Goal: Task Accomplishment & Management: Use online tool/utility

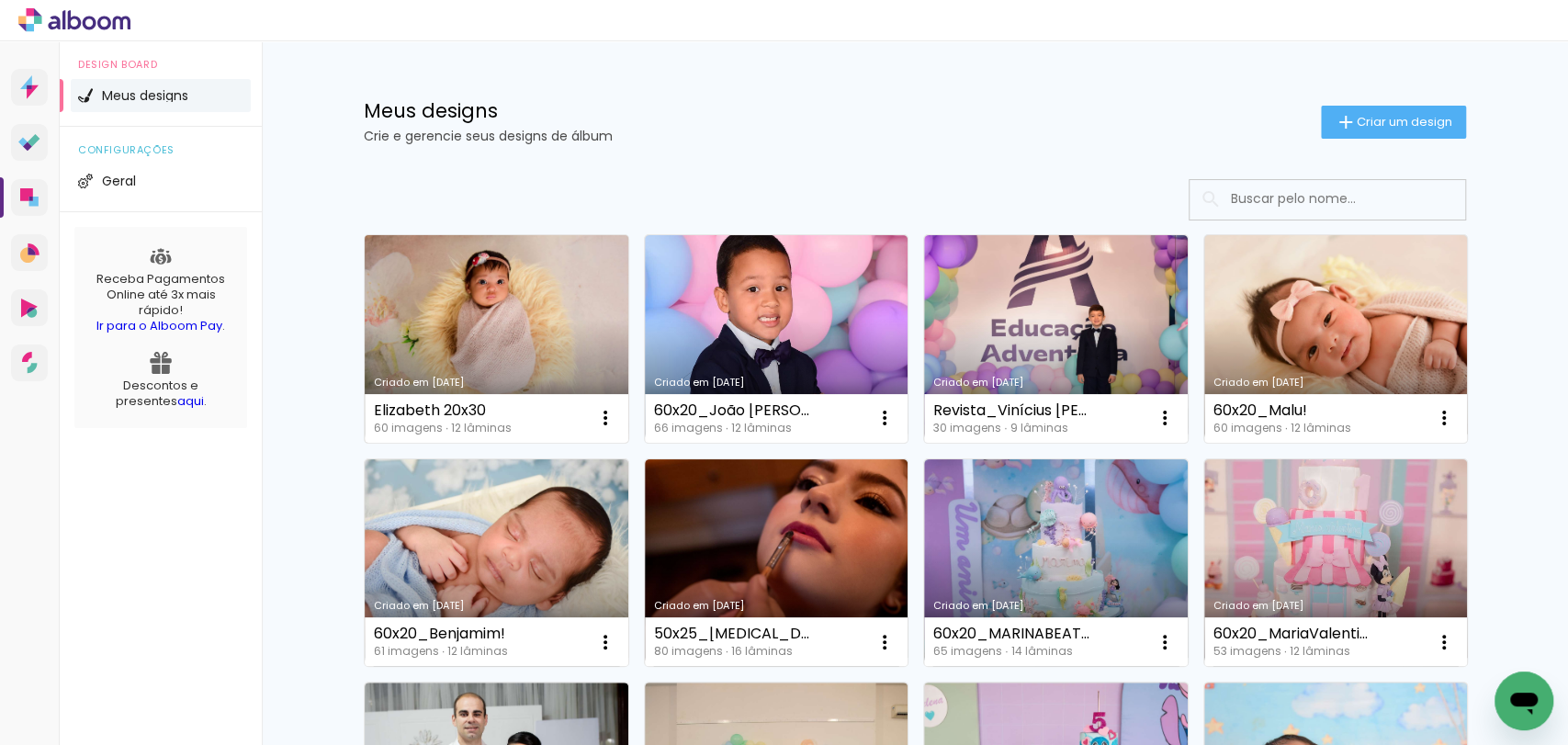
click at [391, 302] on link "Criado em [DATE]" at bounding box center [496, 339] width 264 height 207
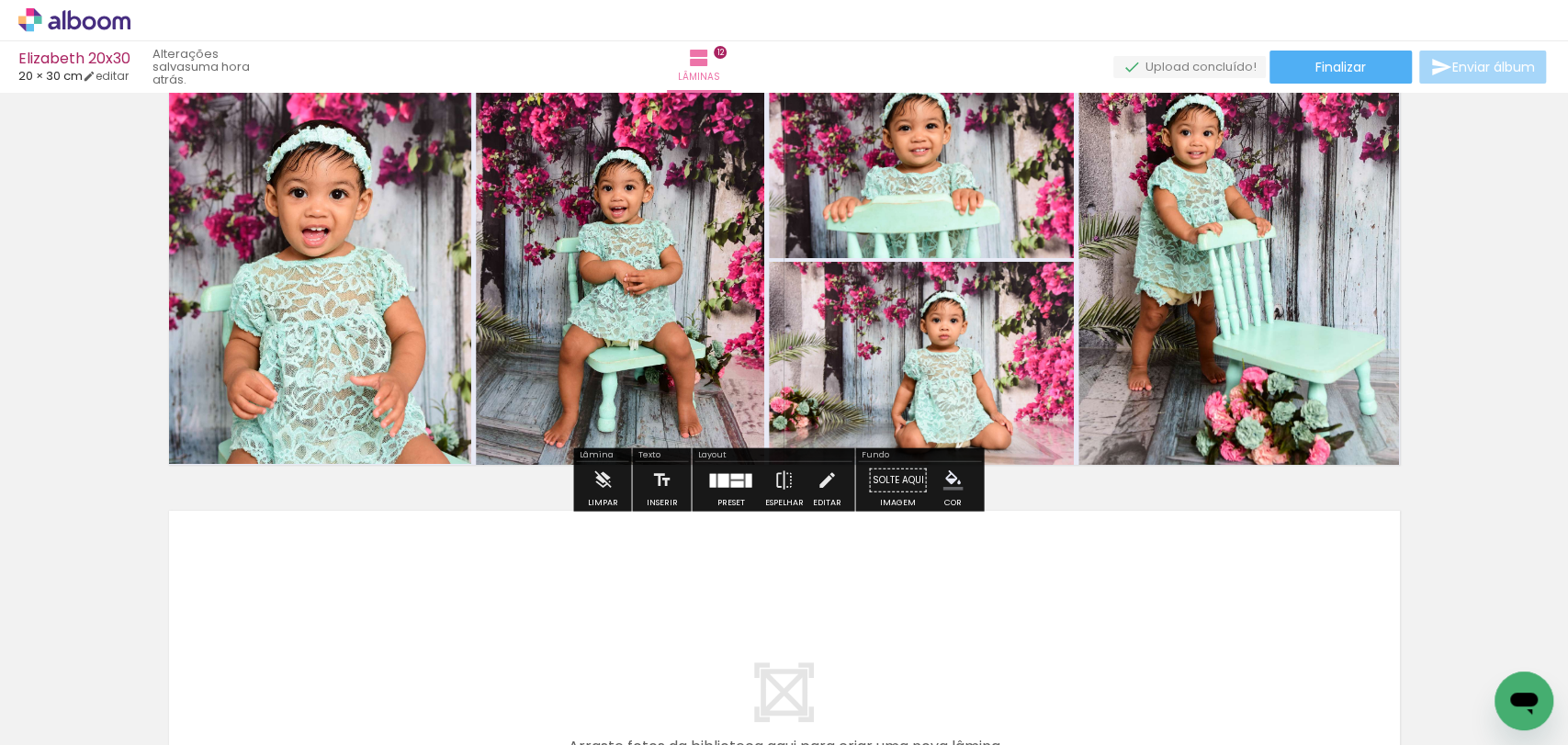
scroll to position [5003, 0]
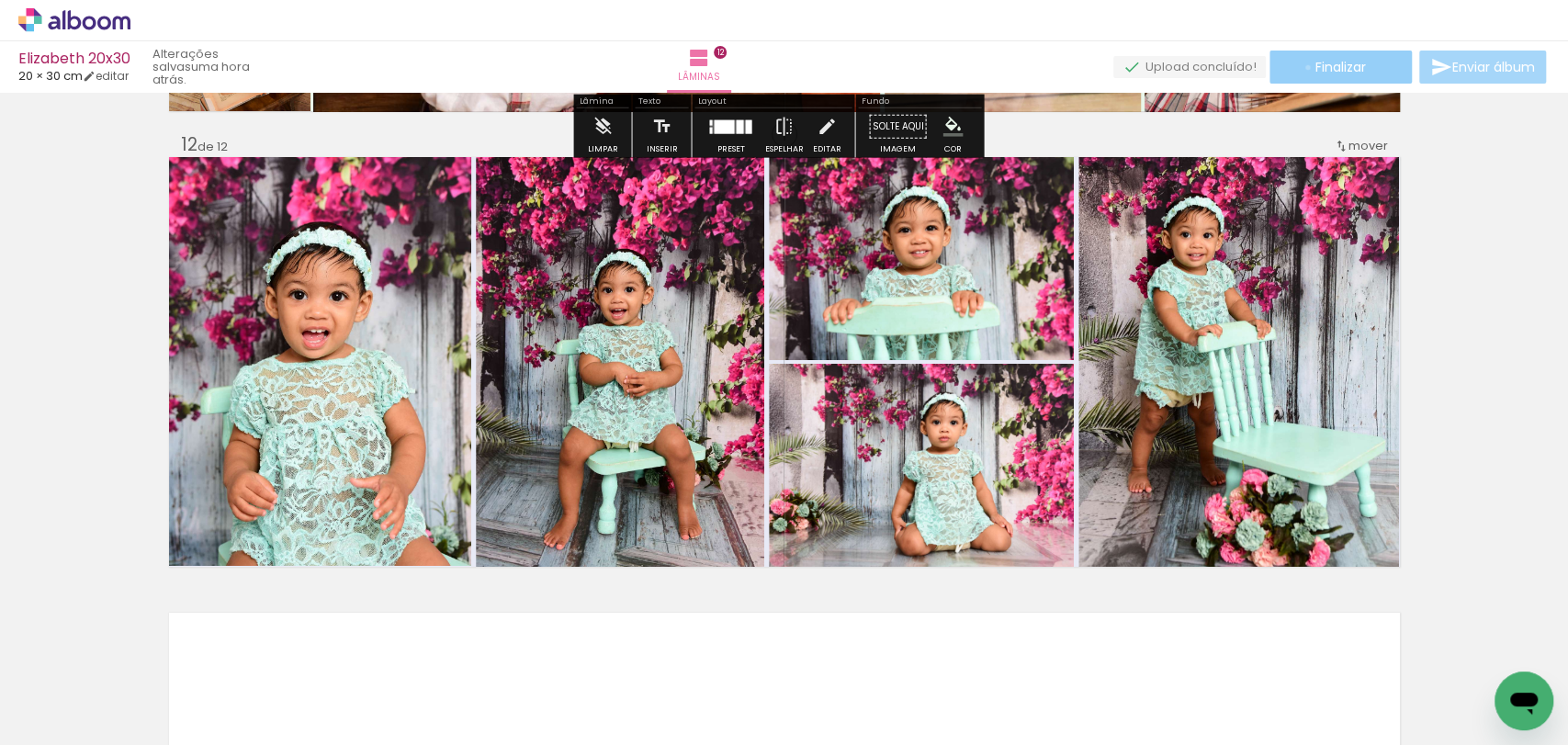
click at [1305, 60] on paper-button "Finalizar" at bounding box center [1340, 67] width 142 height 33
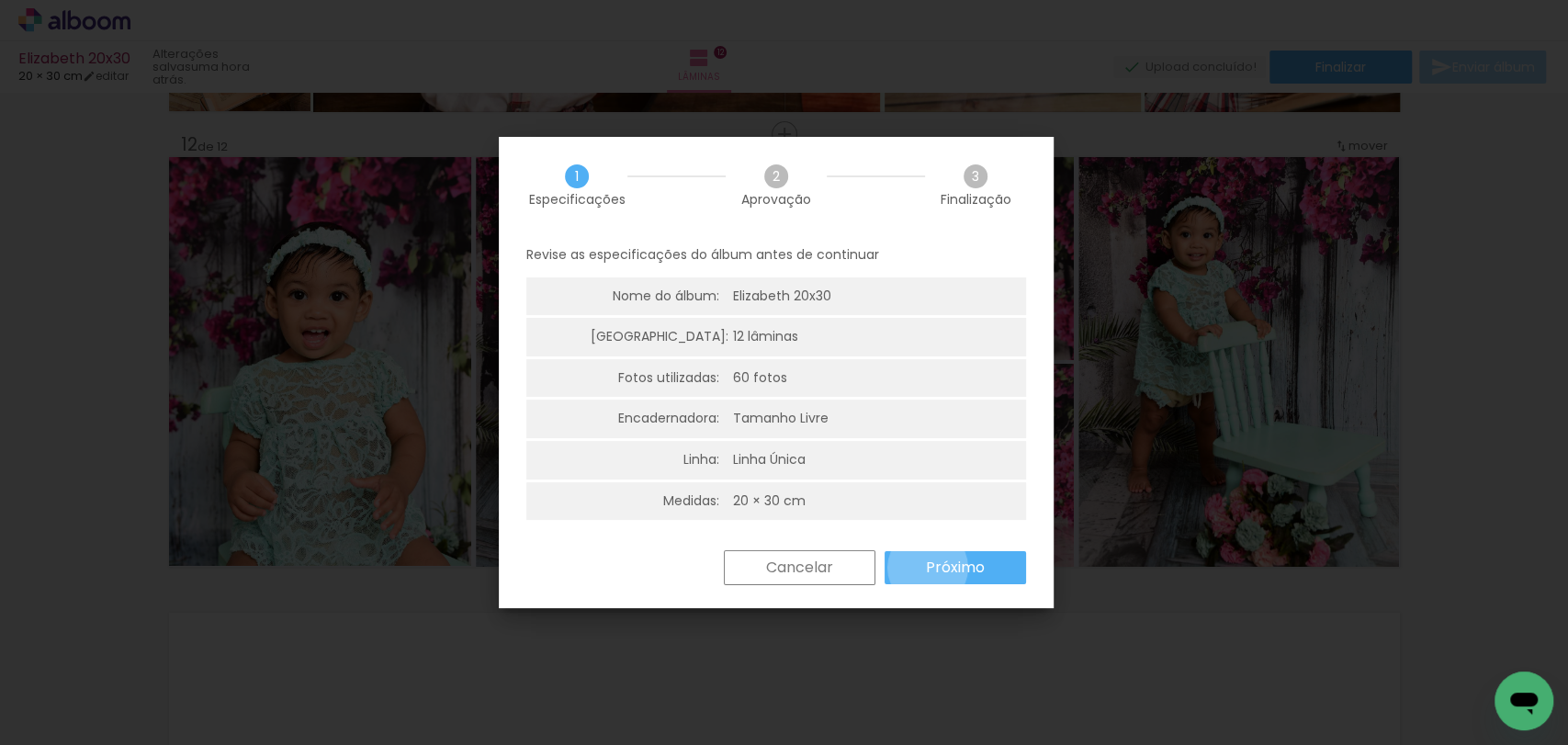
click at [0, 0] on slot "Próximo" at bounding box center [0, 0] width 0 height 0
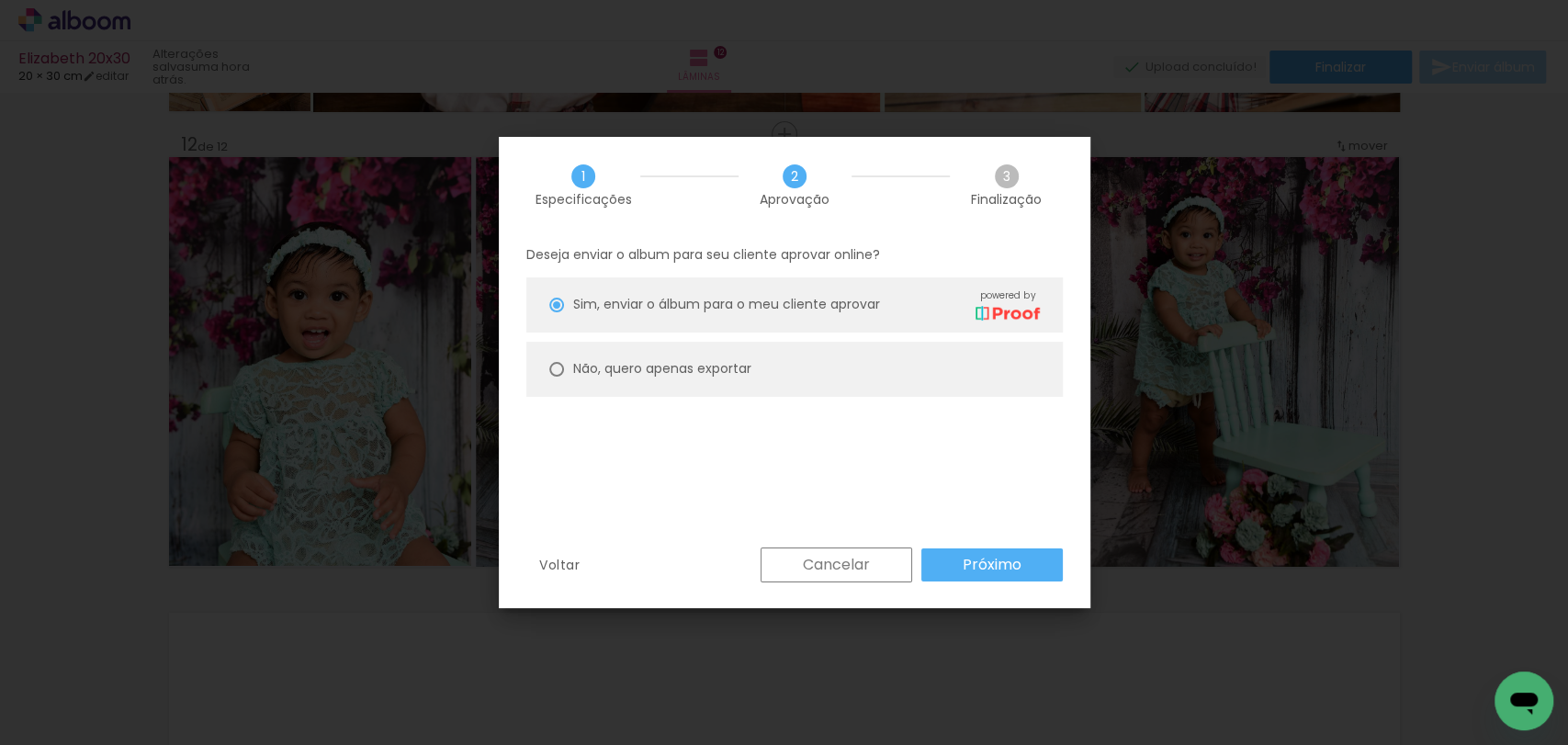
click at [775, 367] on paper-radio-button "Não, quero apenas exportar" at bounding box center [794, 369] width 536 height 56
type paper-radio-button "on"
click at [0, 0] on slot "Próximo" at bounding box center [0, 0] width 0 height 0
type input "Alta, 300 DPI"
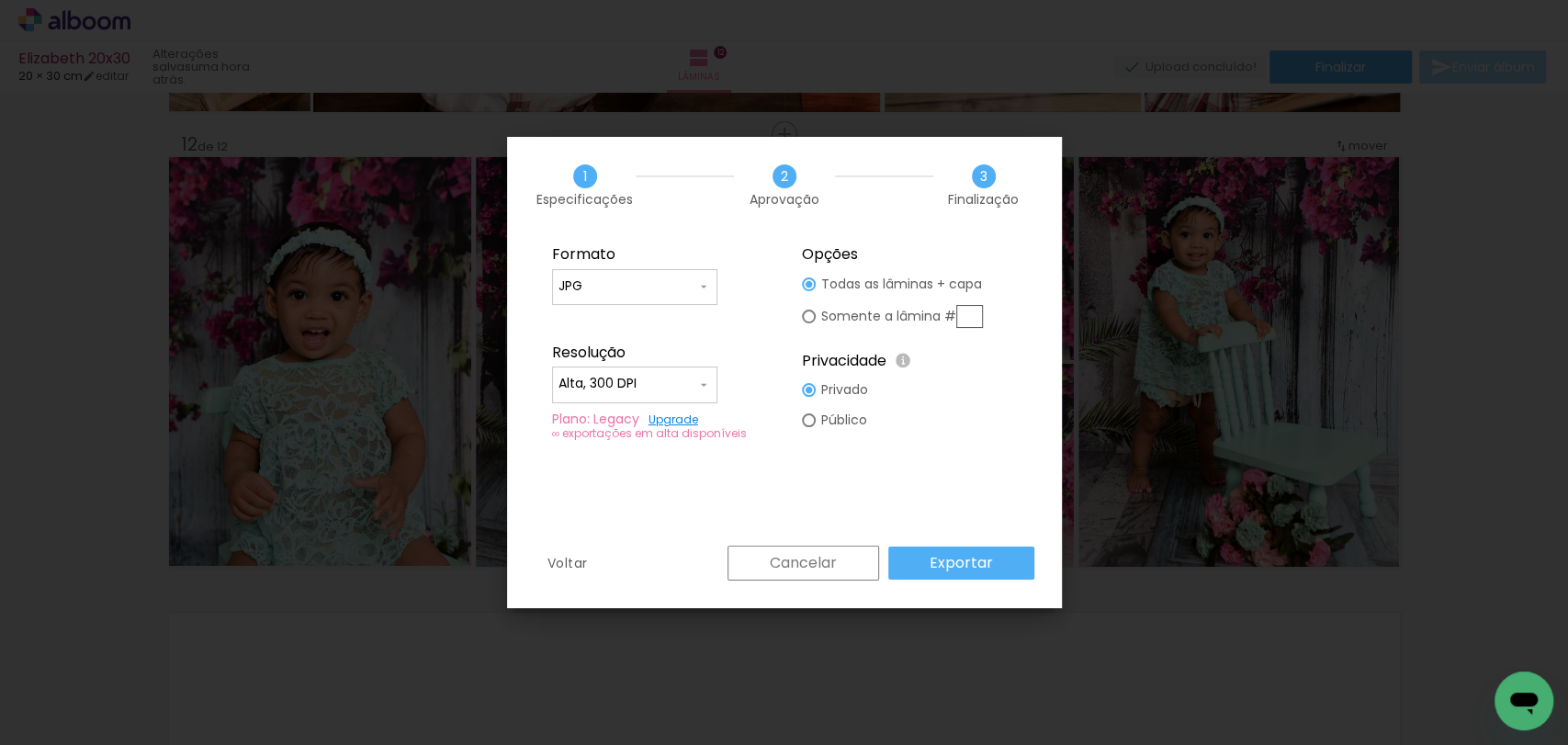
click at [0, 0] on slot "Público" at bounding box center [0, 0] width 0 height 0
type paper-radio-button "on"
click at [0, 0] on slot "Exportar" at bounding box center [0, 0] width 0 height 0
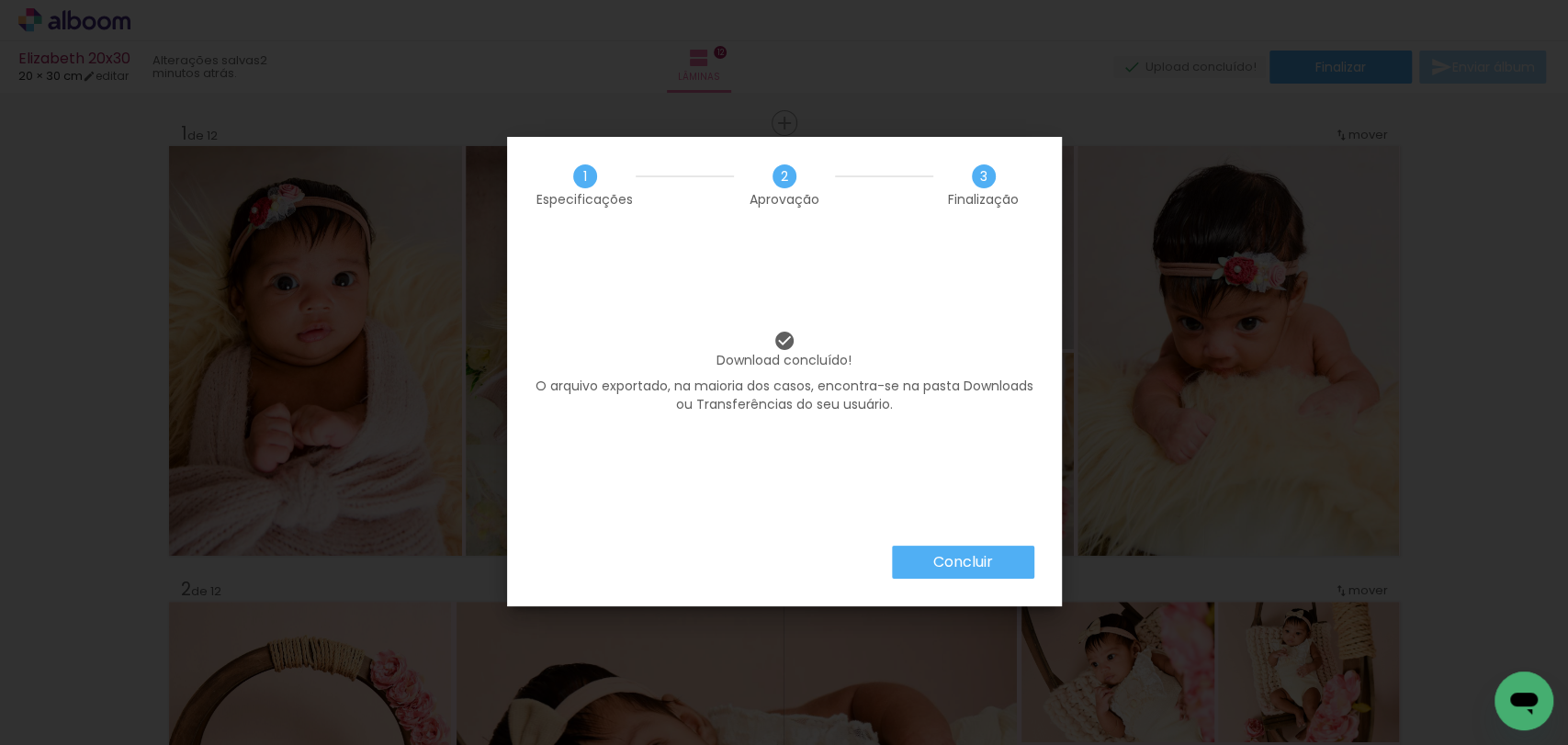
scroll to position [5003, 0]
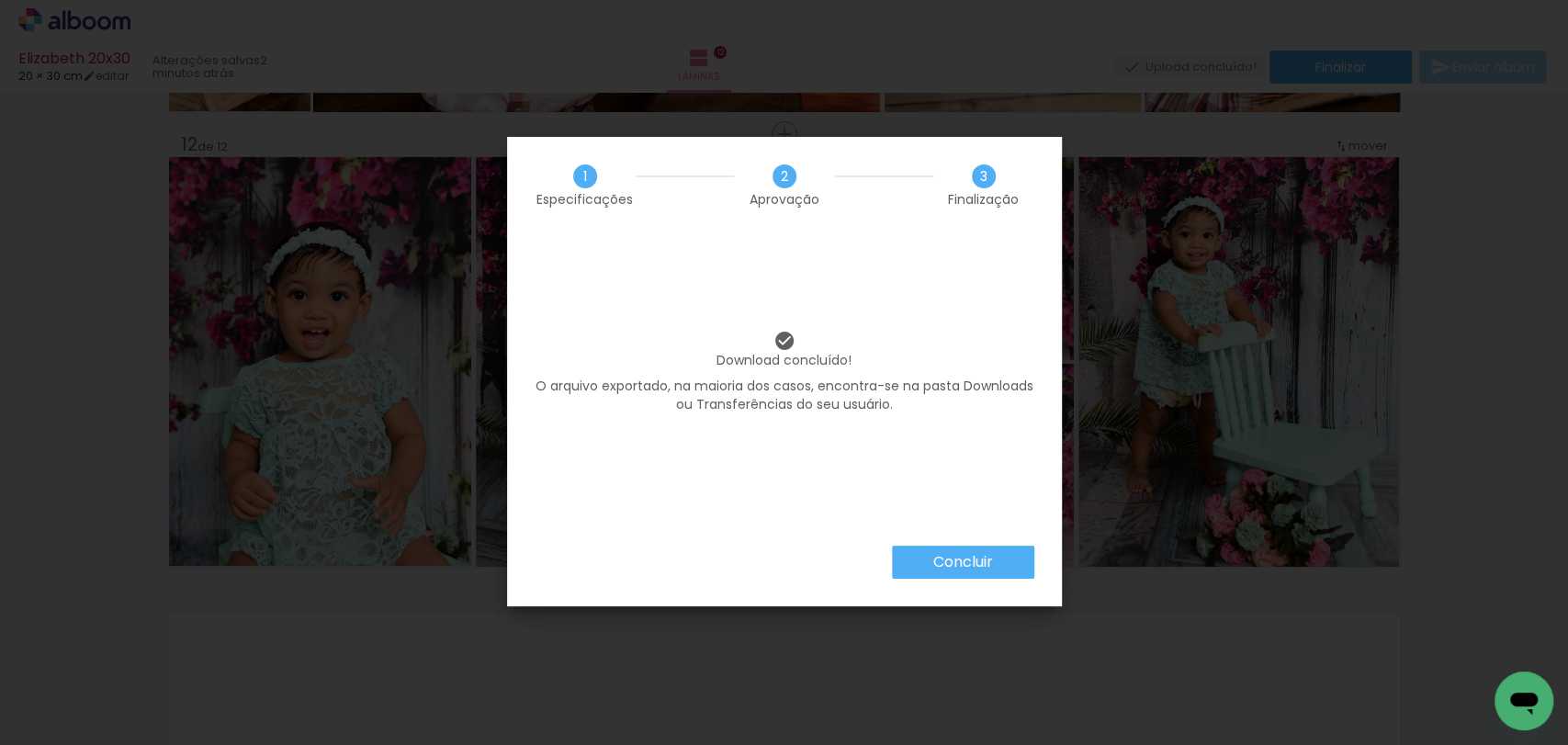
click at [908, 544] on div "Download concluído! O arquivo exportado, na maioria dos casos, encontra-se na p…" at bounding box center [784, 390] width 555 height 313
click at [0, 0] on slot "Concluir" at bounding box center [0, 0] width 0 height 0
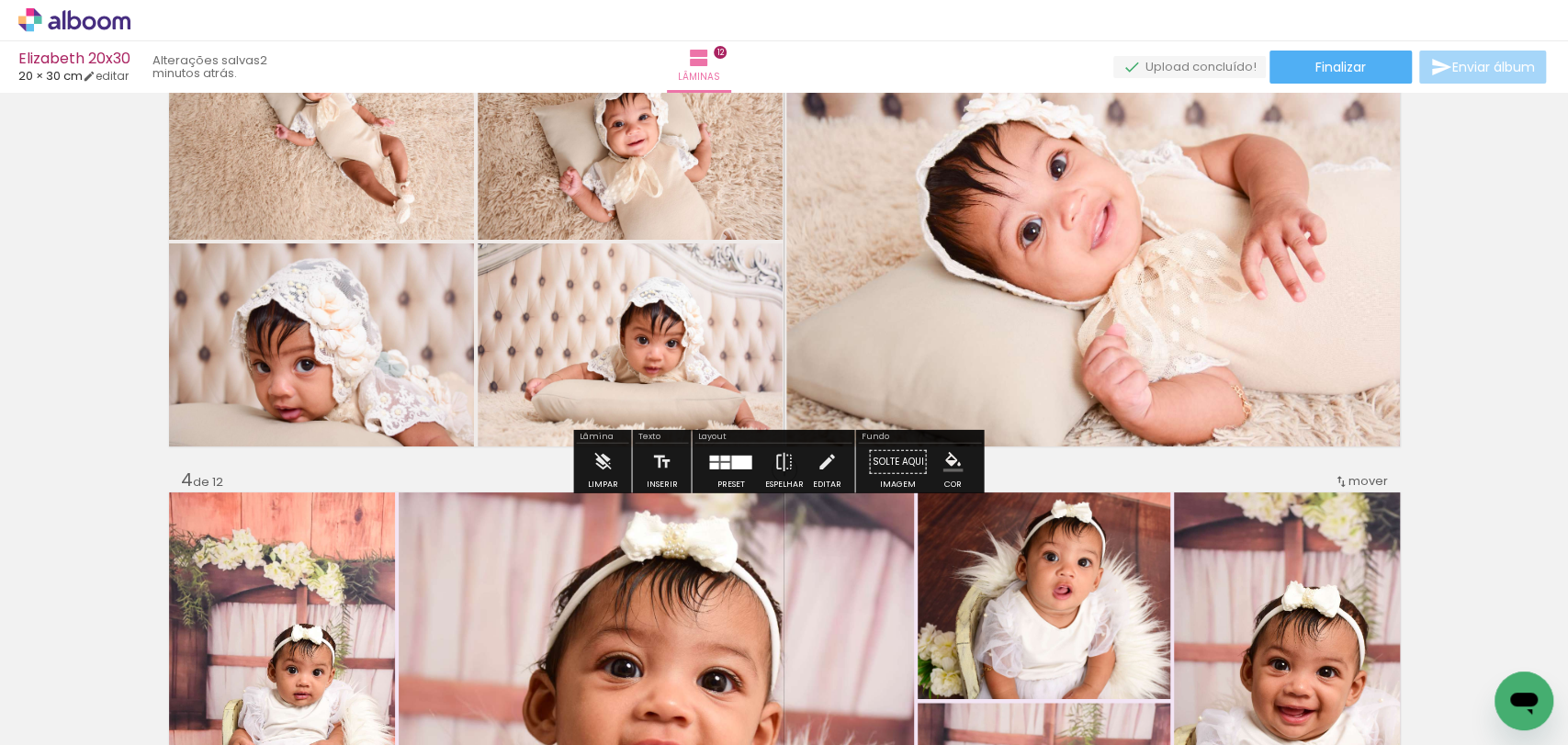
scroll to position [0, 0]
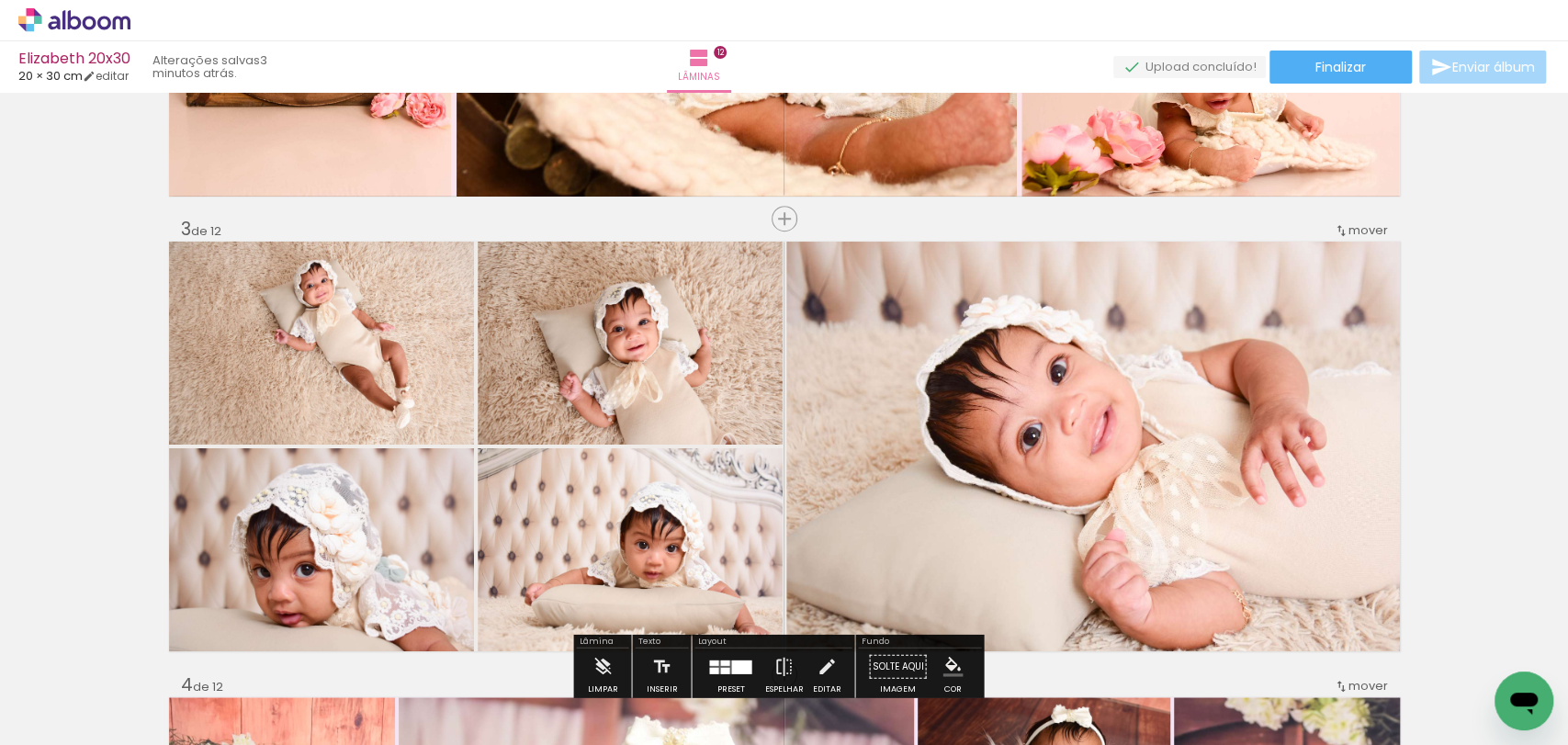
scroll to position [1021, 0]
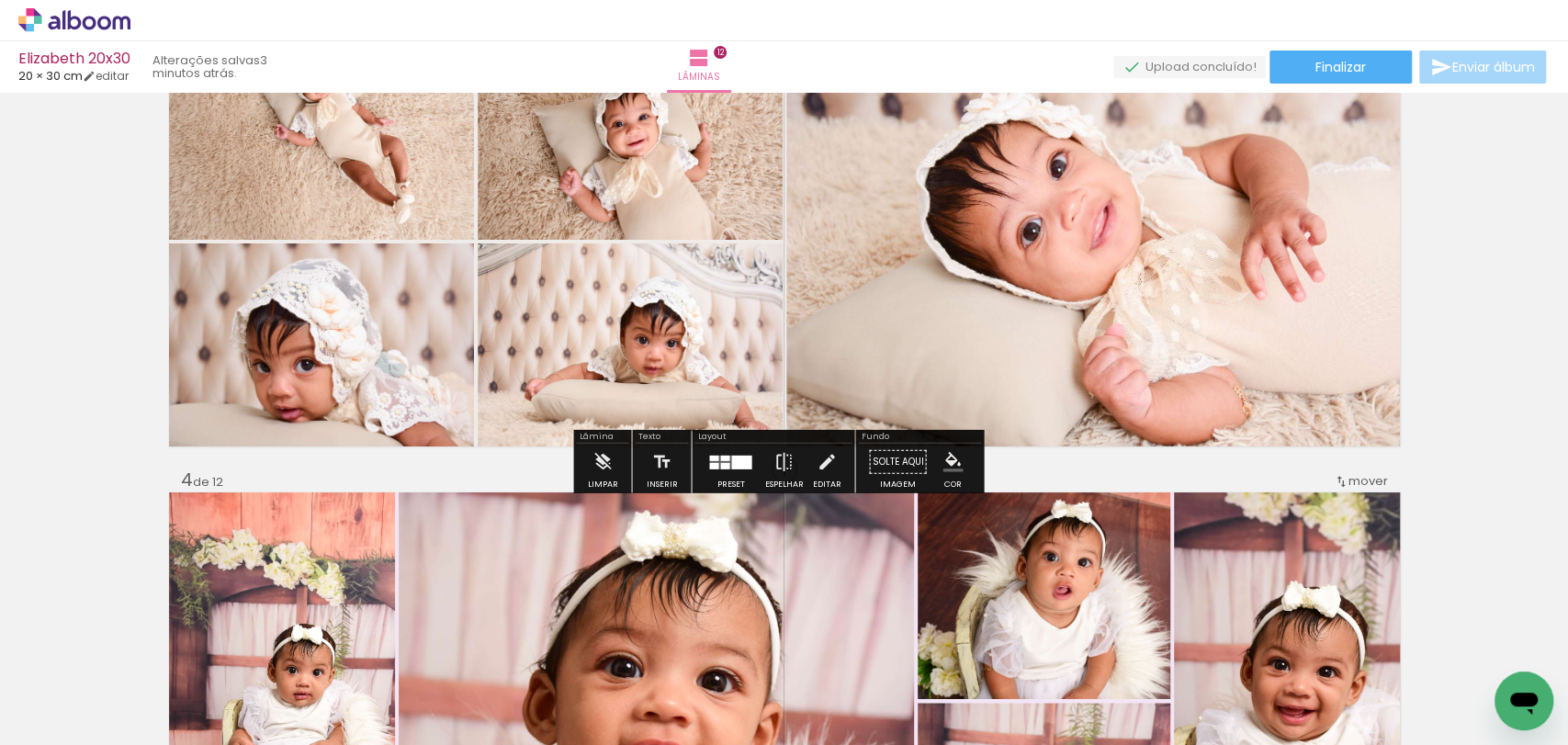
click at [1003, 132] on quentale-photo at bounding box center [1093, 242] width 613 height 410
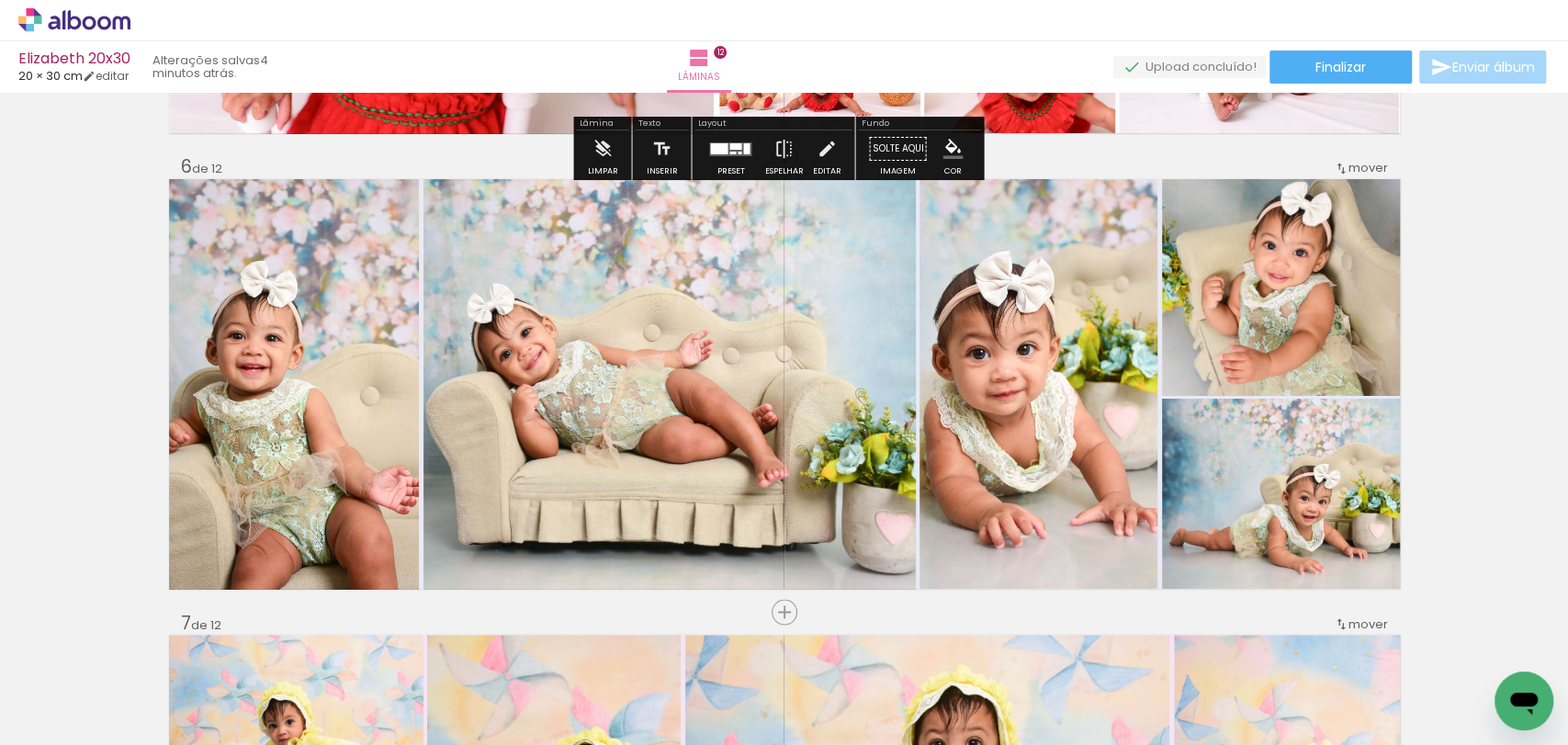
scroll to position [2450, 0]
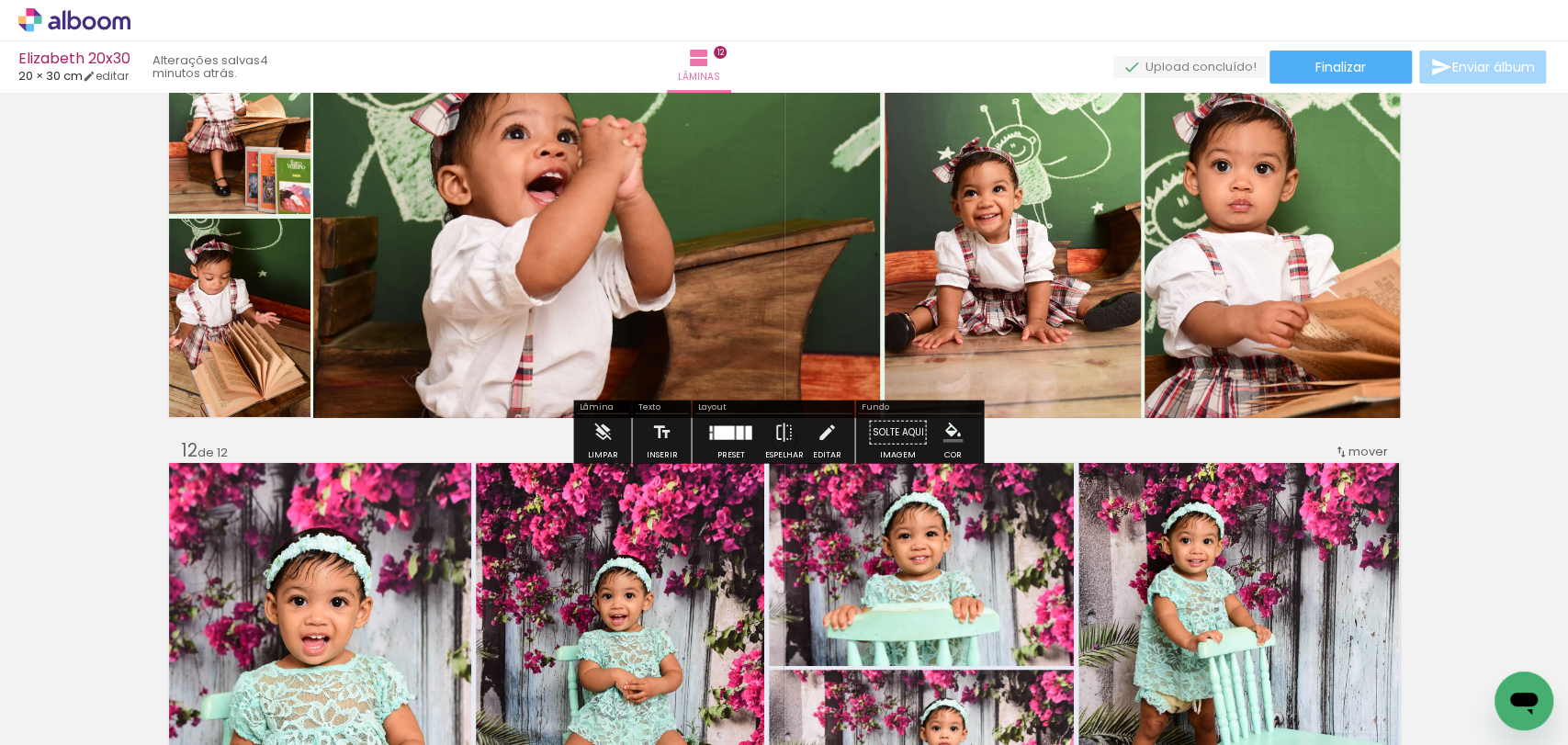
scroll to position [4901, 0]
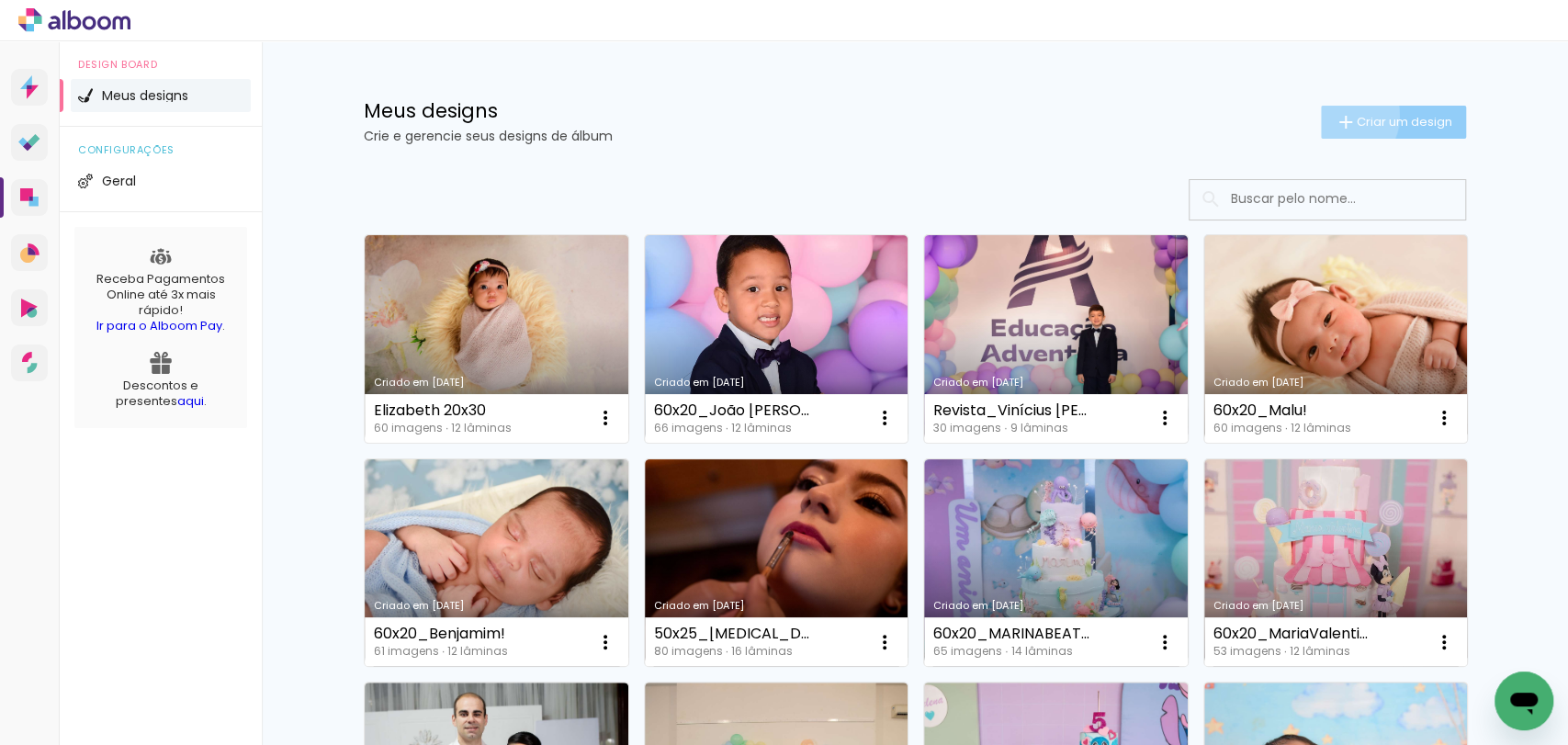
click at [1334, 115] on iron-icon at bounding box center [1345, 122] width 22 height 22
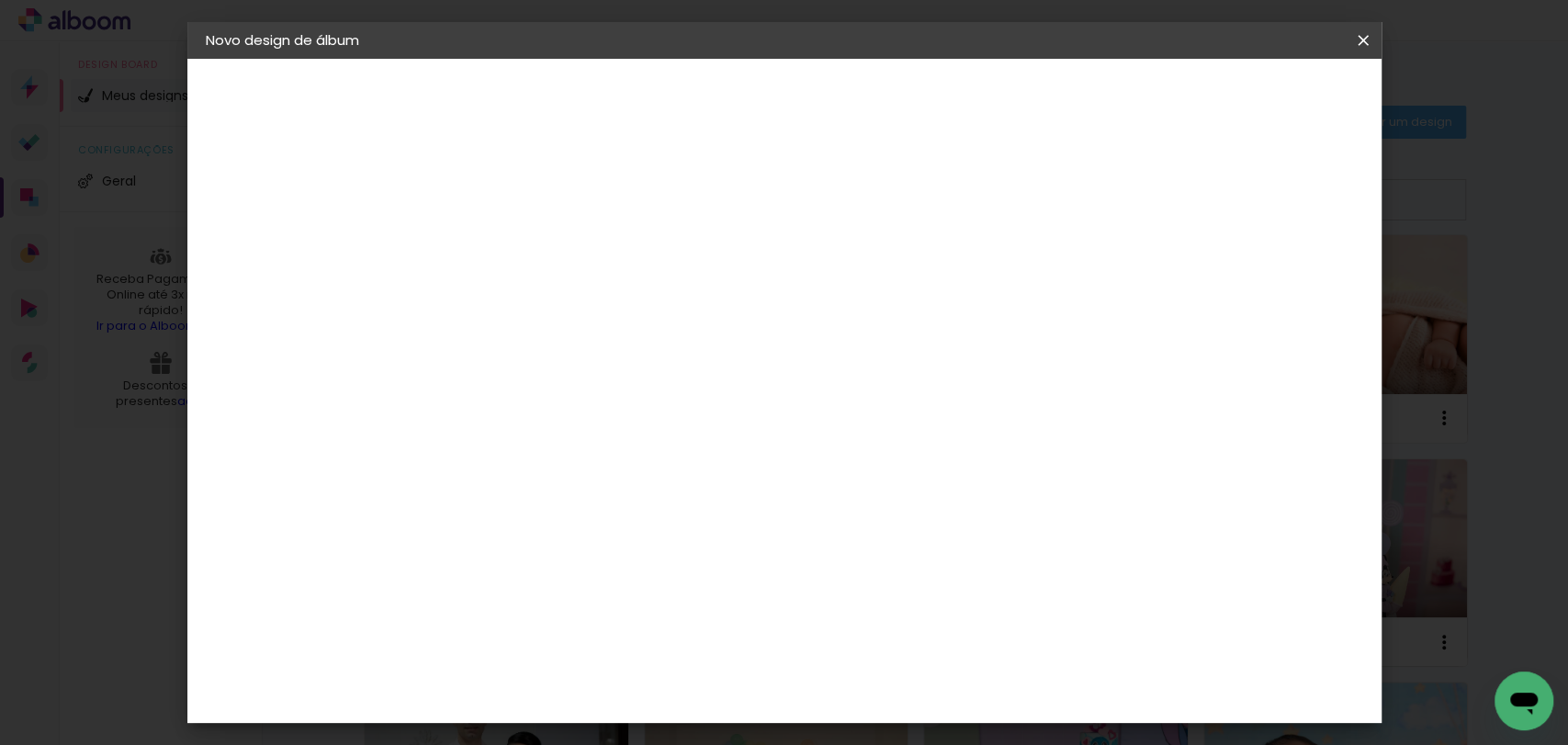
click at [506, 240] on input at bounding box center [506, 246] width 0 height 28
type input "[PERSON_NAME] 20x30"
type paper-input "[PERSON_NAME] 20x30"
click at [694, 103] on paper-button "Avançar" at bounding box center [649, 97] width 90 height 31
click at [850, 299] on paper-item "Tamanho Livre" at bounding box center [761, 279] width 176 height 41
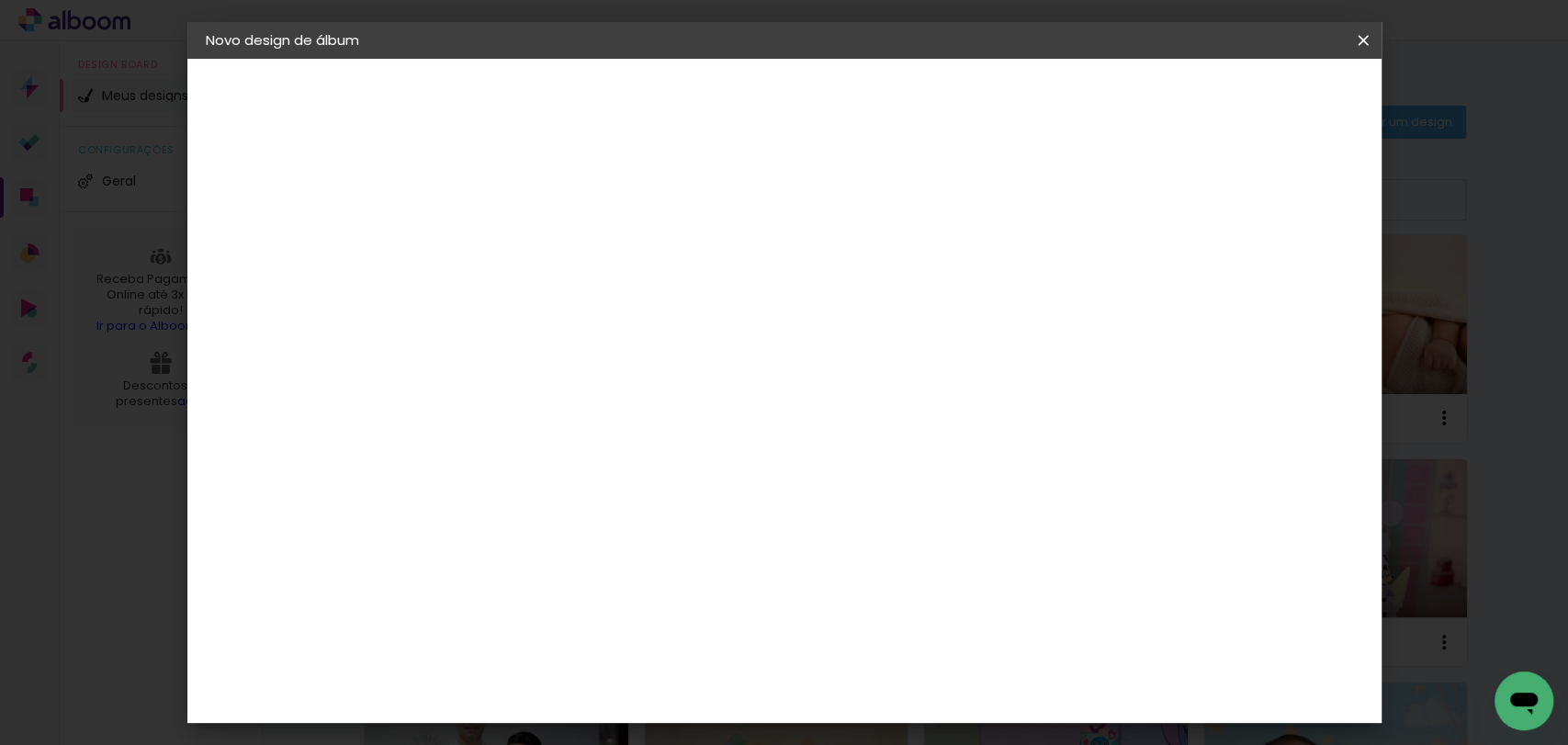
click at [850, 90] on paper-button "Avançar" at bounding box center [804, 97] width 90 height 31
click at [467, 508] on input "30" at bounding box center [448, 522] width 48 height 27
drag, startPoint x: 464, startPoint y: 514, endPoint x: 505, endPoint y: 514, distance: 41.0
click at [464, 514] on input "30" at bounding box center [448, 522] width 48 height 27
type input "20"
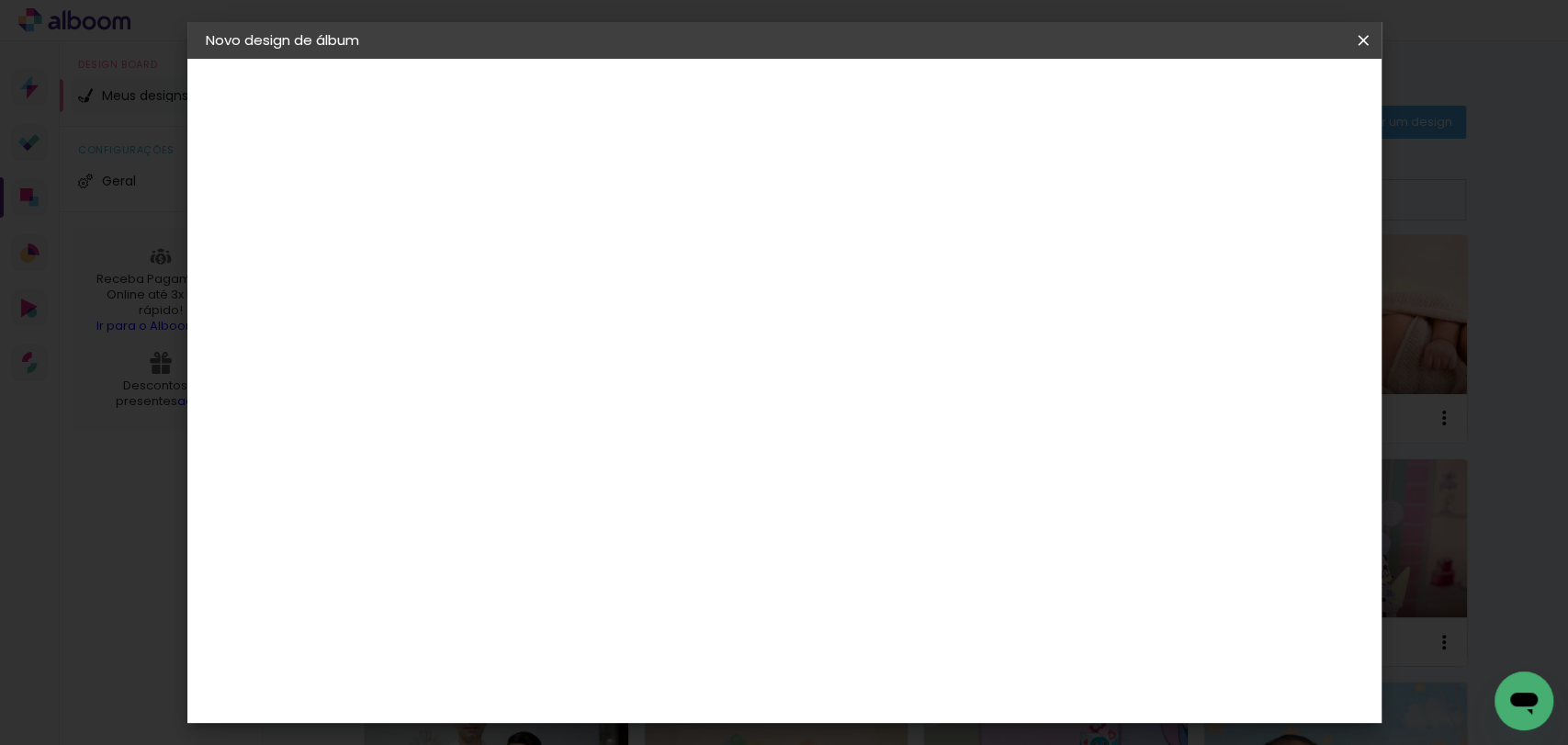
type paper-input "20"
type input "4"
type paper-input "4"
click at [1272, 282] on input "4" at bounding box center [1269, 278] width 33 height 27
type input "3"
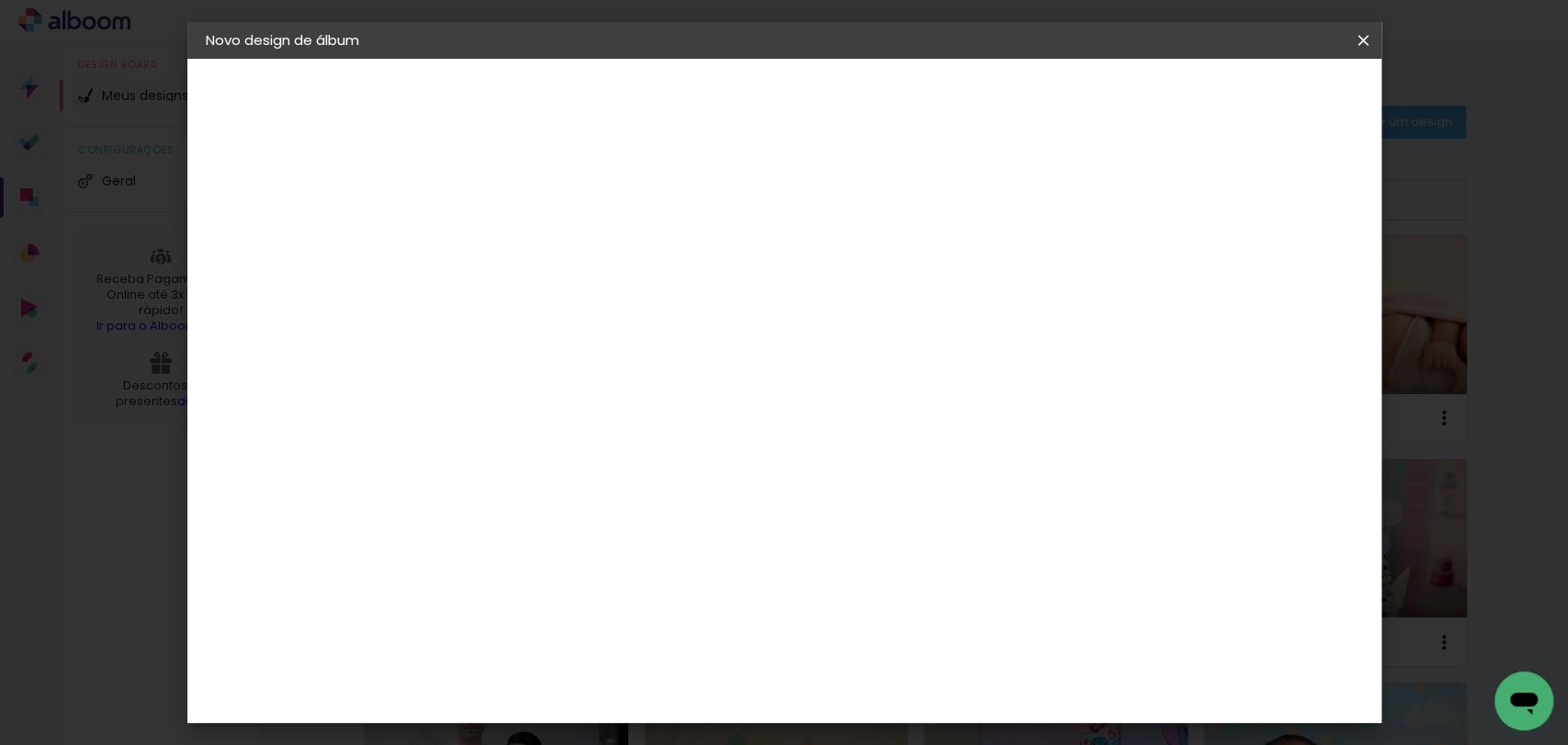
type paper-input "3"
click at [1272, 282] on input "3" at bounding box center [1271, 278] width 33 height 27
type input "2"
type paper-input "2"
click at [1282, 284] on input "2" at bounding box center [1271, 278] width 33 height 27
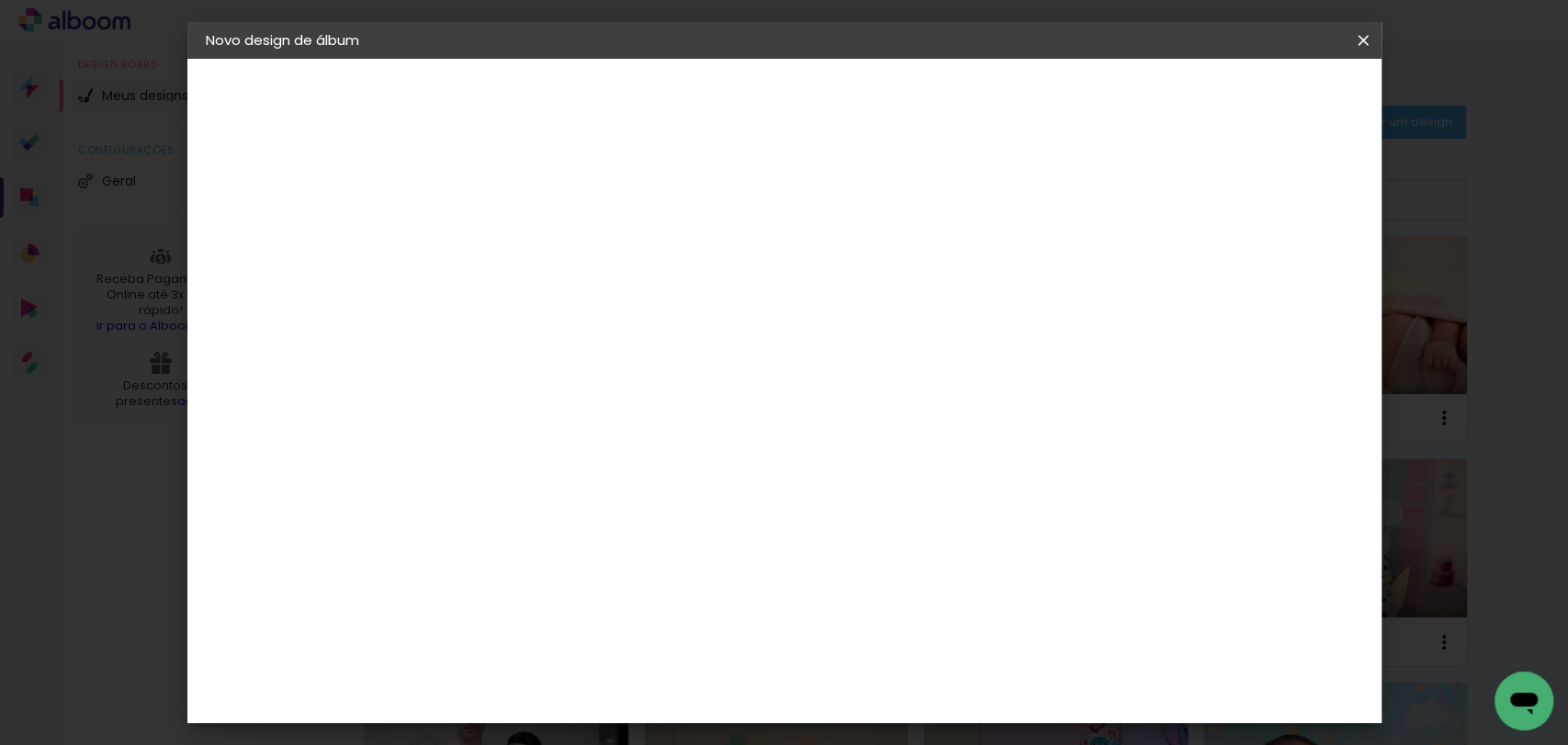
type input "1"
type paper-input "1"
click at [1282, 284] on input "1" at bounding box center [1274, 278] width 33 height 27
type input "0"
click at [1291, 282] on input "0" at bounding box center [1276, 278] width 33 height 27
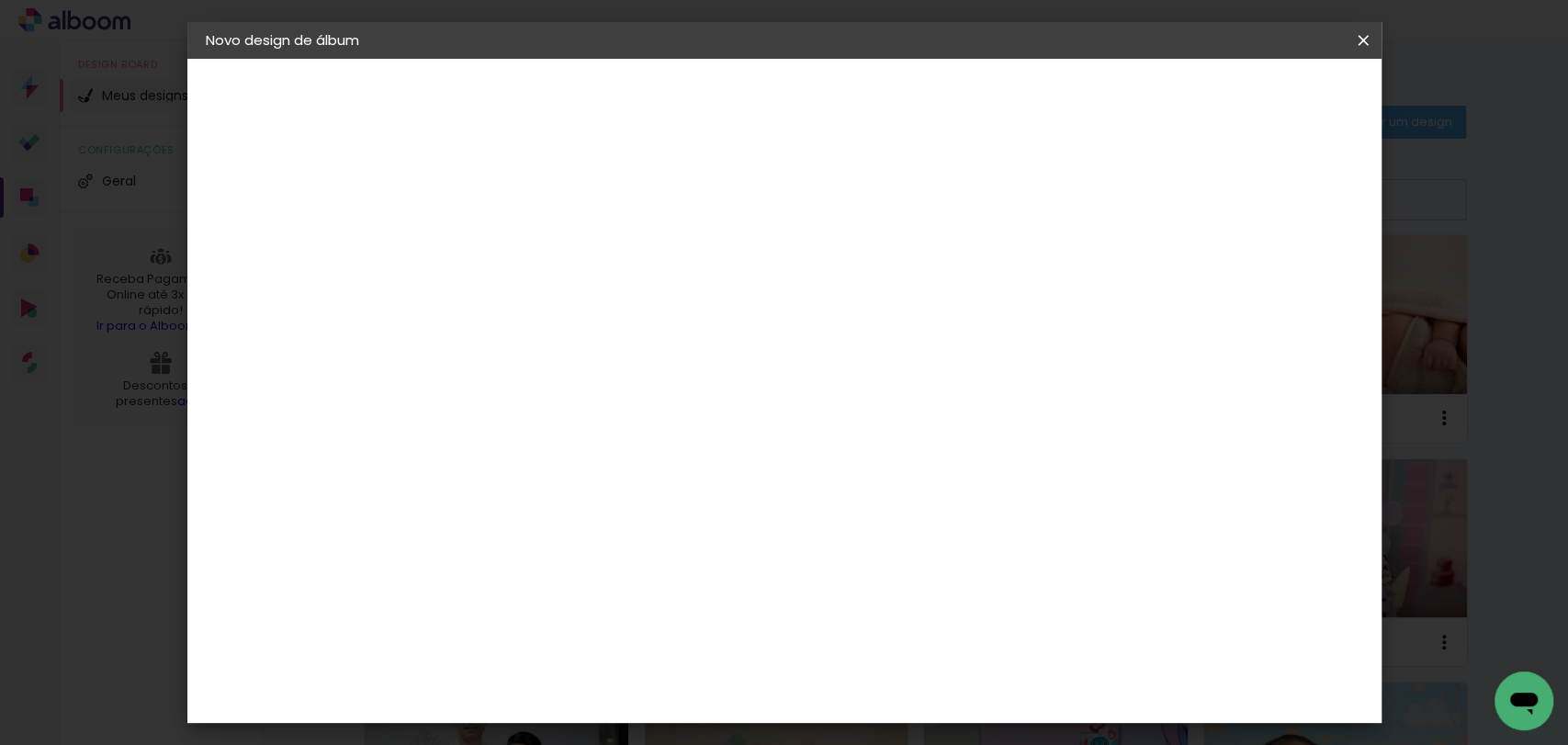
click at [1247, 91] on span "Iniciar design" at bounding box center [1205, 96] width 84 height 13
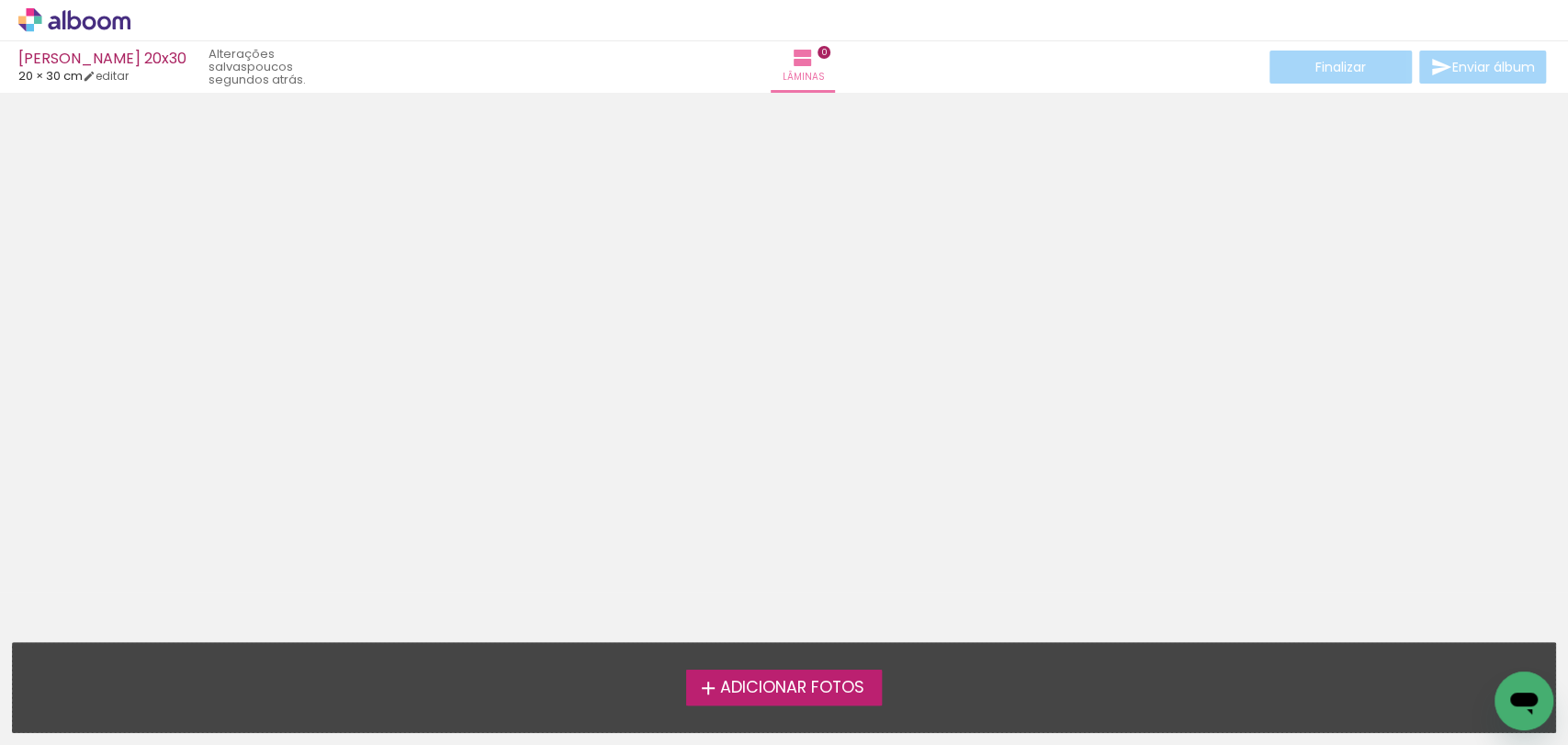
click at [759, 690] on span "Adicionar Fotos" at bounding box center [791, 688] width 144 height 17
click at [0, 0] on input "file" at bounding box center [0, 0] width 0 height 0
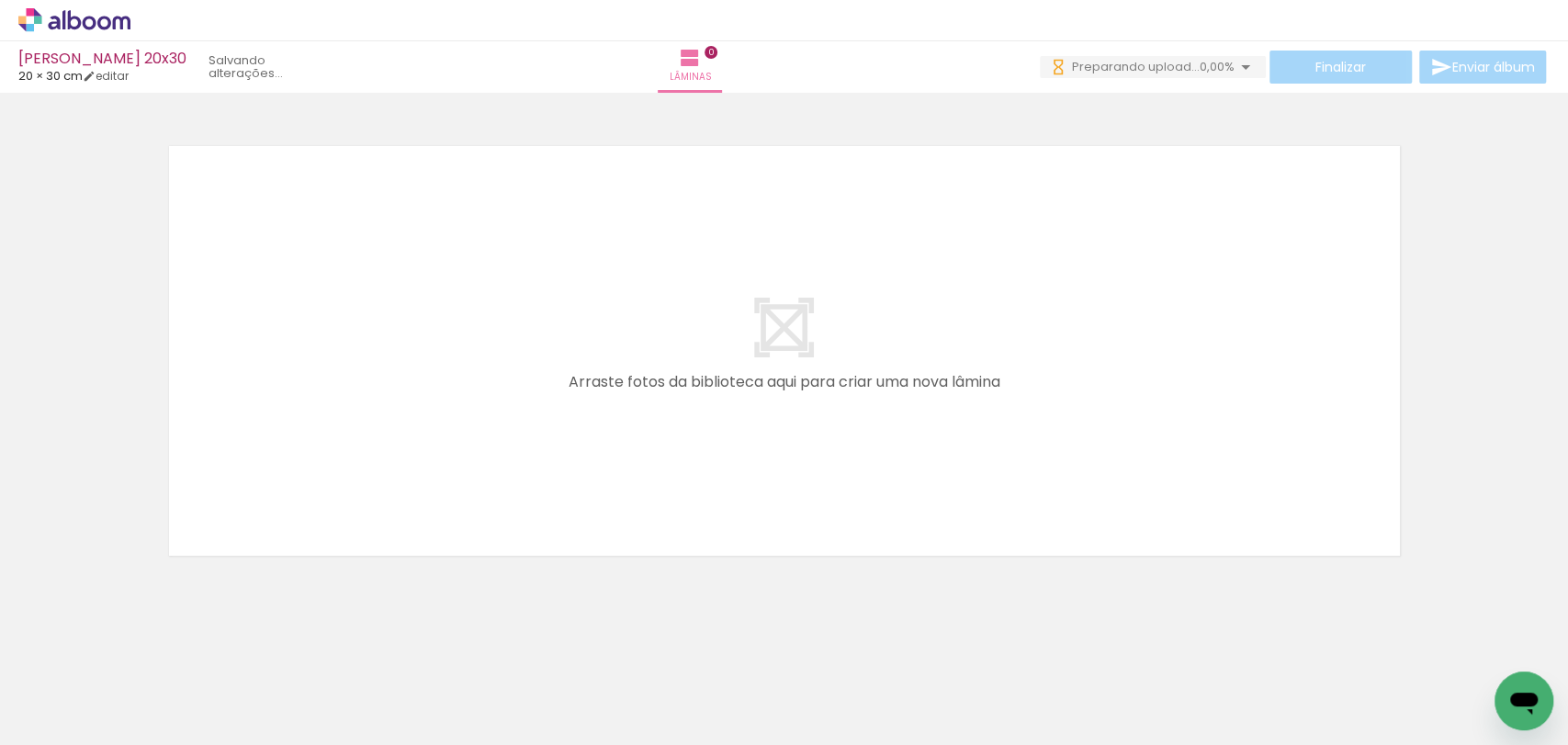
click at [79, 710] on span "Adicionar Fotos" at bounding box center [65, 720] width 55 height 20
click at [0, 0] on input "file" at bounding box center [0, 0] width 0 height 0
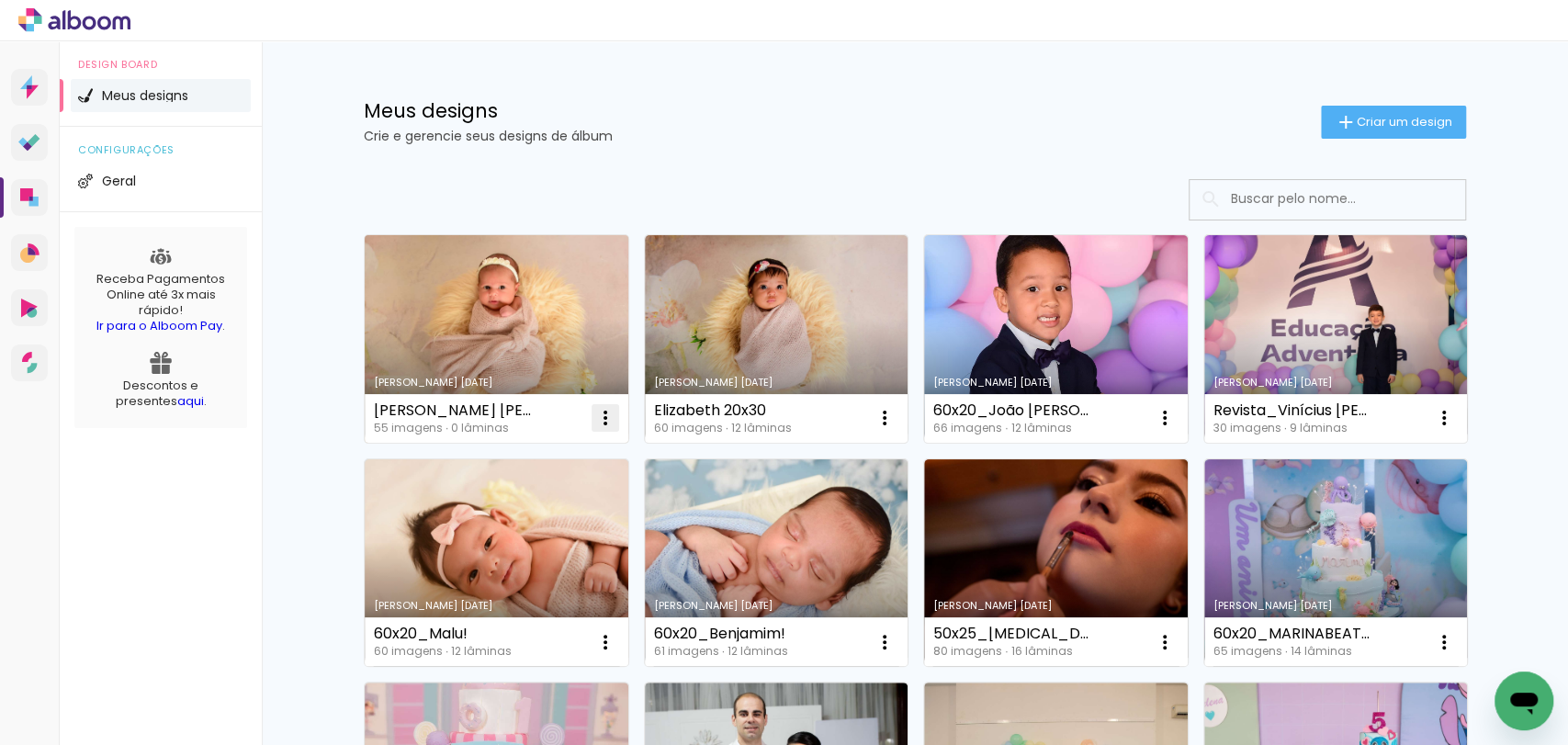
click at [597, 419] on iron-icon at bounding box center [605, 418] width 22 height 22
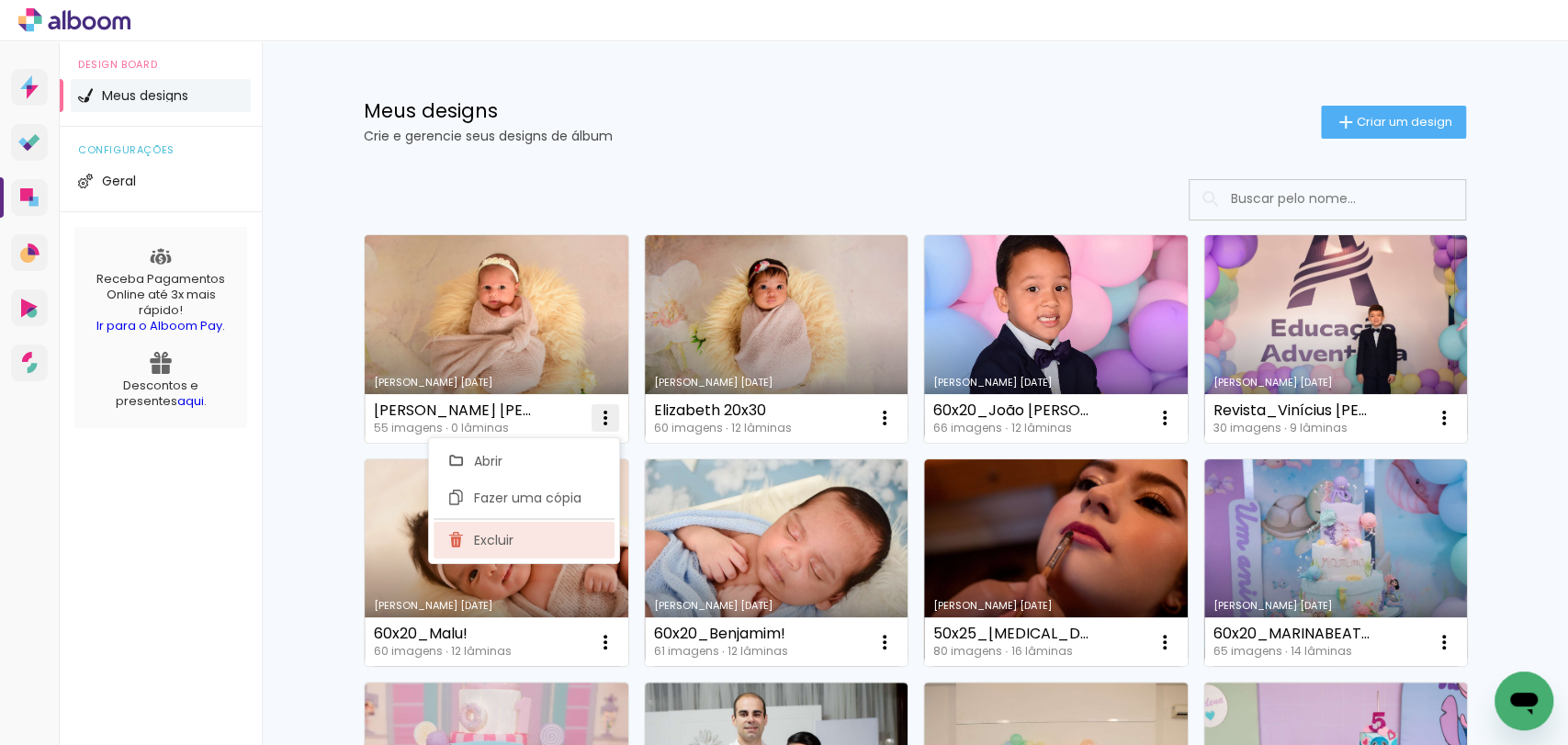
click at [536, 538] on paper-item "Excluir" at bounding box center [524, 540] width 181 height 37
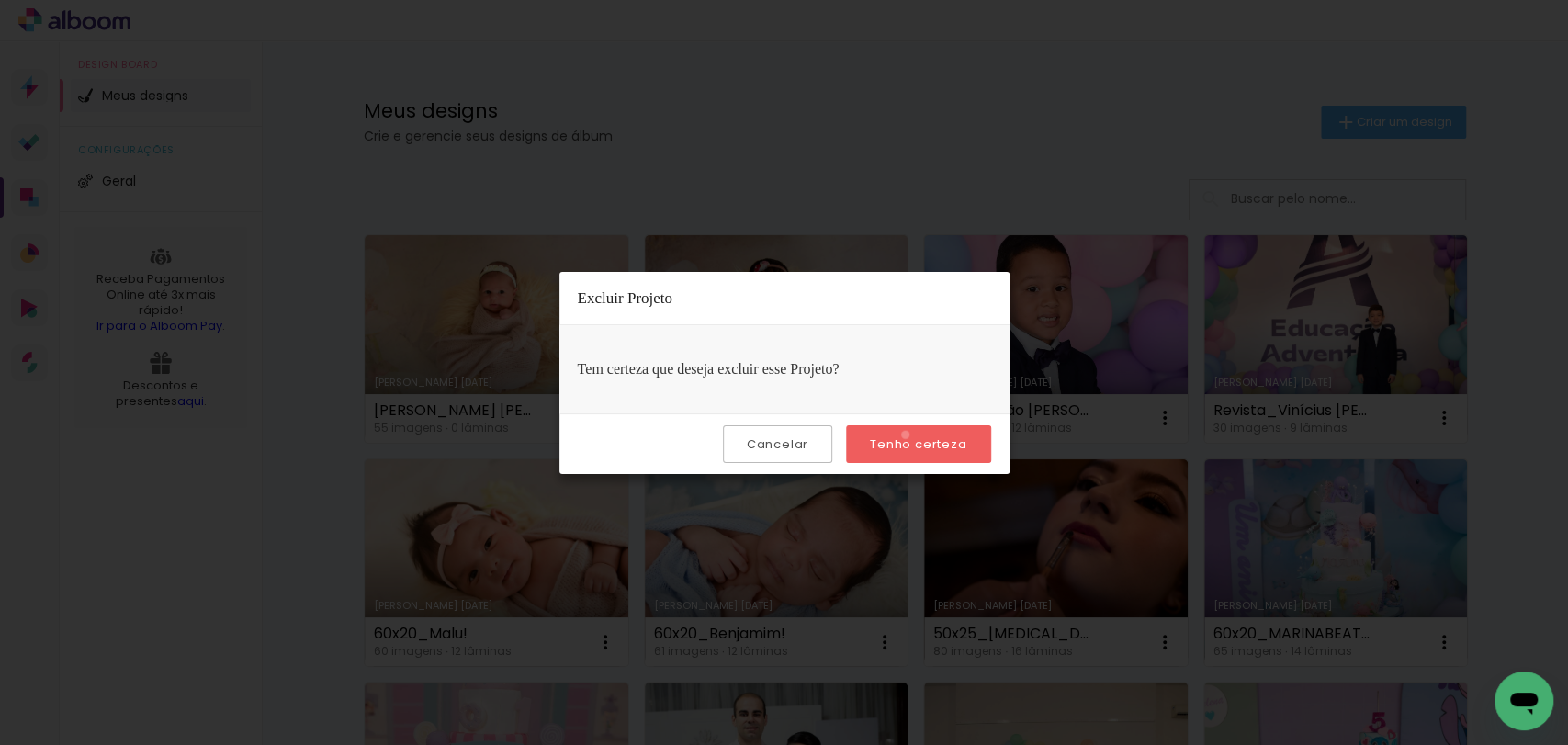
click at [0, 0] on slot "Tenho certeza" at bounding box center [0, 0] width 0 height 0
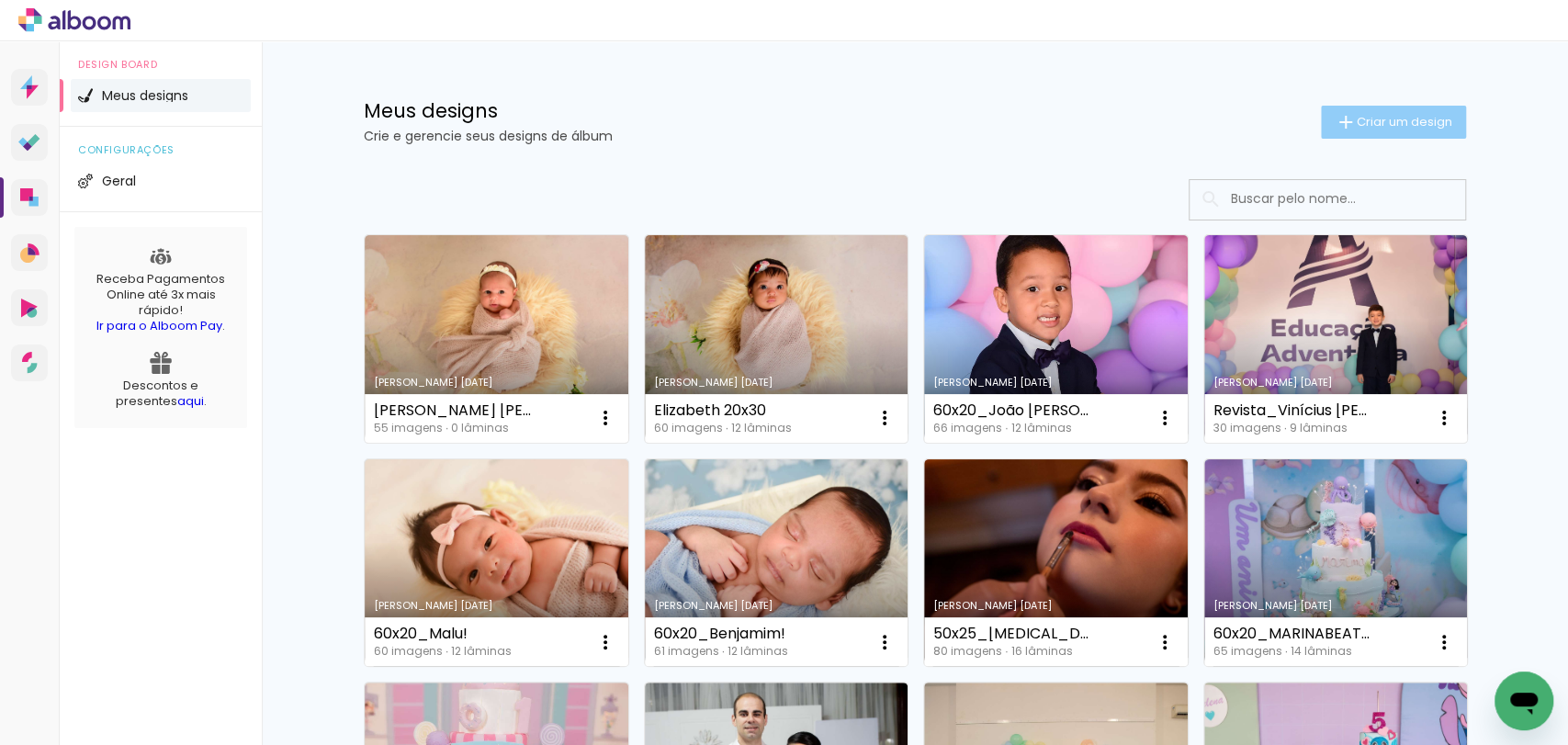
click at [1357, 126] on span "Criar um design" at bounding box center [1404, 122] width 95 height 12
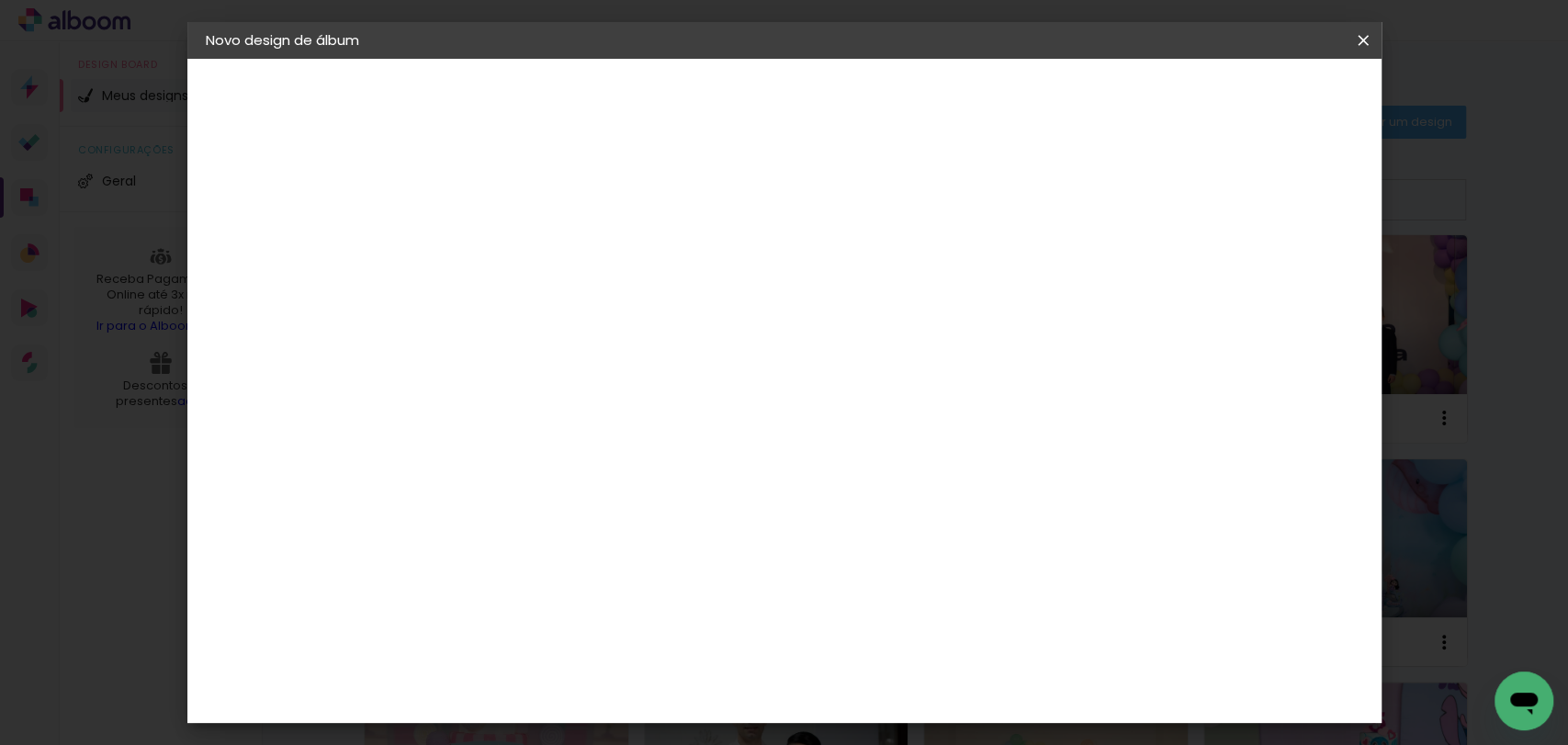
click at [0, 0] on paper-input-container "Título do álbum" at bounding box center [0, 0] width 0 height 0
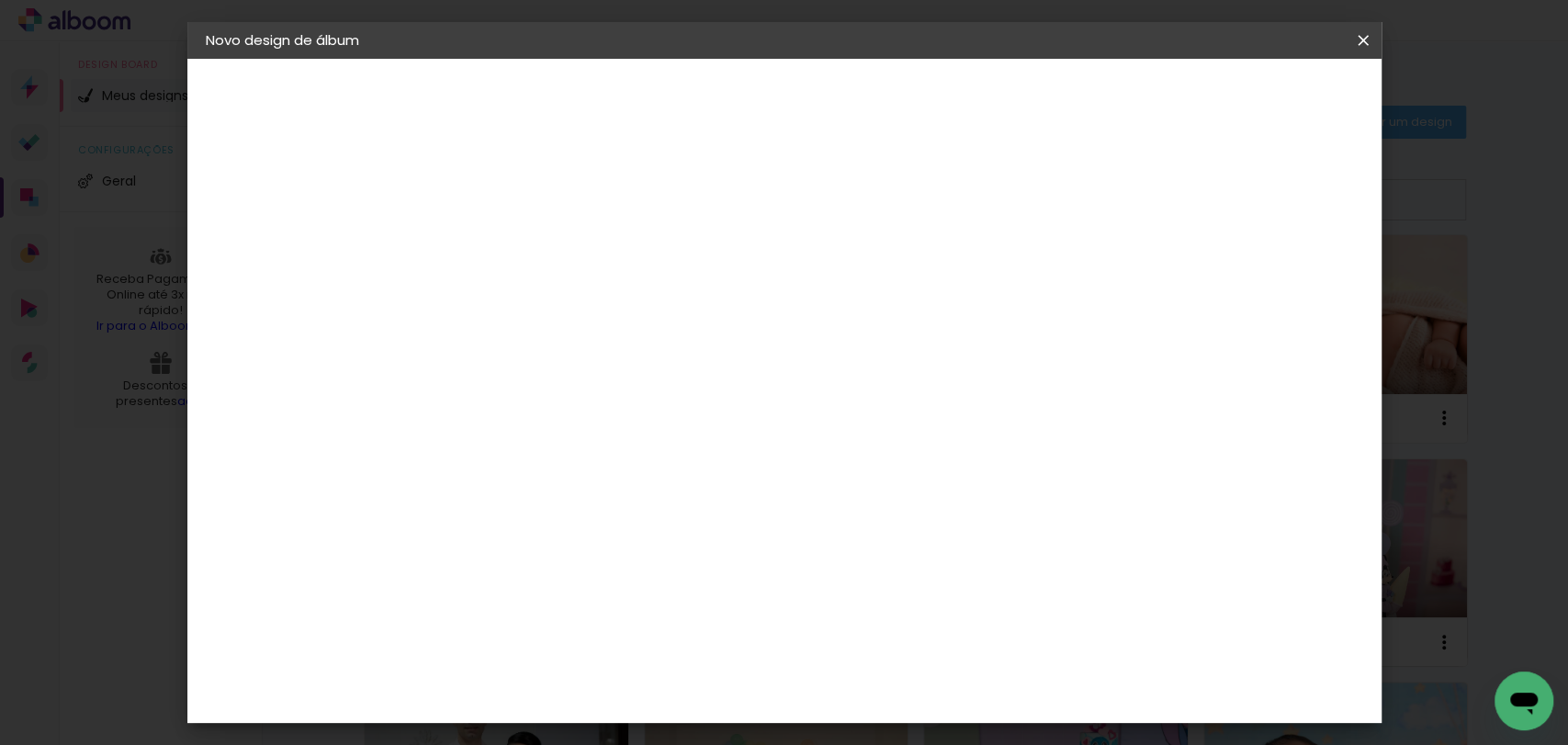
type input "[PERSON_NAME] 20x30"
type paper-input "[PERSON_NAME] 20x30"
click at [694, 94] on paper-button "Avançar" at bounding box center [649, 97] width 90 height 31
click at [850, 274] on paper-item "Tamanho Livre" at bounding box center [761, 279] width 176 height 41
click at [0, 0] on slot "Avançar" at bounding box center [0, 0] width 0 height 0
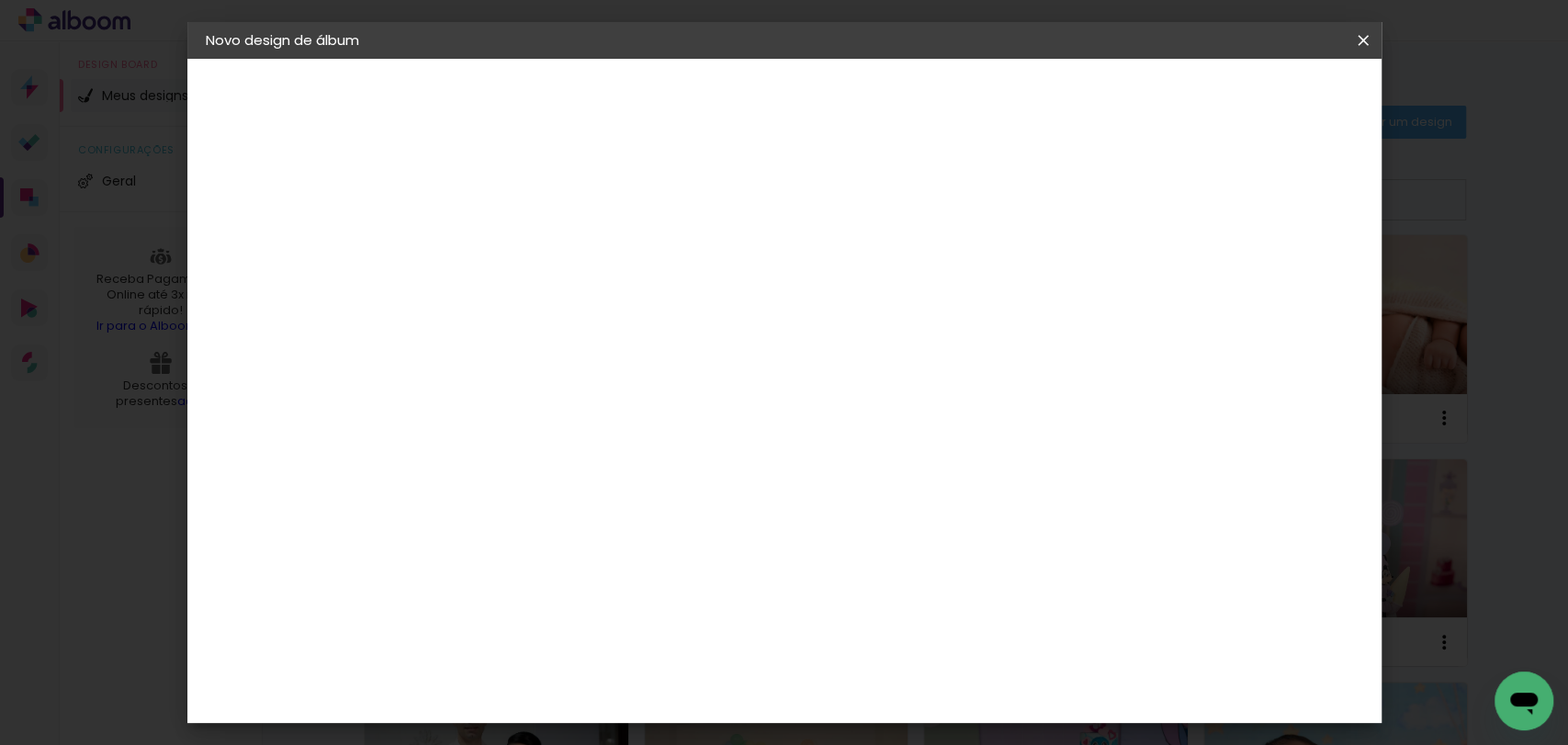
click at [464, 516] on input "30" at bounding box center [448, 522] width 48 height 27
type input "20"
type paper-input "20"
type input "4"
type paper-input "4"
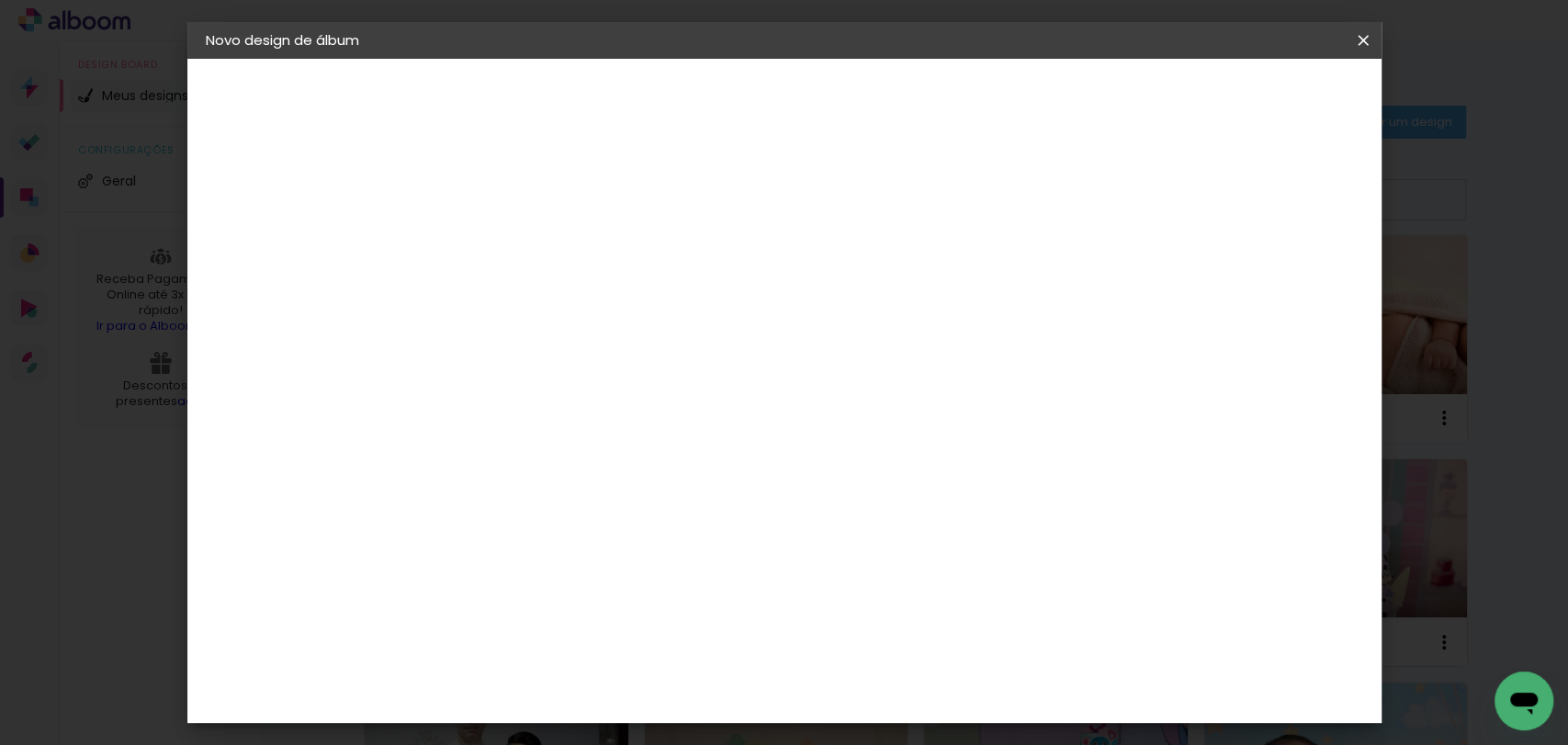
click at [1276, 281] on input "4" at bounding box center [1266, 278] width 33 height 27
type input "3"
type paper-input "3"
click at [1280, 285] on input "3" at bounding box center [1271, 278] width 33 height 27
type input "2"
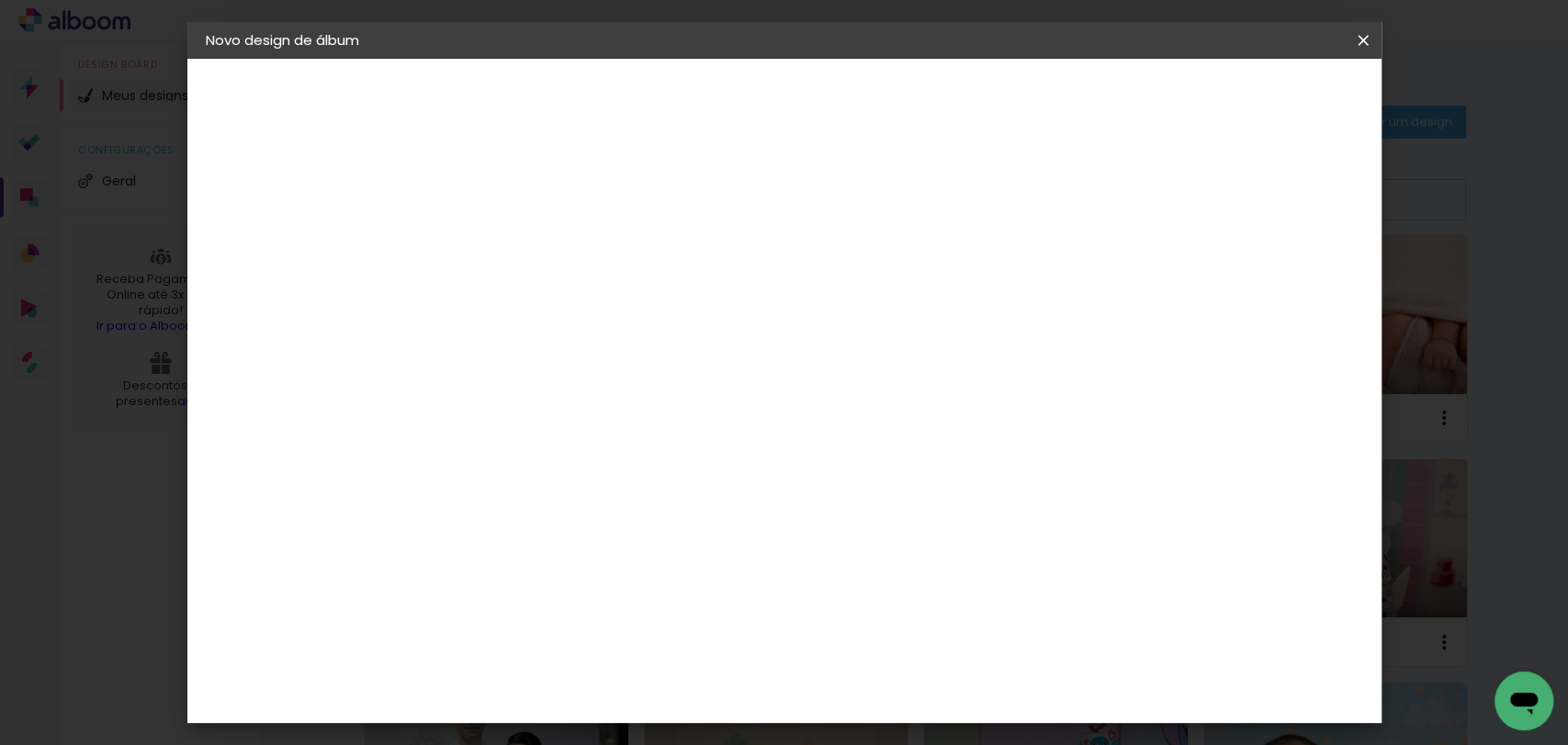
type paper-input "2"
click at [1286, 283] on input "2" at bounding box center [1274, 278] width 33 height 27
type input "1"
type paper-input "1"
click at [1286, 283] on input "1" at bounding box center [1276, 278] width 33 height 27
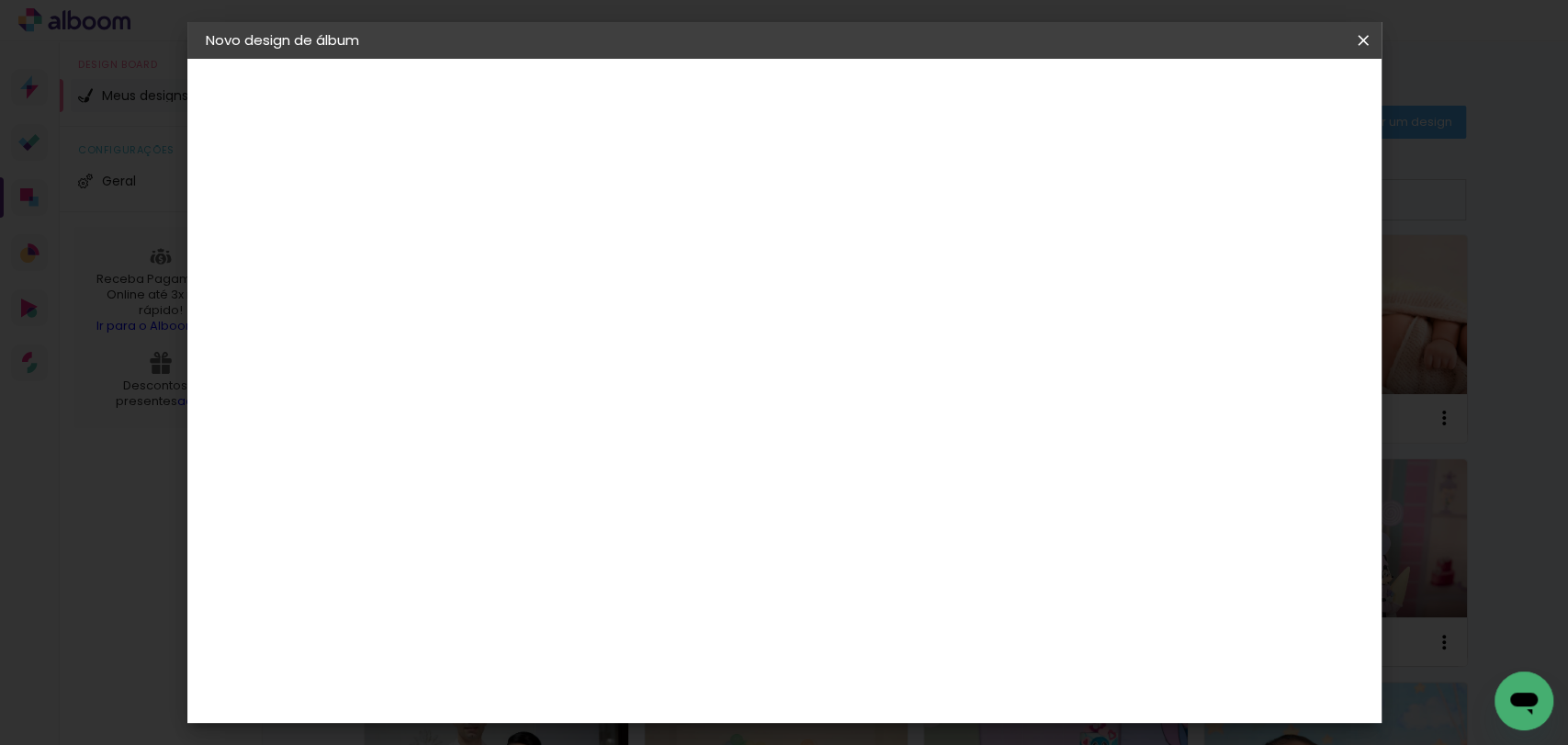
type input "0"
click at [1286, 283] on input "0" at bounding box center [1279, 278] width 33 height 27
click at [1264, 83] on paper-button "Iniciar design" at bounding box center [1205, 97] width 121 height 31
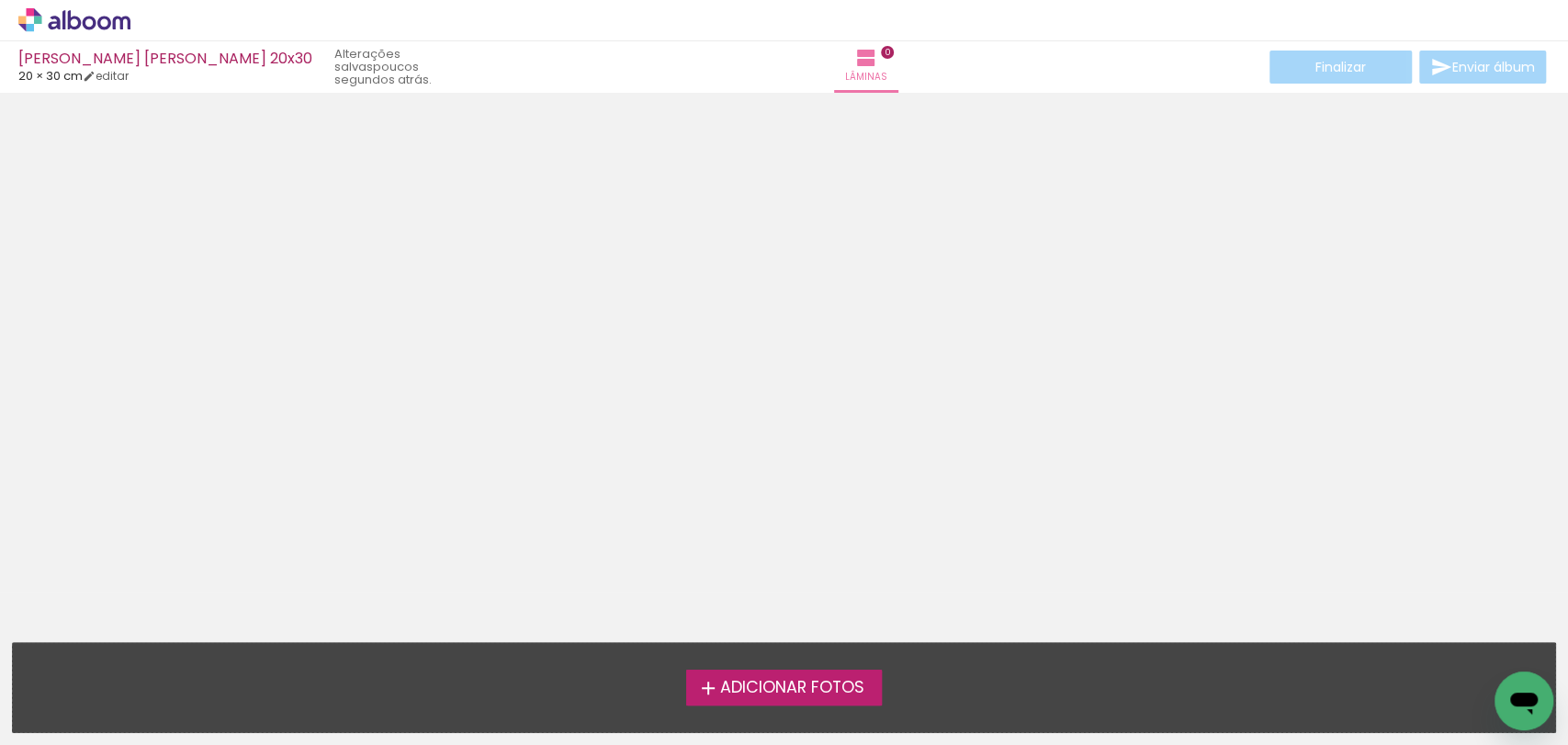
click at [812, 680] on span "Adicionar Fotos" at bounding box center [791, 688] width 144 height 17
click at [0, 0] on input "file" at bounding box center [0, 0] width 0 height 0
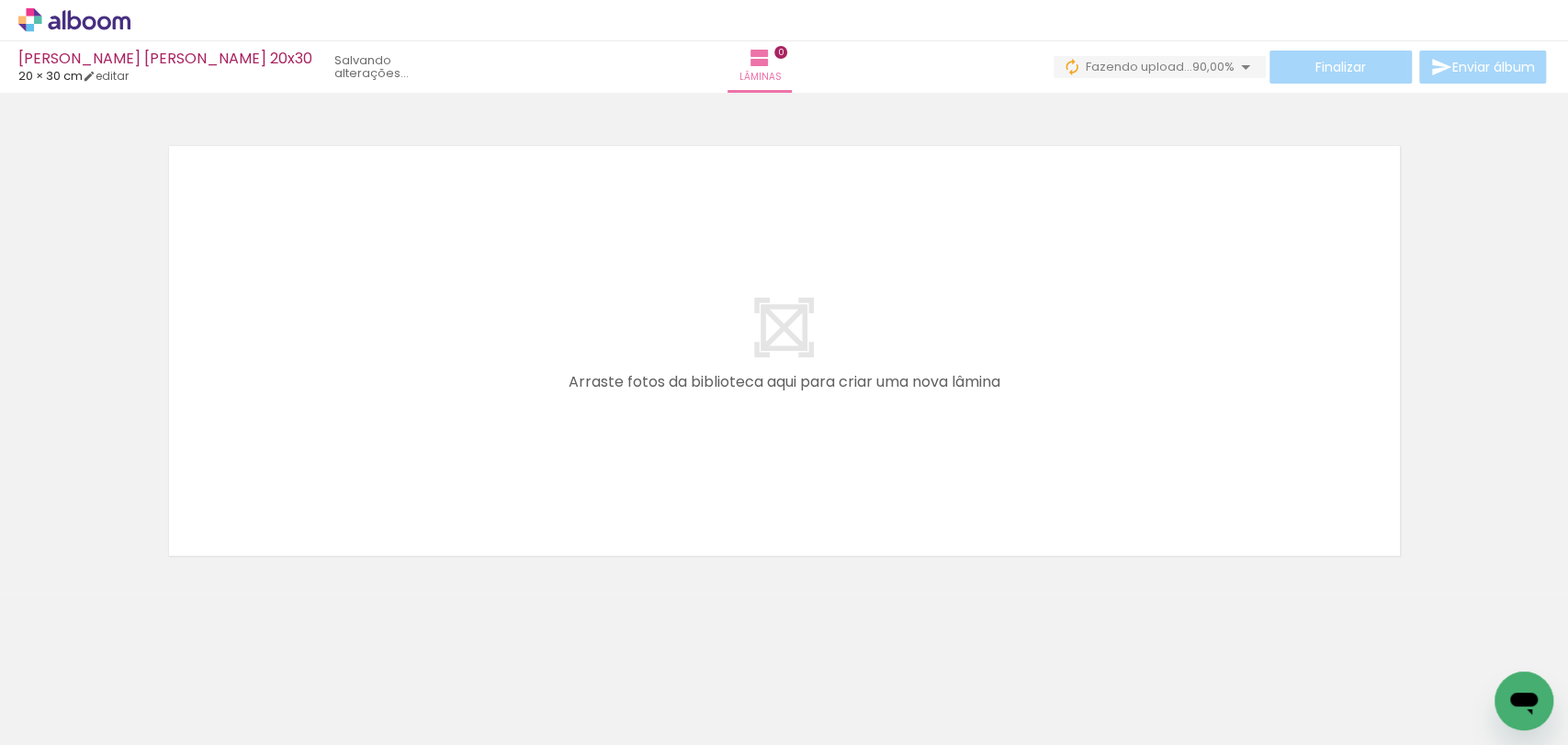
scroll to position [0, 1674]
click at [78, 714] on span "Adicionar Fotos" at bounding box center [65, 720] width 55 height 20
click at [0, 0] on input "file" at bounding box center [0, 0] width 0 height 0
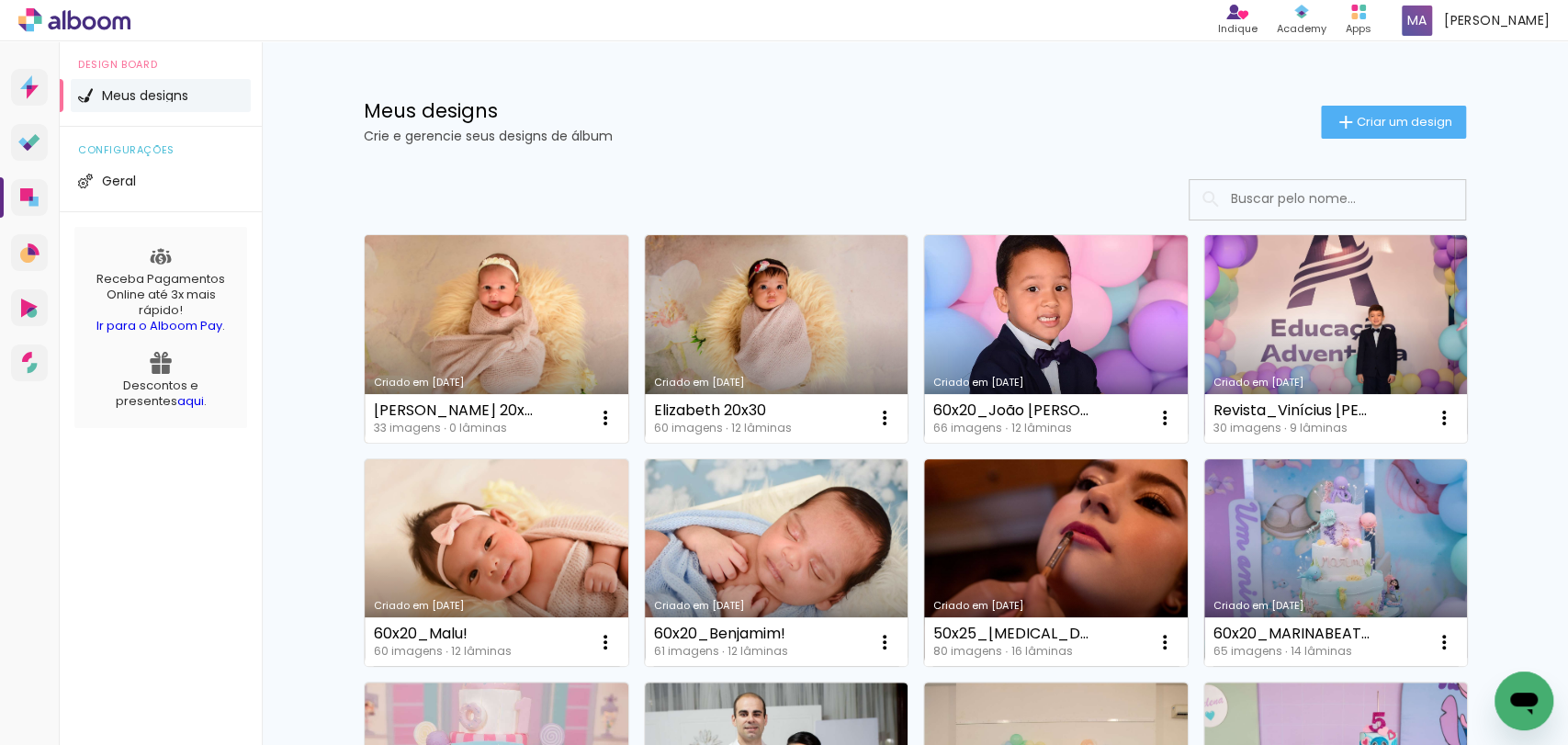
click at [510, 318] on link "Criado em [DATE]" at bounding box center [496, 339] width 264 height 207
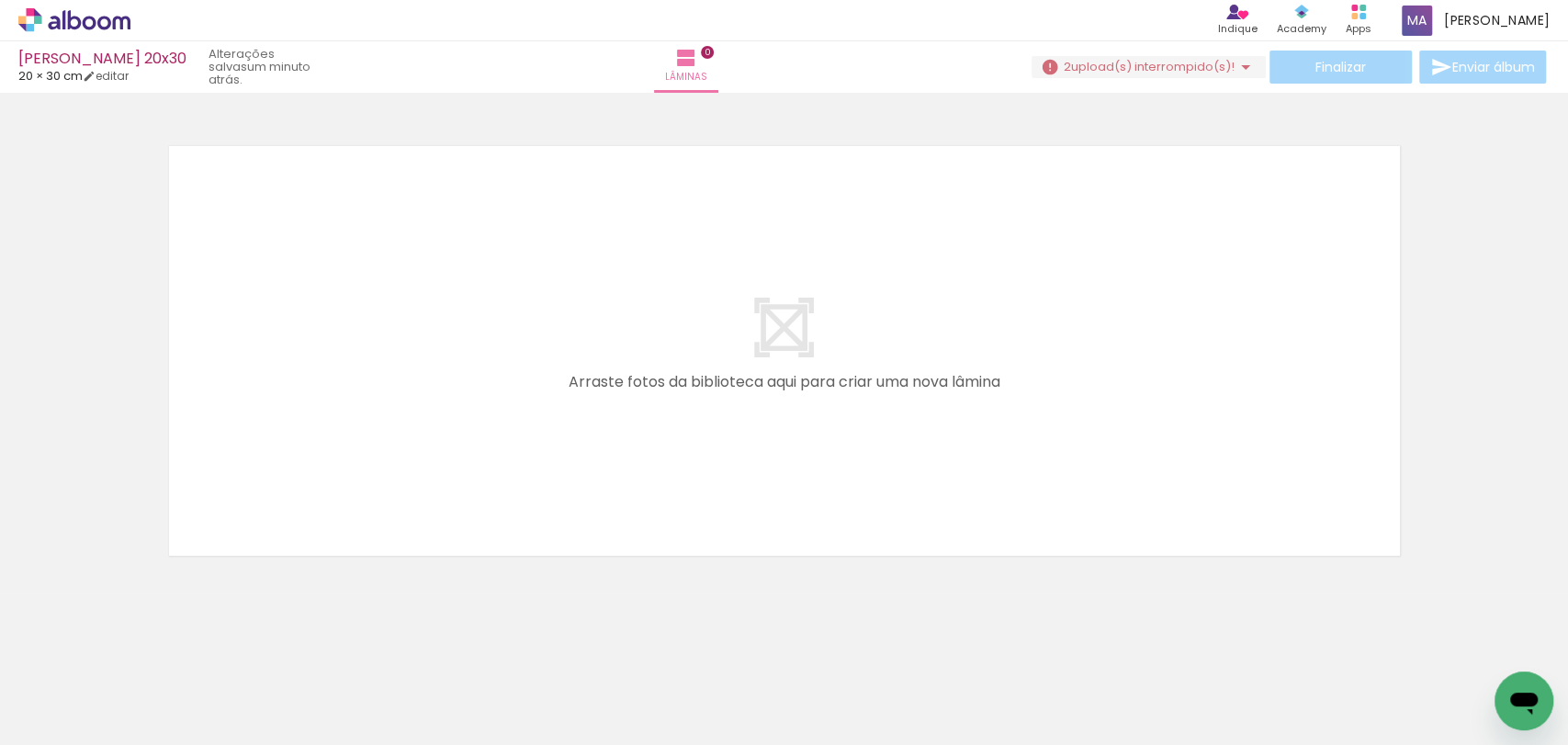
scroll to position [0, 1859]
click at [966, 651] on iron-icon at bounding box center [960, 647] width 19 height 19
click at [1167, 642] on iron-icon at bounding box center [1165, 647] width 19 height 19
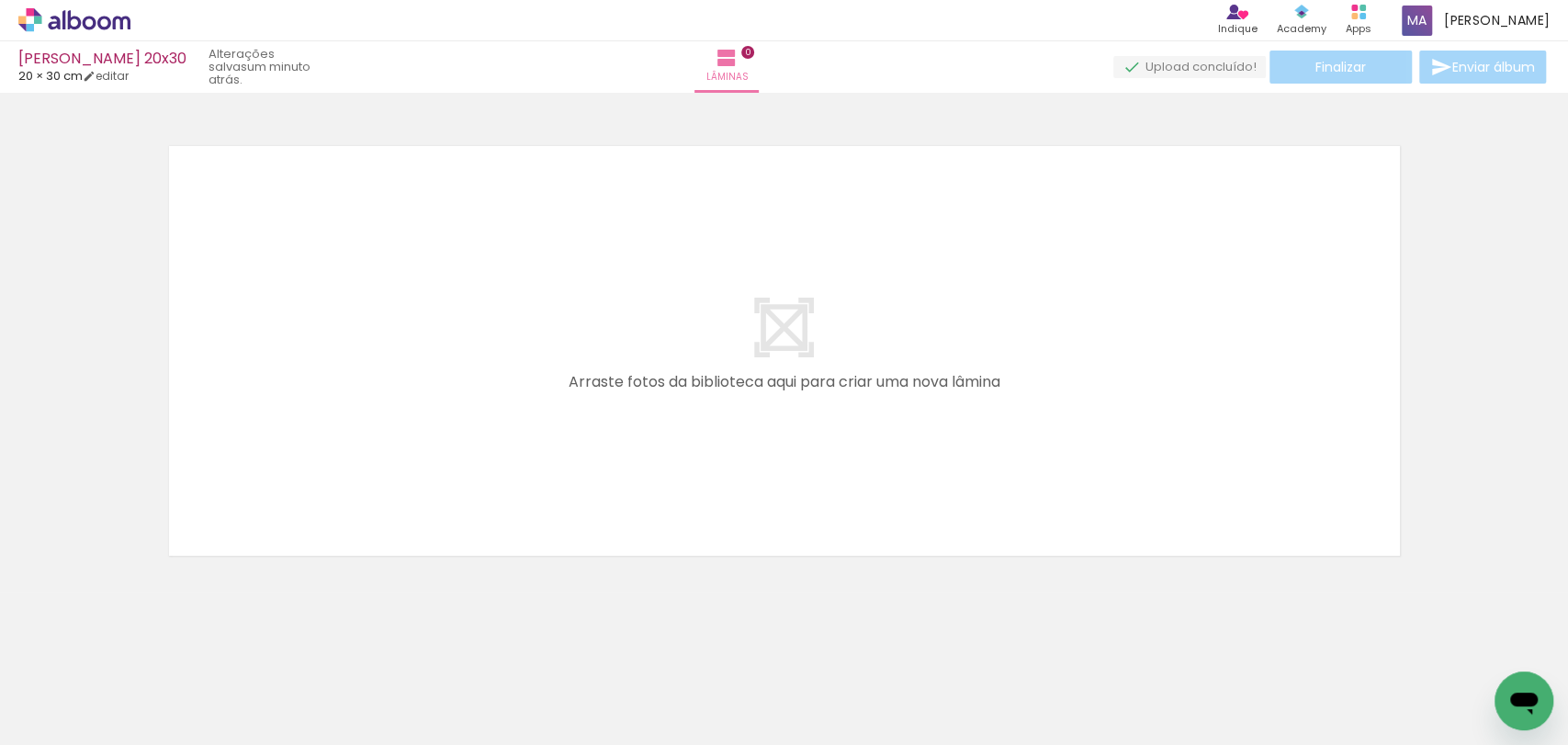
scroll to position [0, 1674]
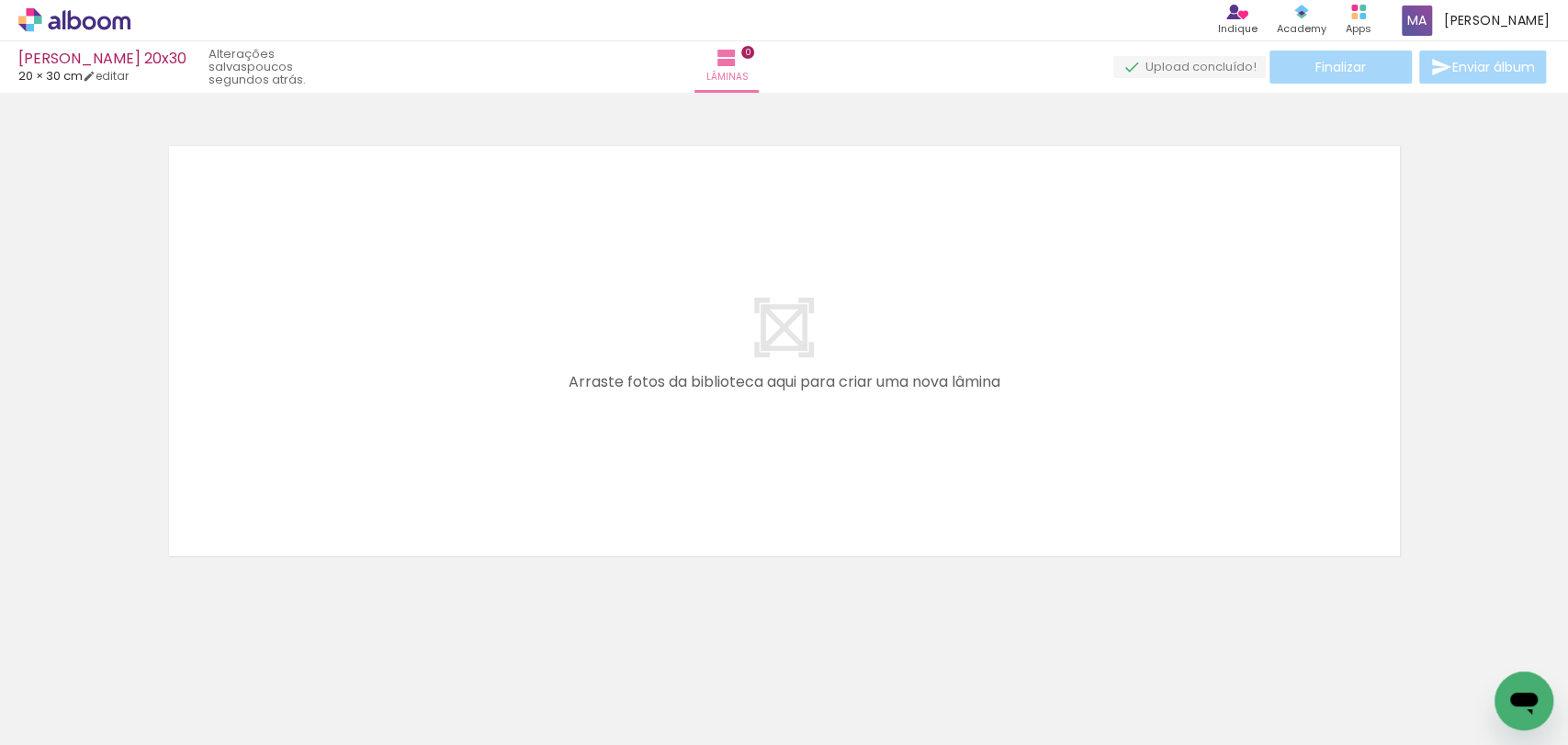
scroll to position [0, 1160]
click at [49, 711] on span "Adicionar Fotos" at bounding box center [65, 720] width 55 height 20
click at [0, 0] on input "file" at bounding box center [0, 0] width 0 height 0
drag, startPoint x: 185, startPoint y: 674, endPoint x: 396, endPoint y: 631, distance: 215.3
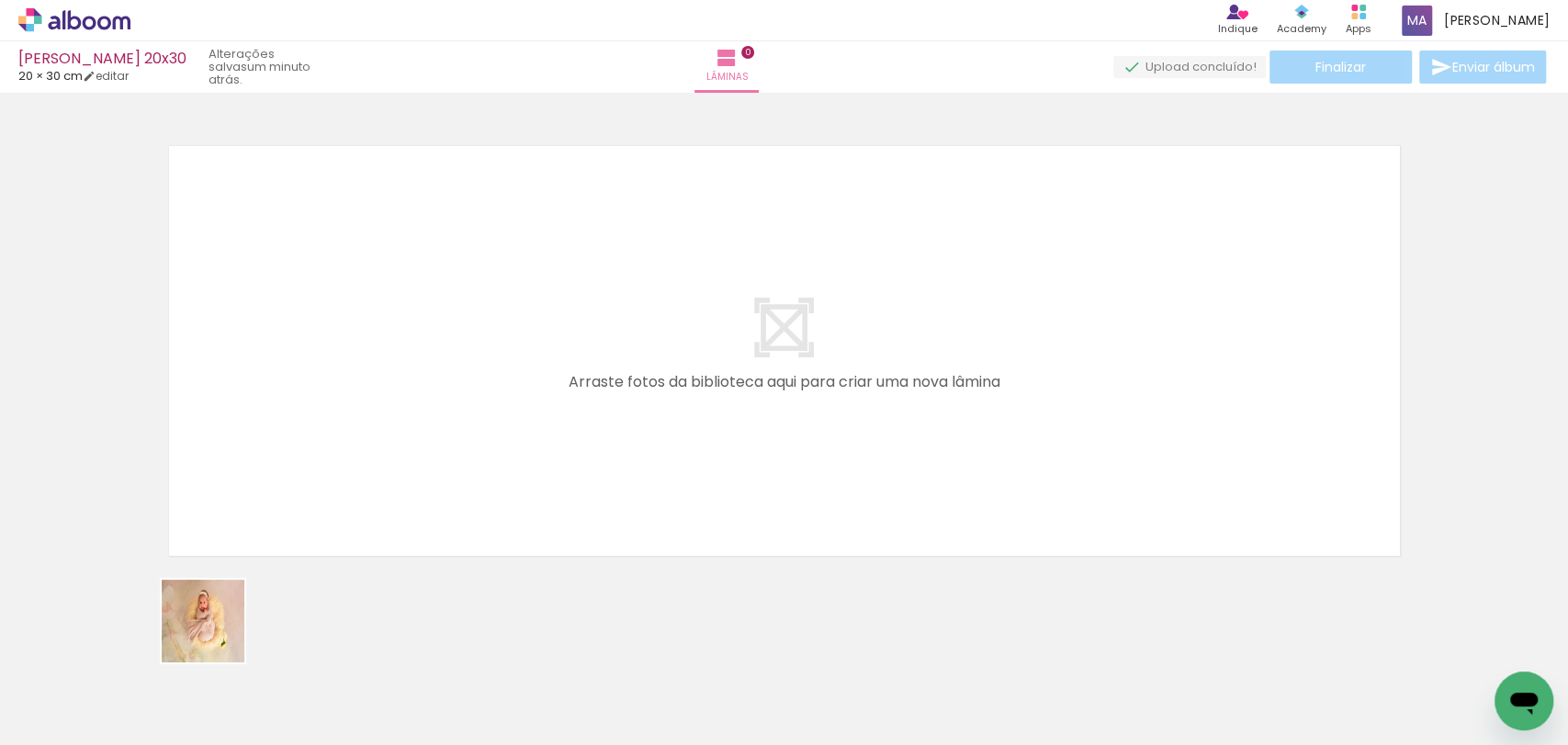
click at [482, 368] on quentale-workspace at bounding box center [784, 372] width 1568 height 745
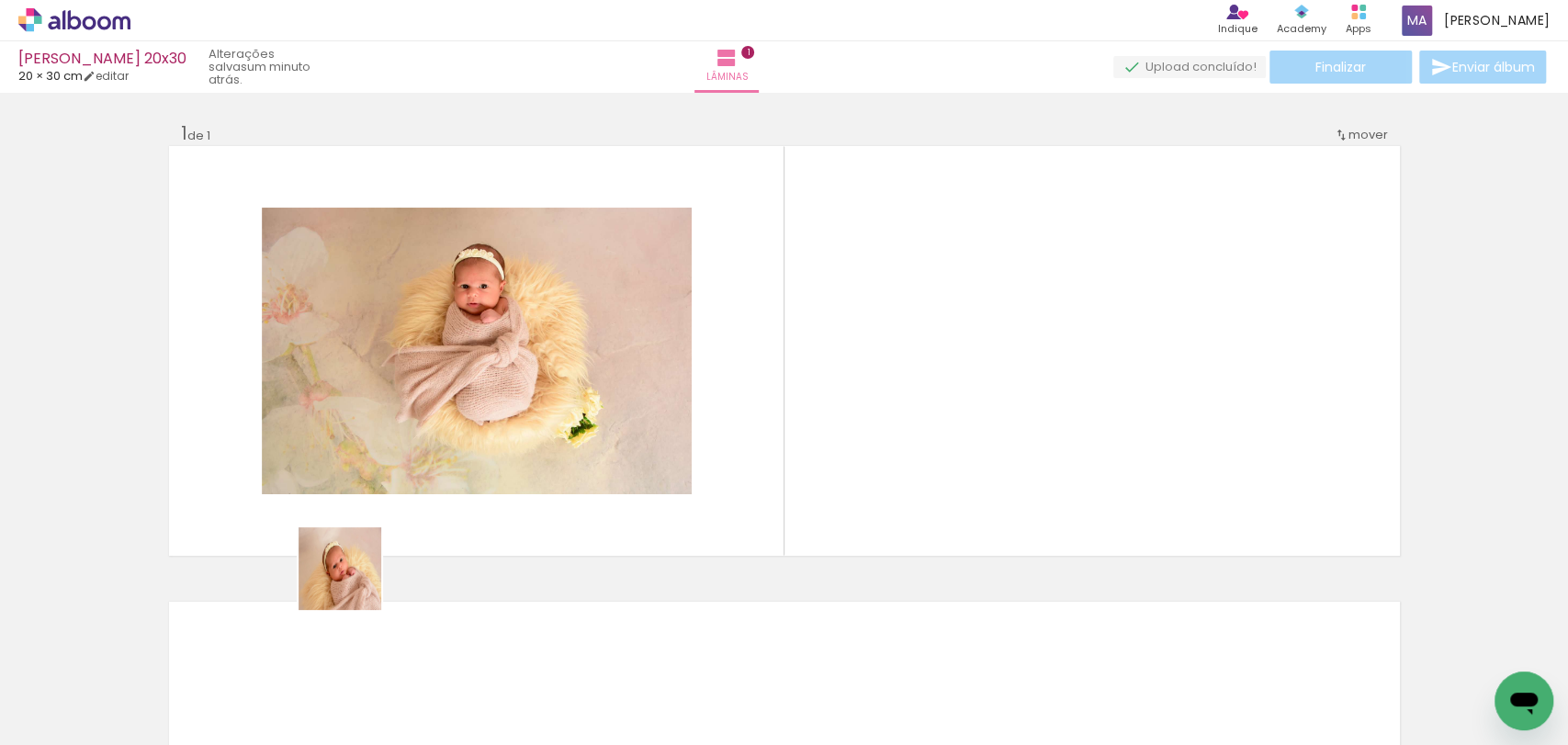
drag, startPoint x: 299, startPoint y: 666, endPoint x: 446, endPoint y: 649, distance: 148.0
click at [474, 488] on quentale-workspace at bounding box center [784, 372] width 1568 height 745
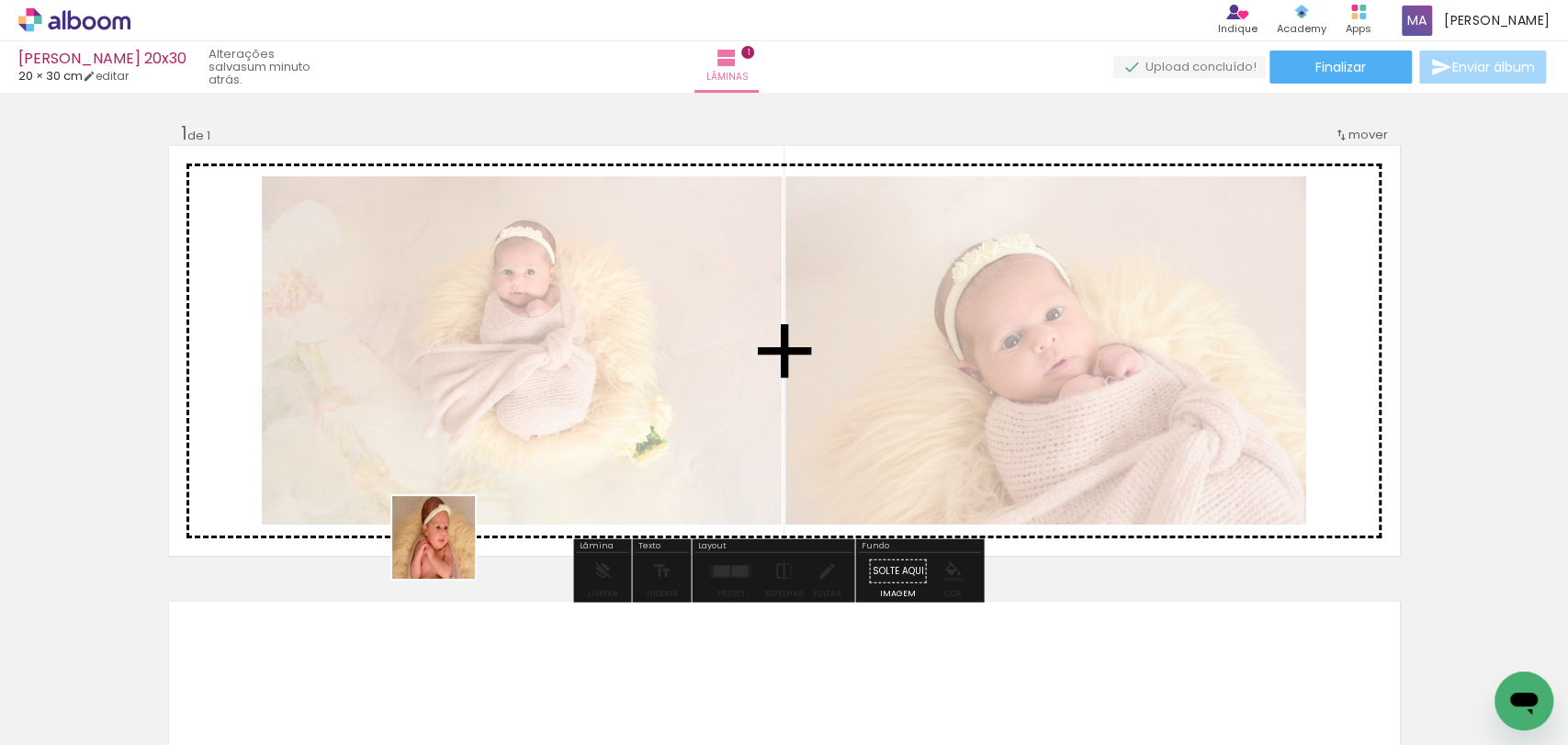
drag, startPoint x: 404, startPoint y: 671, endPoint x: 565, endPoint y: 672, distance: 161.0
click at [518, 450] on quentale-workspace at bounding box center [784, 372] width 1568 height 745
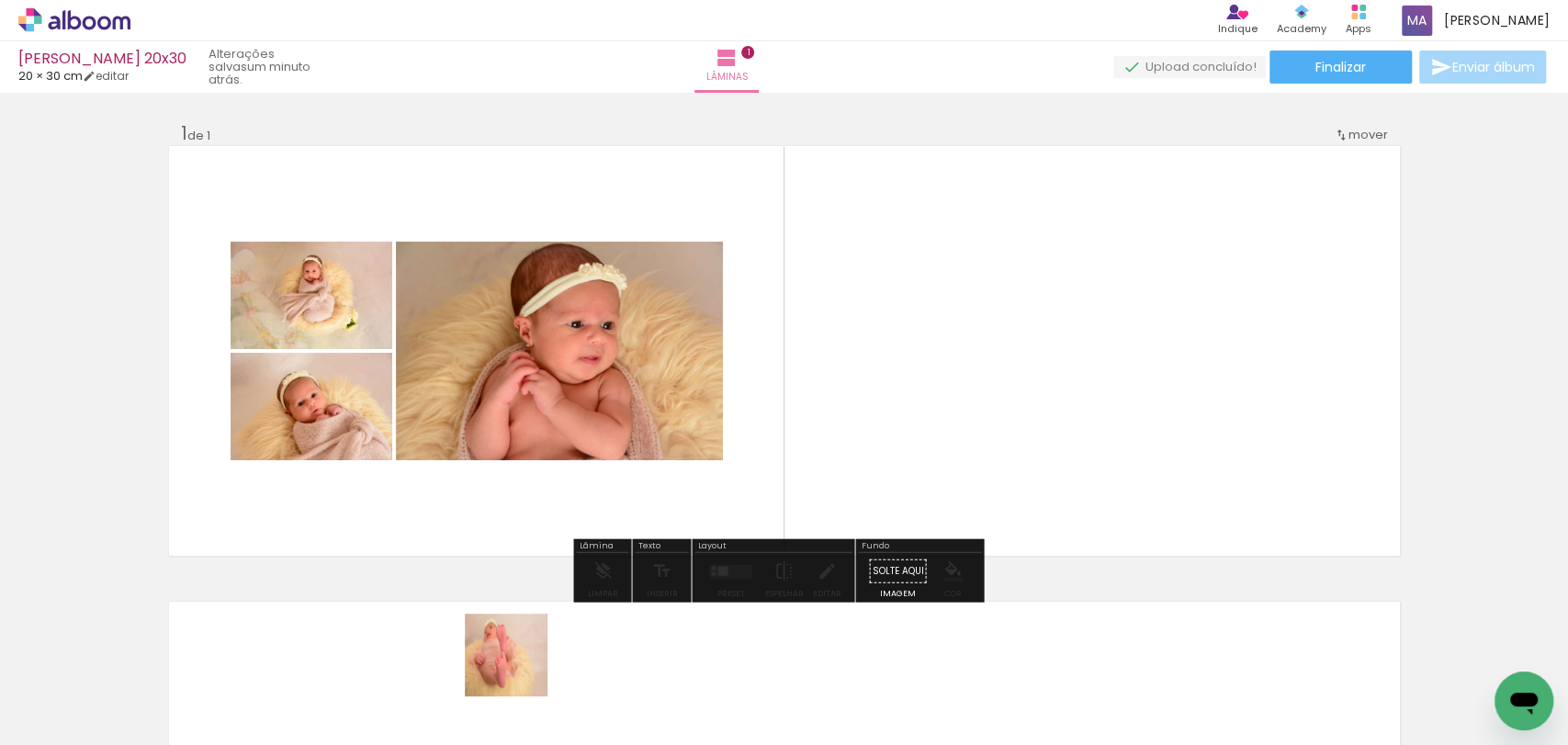
drag, startPoint x: 519, startPoint y: 688, endPoint x: 619, endPoint y: 660, distance: 103.8
click at [617, 481] on quentale-workspace at bounding box center [784, 372] width 1568 height 745
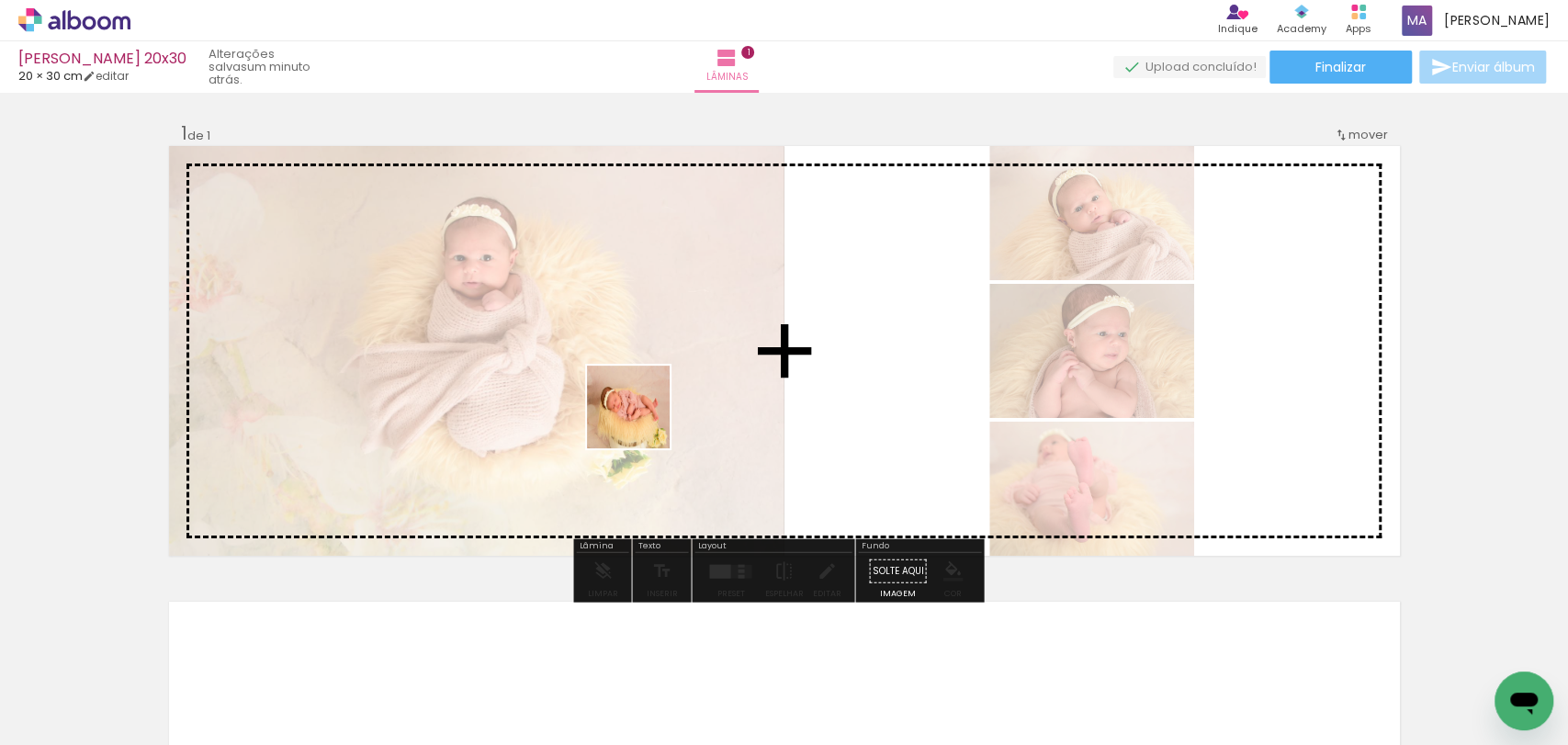
drag, startPoint x: 602, startPoint y: 699, endPoint x: 642, endPoint y: 421, distance: 280.9
click at [642, 421] on quentale-workspace at bounding box center [784, 372] width 1568 height 745
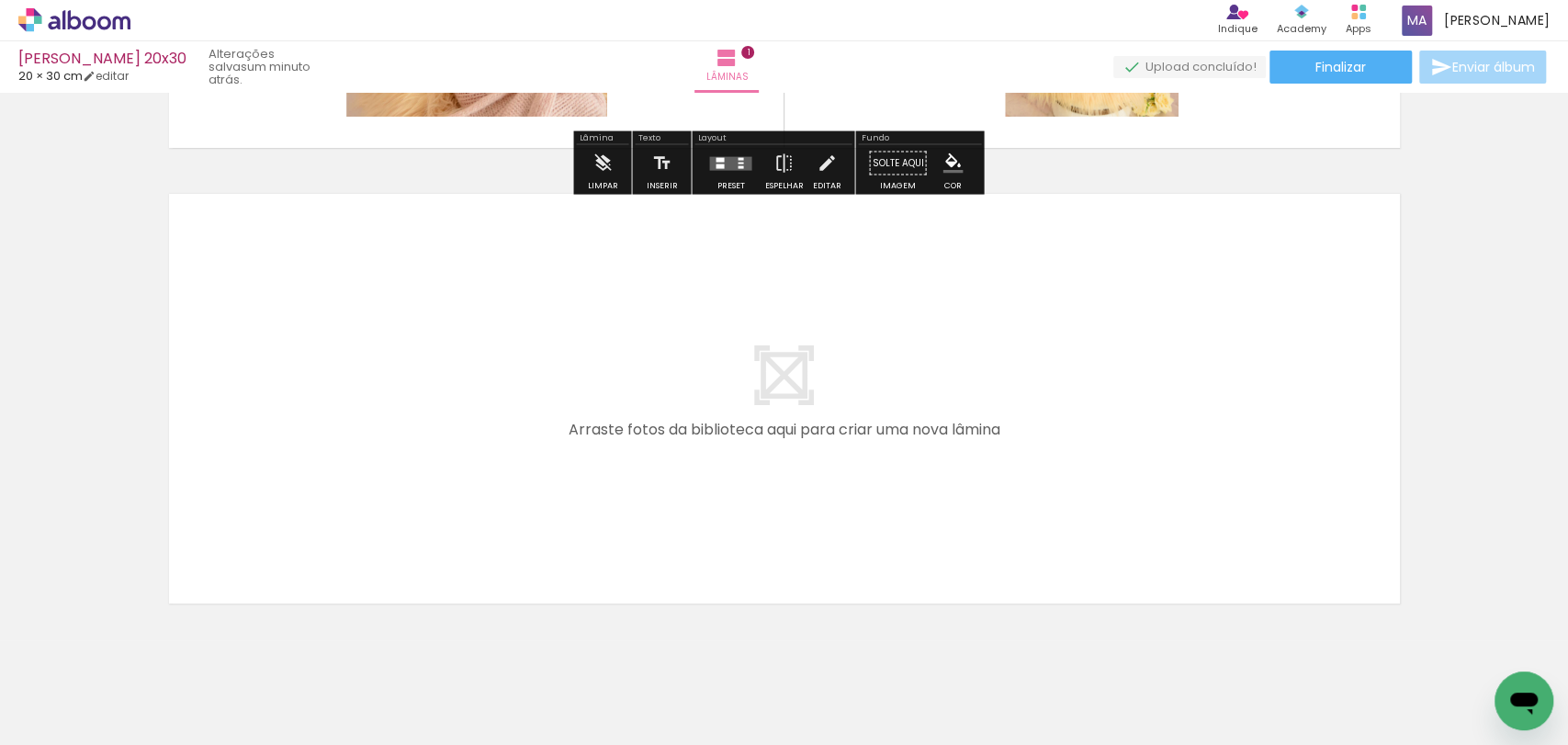
scroll to position [446, 0]
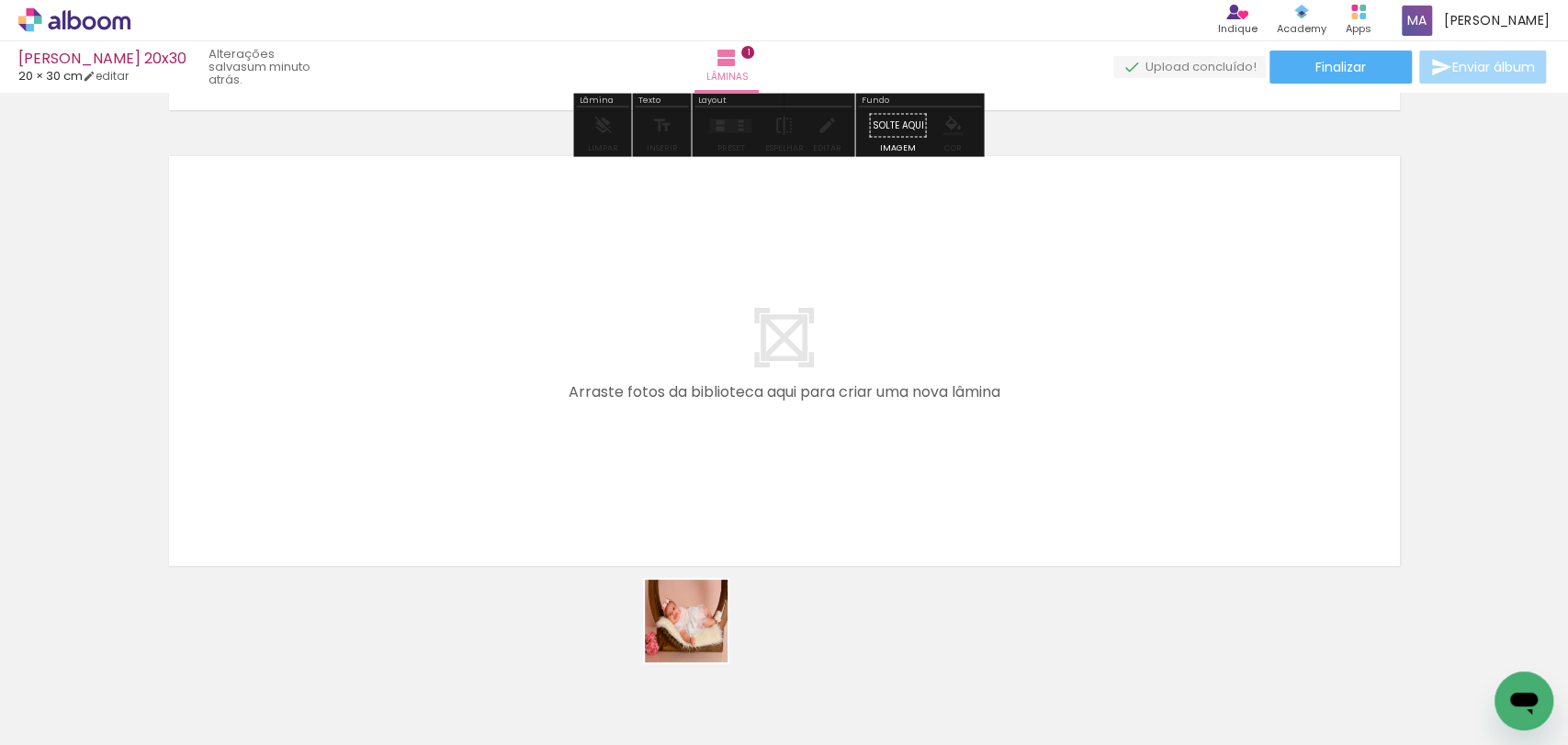
drag, startPoint x: 700, startPoint y: 635, endPoint x: 710, endPoint y: 481, distance: 154.3
click at [710, 481] on quentale-workspace at bounding box center [784, 372] width 1568 height 745
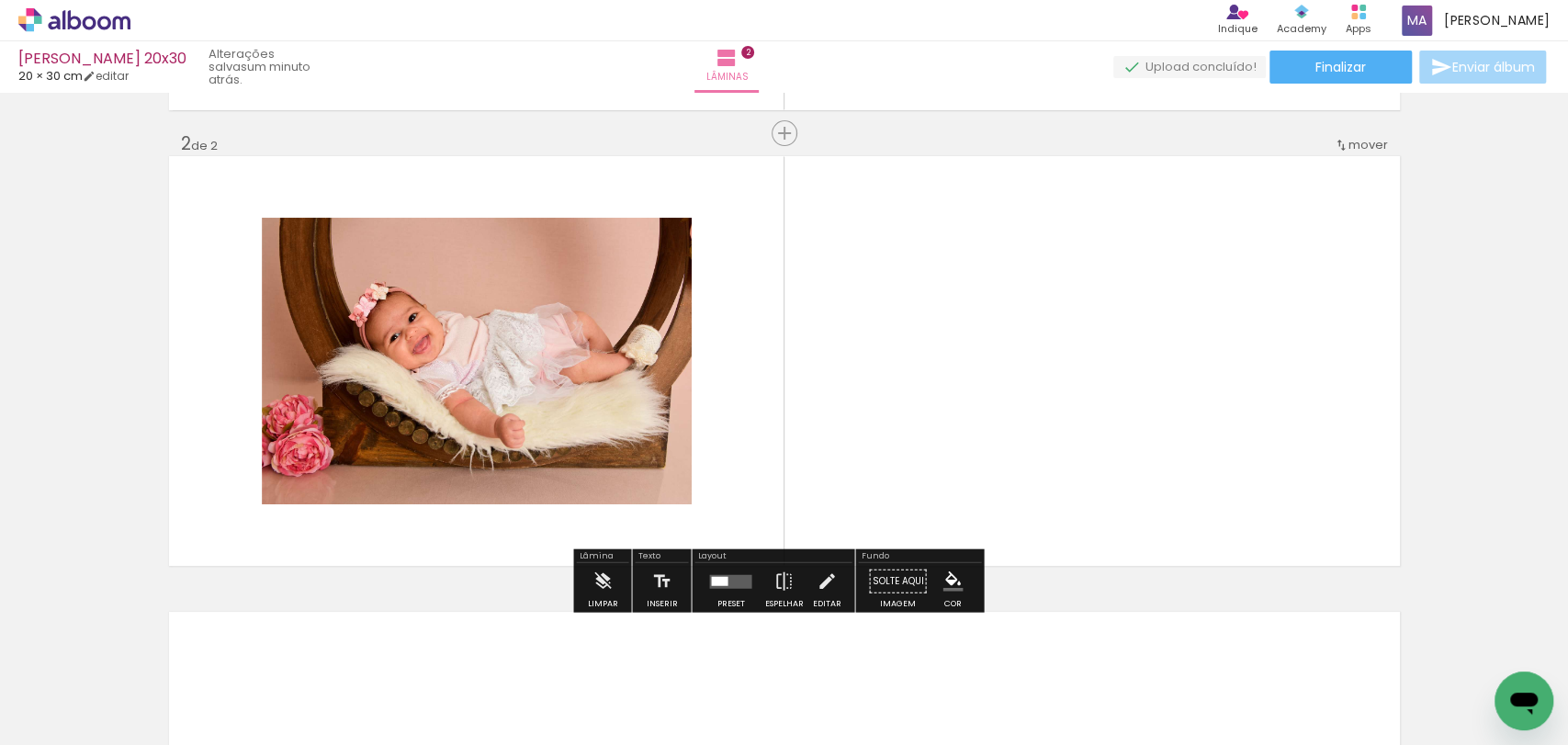
scroll to position [445, 0]
drag, startPoint x: 807, startPoint y: 693, endPoint x: 825, endPoint y: 489, distance: 204.8
click at [825, 489] on quentale-workspace at bounding box center [784, 372] width 1568 height 745
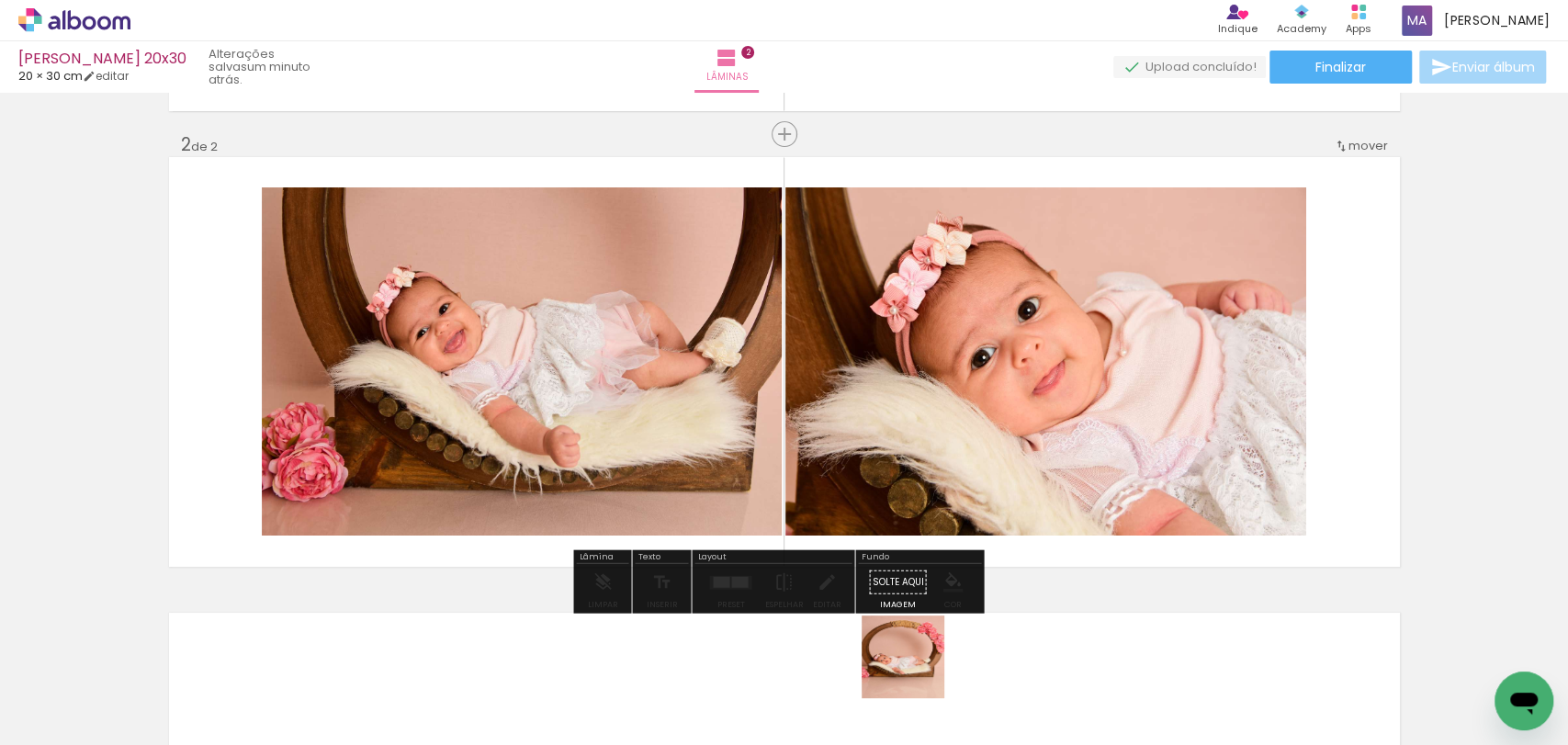
drag, startPoint x: 917, startPoint y: 671, endPoint x: 908, endPoint y: 453, distance: 218.2
click at [908, 453] on quentale-workspace at bounding box center [784, 372] width 1568 height 745
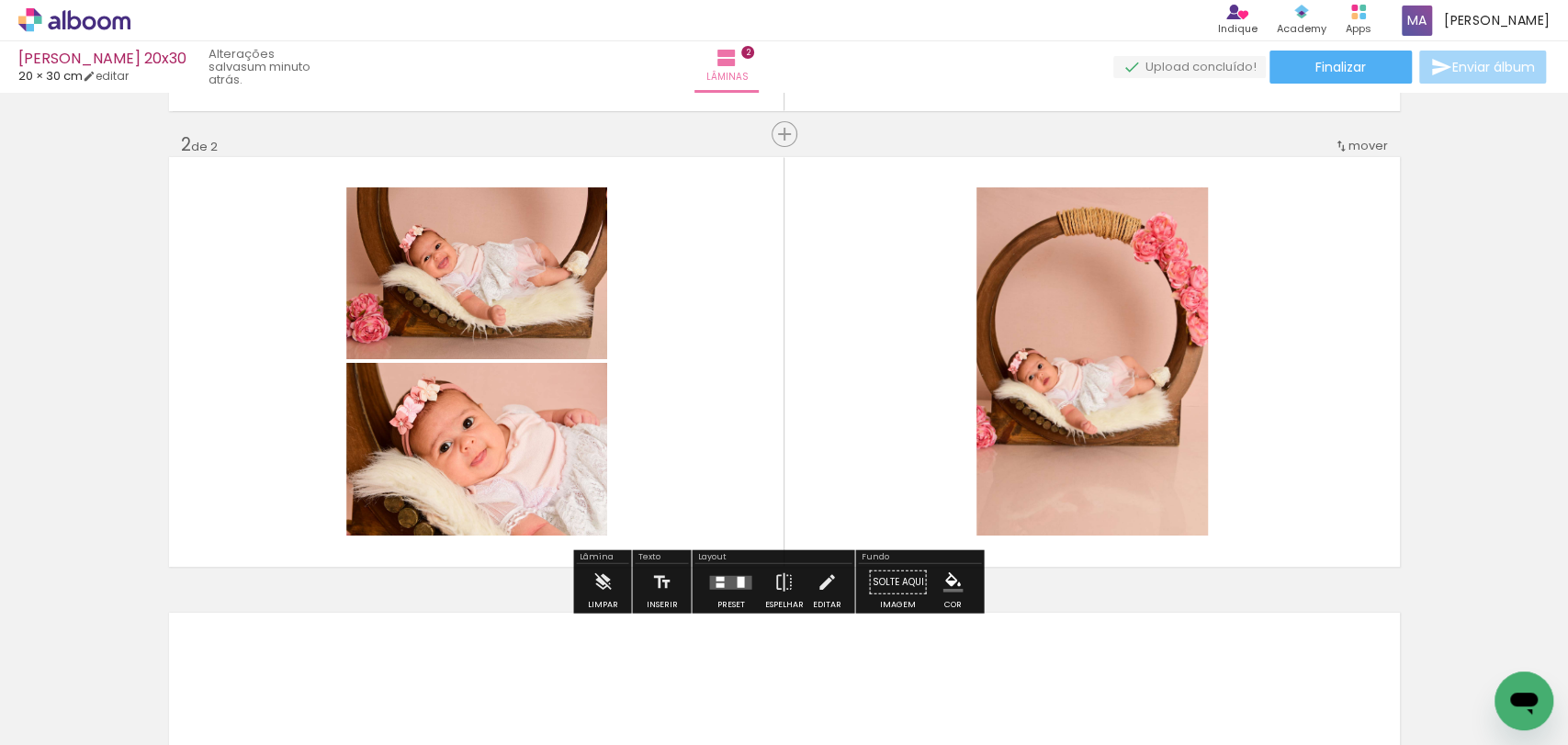
drag, startPoint x: 1022, startPoint y: 678, endPoint x: 1000, endPoint y: 428, distance: 251.0
click at [1000, 428] on quentale-workspace at bounding box center [784, 372] width 1568 height 745
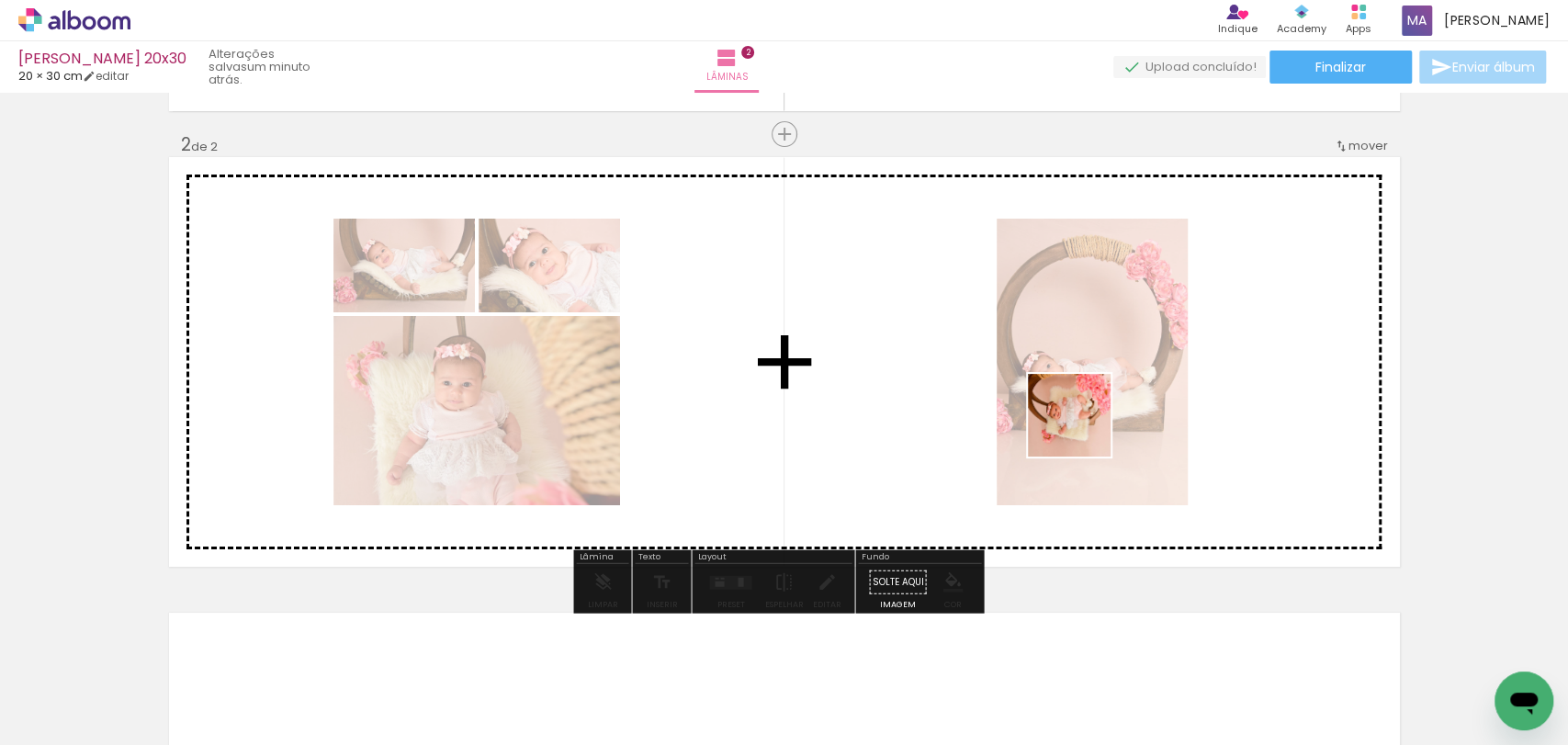
drag, startPoint x: 1100, startPoint y: 682, endPoint x: 1090, endPoint y: 401, distance: 281.2
click at [1083, 425] on quentale-workspace at bounding box center [784, 372] width 1568 height 745
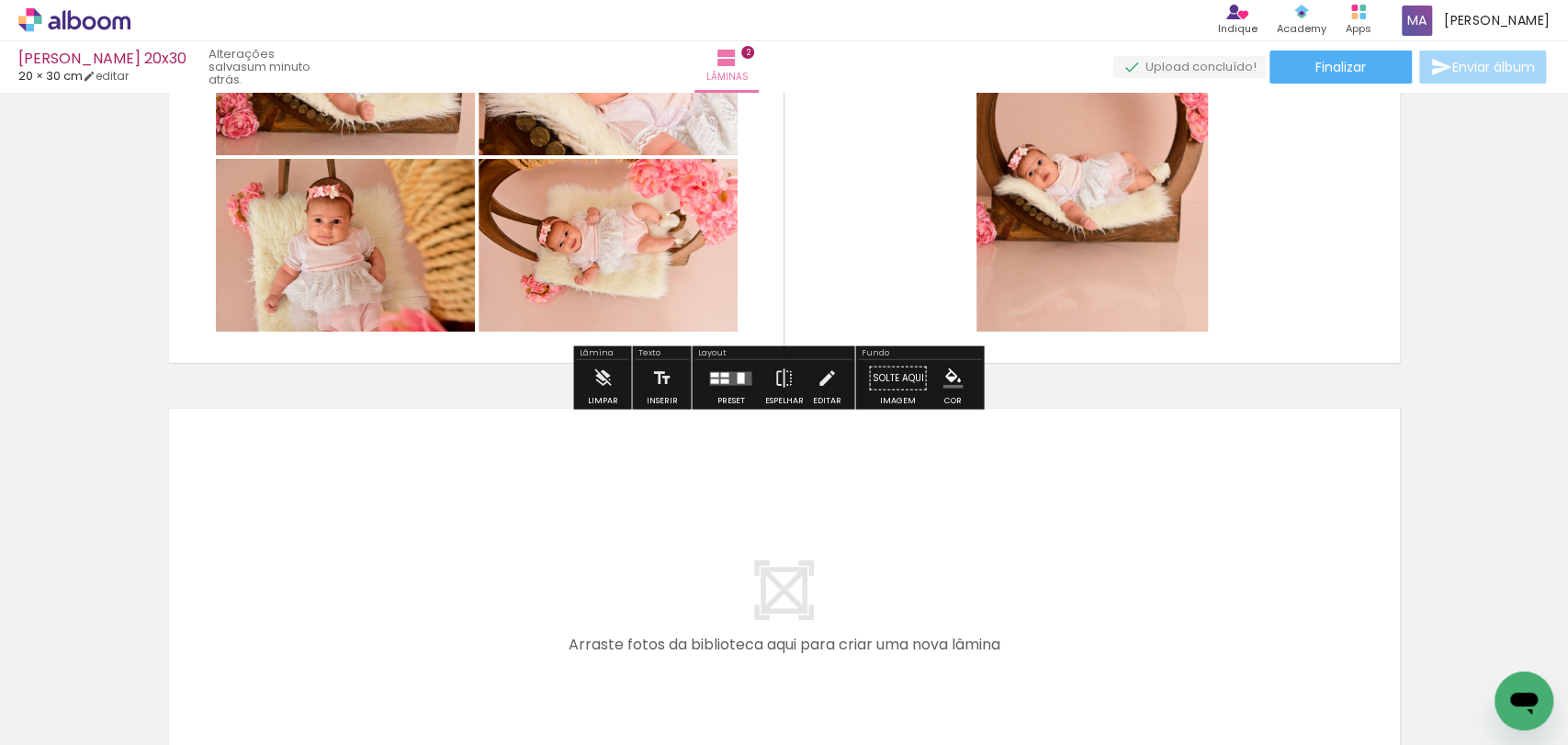
scroll to position [902, 0]
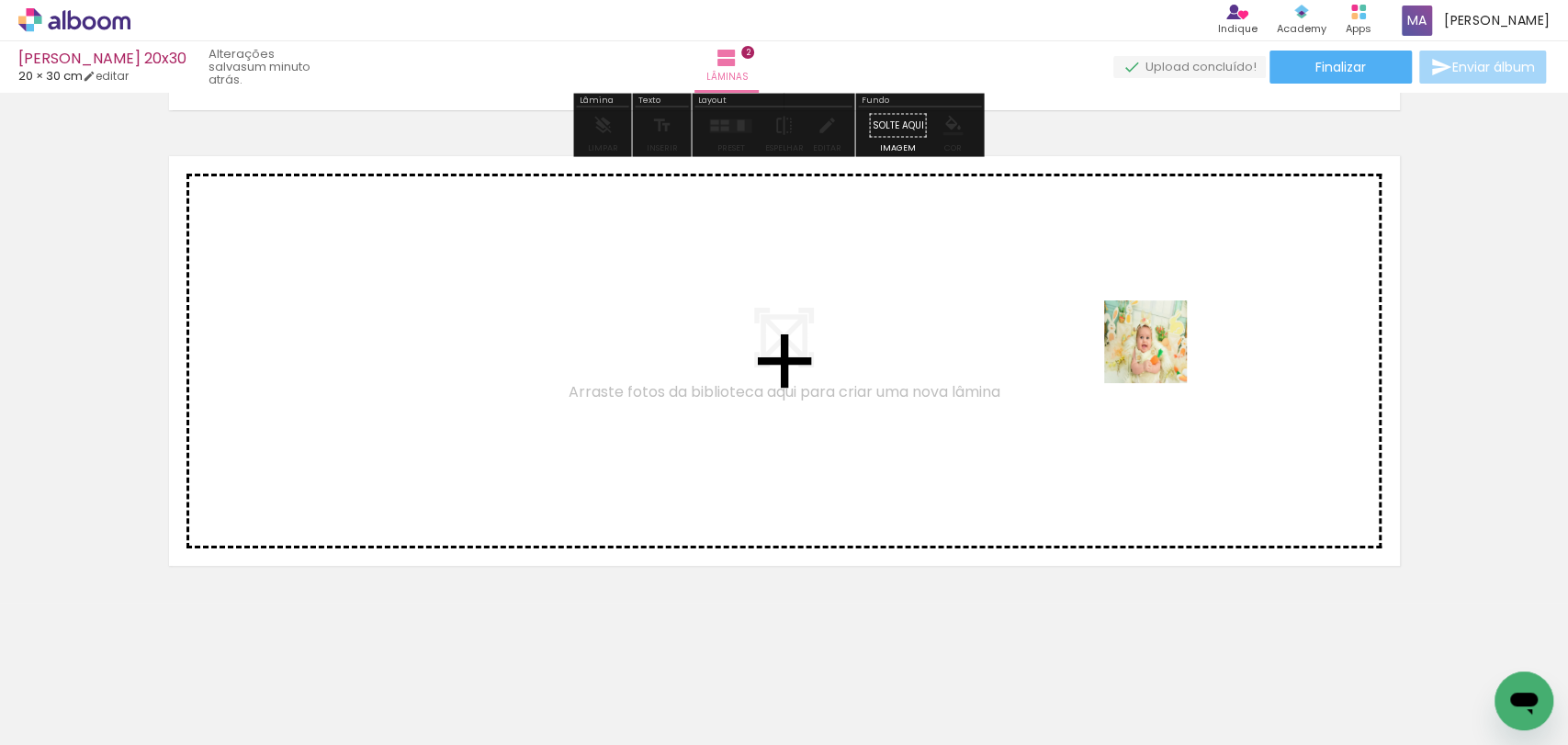
drag, startPoint x: 1234, startPoint y: 687, endPoint x: 1320, endPoint y: 632, distance: 102.1
click at [1159, 354] on quentale-workspace at bounding box center [784, 372] width 1568 height 745
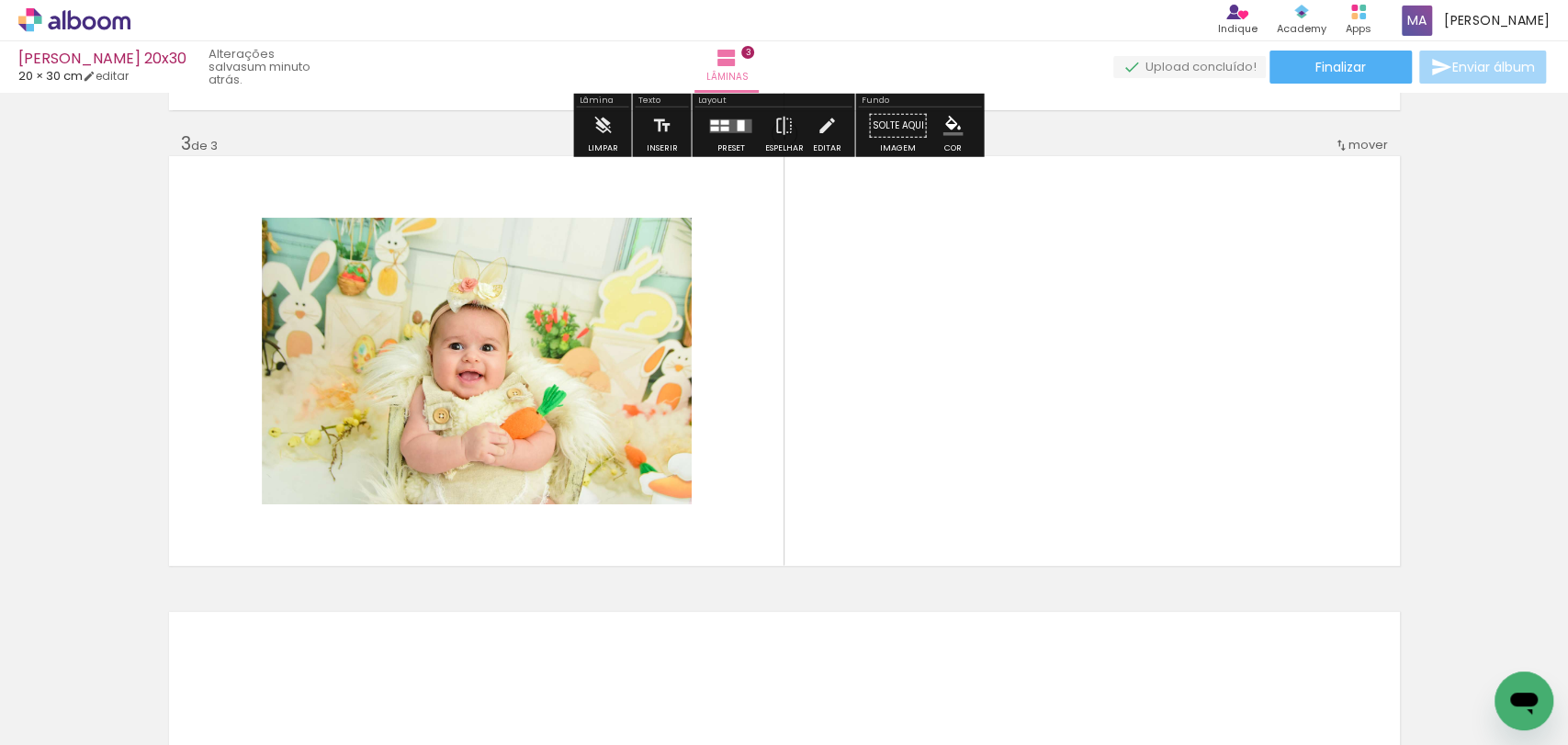
scroll to position [901, 0]
drag, startPoint x: 1335, startPoint y: 678, endPoint x: 1234, endPoint y: 445, distance: 253.9
click at [1234, 445] on quentale-workspace at bounding box center [784, 372] width 1568 height 745
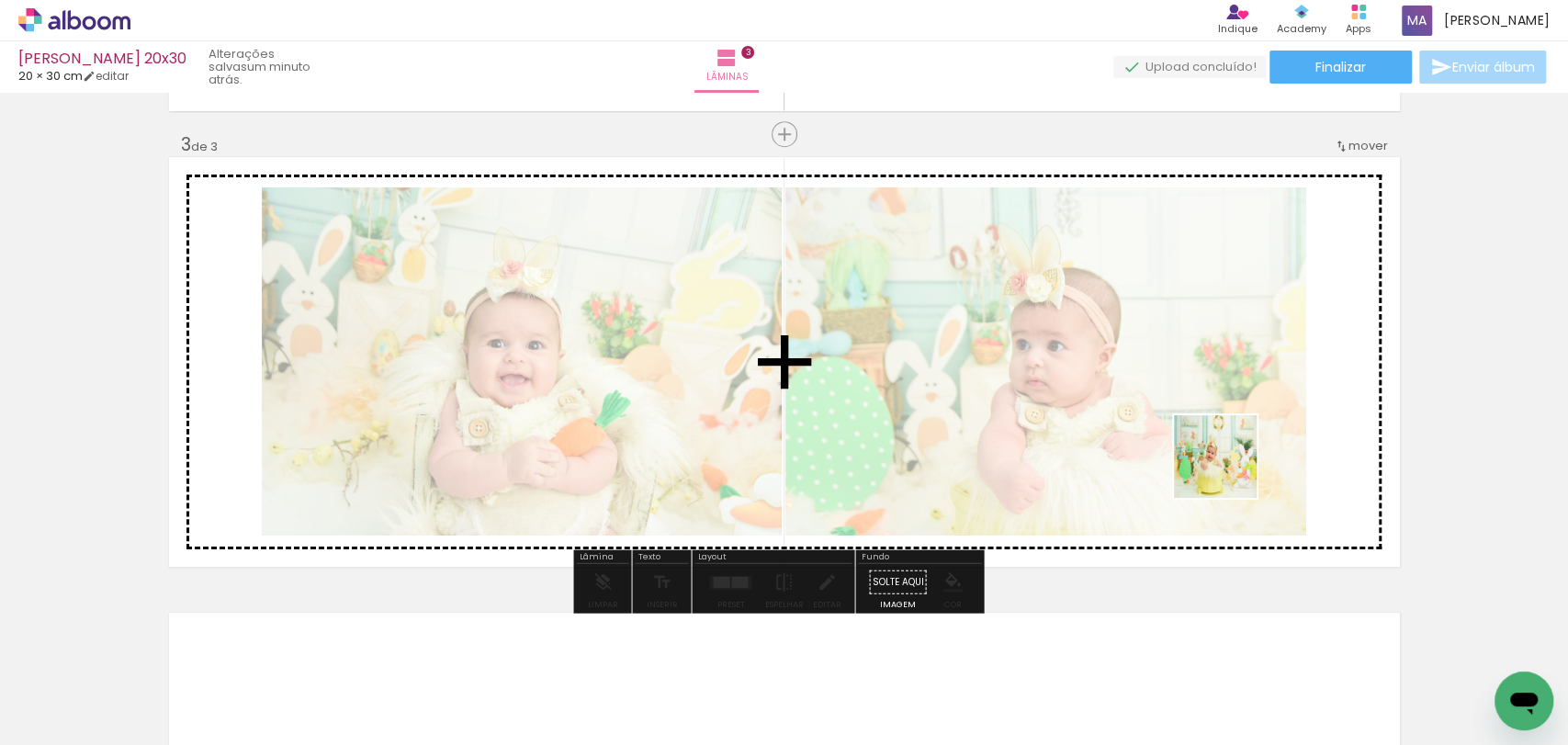
drag, startPoint x: 1395, startPoint y: 678, endPoint x: 1413, endPoint y: 619, distance: 61.7
click at [1224, 464] on quentale-workspace at bounding box center [784, 372] width 1568 height 745
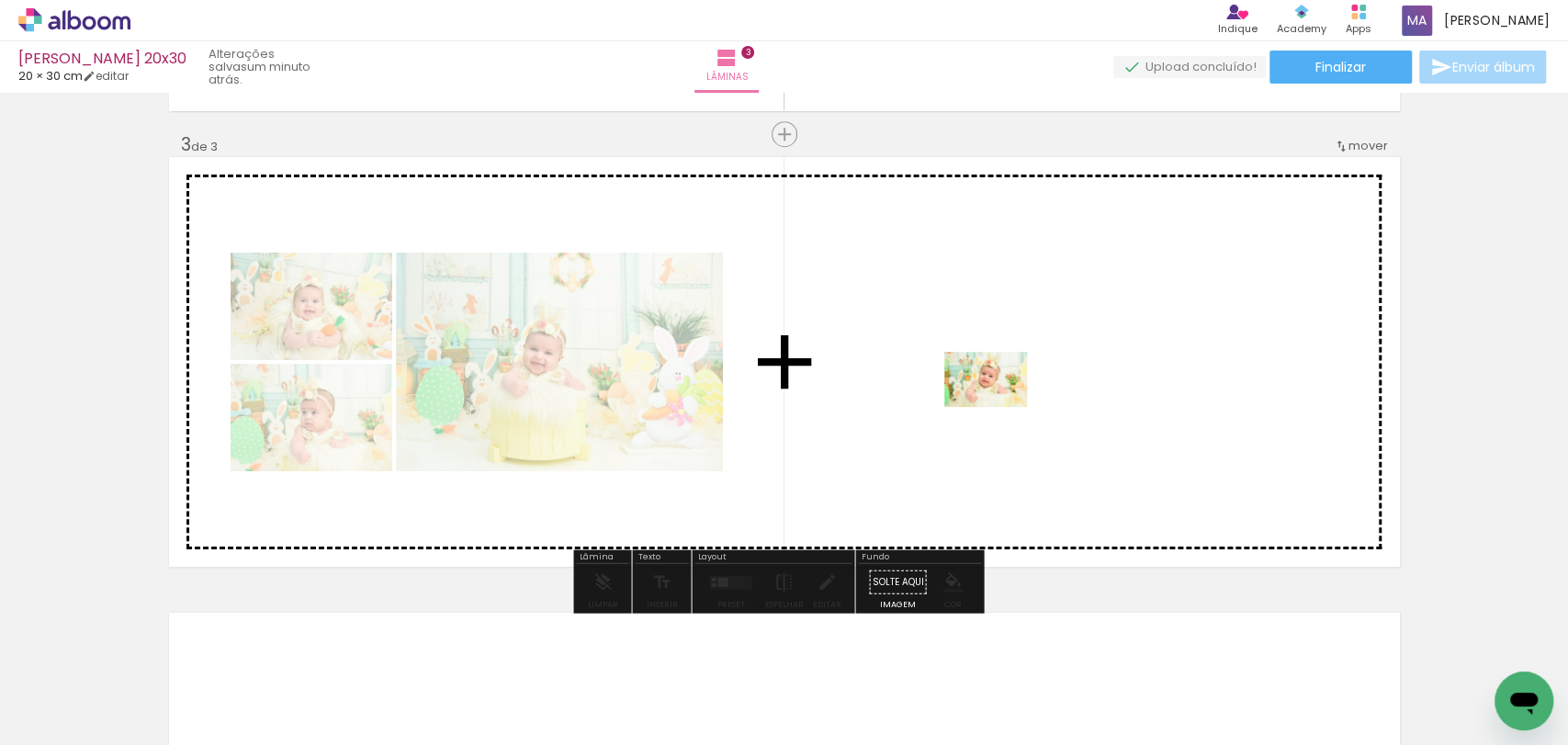
drag, startPoint x: 1510, startPoint y: 656, endPoint x: 1000, endPoint y: 407, distance: 567.5
click at [1000, 407] on quentale-workspace at bounding box center [784, 372] width 1568 height 745
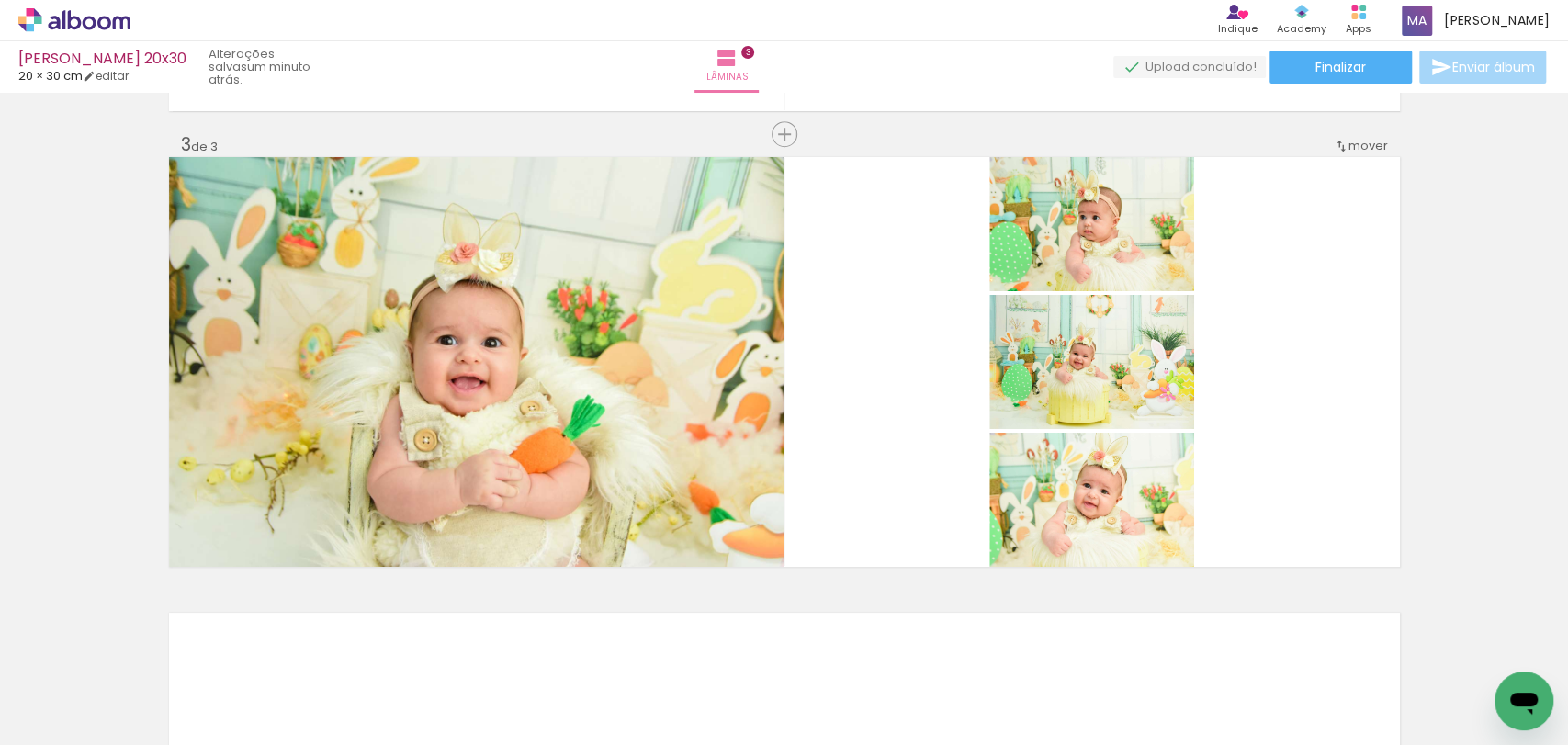
scroll to position [0, 1333]
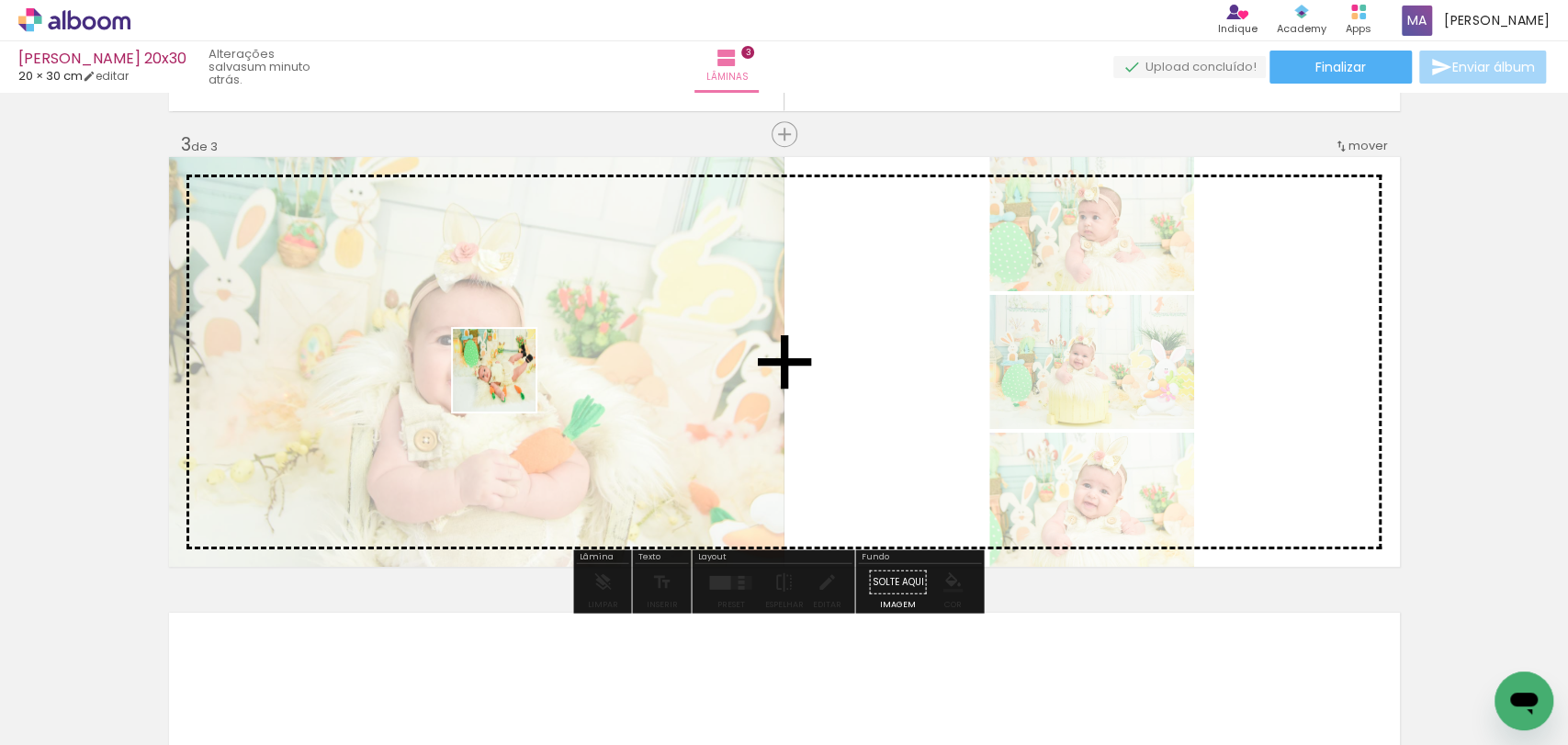
drag, startPoint x: 307, startPoint y: 684, endPoint x: 508, endPoint y: 384, distance: 361.1
click at [508, 384] on quentale-workspace at bounding box center [784, 372] width 1568 height 745
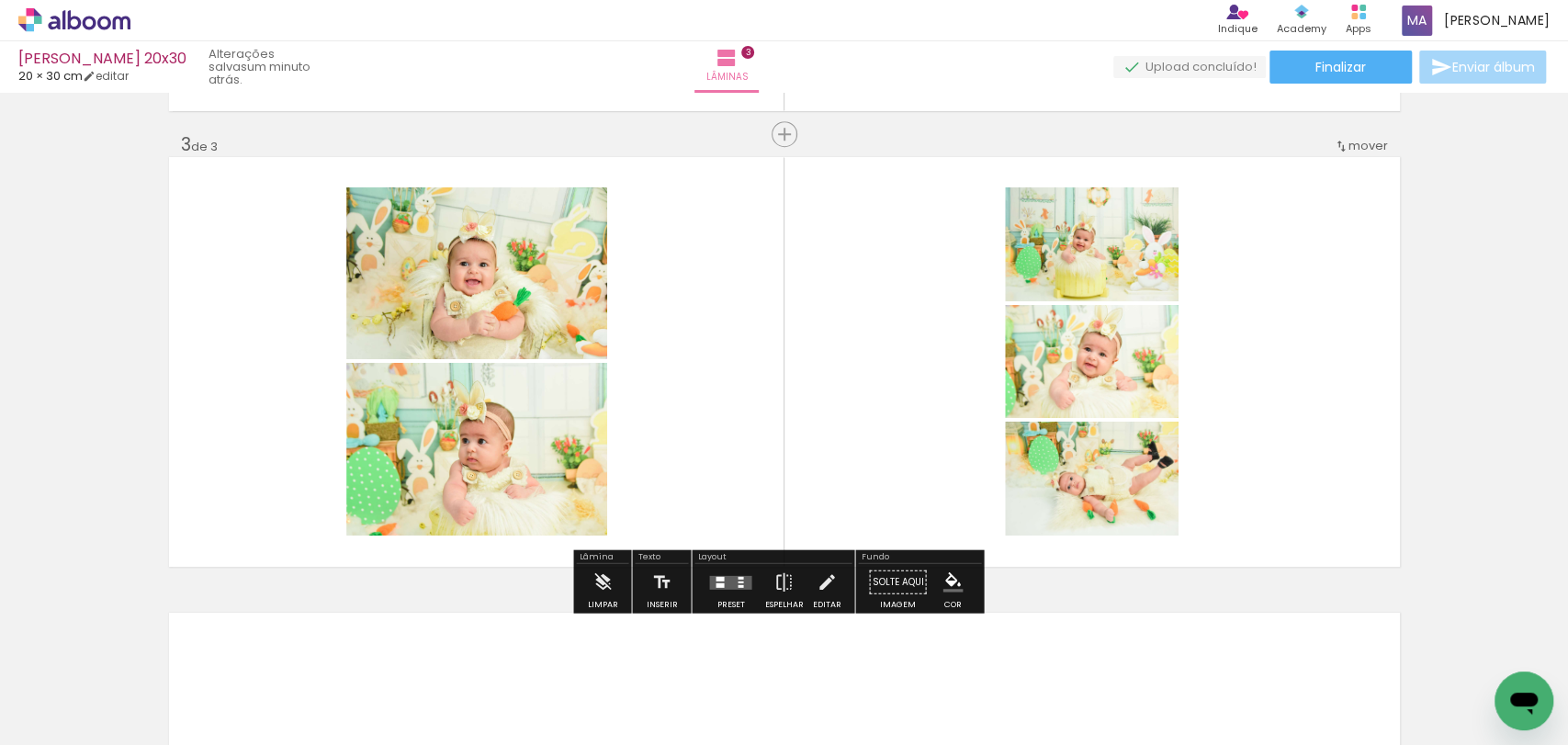
scroll to position [1358, 0]
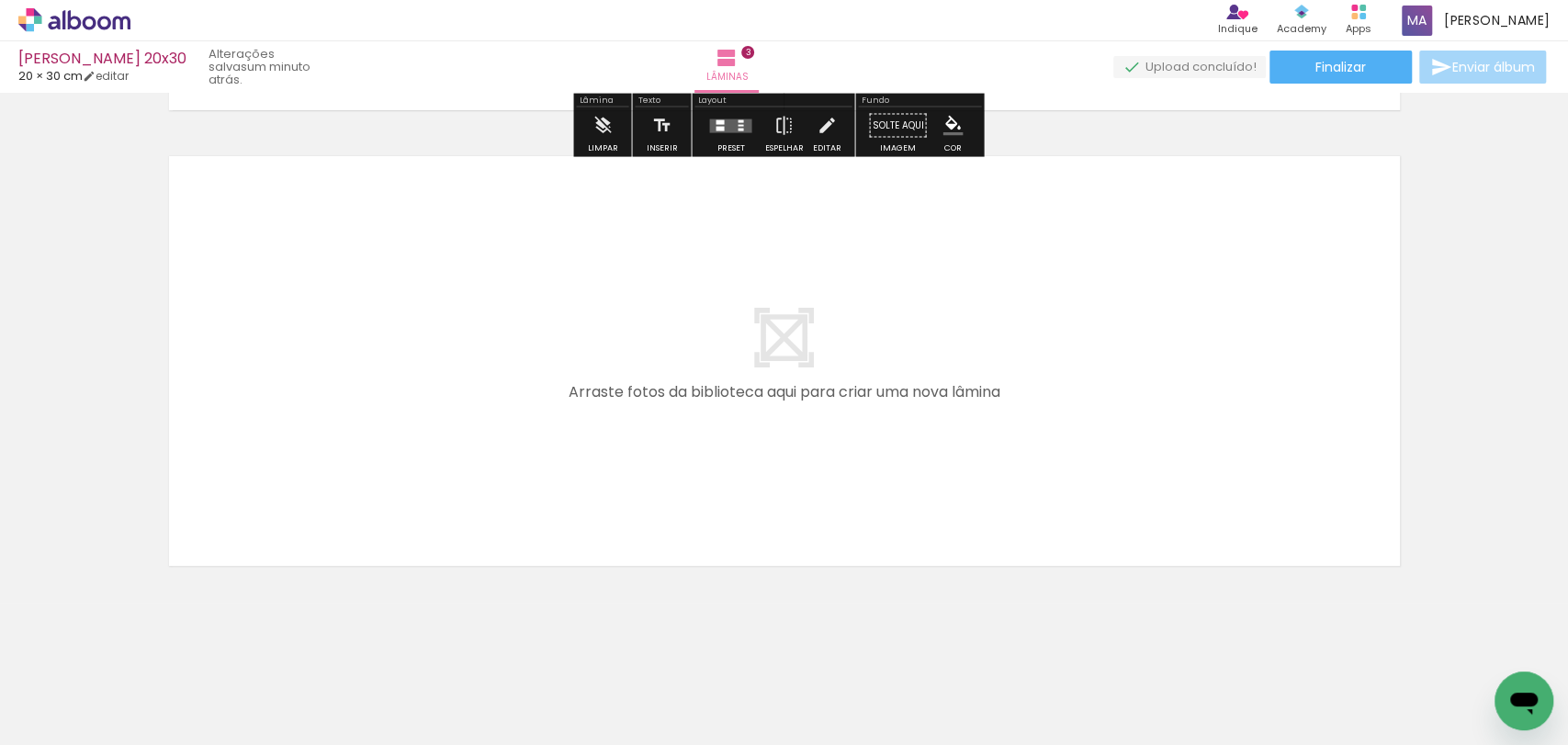
drag, startPoint x: 407, startPoint y: 689, endPoint x: 529, endPoint y: 605, distance: 148.1
click at [481, 351] on quentale-workspace at bounding box center [784, 372] width 1568 height 745
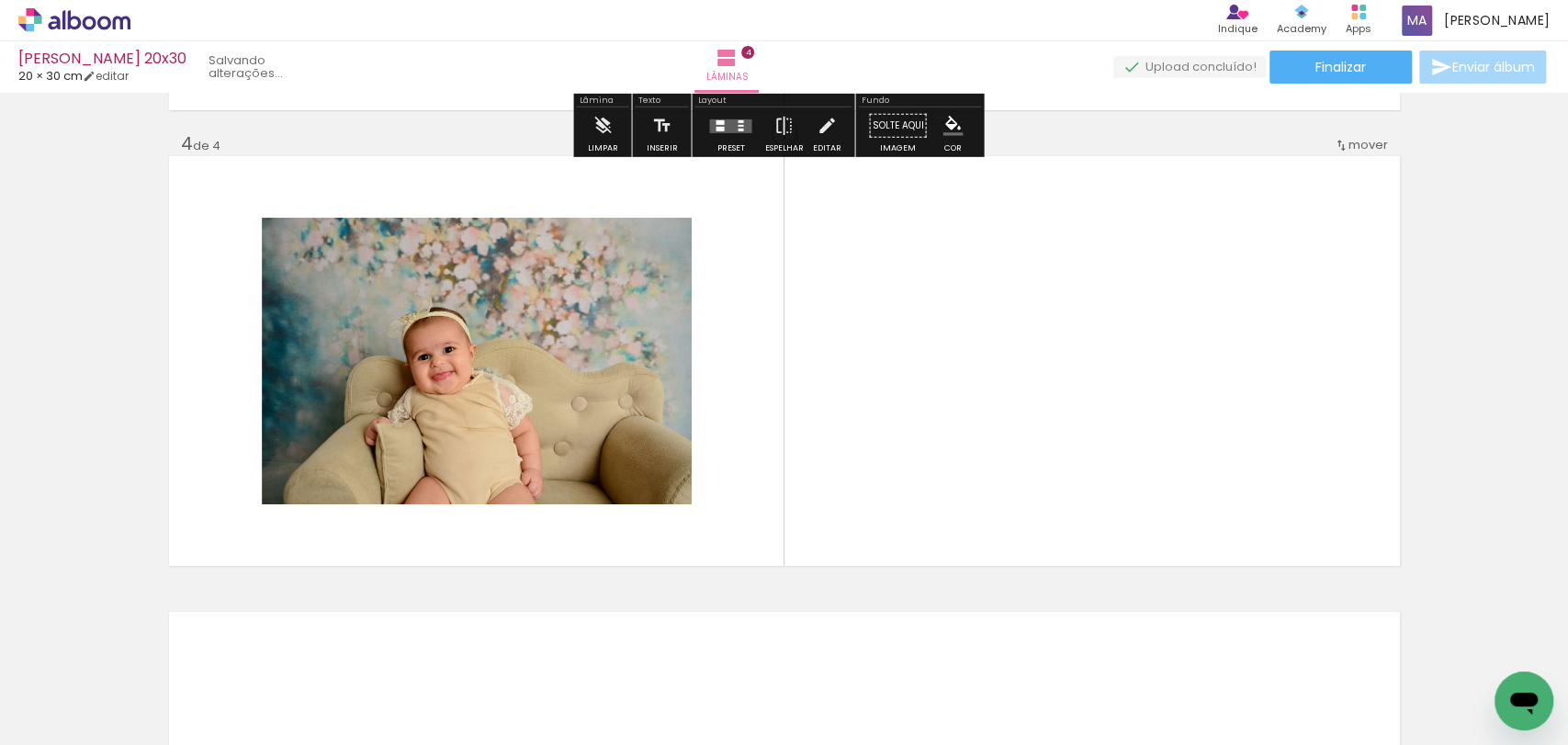
scroll to position [1357, 0]
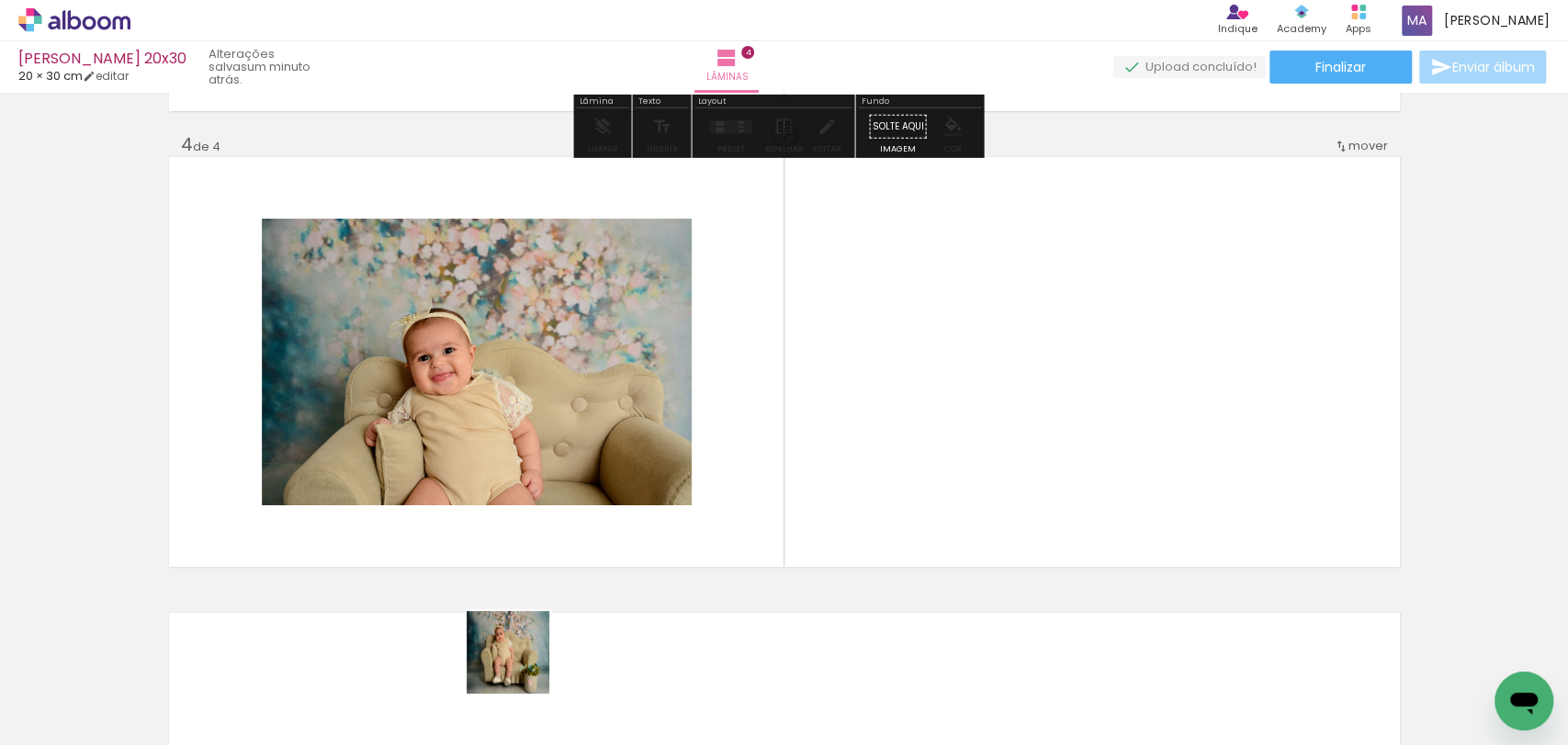
drag, startPoint x: 524, startPoint y: 671, endPoint x: 582, endPoint y: 644, distance: 64.0
click at [545, 395] on quentale-workspace at bounding box center [784, 372] width 1568 height 745
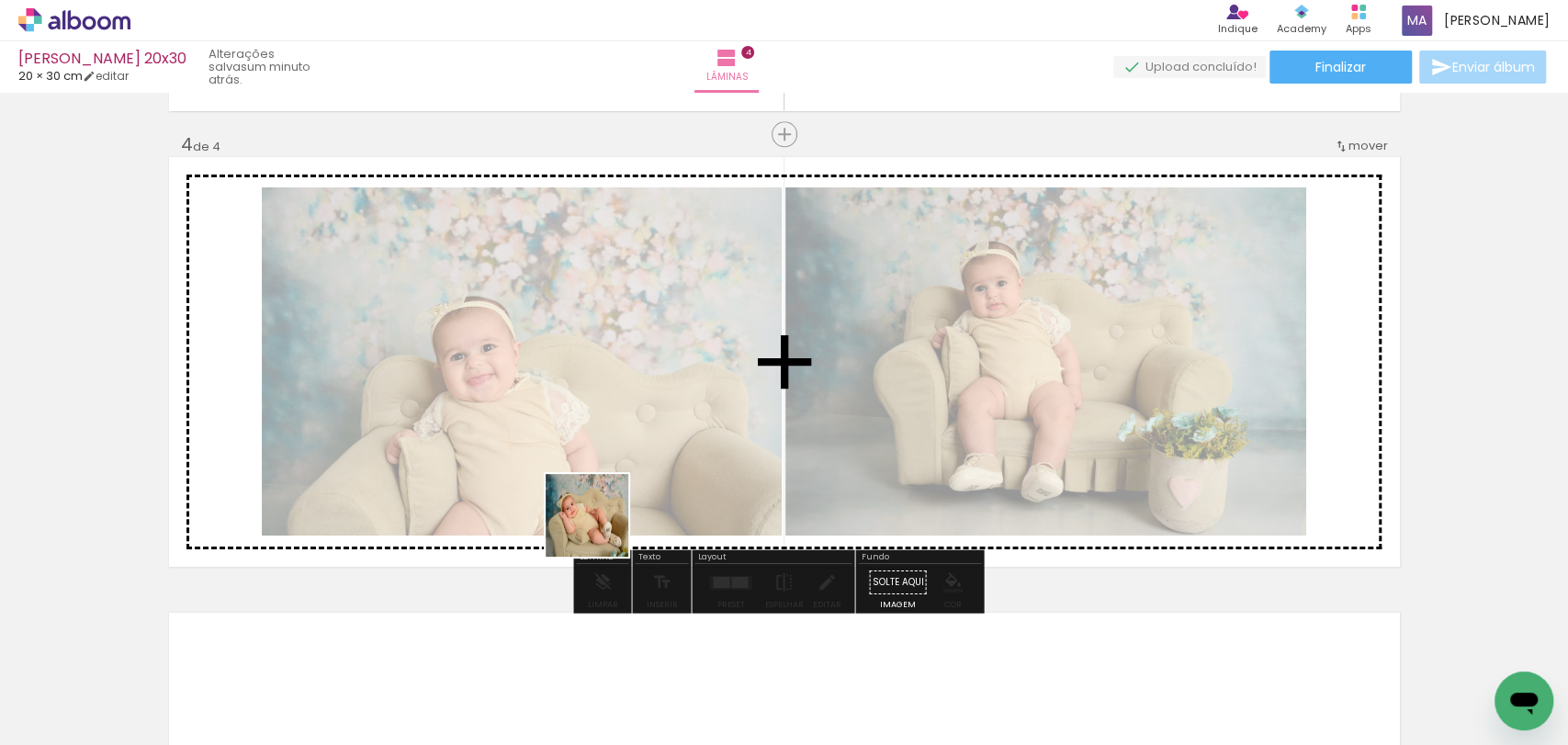
drag, startPoint x: 585, startPoint y: 673, endPoint x: 689, endPoint y: 646, distance: 107.4
click at [622, 399] on quentale-workspace at bounding box center [784, 372] width 1568 height 745
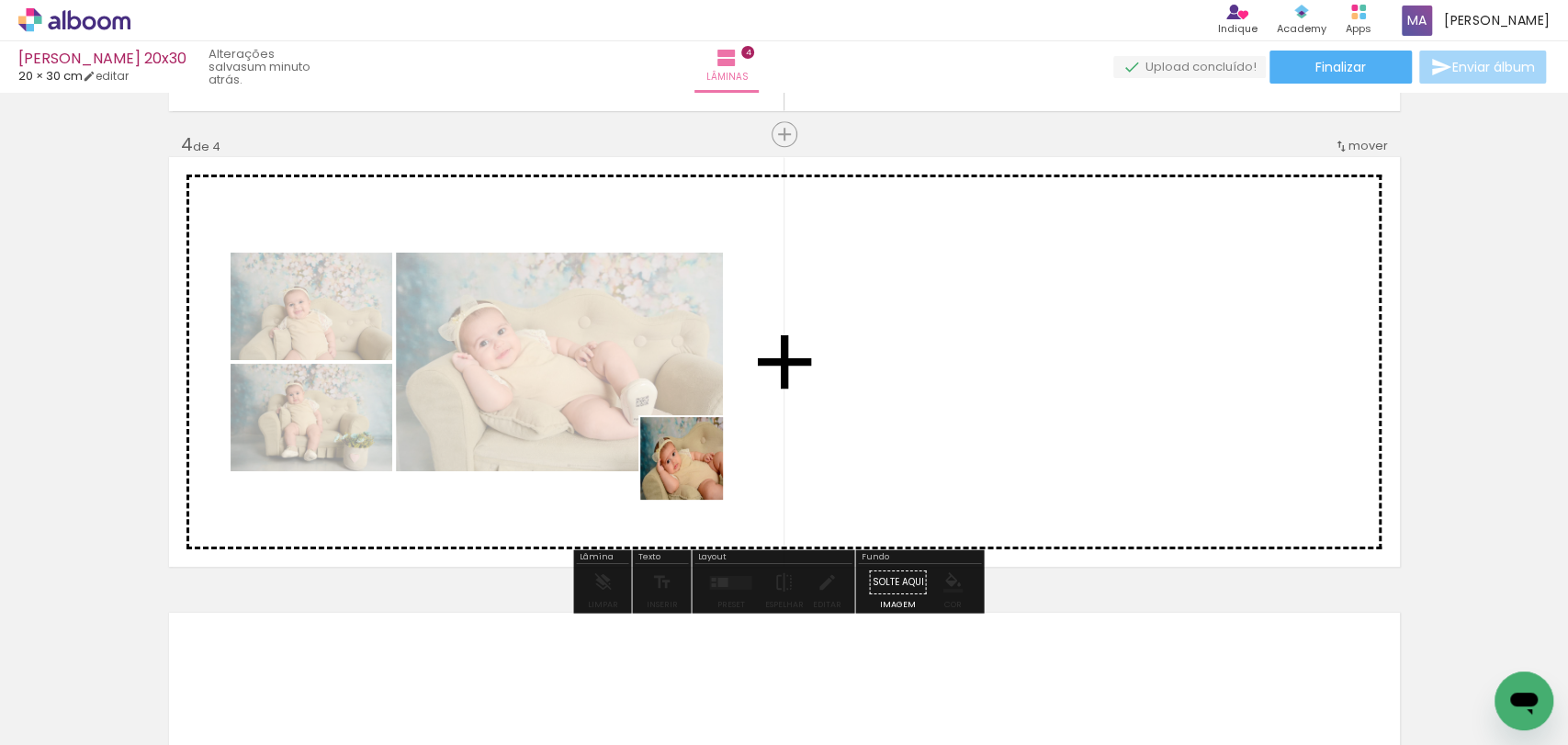
drag, startPoint x: 698, startPoint y: 528, endPoint x: 784, endPoint y: 652, distance: 150.9
click at [702, 435] on quentale-workspace at bounding box center [784, 372] width 1568 height 745
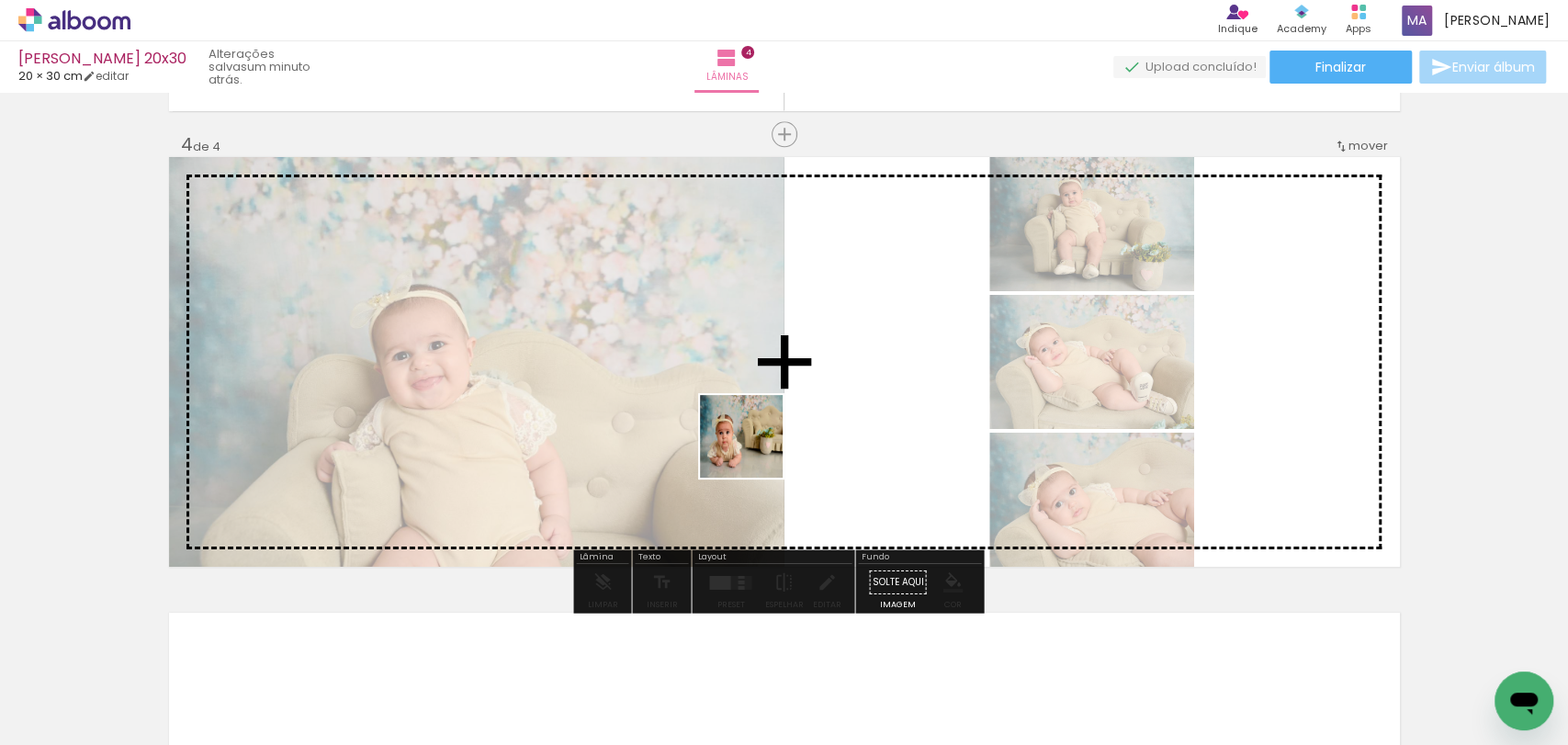
drag, startPoint x: 802, startPoint y: 694, endPoint x: 755, endPoint y: 450, distance: 248.5
click at [755, 450] on quentale-workspace at bounding box center [784, 372] width 1568 height 745
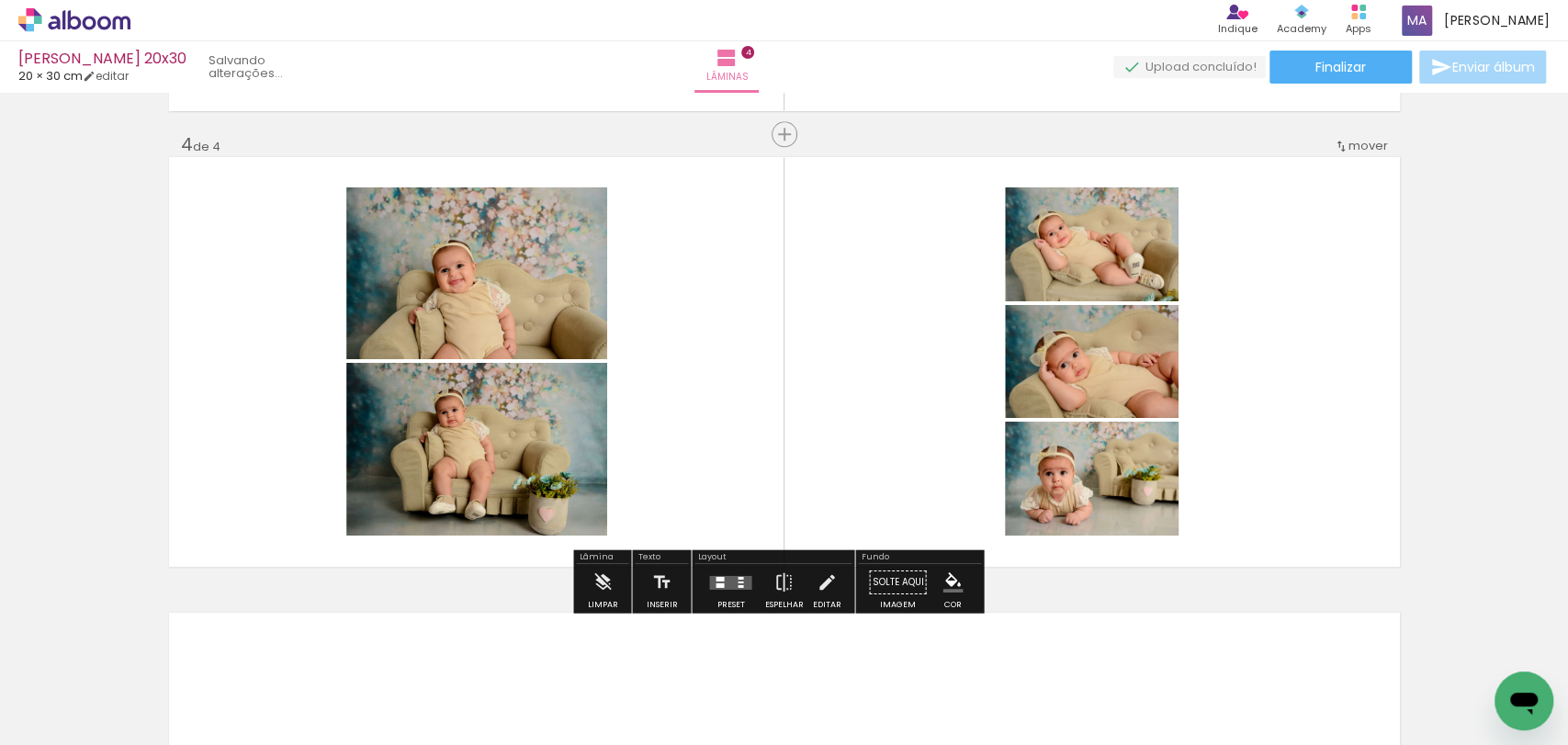
scroll to position [1813, 0]
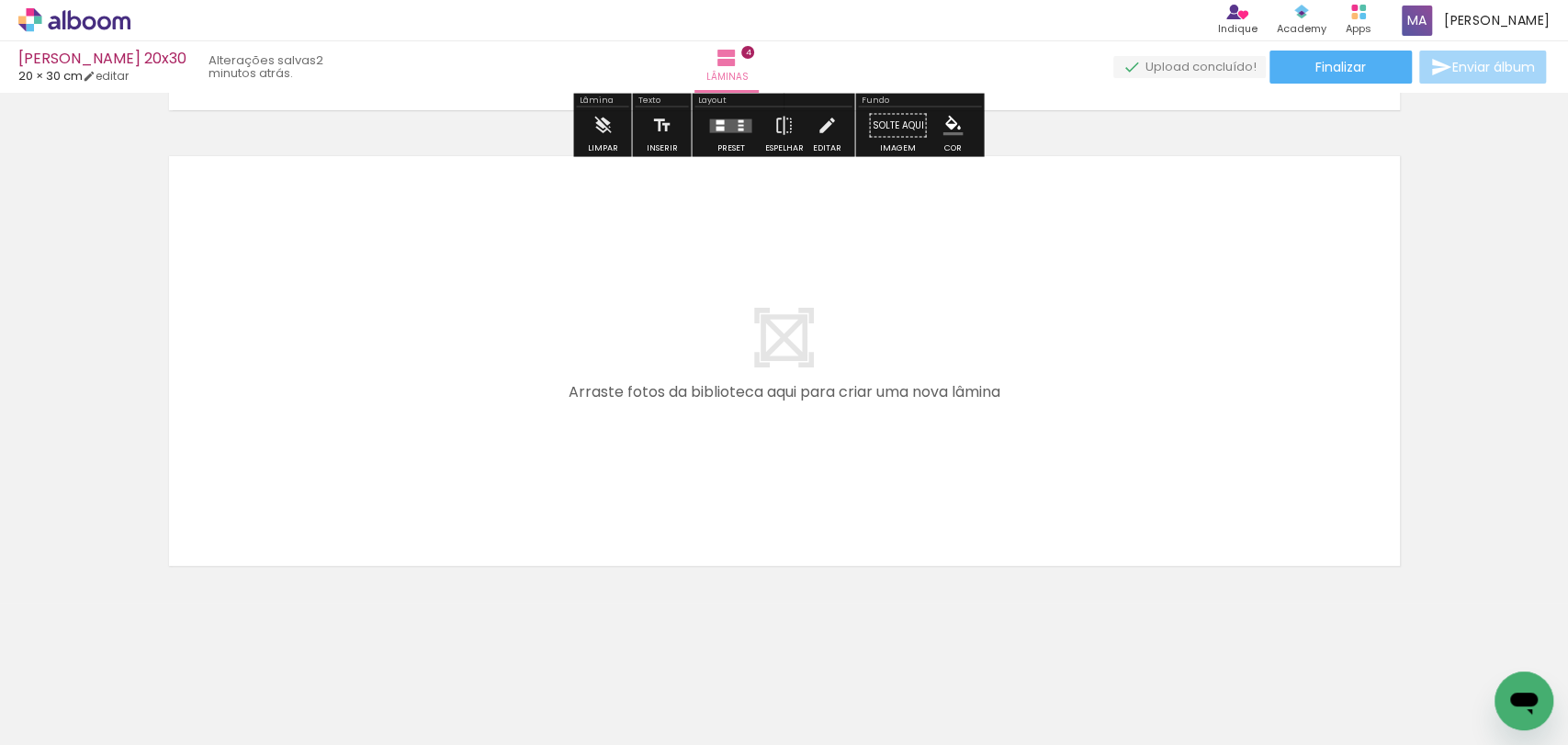
drag, startPoint x: 896, startPoint y: 678, endPoint x: 1076, endPoint y: 668, distance: 180.3
click at [834, 358] on quentale-workspace at bounding box center [784, 372] width 1568 height 745
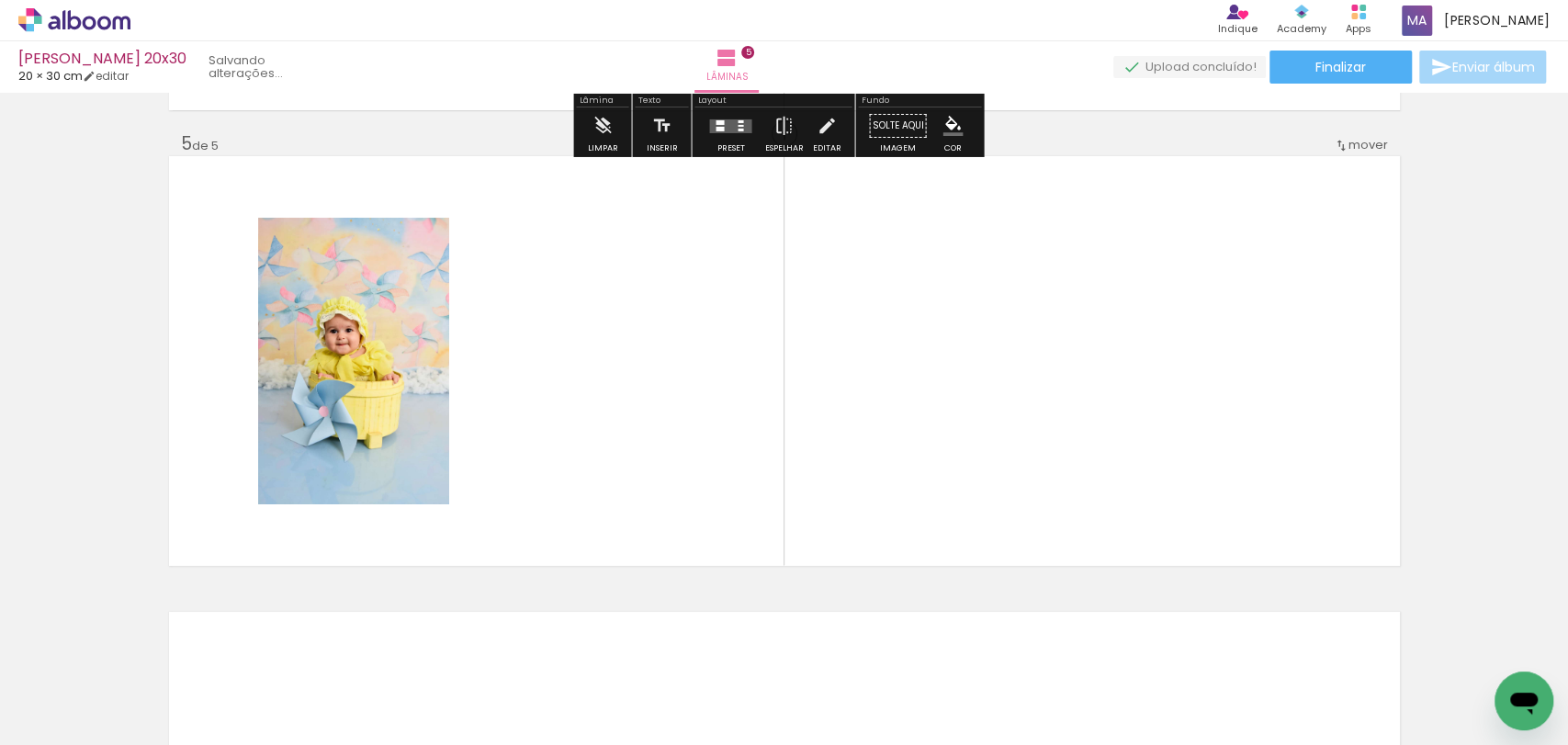
scroll to position [1812, 0]
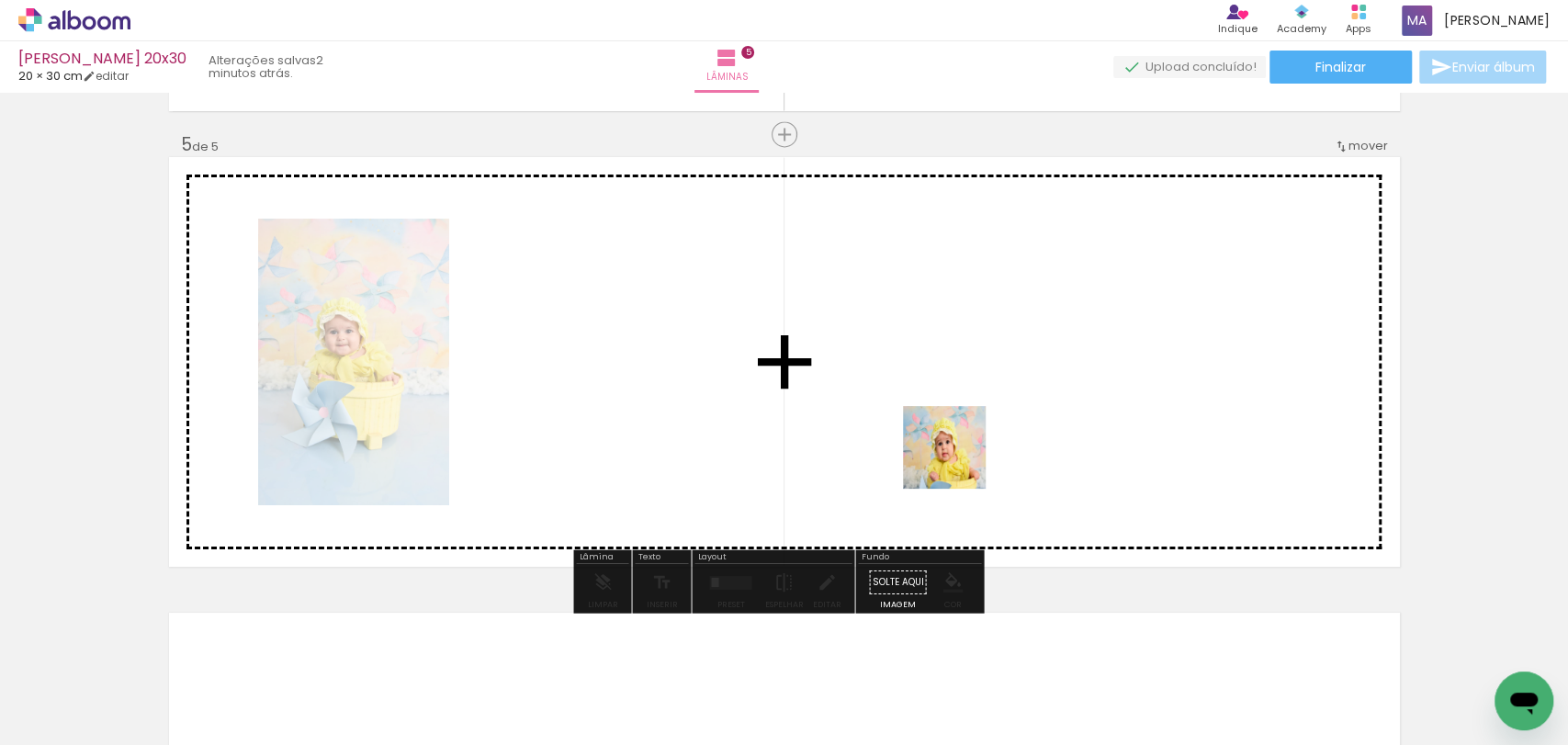
drag, startPoint x: 958, startPoint y: 462, endPoint x: 1071, endPoint y: 627, distance: 200.0
click at [948, 416] on quentale-workspace at bounding box center [784, 372] width 1568 height 745
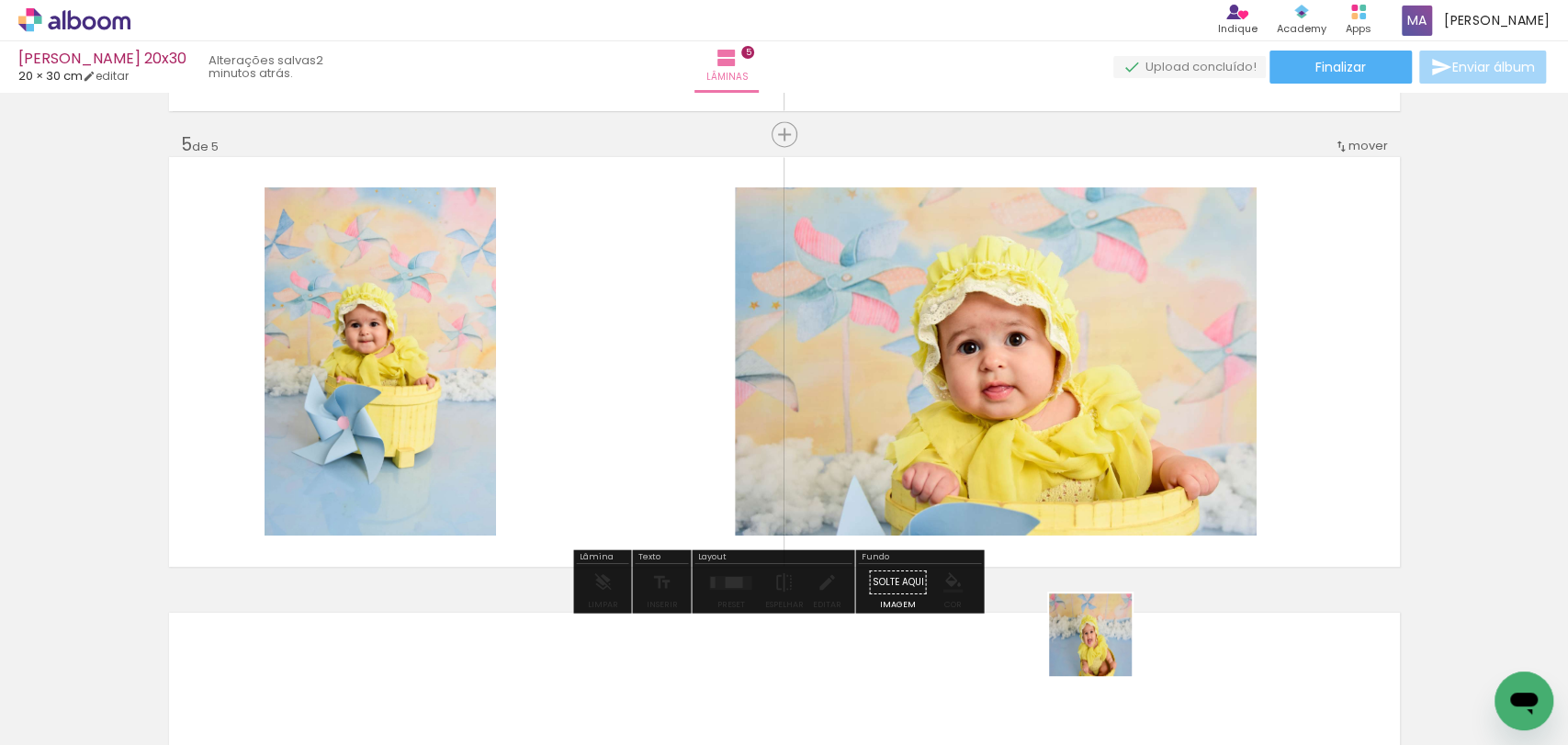
drag, startPoint x: 1104, startPoint y: 671, endPoint x: 1189, endPoint y: 676, distance: 85.1
click at [1036, 476] on quentale-workspace at bounding box center [784, 372] width 1568 height 745
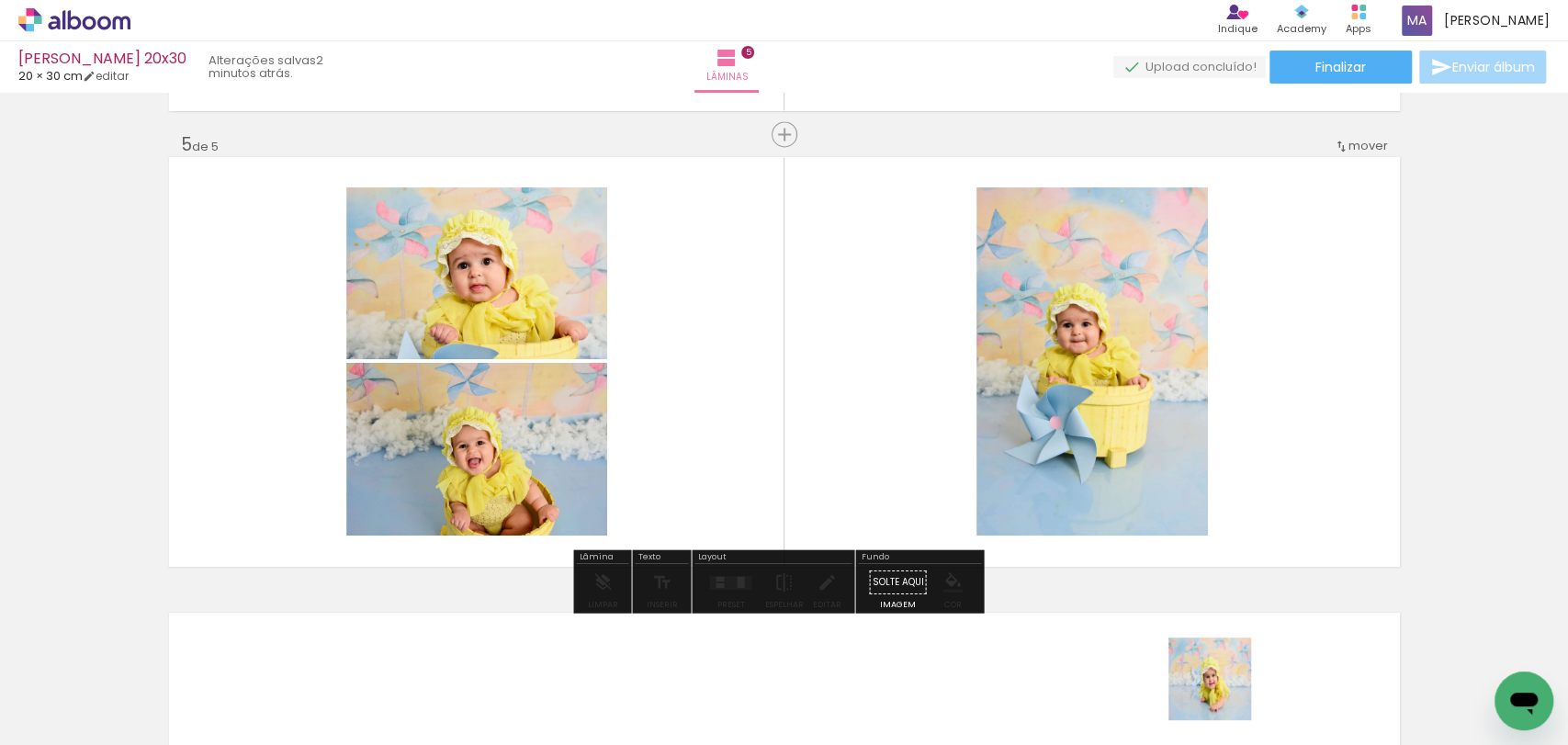
drag, startPoint x: 1223, startPoint y: 693, endPoint x: 1268, endPoint y: 674, distance: 48.8
click at [1096, 488] on quentale-workspace at bounding box center [784, 372] width 1568 height 745
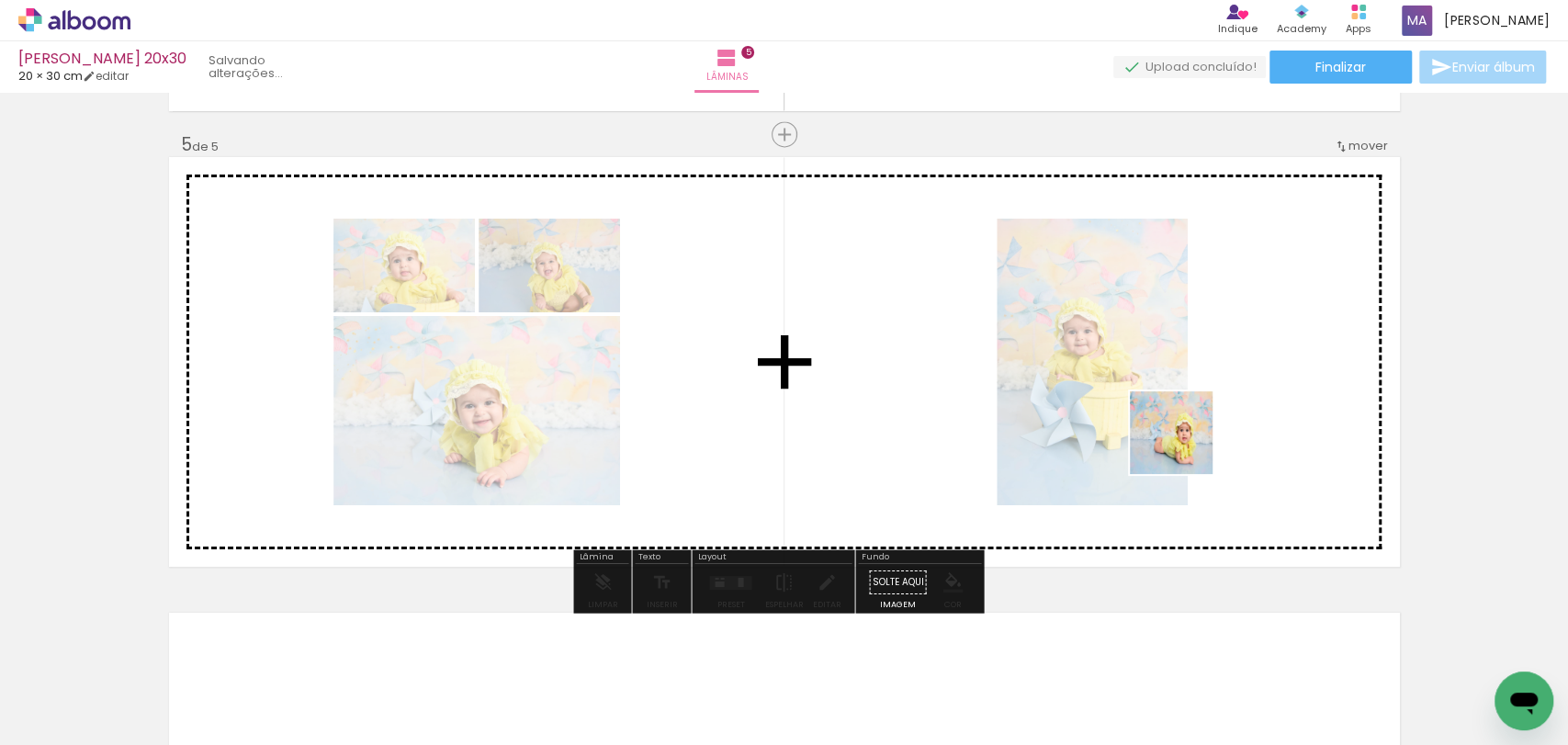
drag, startPoint x: 1330, startPoint y: 692, endPoint x: 1185, endPoint y: 447, distance: 284.7
click at [1185, 447] on quentale-workspace at bounding box center [784, 372] width 1568 height 745
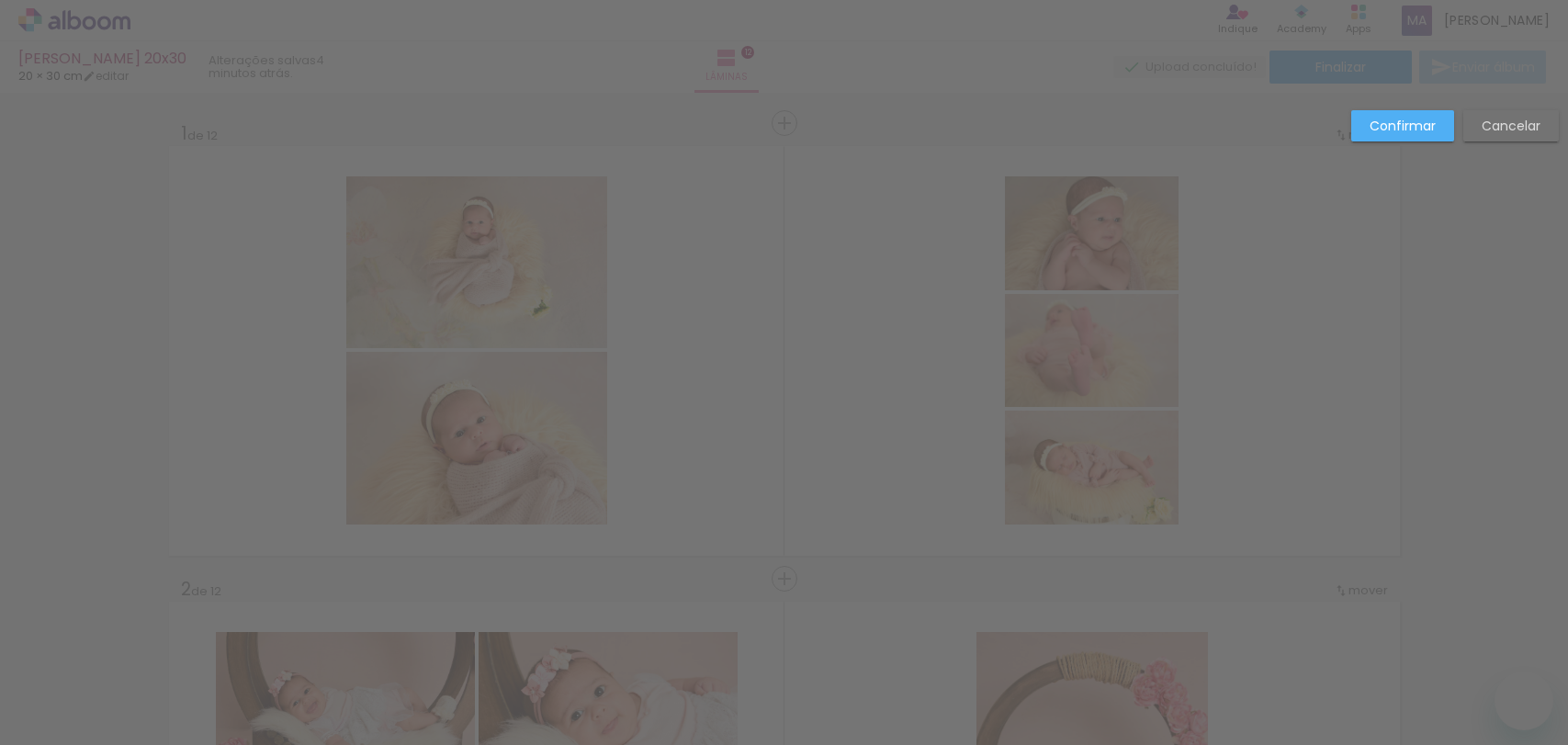
click at [1477, 138] on paper-button "Cancelar" at bounding box center [1511, 126] width 95 height 31
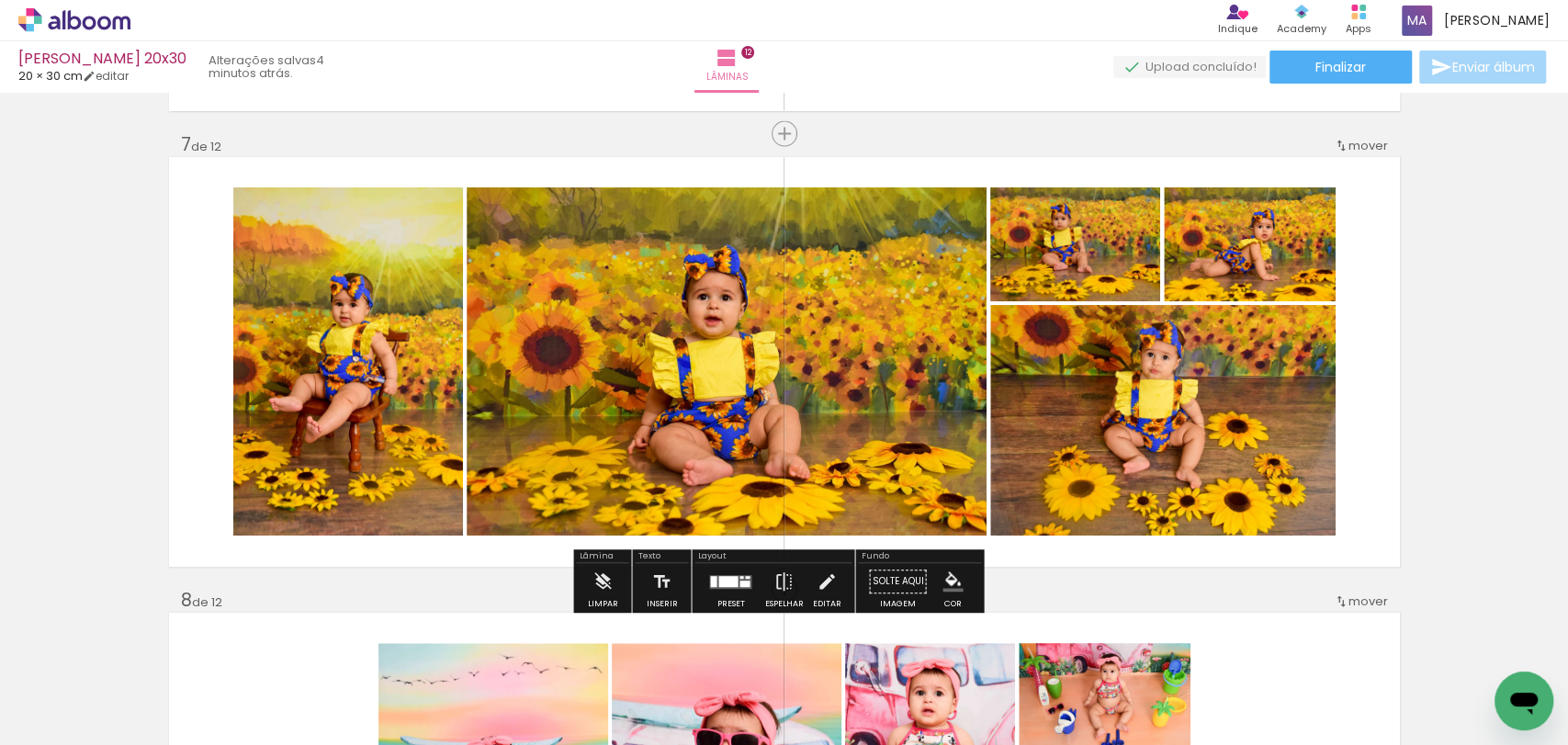
scroll to position [0, 4760]
click at [823, 375] on quentale-photo at bounding box center [726, 362] width 520 height 349
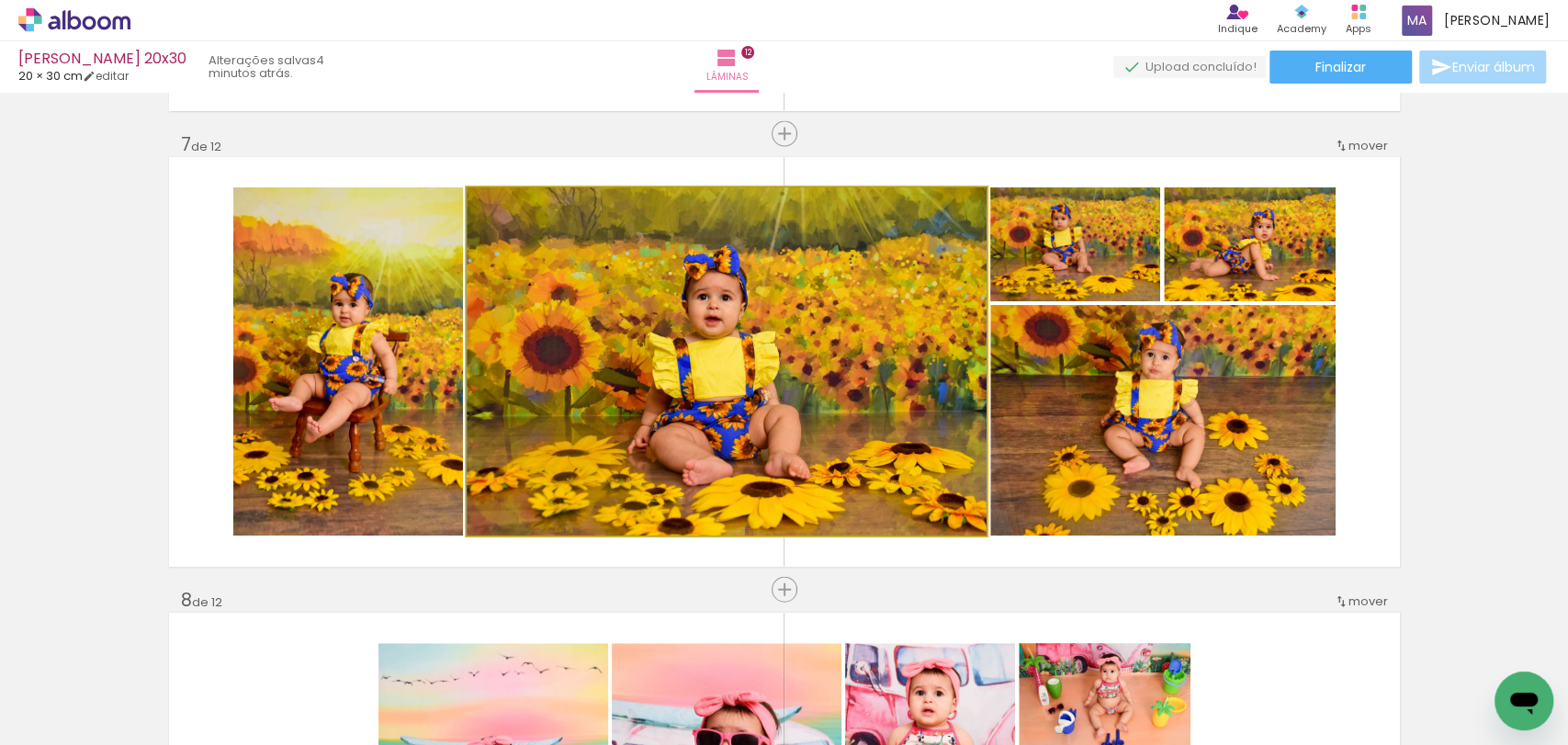
click at [823, 375] on quentale-photo at bounding box center [726, 362] width 520 height 349
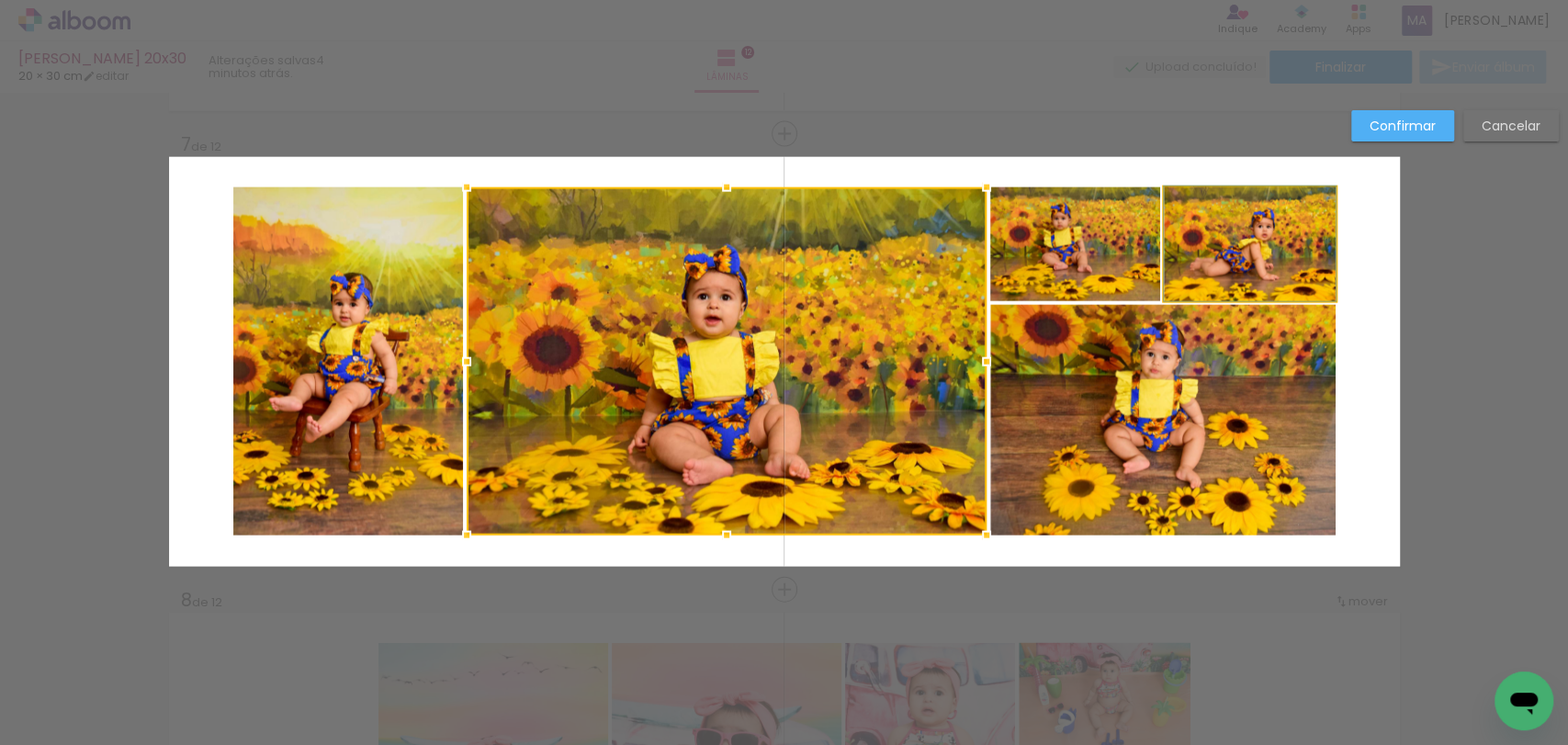
click at [1222, 270] on quentale-photo at bounding box center [1250, 244] width 171 height 114
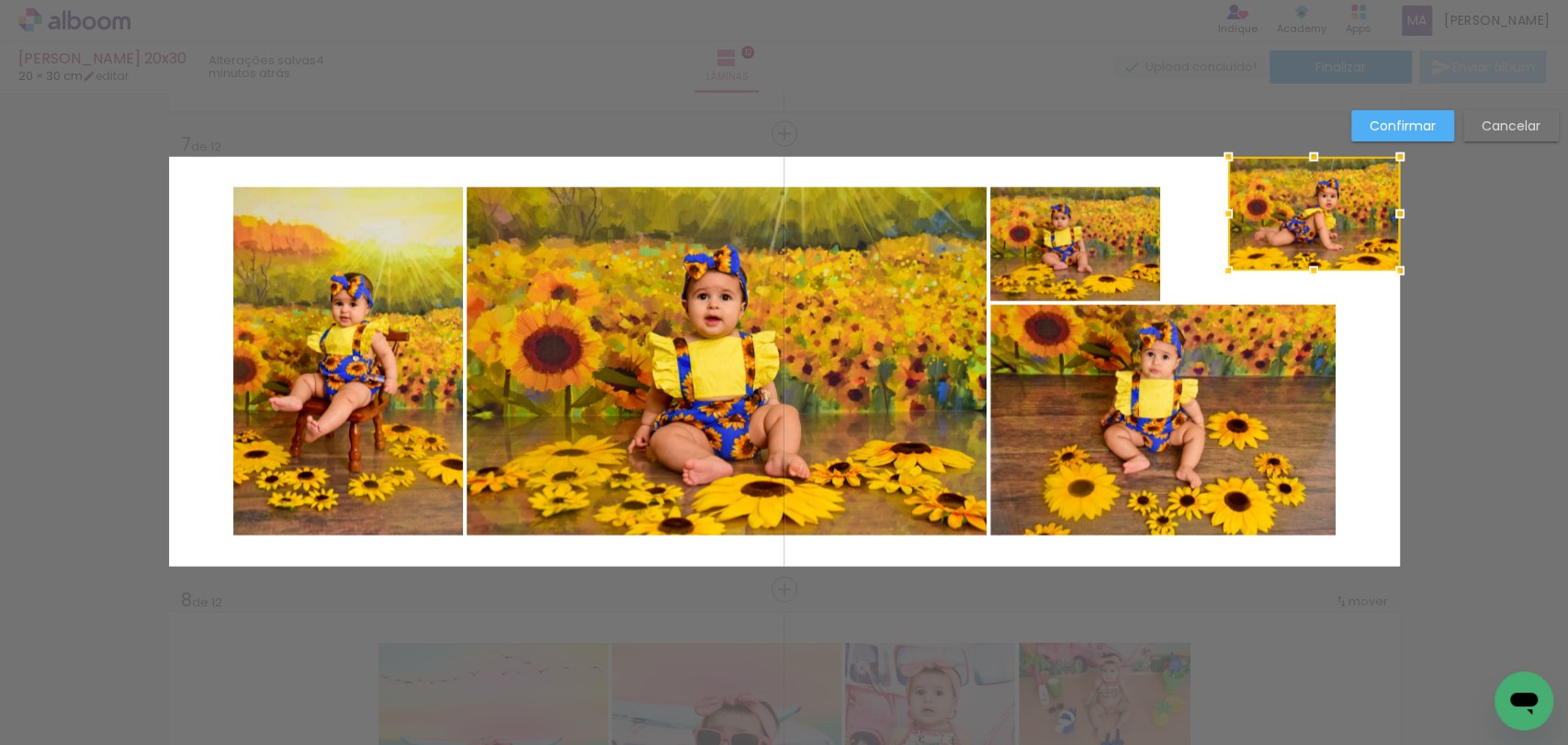
drag, startPoint x: 1234, startPoint y: 261, endPoint x: 1319, endPoint y: 206, distance: 101.2
click at [1345, 197] on div at bounding box center [1314, 213] width 171 height 114
click at [1095, 276] on quentale-photo at bounding box center [1075, 244] width 170 height 114
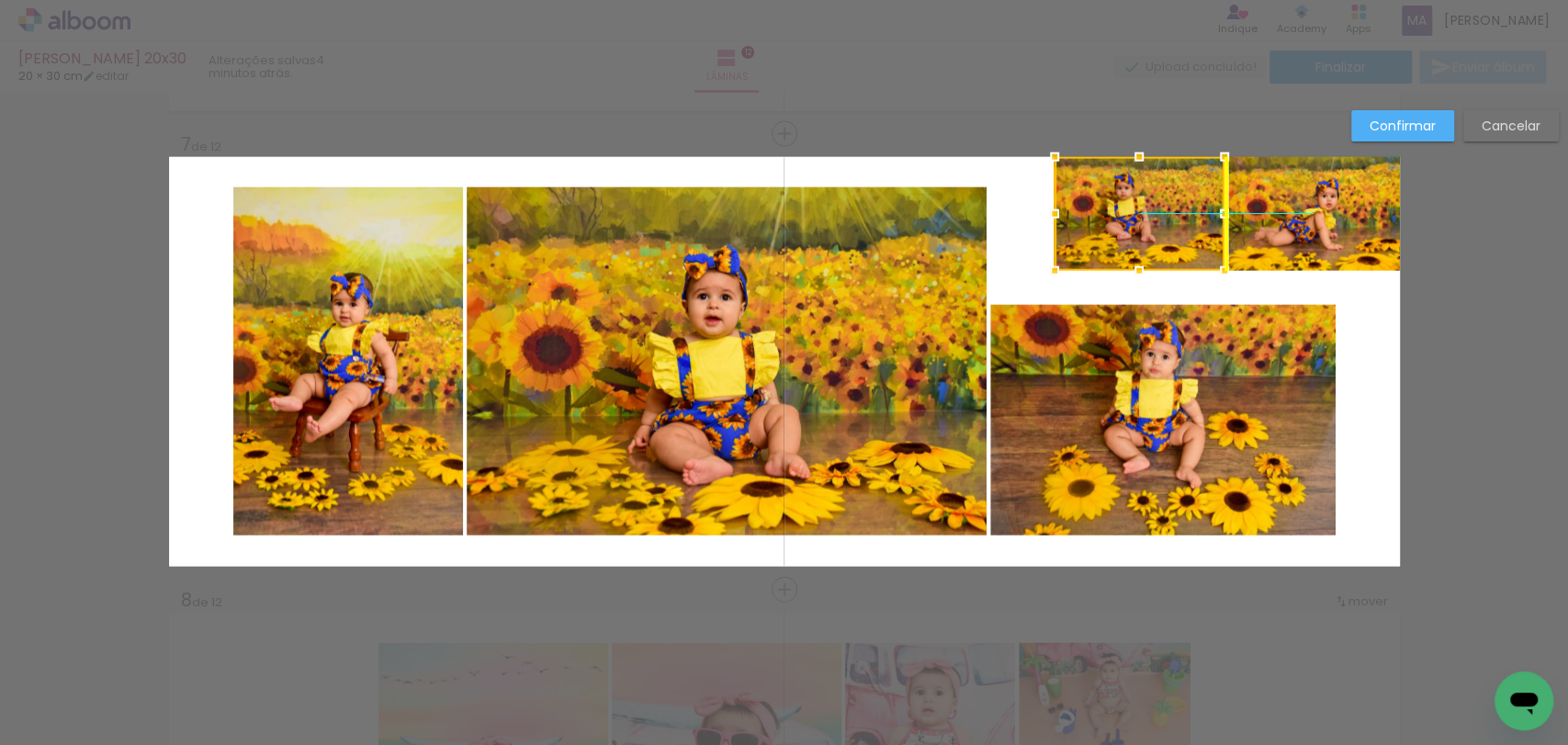
drag, startPoint x: 1102, startPoint y: 253, endPoint x: 1168, endPoint y: 210, distance: 78.8
click at [1168, 210] on div at bounding box center [1139, 213] width 170 height 114
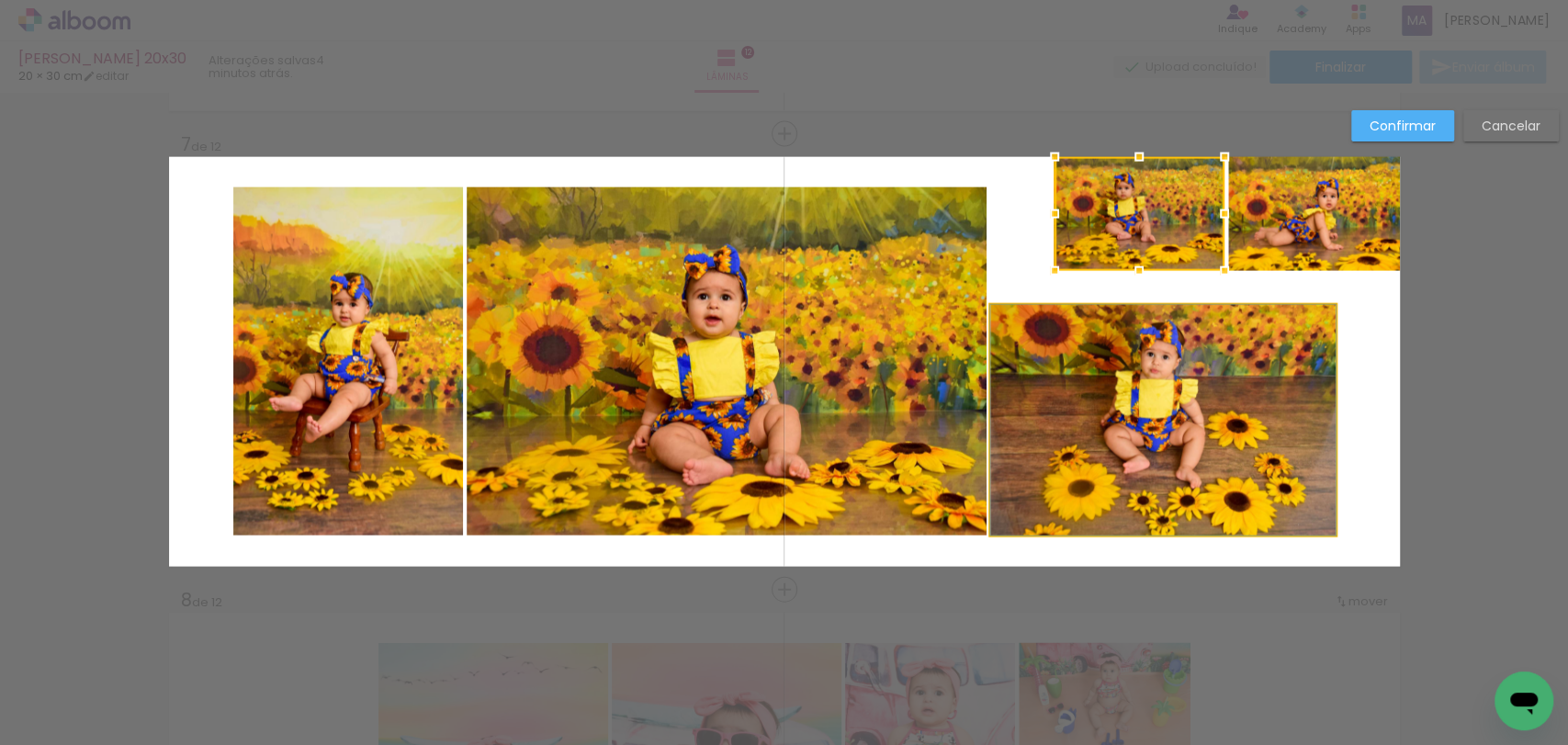
click at [1201, 434] on quentale-photo at bounding box center [1162, 420] width 346 height 231
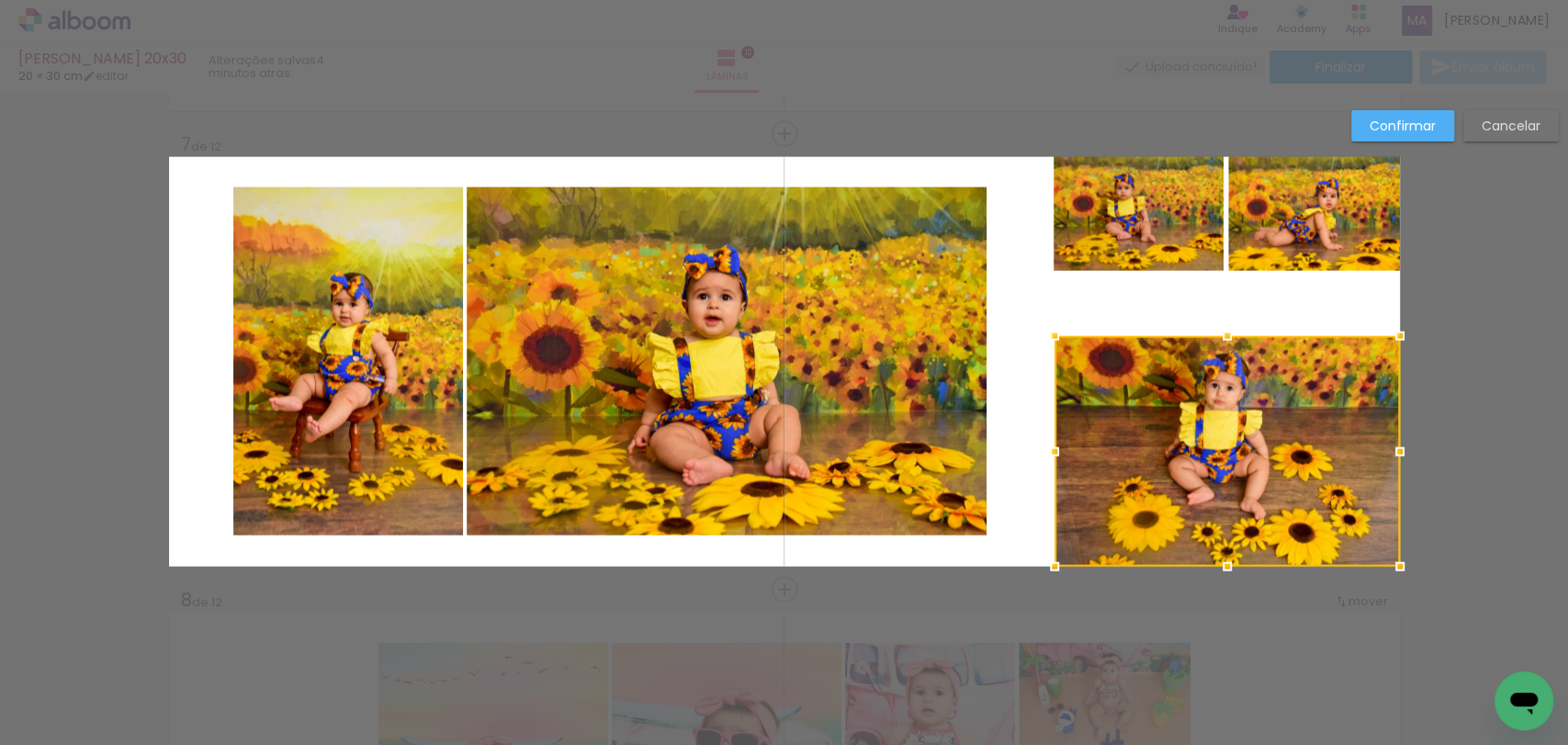
drag, startPoint x: 1170, startPoint y: 425, endPoint x: 1295, endPoint y: 503, distance: 147.3
click at [1295, 503] on div at bounding box center [1226, 451] width 346 height 231
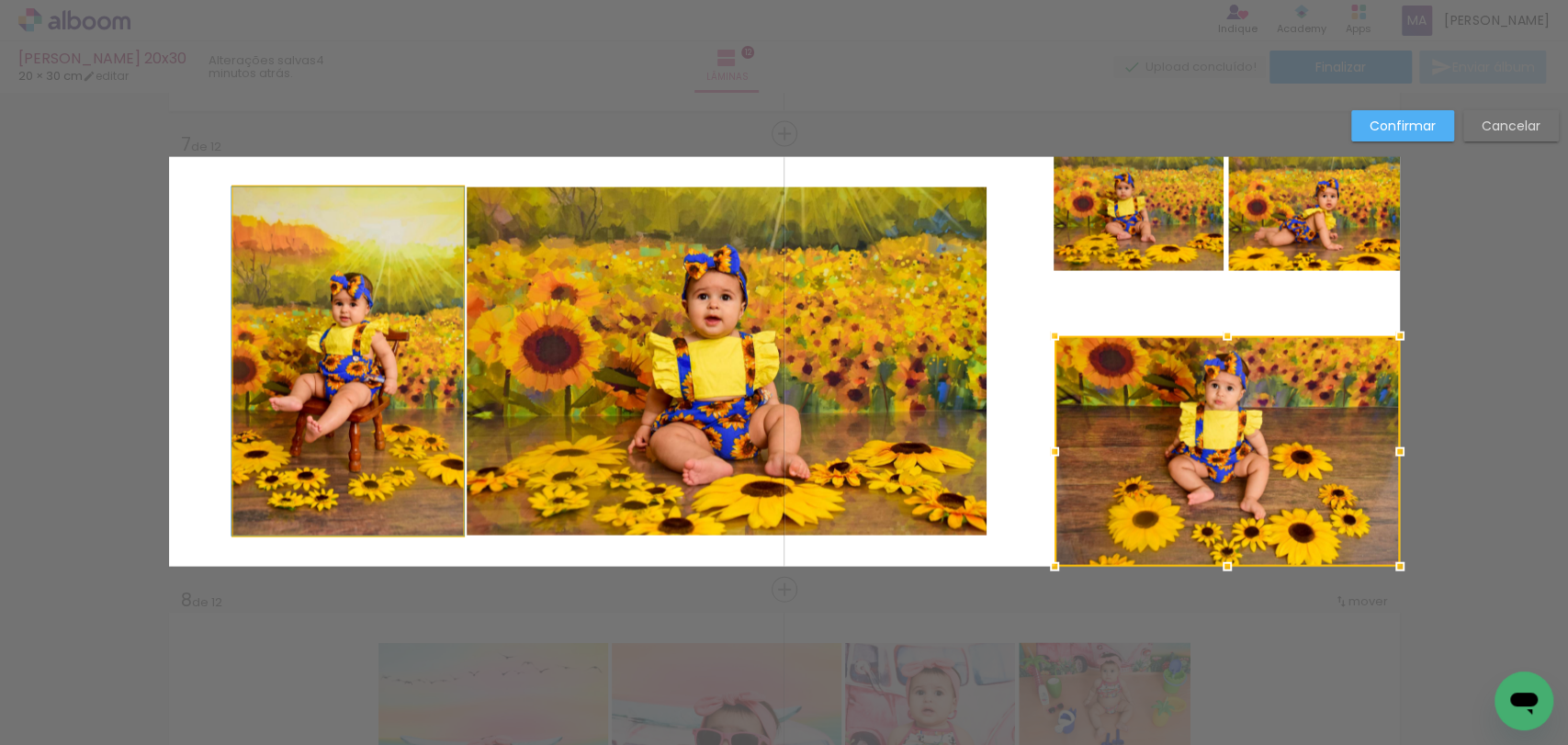
click at [392, 281] on quentale-photo at bounding box center [348, 362] width 230 height 349
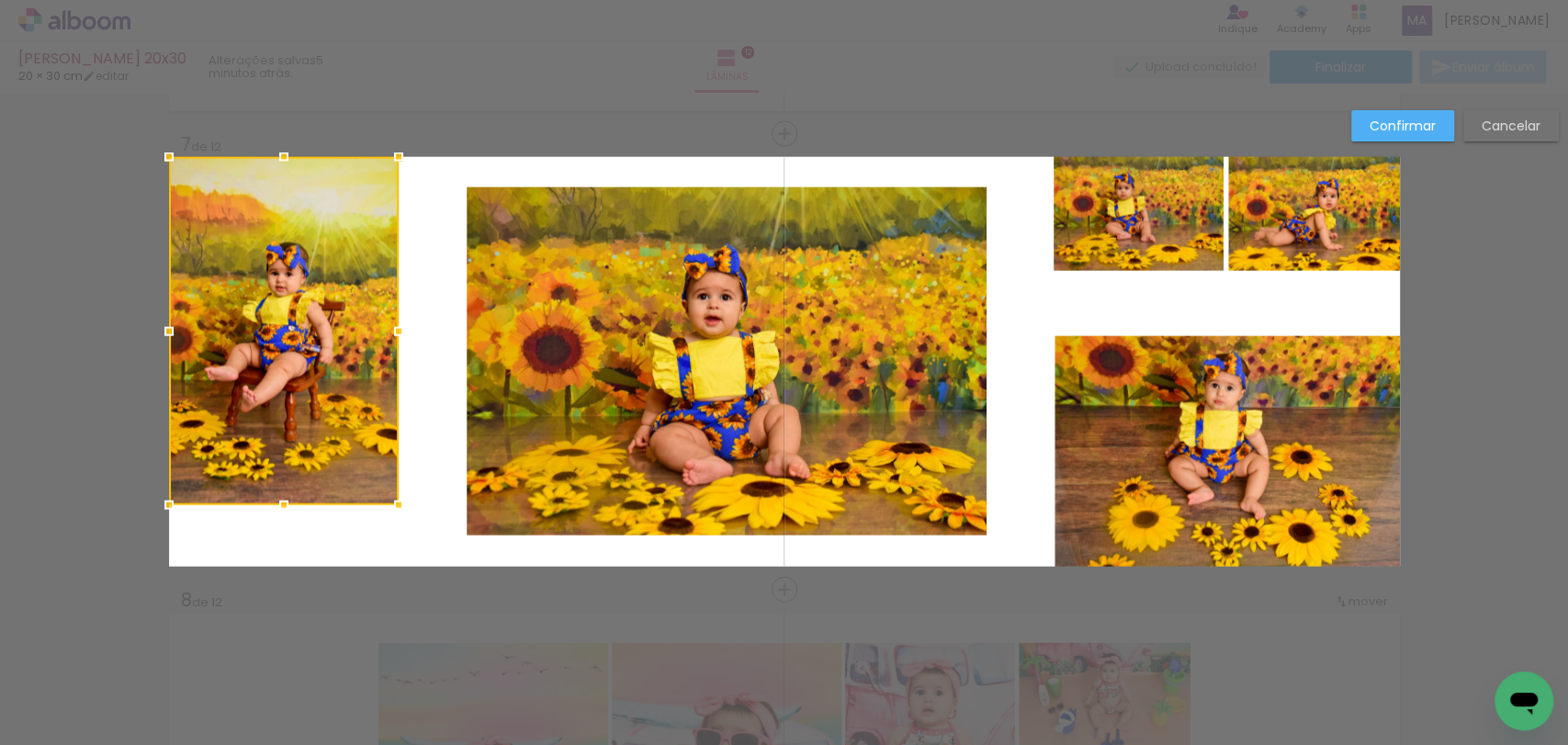
drag, startPoint x: 345, startPoint y: 276, endPoint x: 216, endPoint y: 218, distance: 141.4
click at [216, 218] on div at bounding box center [284, 331] width 230 height 349
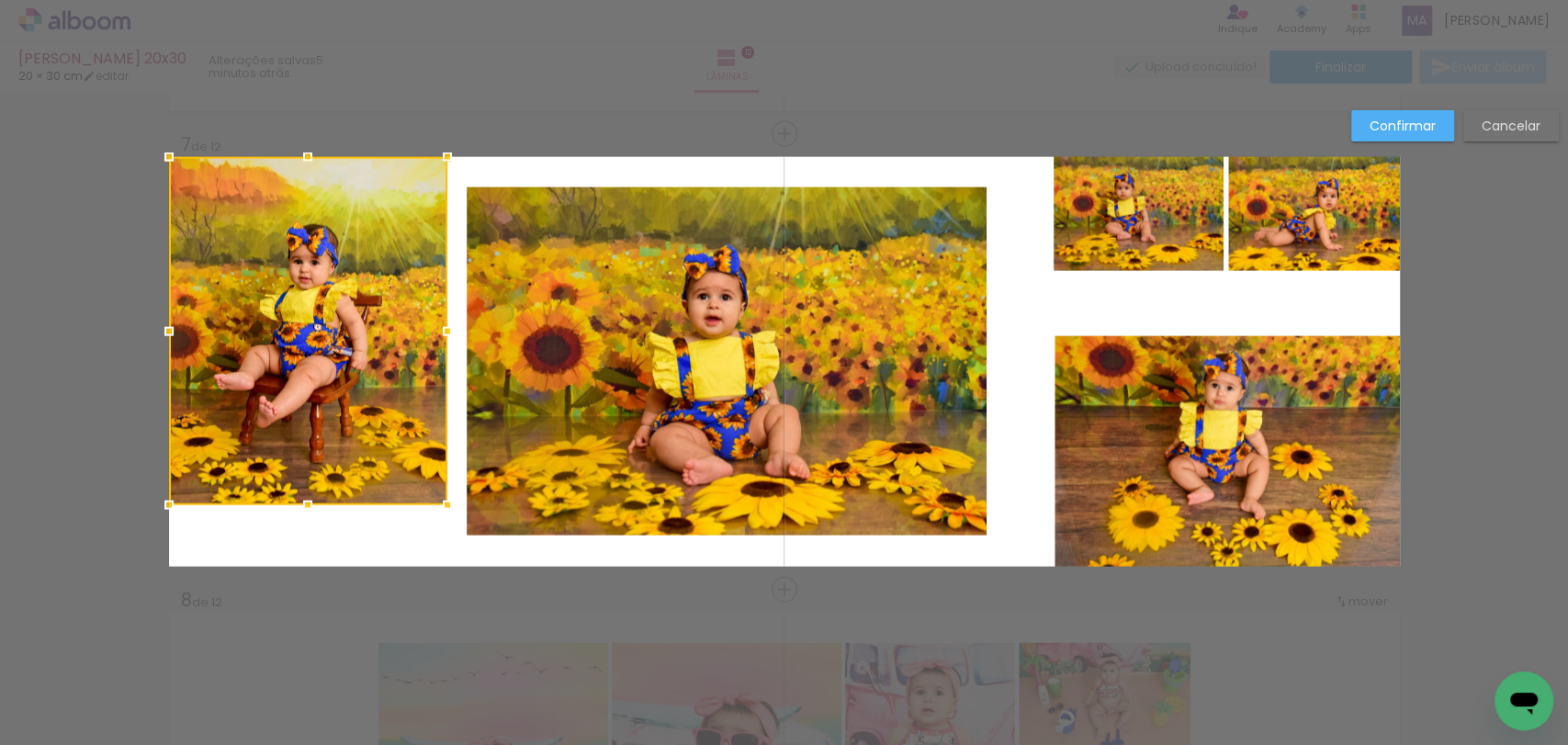
drag, startPoint x: 397, startPoint y: 327, endPoint x: 548, endPoint y: 344, distance: 152.0
click at [548, 344] on album-spread "7 de 12" at bounding box center [784, 361] width 1231 height 410
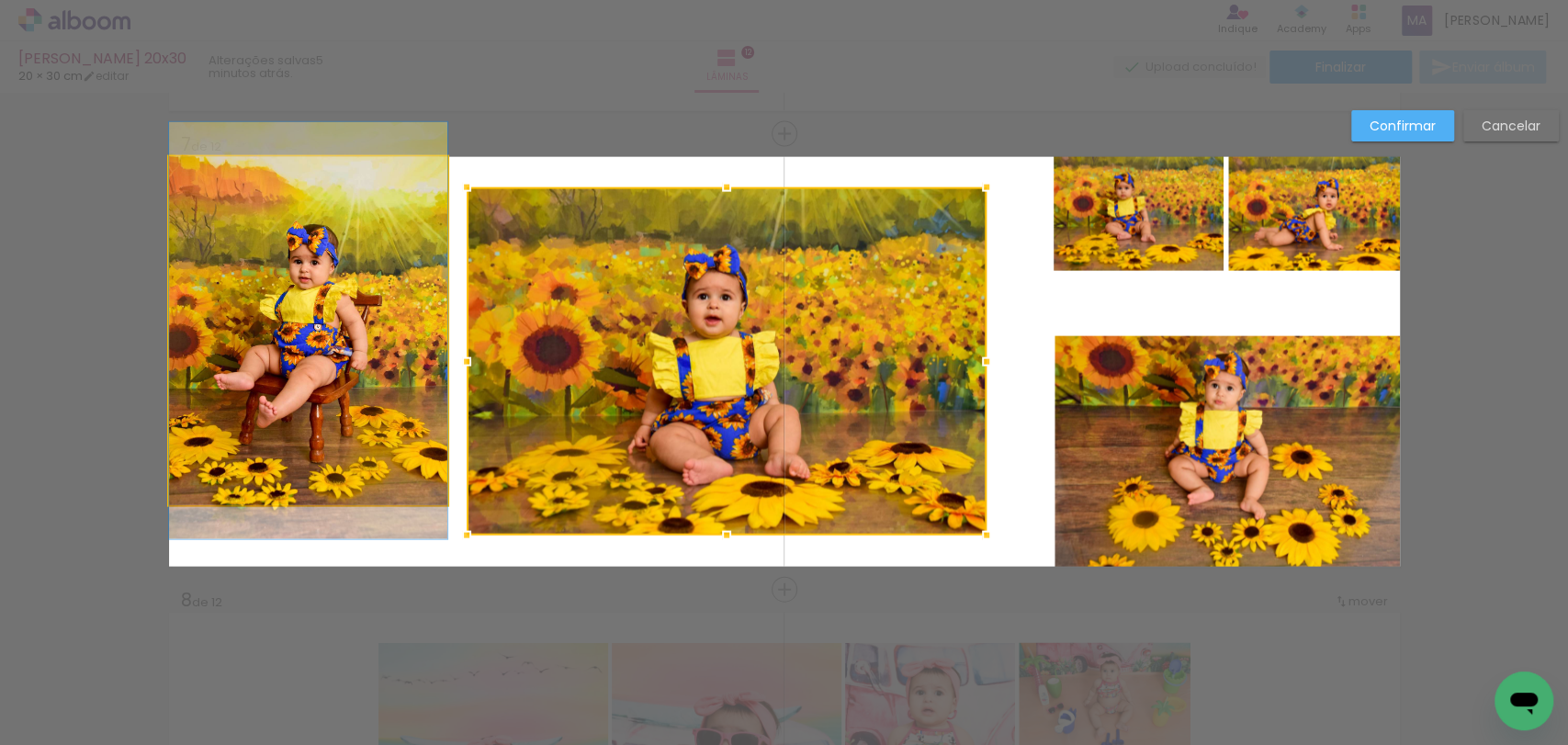
click at [281, 449] on quentale-photo at bounding box center [309, 331] width 278 height 349
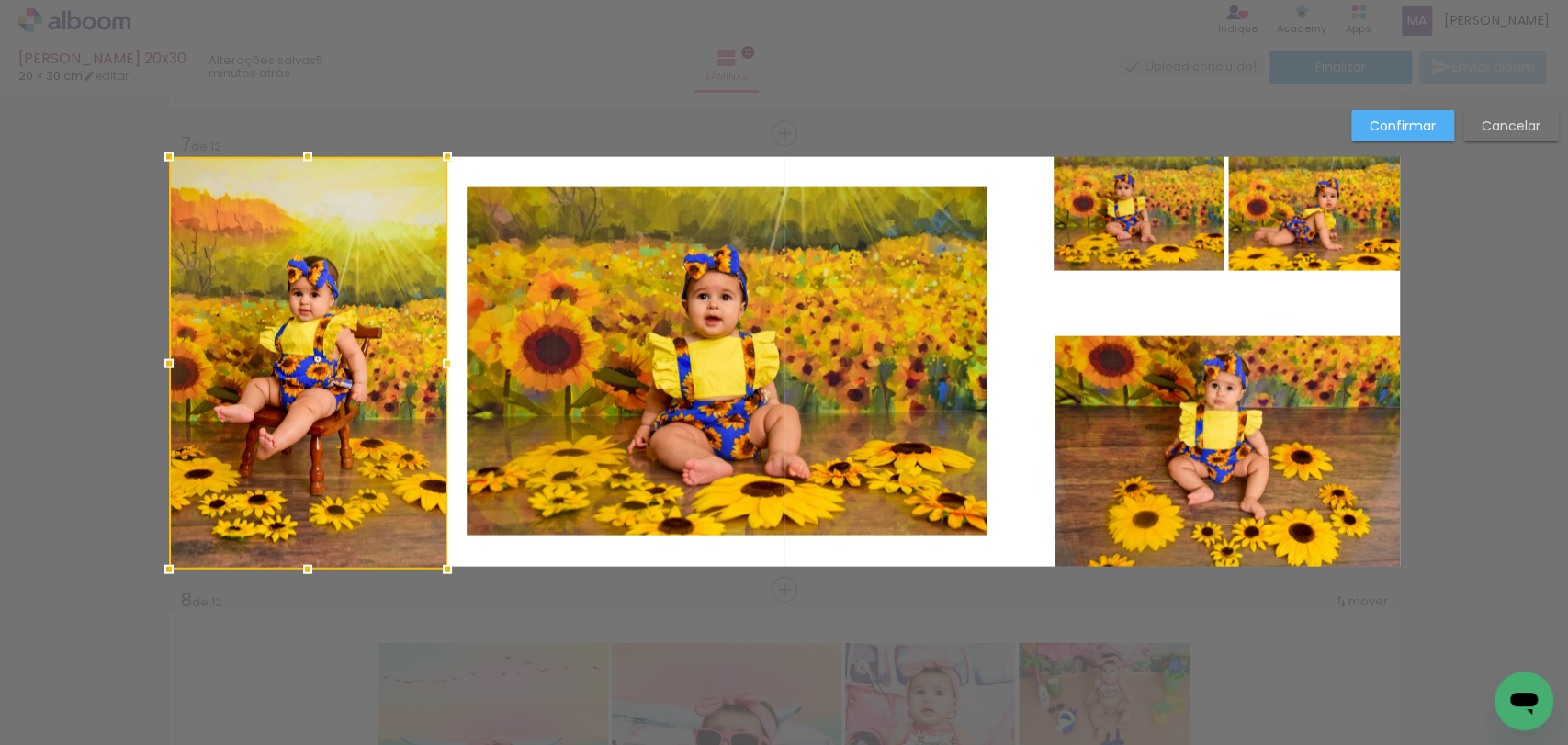
drag, startPoint x: 299, startPoint y: 509, endPoint x: 292, endPoint y: 636, distance: 127.2
click at [292, 636] on div "Inserir lâmina 1 de 12 Inserir lâmina 2 de 12 Inserir lâmina 3 de 12 Inserir lâ…" at bounding box center [784, 354] width 1568 height 5970
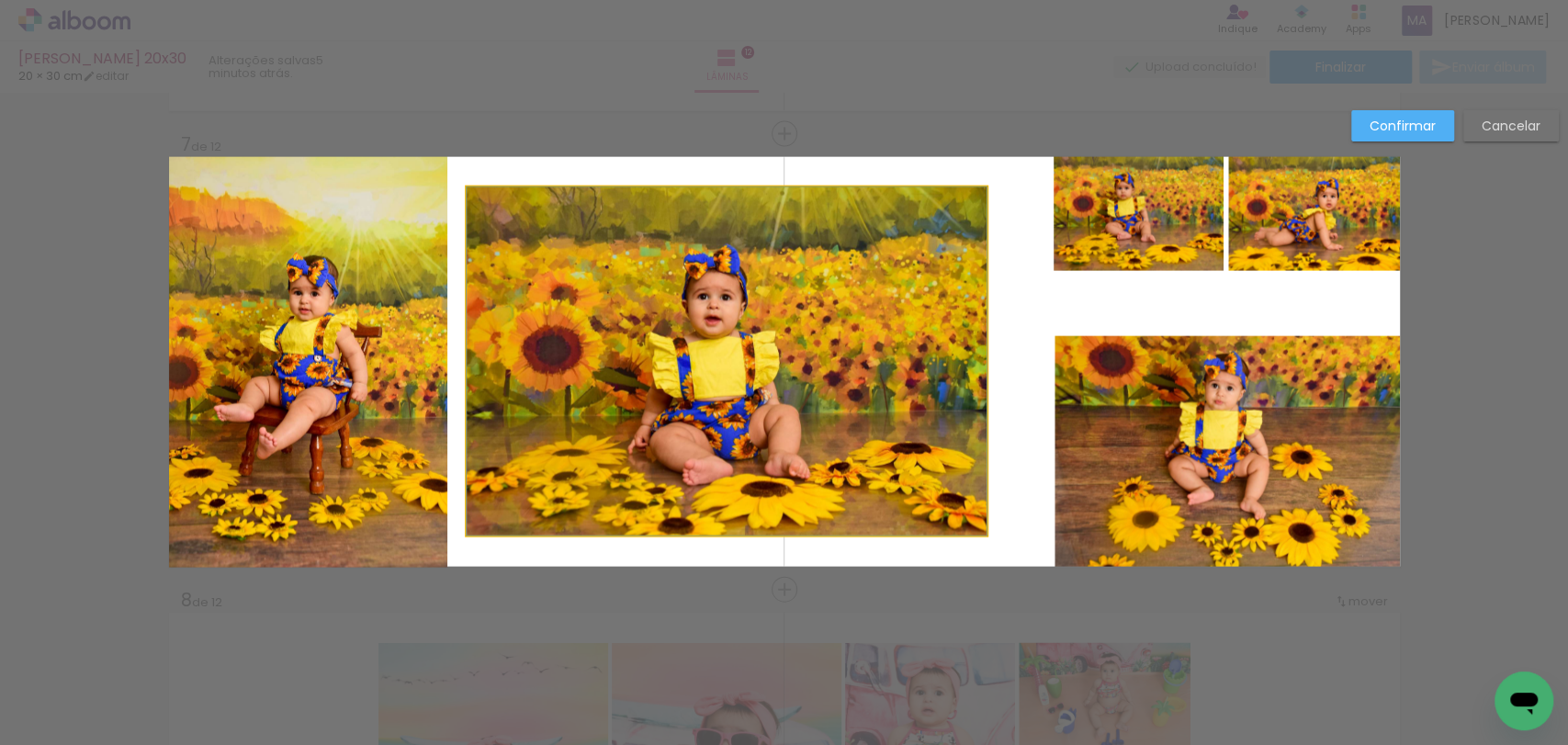
click at [599, 337] on quentale-photo at bounding box center [726, 362] width 520 height 349
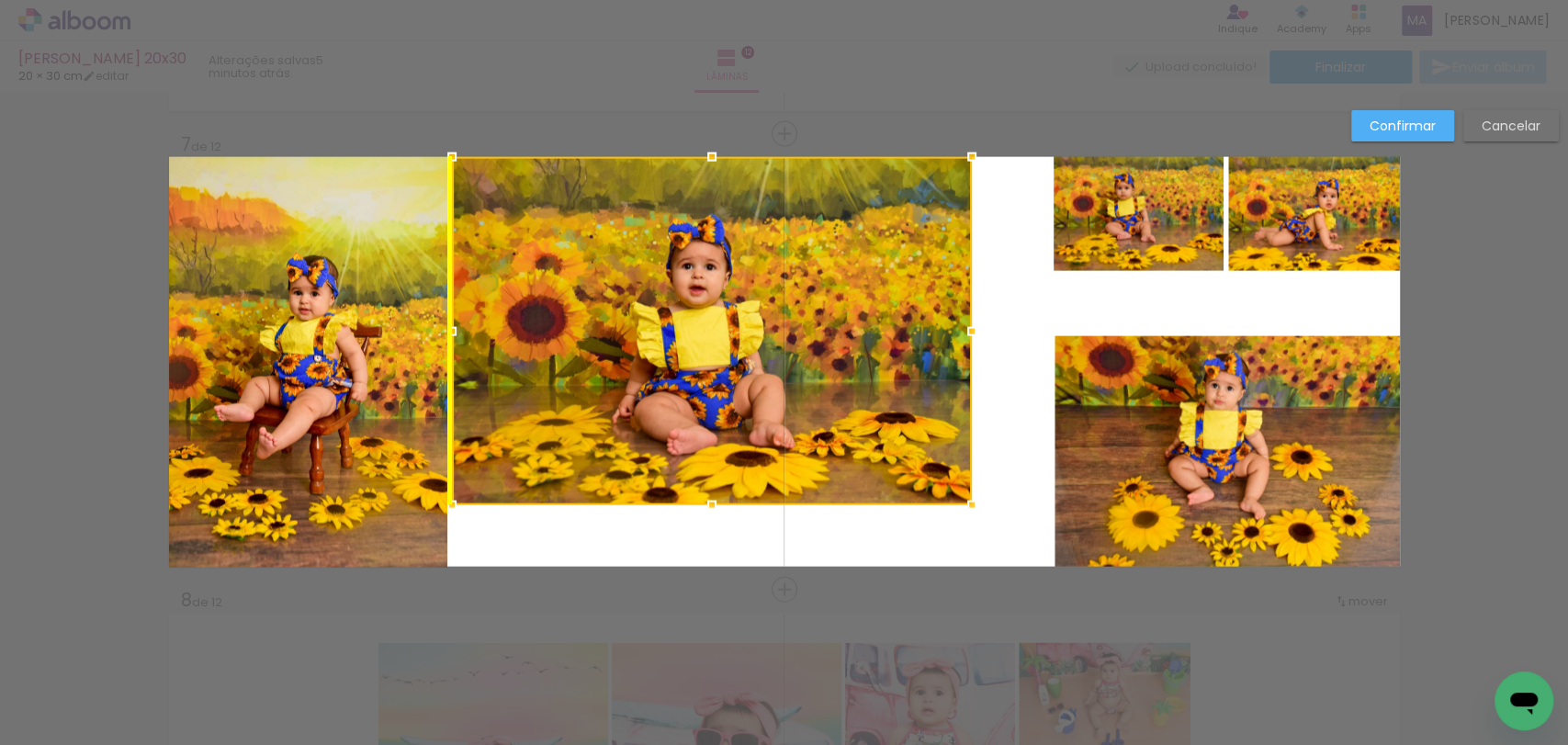
drag, startPoint x: 619, startPoint y: 315, endPoint x: 594, endPoint y: 264, distance: 56.8
click at [594, 264] on div at bounding box center [711, 331] width 520 height 349
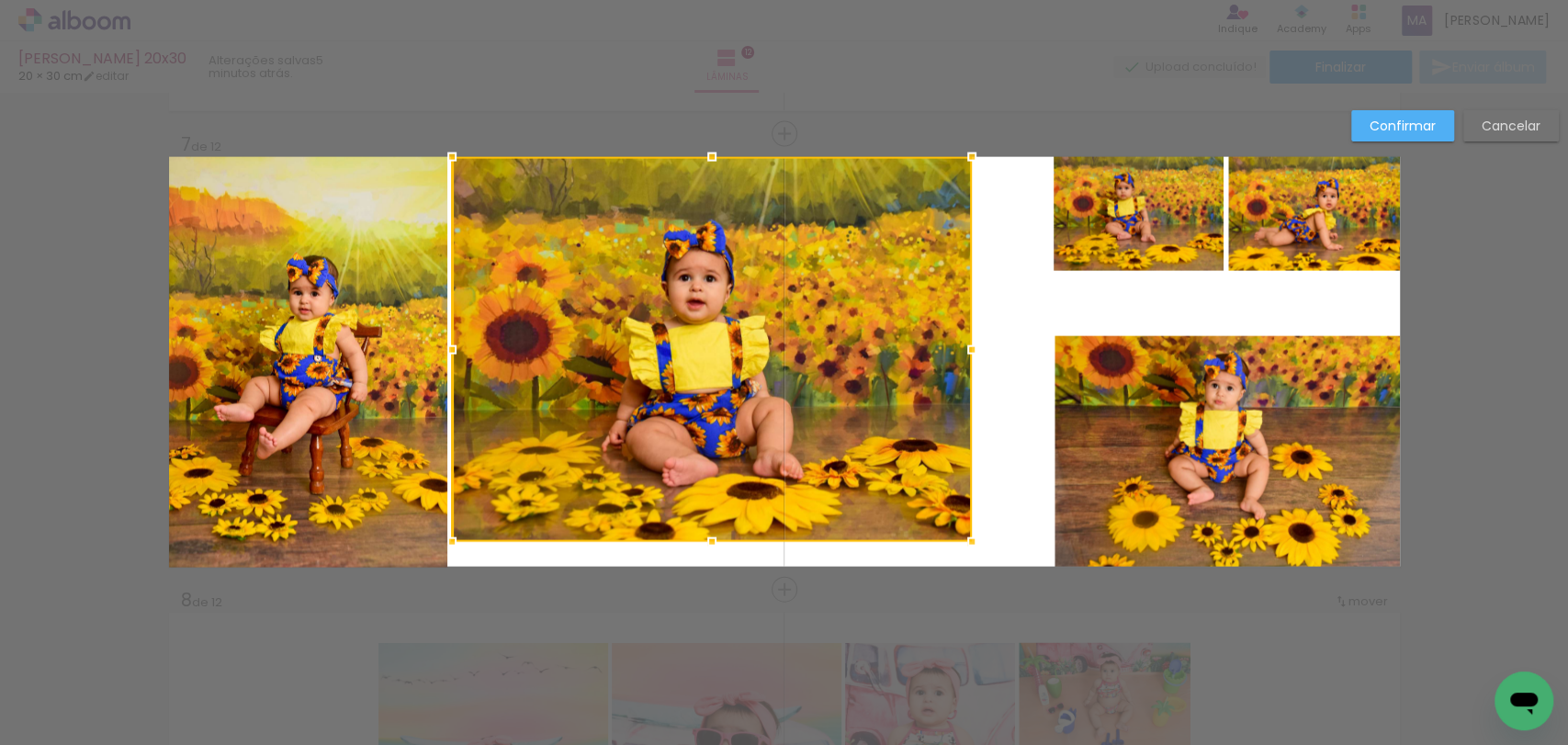
drag, startPoint x: 698, startPoint y: 509, endPoint x: 706, endPoint y: 577, distance: 68.5
click at [699, 608] on div "Inserir lâmina 1 de 12 Inserir lâmina 2 de 12 Inserir lâmina 3 de 12 Inserir lâ…" at bounding box center [784, 354] width 1568 height 5970
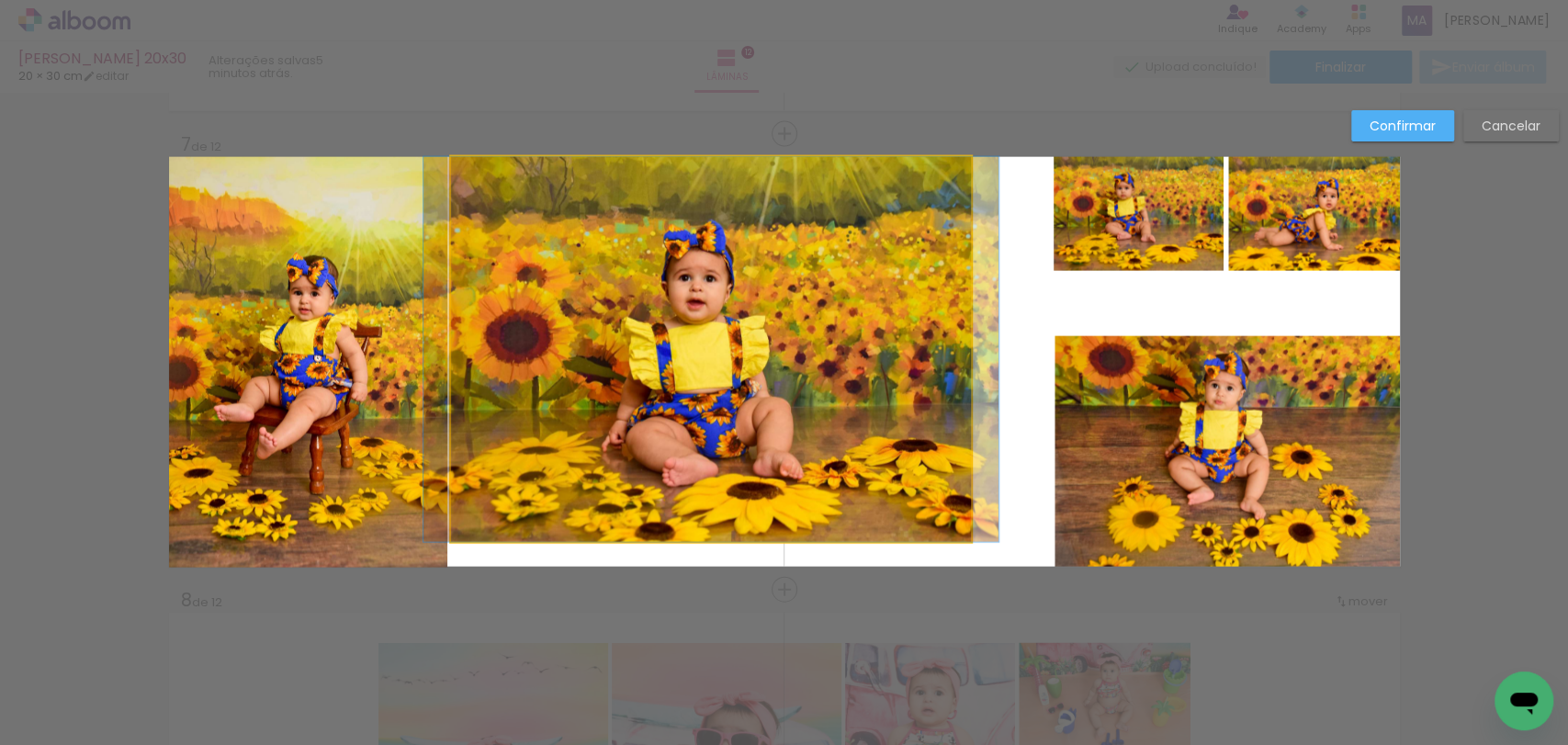
click at [713, 538] on quentale-photo at bounding box center [711, 349] width 520 height 385
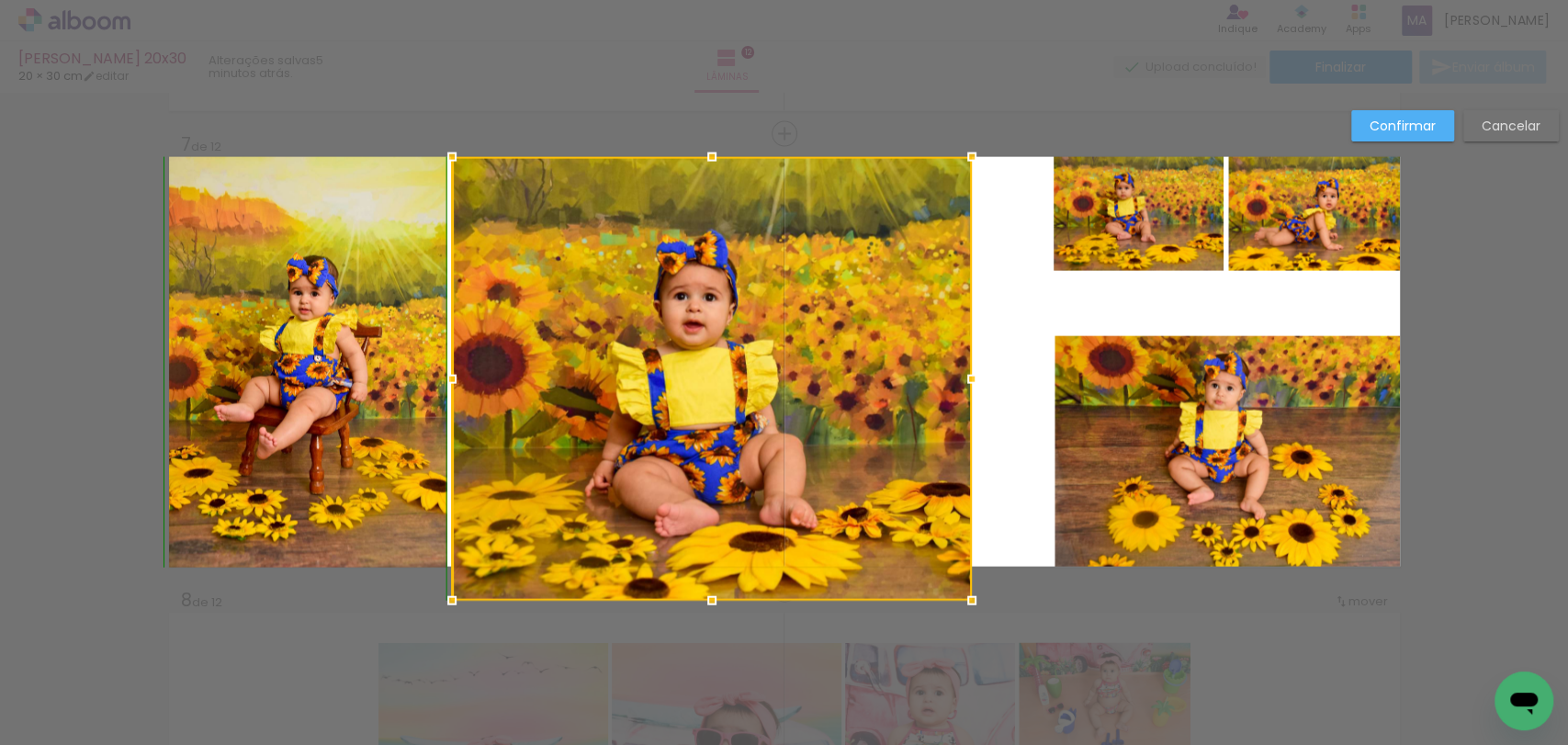
drag, startPoint x: 710, startPoint y: 549, endPoint x: 702, endPoint y: 581, distance: 33.0
click at [702, 581] on div at bounding box center [711, 379] width 520 height 444
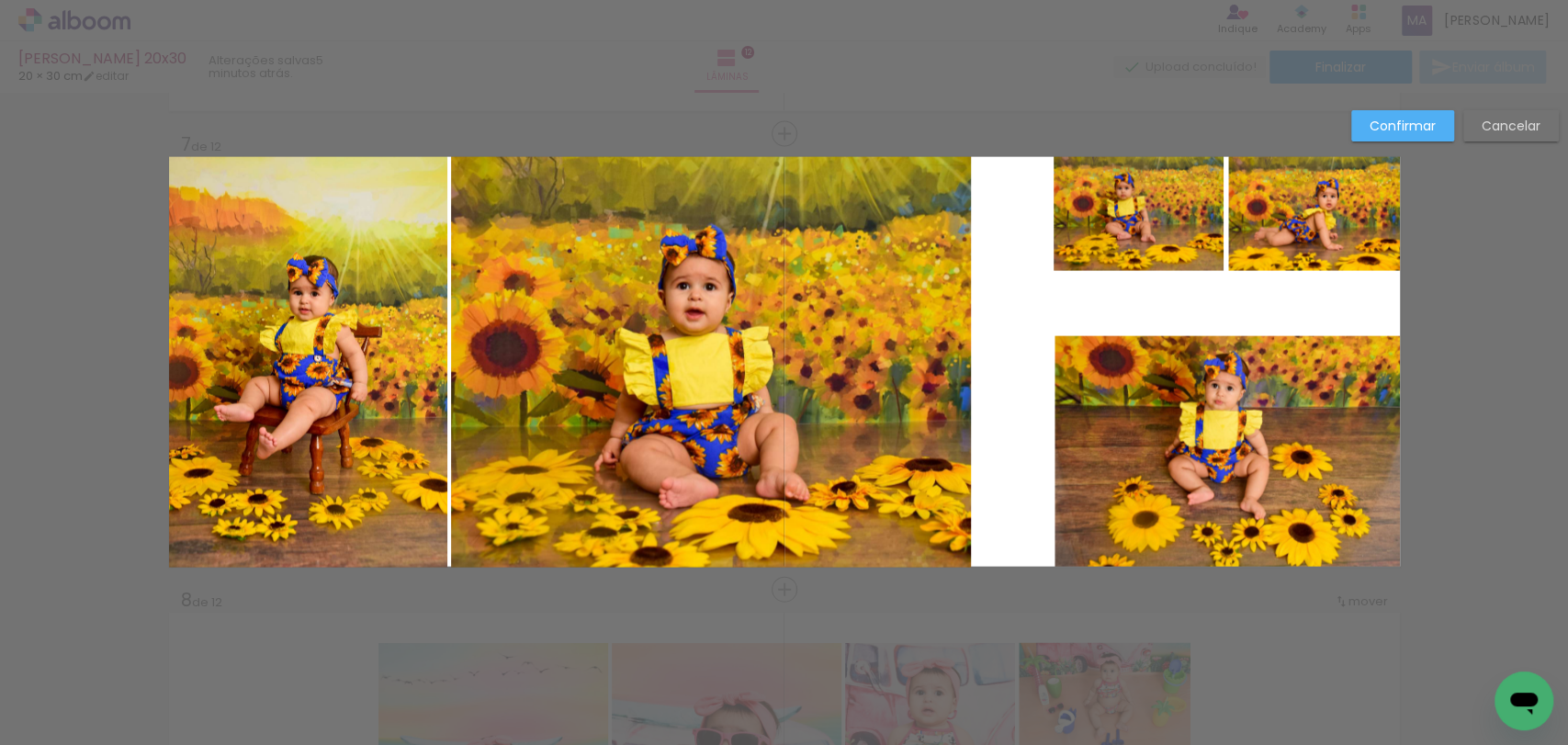
click at [926, 333] on quentale-photo at bounding box center [711, 362] width 520 height 411
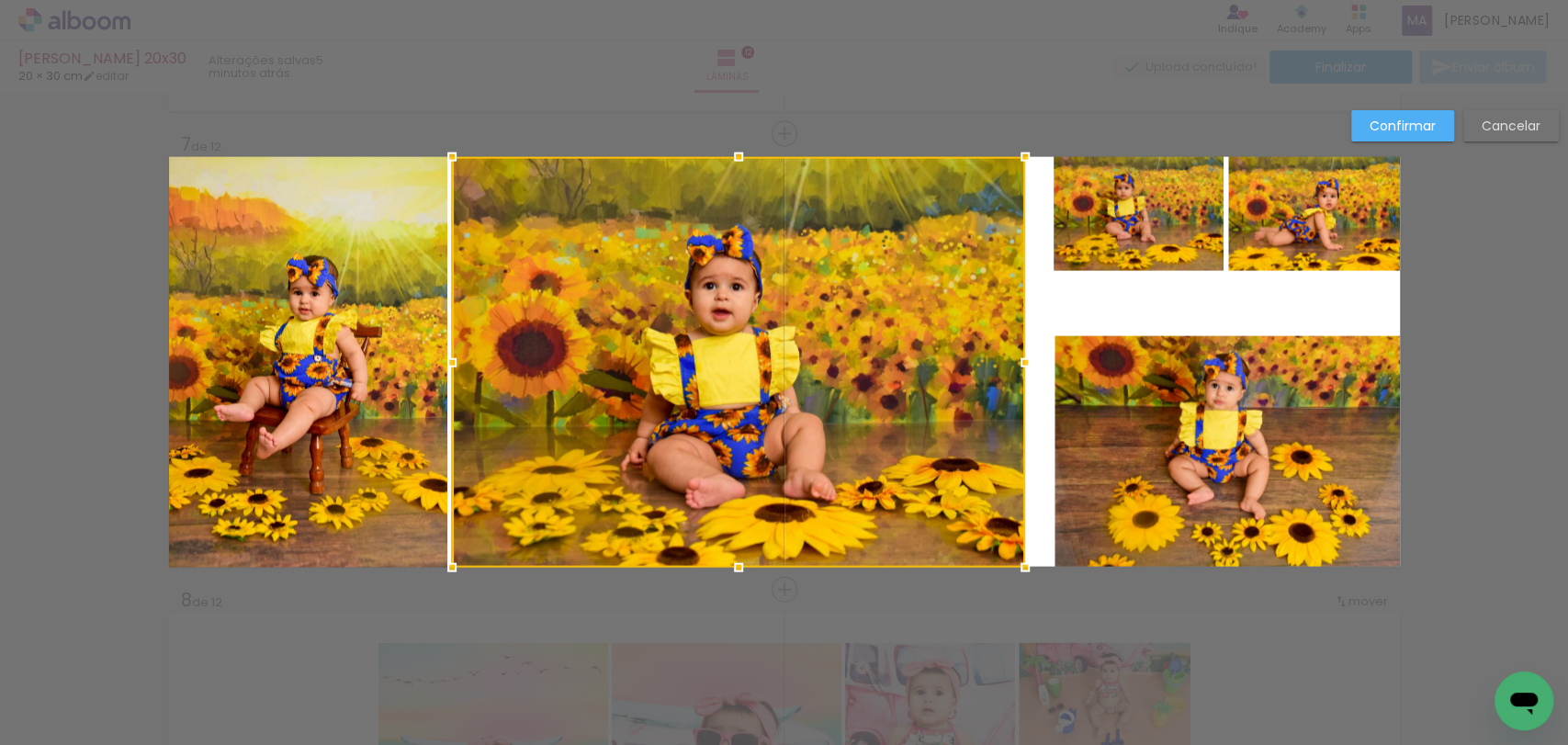
drag, startPoint x: 959, startPoint y: 368, endPoint x: 1012, endPoint y: 384, distance: 55.4
click at [1012, 384] on div at bounding box center [738, 362] width 573 height 411
click at [1077, 284] on quentale-layouter at bounding box center [784, 361] width 1231 height 410
click at [1093, 236] on quentale-photo at bounding box center [1138, 213] width 170 height 114
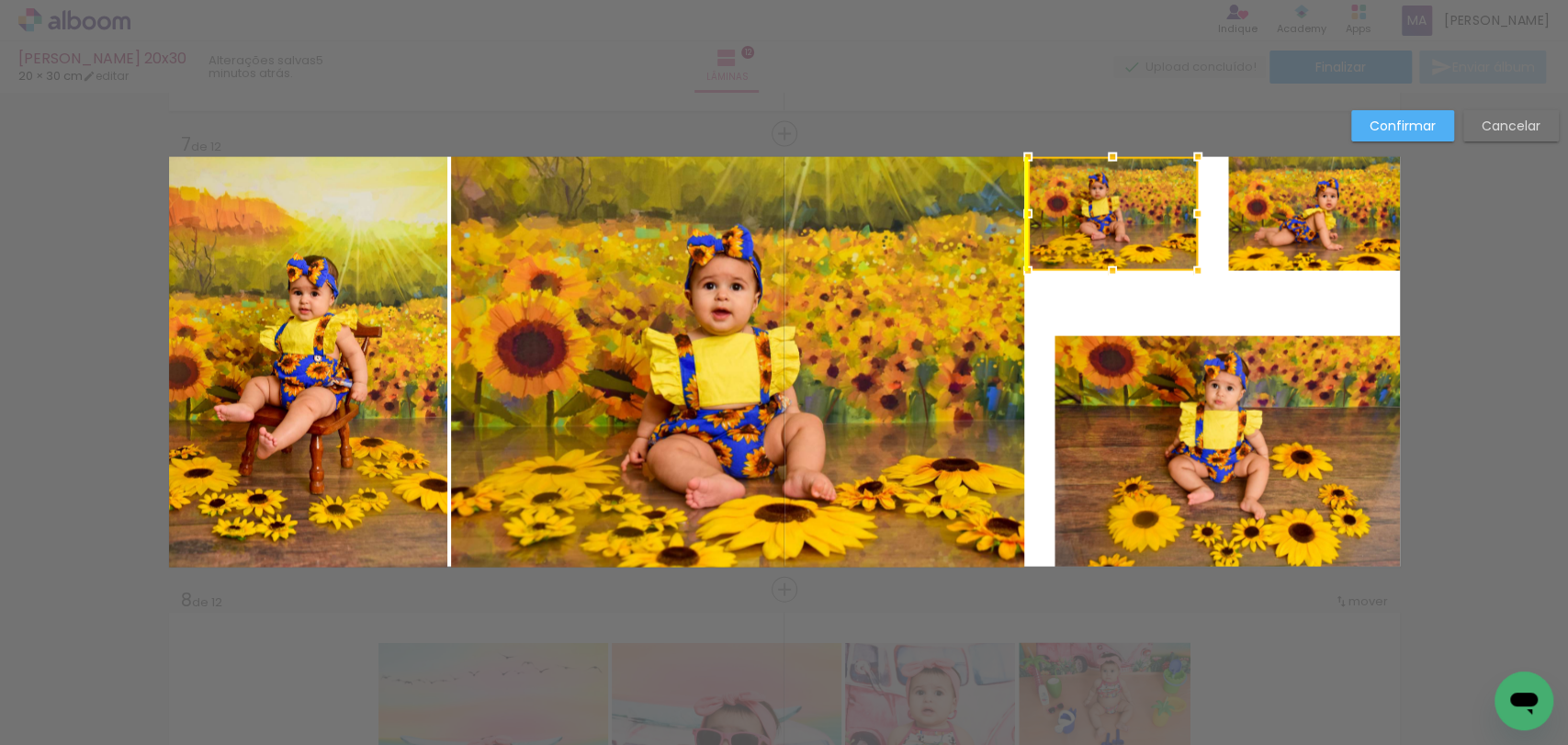
drag, startPoint x: 1104, startPoint y: 237, endPoint x: 1079, endPoint y: 231, distance: 25.7
click at [1079, 231] on div at bounding box center [1112, 213] width 170 height 114
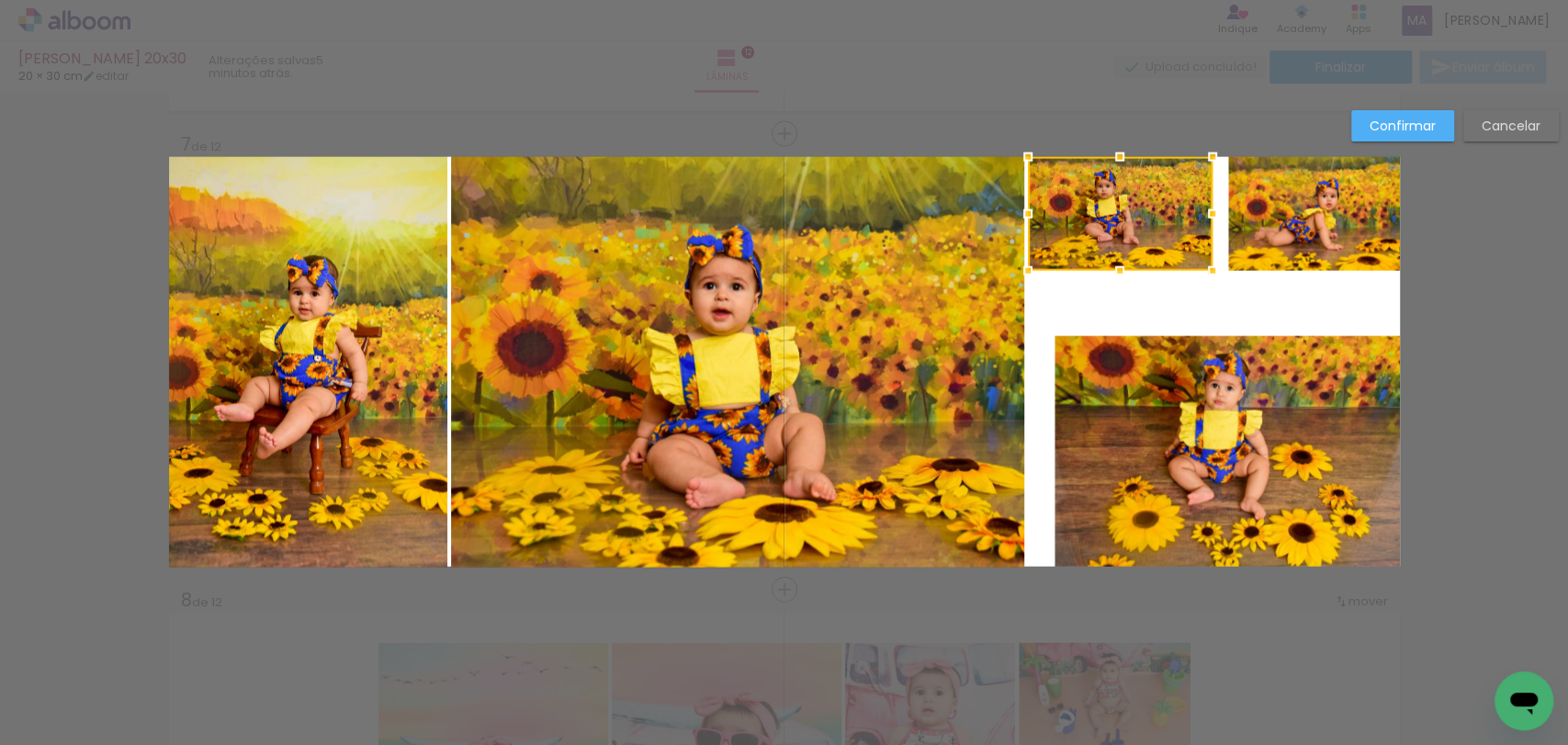
drag, startPoint x: 1185, startPoint y: 222, endPoint x: 1198, endPoint y: 224, distance: 13.2
click at [1198, 224] on div at bounding box center [1213, 214] width 37 height 37
click at [1222, 216] on div at bounding box center [1213, 214] width 37 height 37
click at [1220, 215] on div at bounding box center [1224, 214] width 37 height 37
click at [1192, 209] on quentale-photo at bounding box center [1120, 213] width 185 height 114
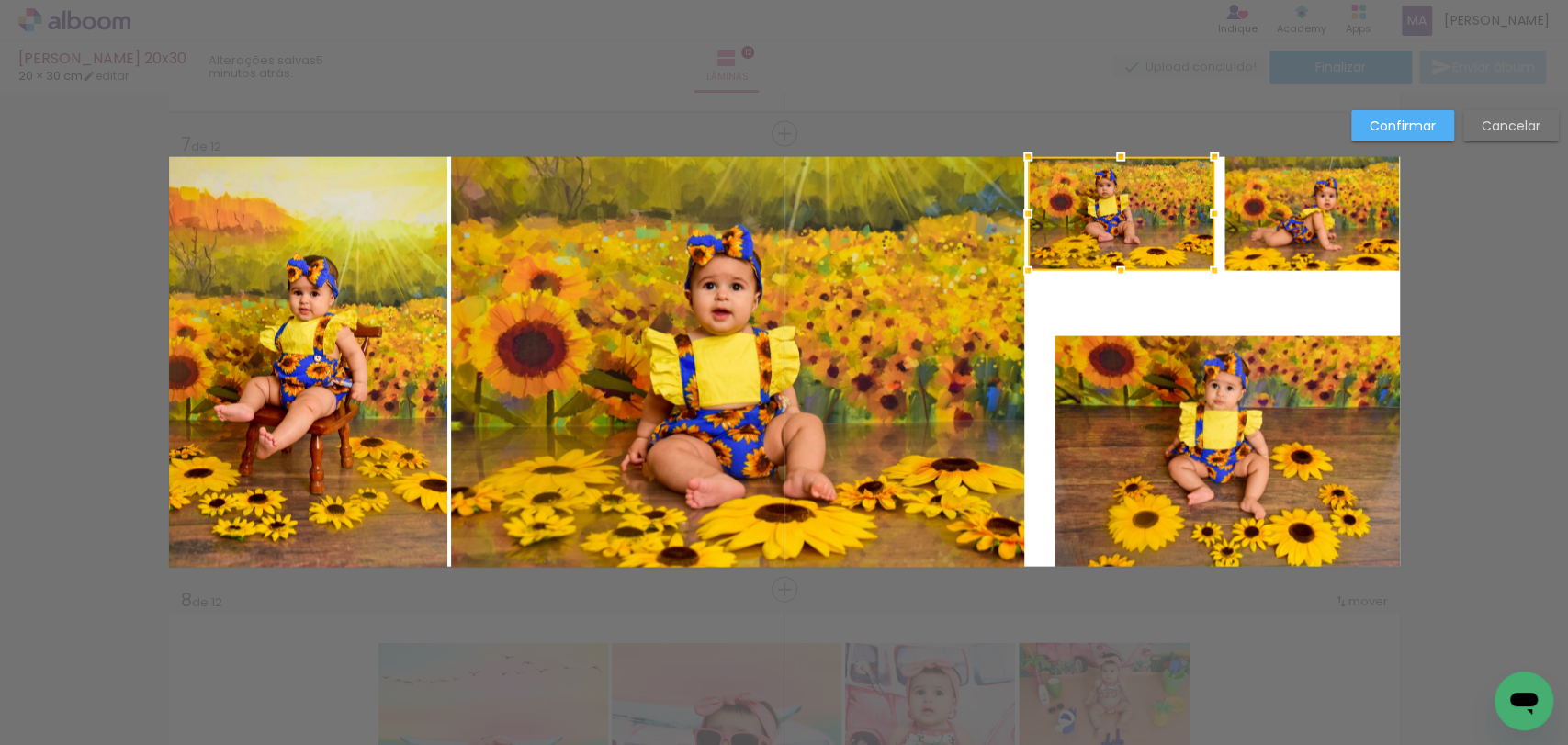
click at [1208, 217] on div at bounding box center [1215, 214] width 37 height 37
click at [1224, 211] on quentale-photo at bounding box center [1312, 213] width 175 height 114
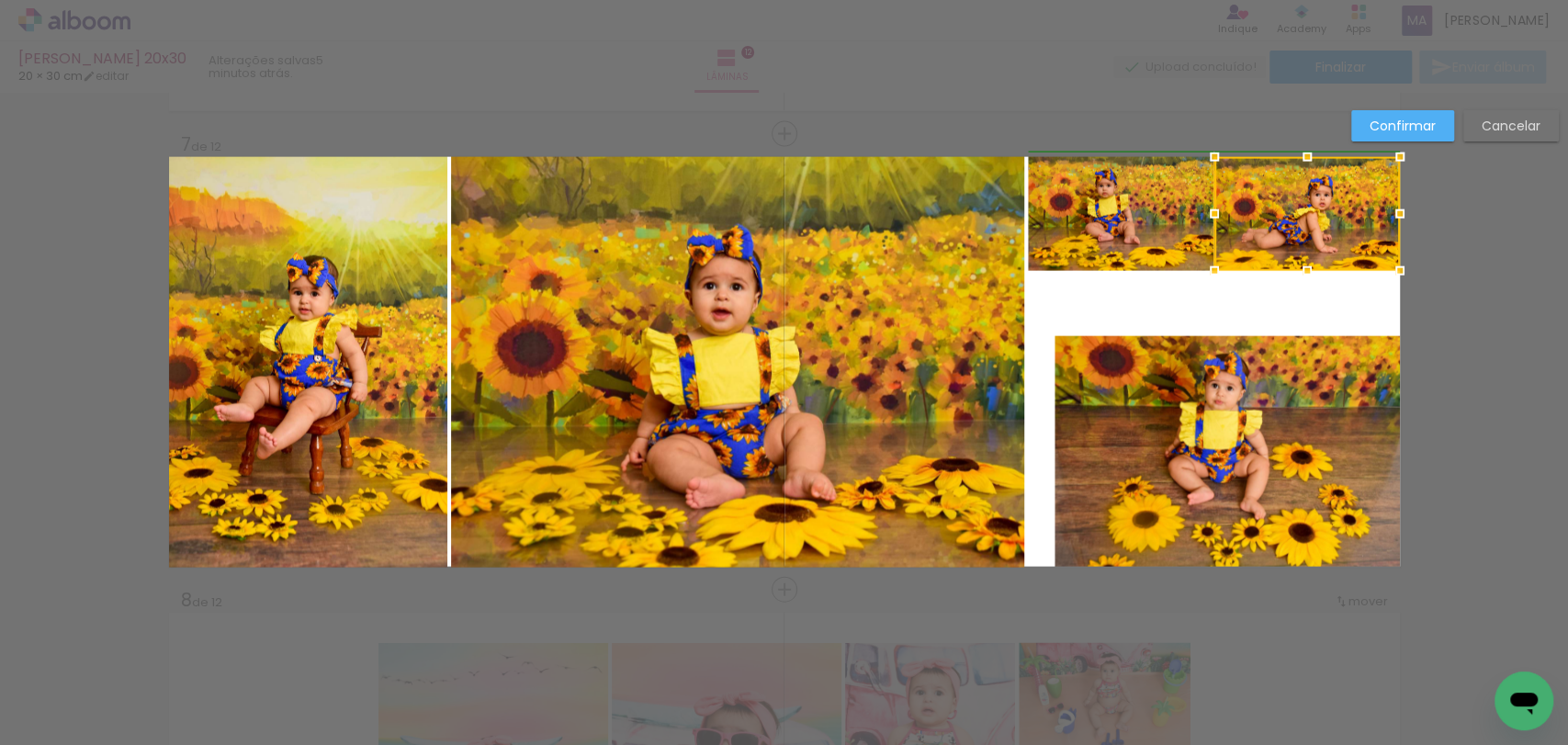
click at [1215, 213] on div at bounding box center [1215, 214] width 37 height 37
click at [1216, 215] on div at bounding box center [1222, 214] width 37 height 37
click at [1246, 211] on div at bounding box center [1311, 213] width 177 height 114
click at [1257, 208] on div at bounding box center [1306, 213] width 177 height 114
click at [1394, 214] on div at bounding box center [1402, 214] width 37 height 37
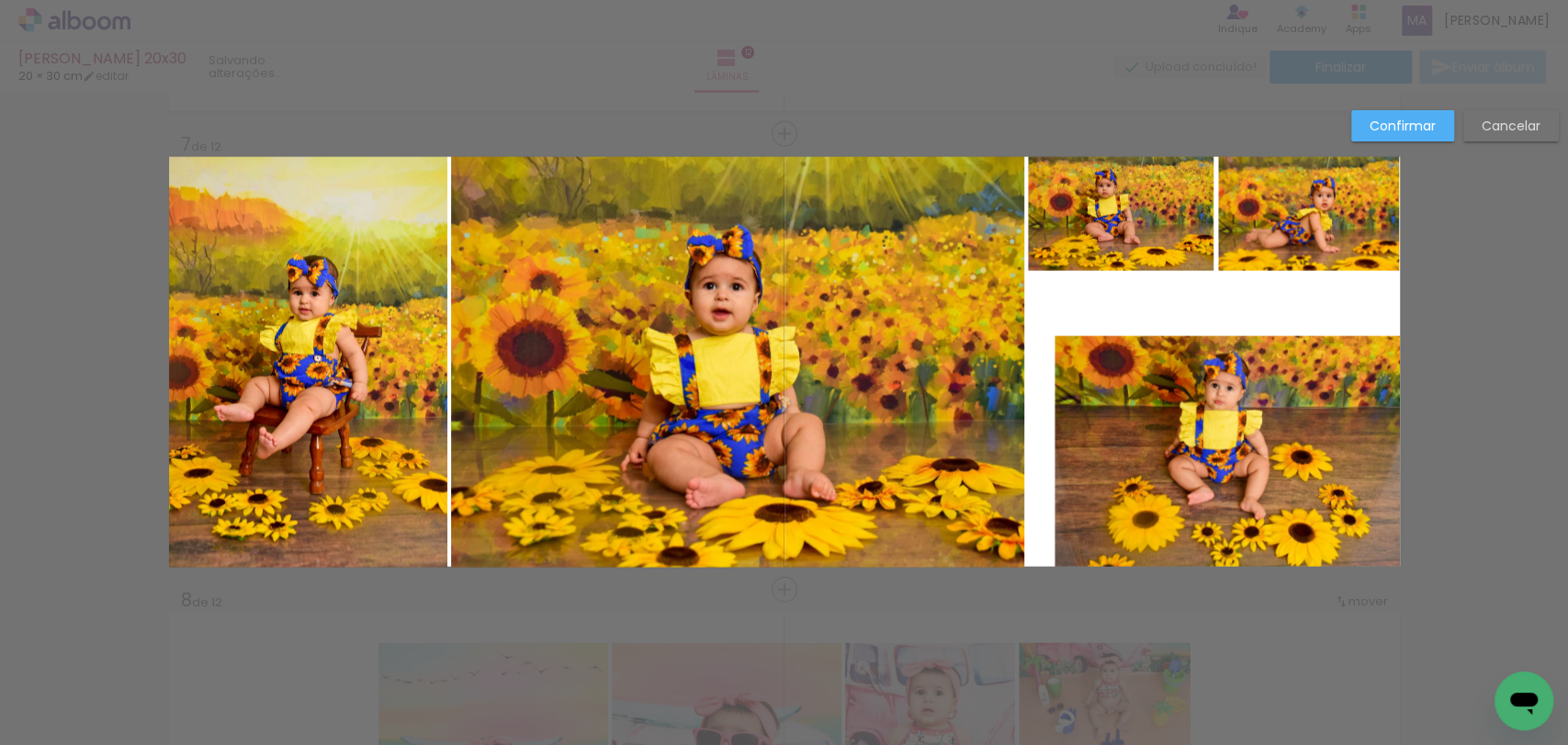
click at [1107, 253] on quentale-photo at bounding box center [1121, 213] width 187 height 114
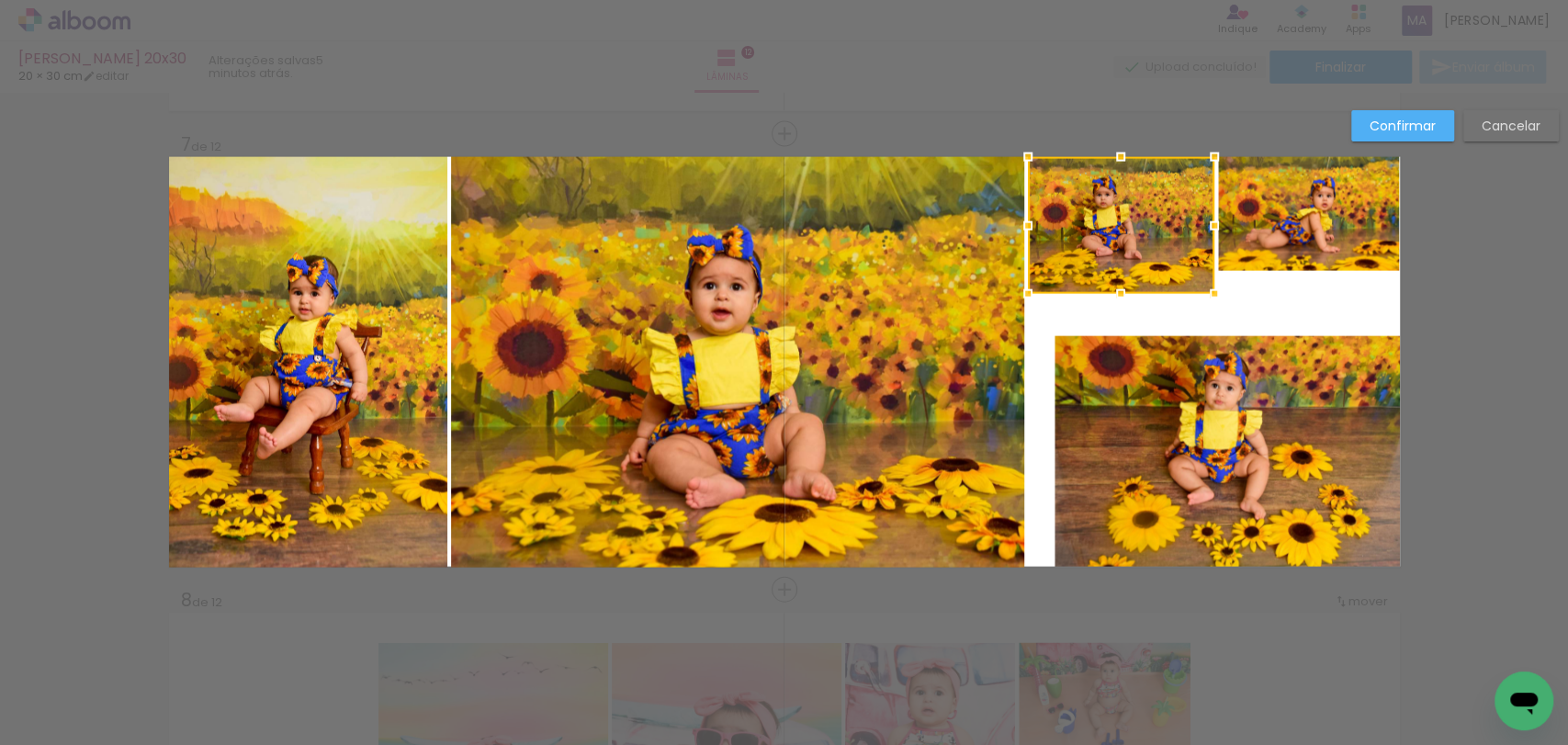
drag, startPoint x: 1126, startPoint y: 274, endPoint x: 1125, endPoint y: 297, distance: 23.0
click at [1125, 297] on div at bounding box center [1120, 294] width 37 height 37
click at [1270, 263] on quentale-photo at bounding box center [1308, 213] width 182 height 114
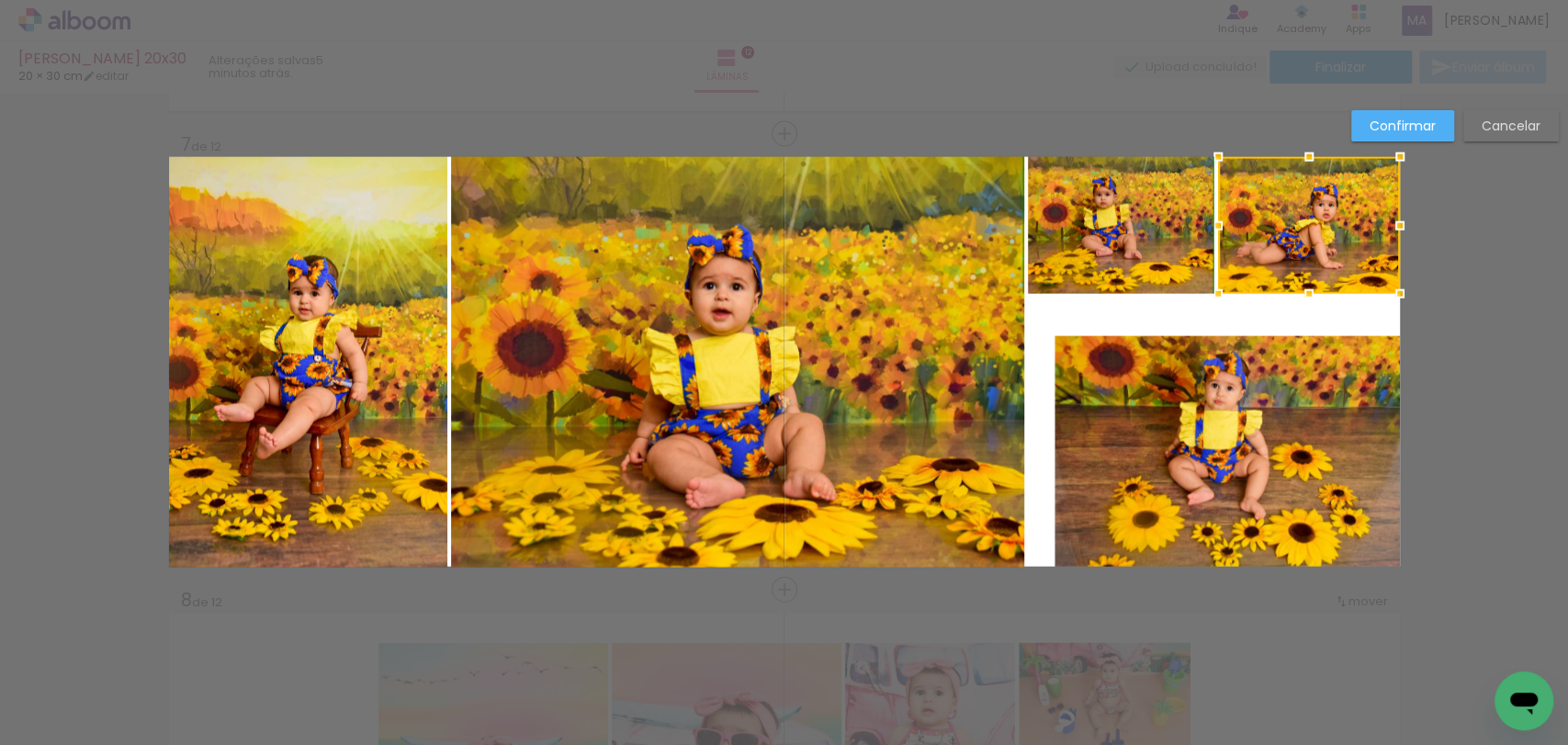
drag, startPoint x: 1300, startPoint y: 278, endPoint x: 1288, endPoint y: 298, distance: 23.3
click at [1291, 298] on div at bounding box center [1309, 294] width 37 height 37
click at [1243, 374] on quentale-photo at bounding box center [1226, 451] width 346 height 231
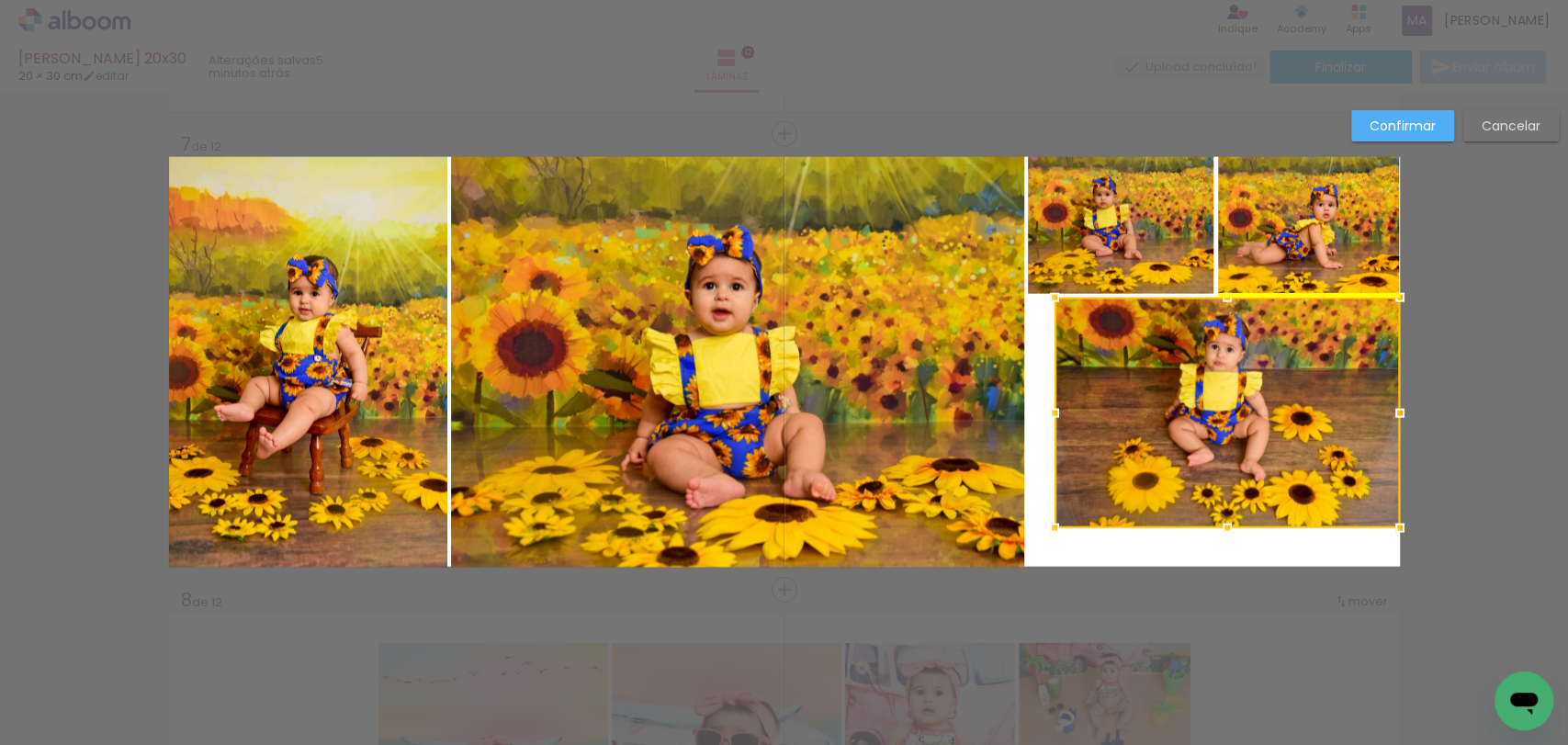
drag, startPoint x: 1208, startPoint y: 404, endPoint x: 1231, endPoint y: 364, distance: 46.1
click at [1231, 364] on div at bounding box center [1226, 413] width 346 height 231
click at [933, 354] on quentale-photo at bounding box center [737, 362] width 573 height 411
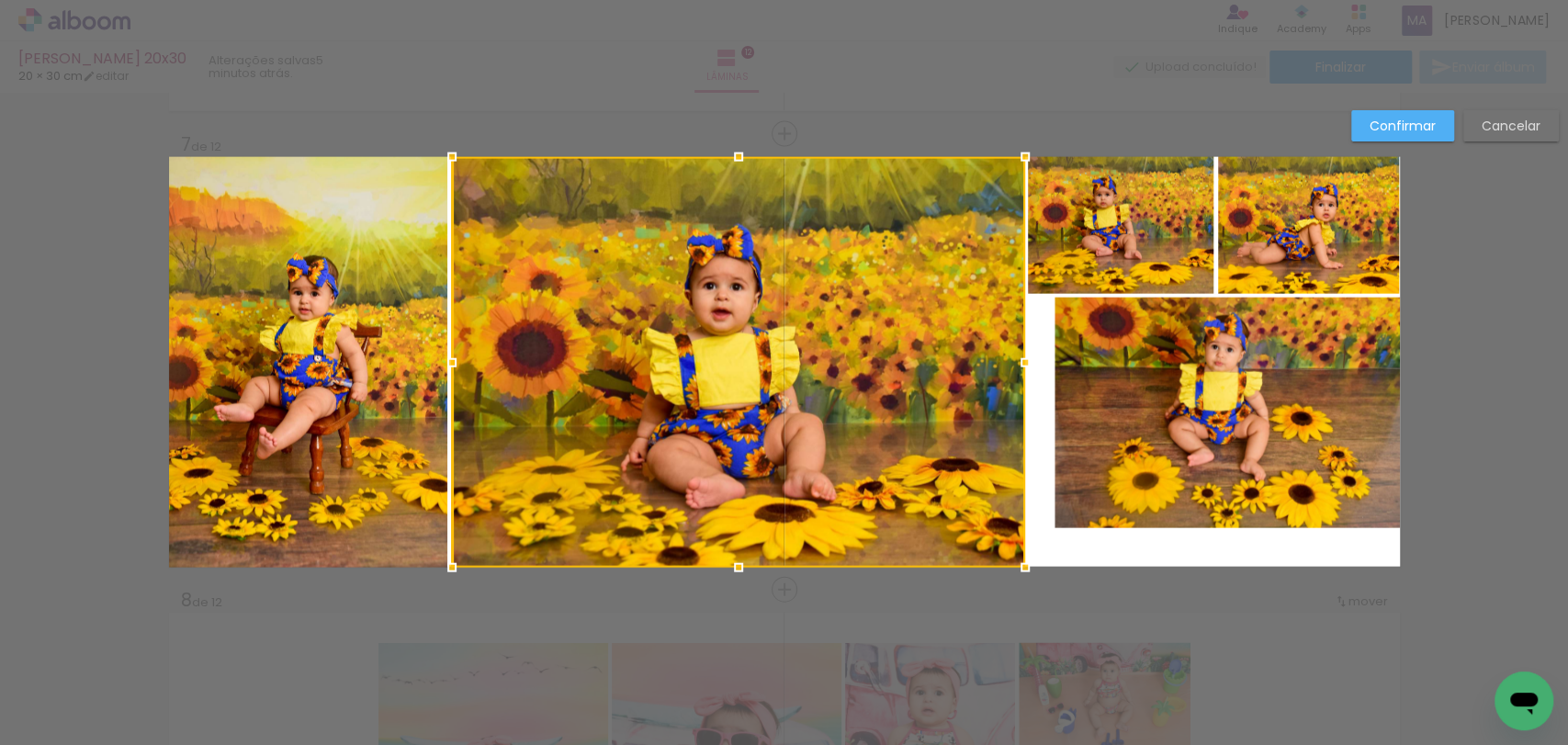
click at [1084, 357] on quentale-photo at bounding box center [1226, 413] width 346 height 231
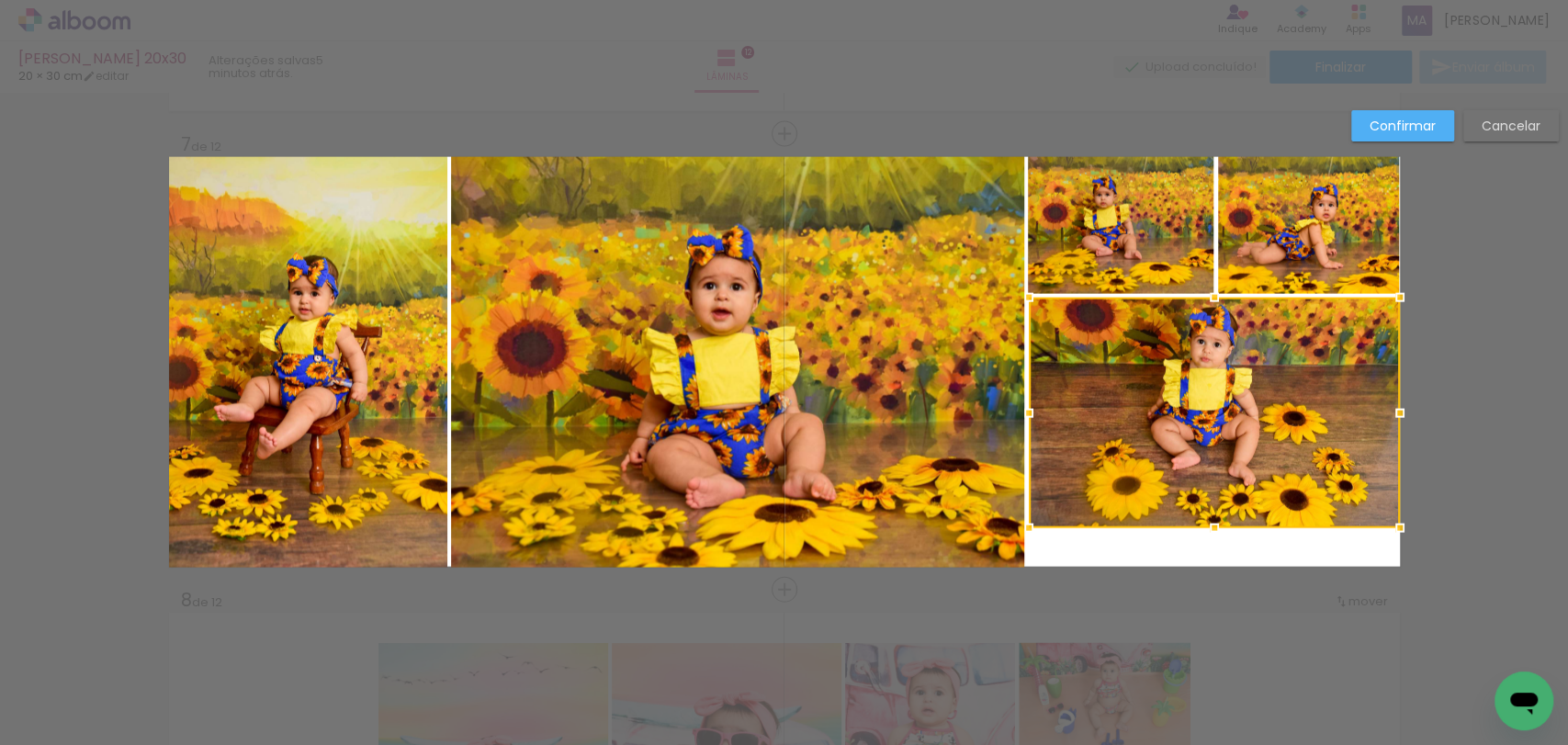
drag, startPoint x: 1043, startPoint y: 408, endPoint x: 994, endPoint y: 409, distance: 49.0
click at [994, 409] on album-spread "7 de 12" at bounding box center [784, 361] width 1231 height 410
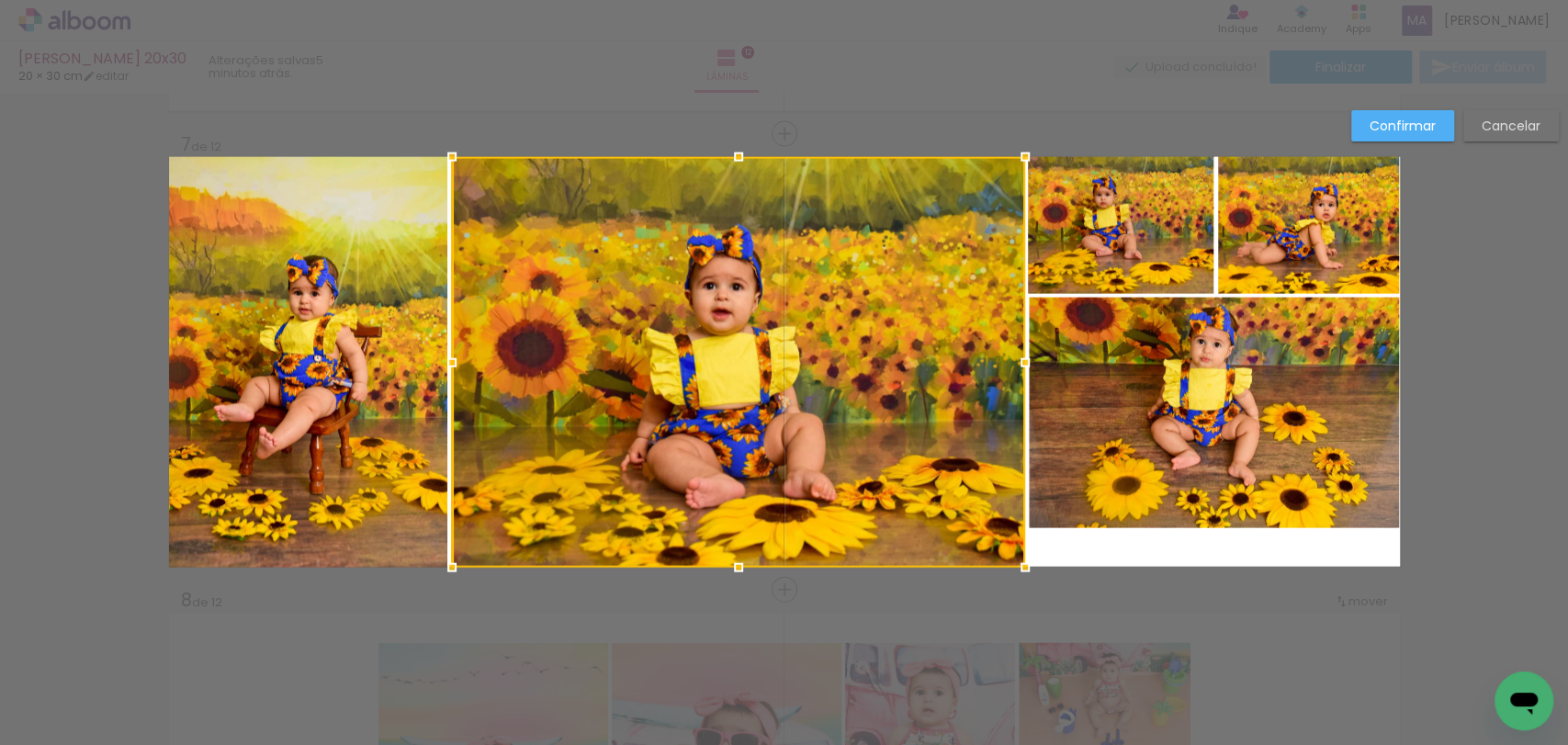
click at [1063, 227] on quentale-photo at bounding box center [1121, 225] width 187 height 137
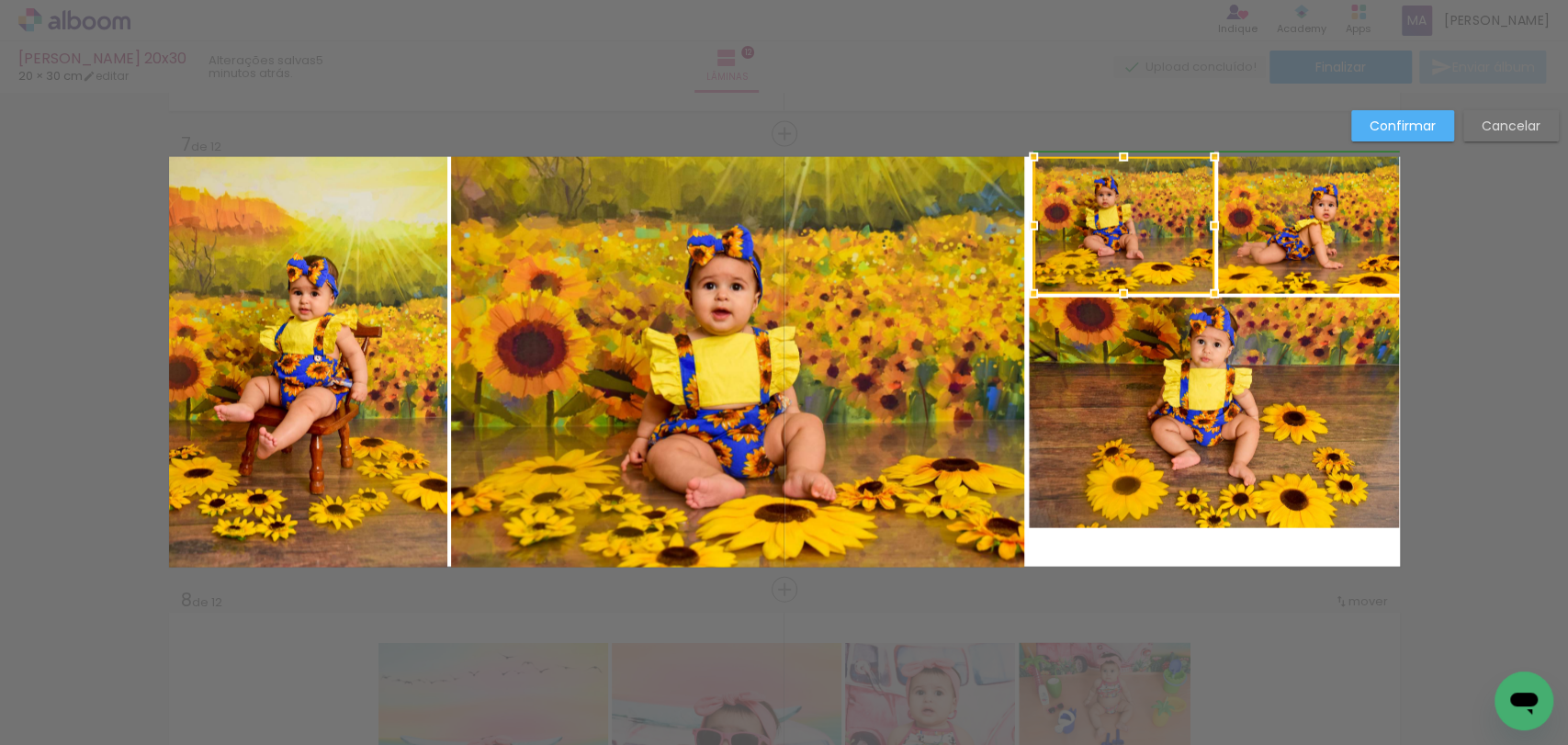
click at [1025, 226] on div at bounding box center [1034, 226] width 37 height 37
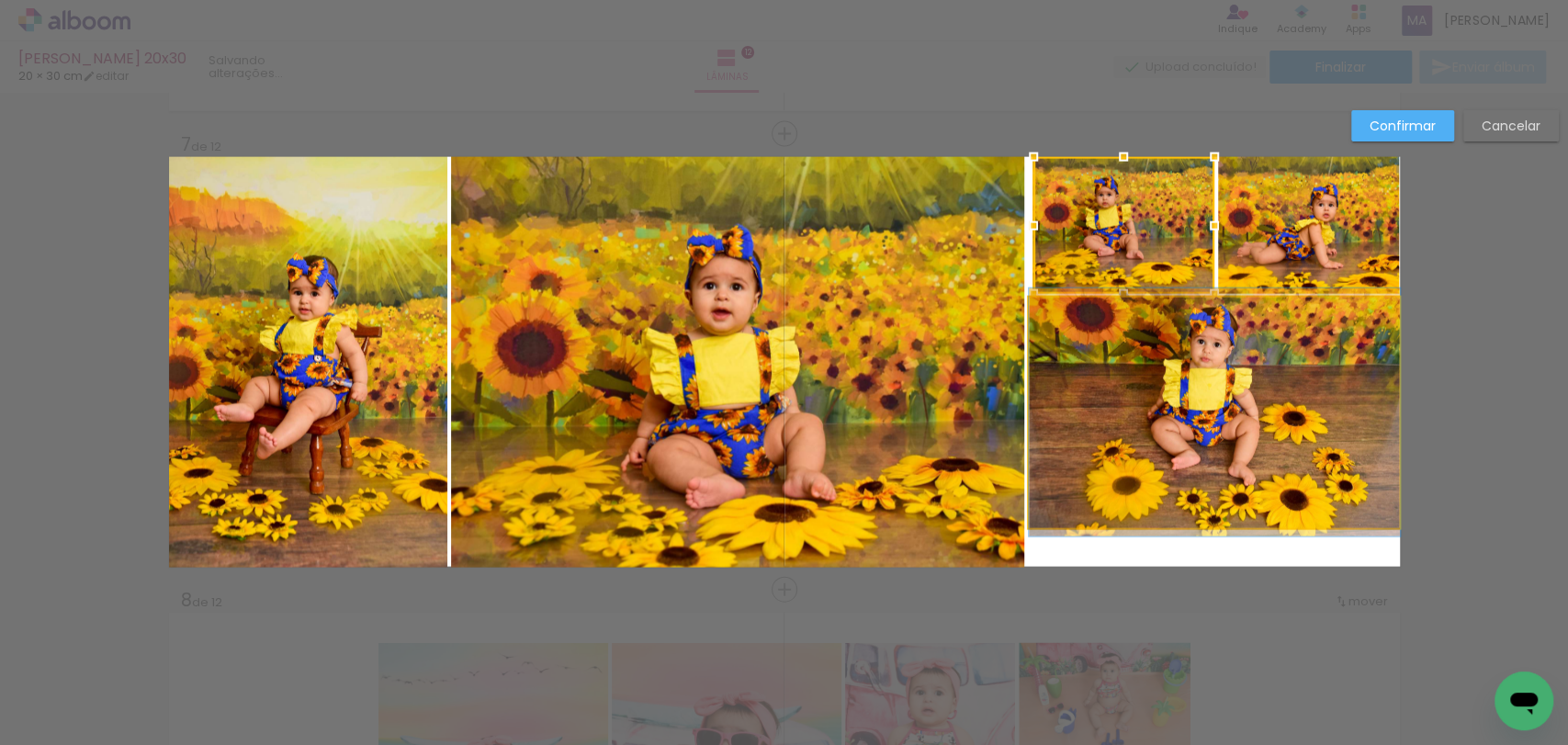
click at [1095, 399] on quentale-photo at bounding box center [1214, 413] width 371 height 231
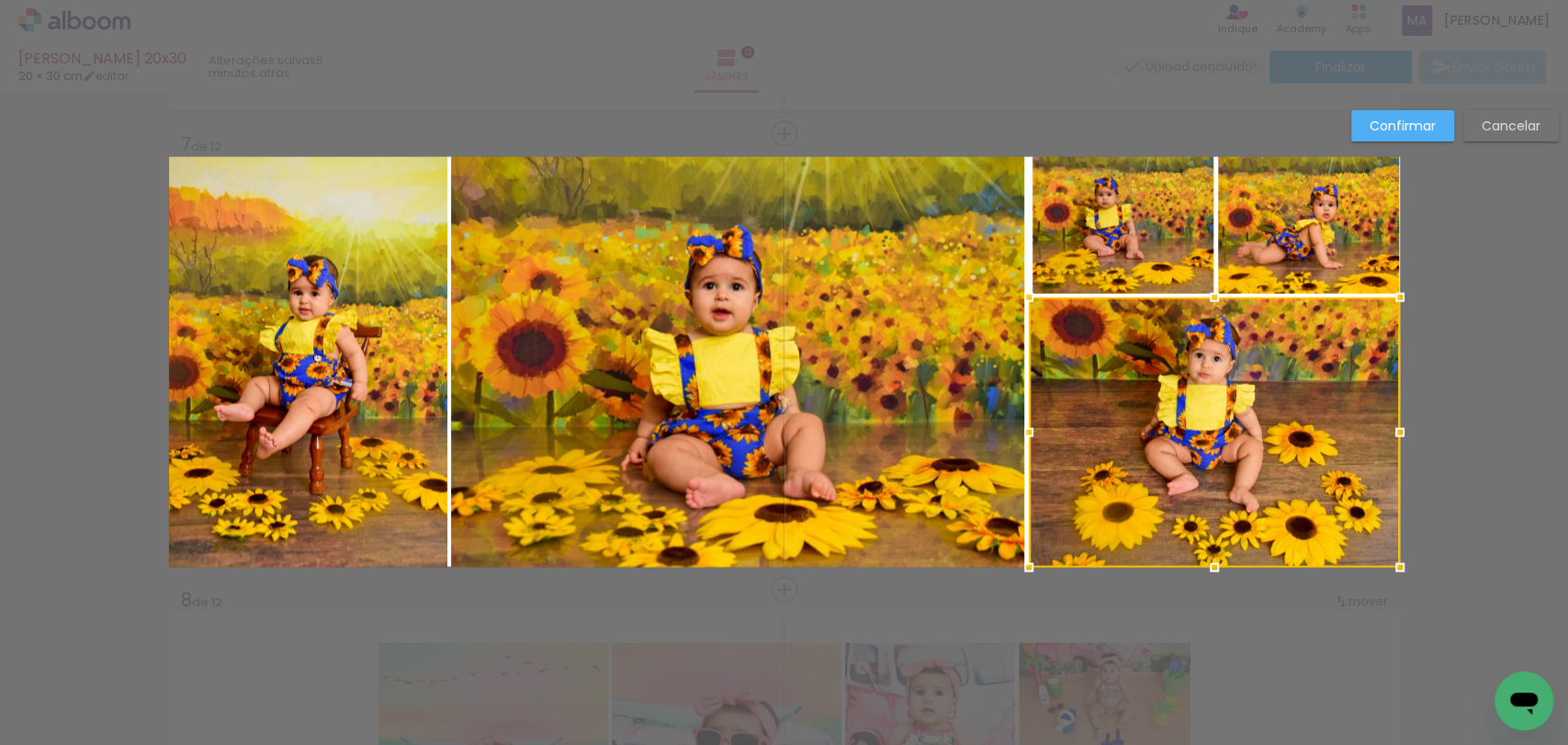
drag, startPoint x: 1205, startPoint y: 527, endPoint x: 1198, endPoint y: 602, distance: 75.3
click at [1198, 602] on div "Inserir lâmina 1 de 12 Inserir lâmina 2 de 12 Inserir lâmina 3 de 12 Inserir lâ…" at bounding box center [784, 354] width 1568 height 5970
click at [1213, 530] on quentale-photo at bounding box center [1214, 432] width 371 height 269
click at [1403, 137] on paper-button "Confirmar" at bounding box center [1403, 126] width 103 height 31
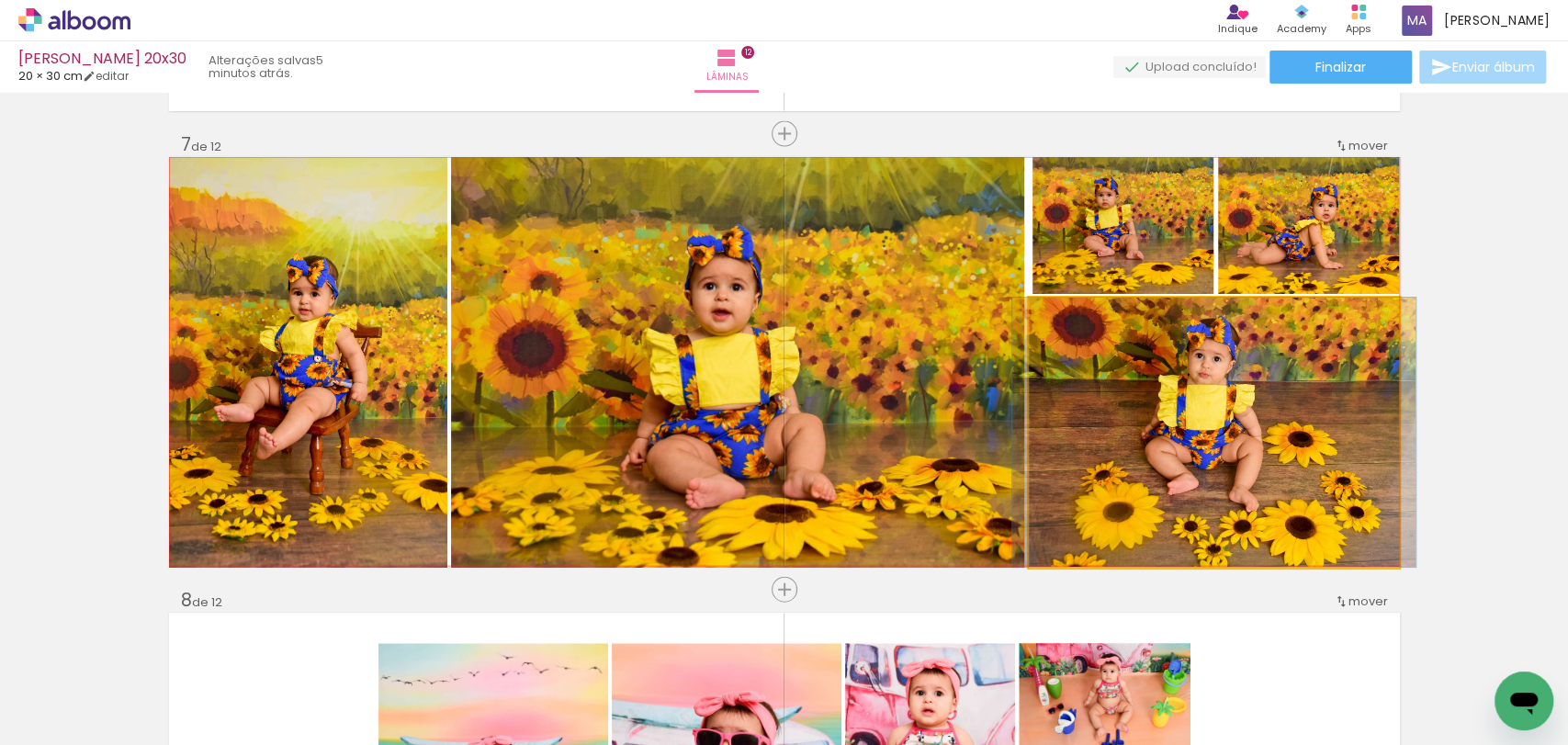
click at [1325, 392] on quentale-photo at bounding box center [1214, 432] width 371 height 269
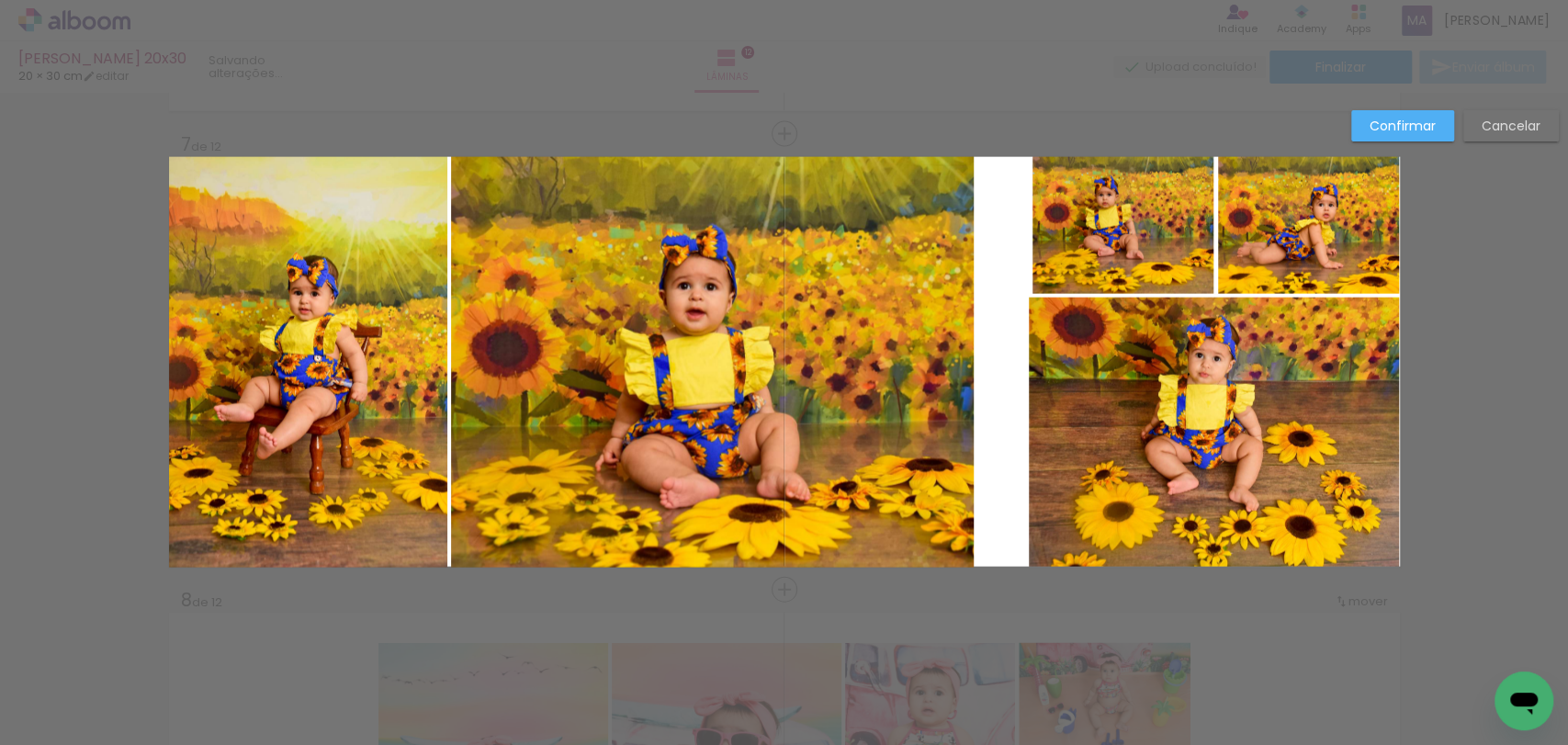
click at [993, 351] on quentale-layouter at bounding box center [784, 361] width 1231 height 410
click at [1066, 231] on quentale-photo at bounding box center [1123, 225] width 181 height 137
drag, startPoint x: 1031, startPoint y: 223, endPoint x: 1021, endPoint y: 222, distance: 10.0
click at [1021, 222] on div at bounding box center [1022, 226] width 37 height 37
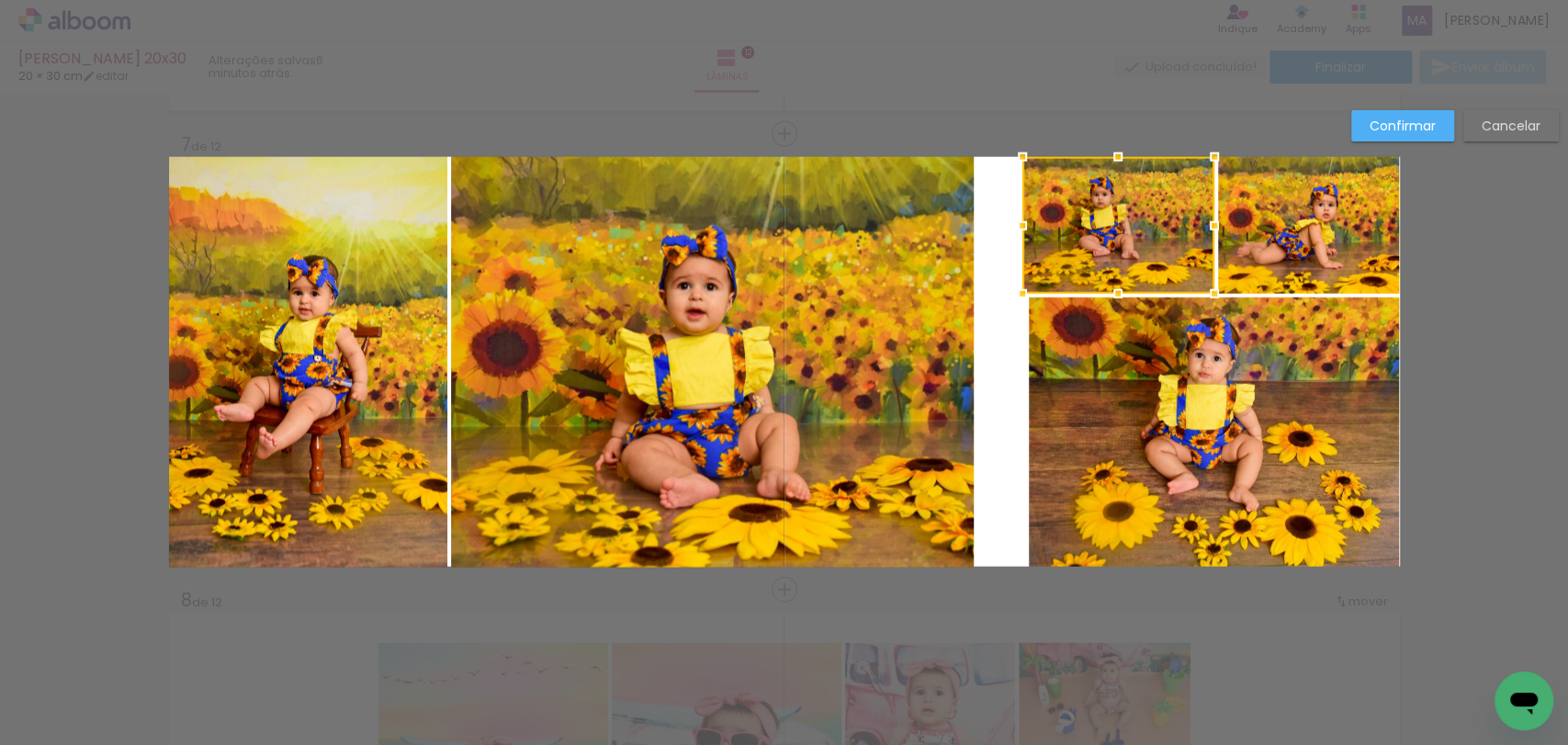
click at [1021, 222] on div at bounding box center [1022, 226] width 37 height 37
click at [1098, 408] on quentale-photo at bounding box center [1214, 432] width 371 height 269
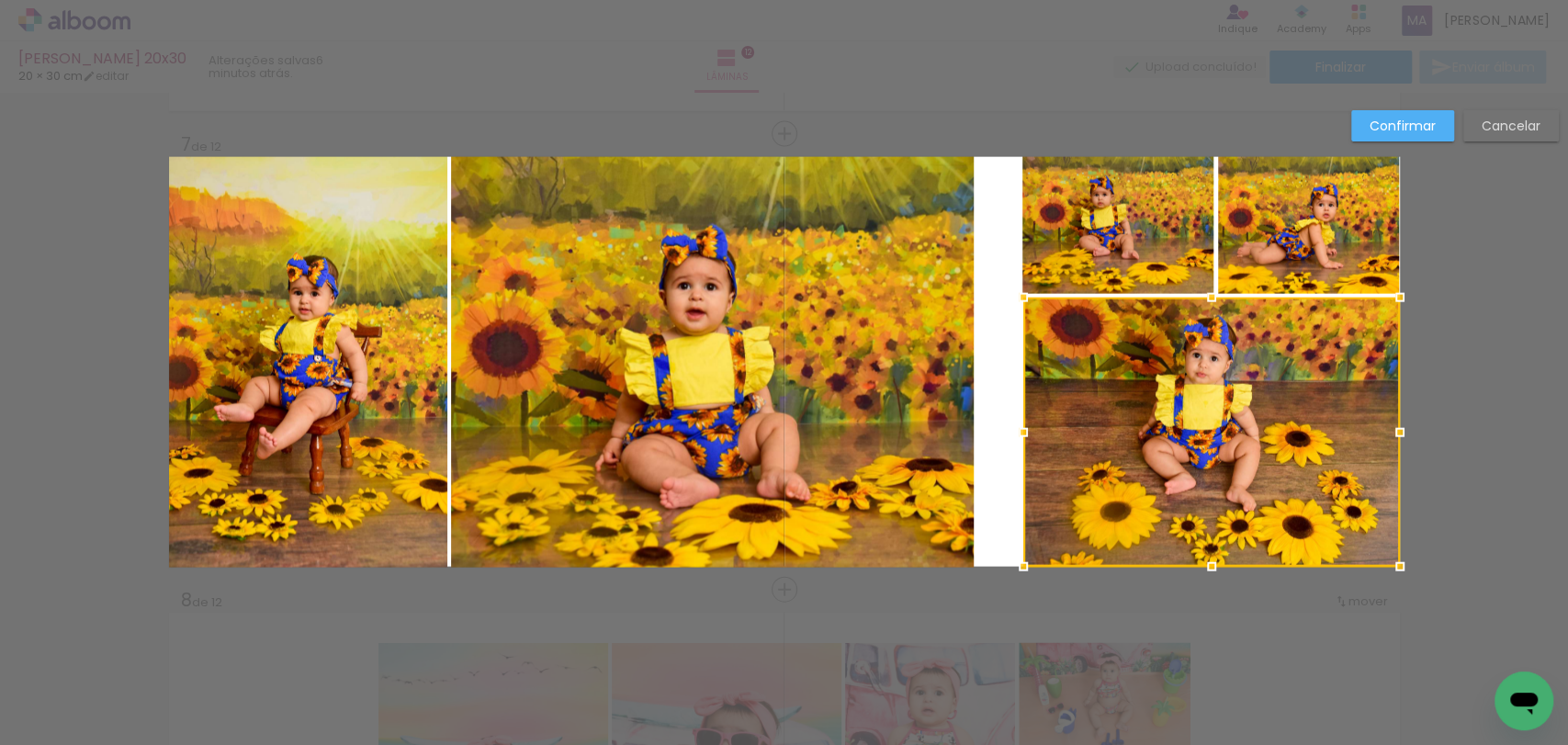
click at [1021, 432] on div at bounding box center [1023, 433] width 37 height 37
click at [801, 427] on quentale-photo at bounding box center [711, 362] width 523 height 411
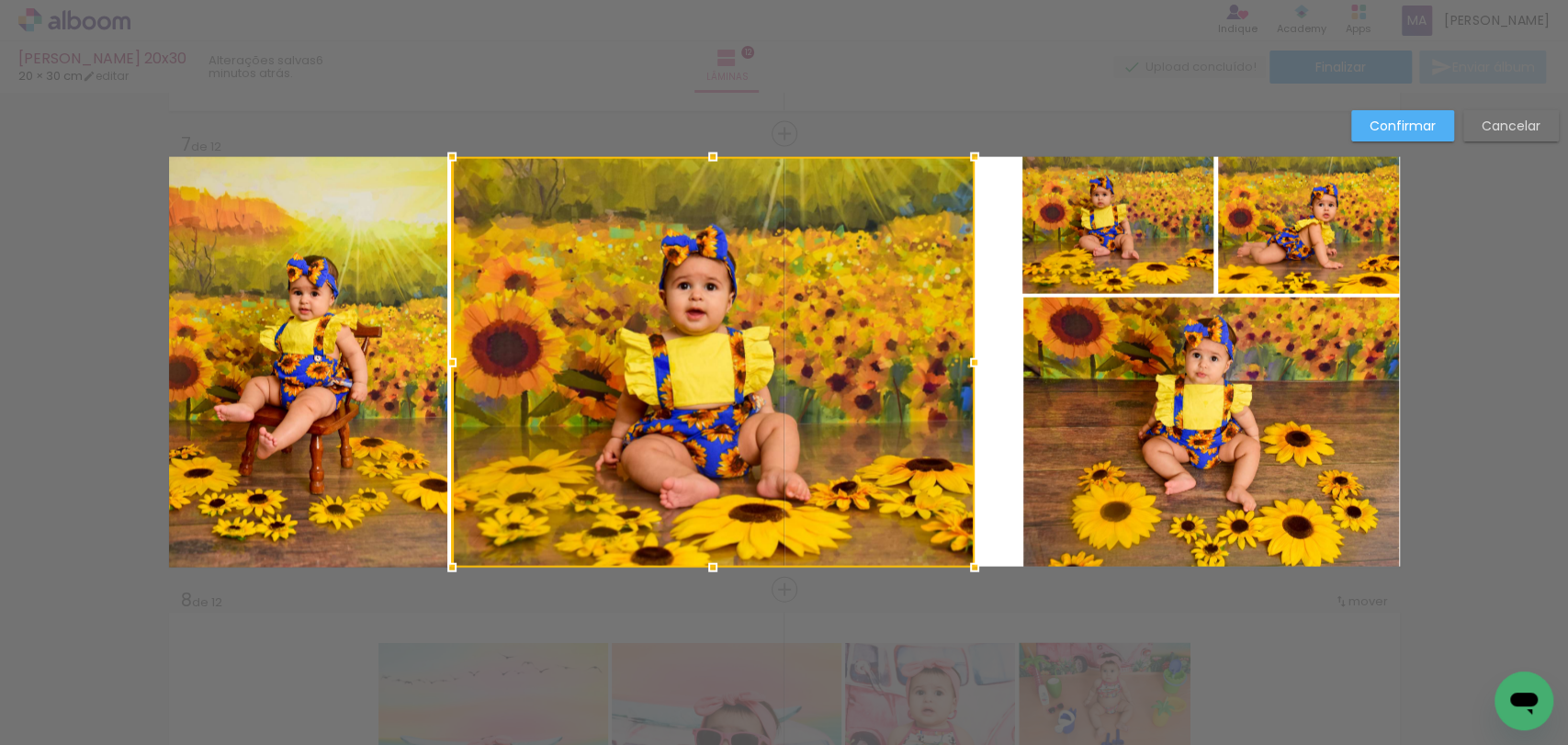
click at [1075, 434] on quentale-photo at bounding box center [1211, 432] width 377 height 269
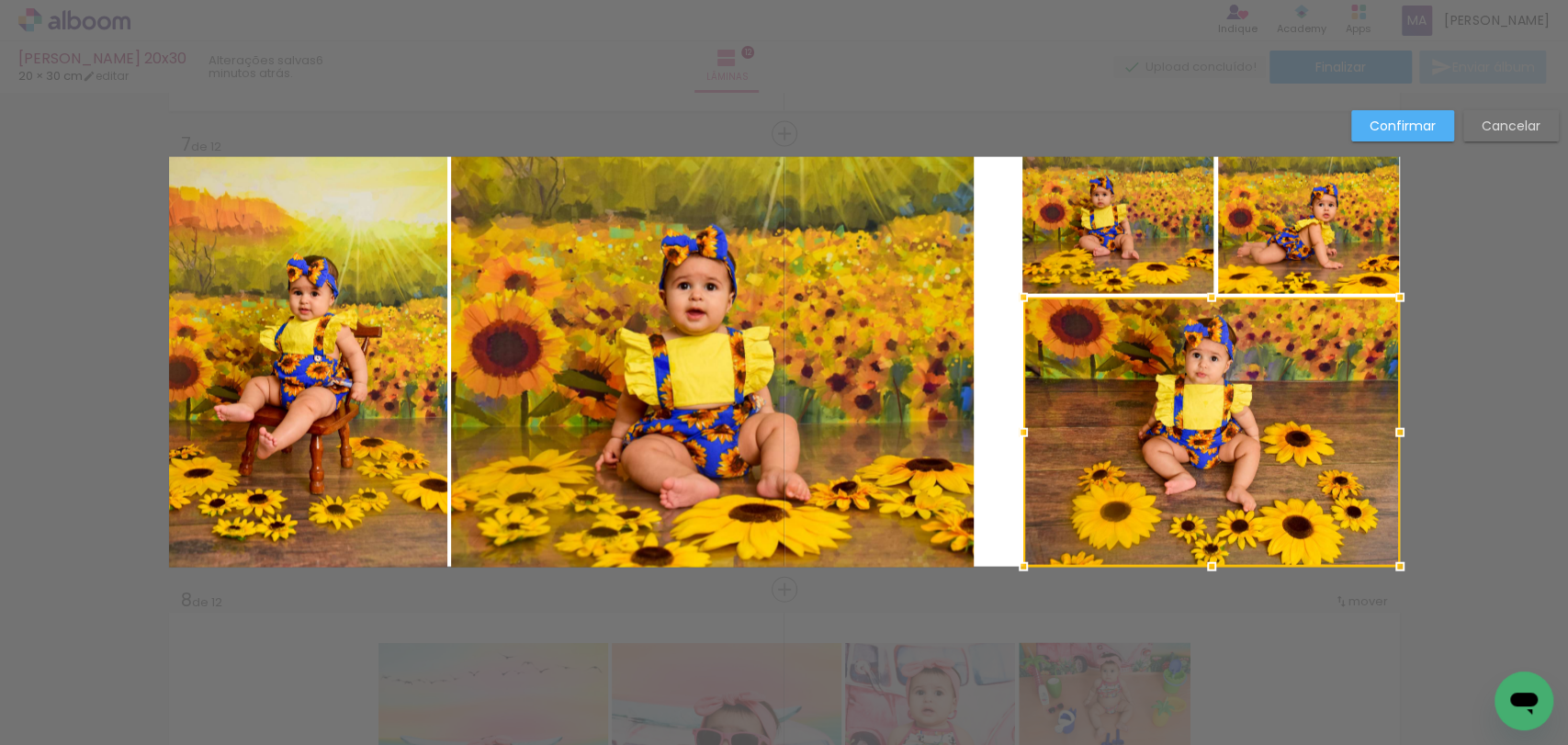
click at [1030, 439] on div at bounding box center [1211, 432] width 377 height 269
click at [1019, 433] on div at bounding box center [1022, 433] width 37 height 37
click at [823, 391] on quentale-photo at bounding box center [711, 362] width 523 height 411
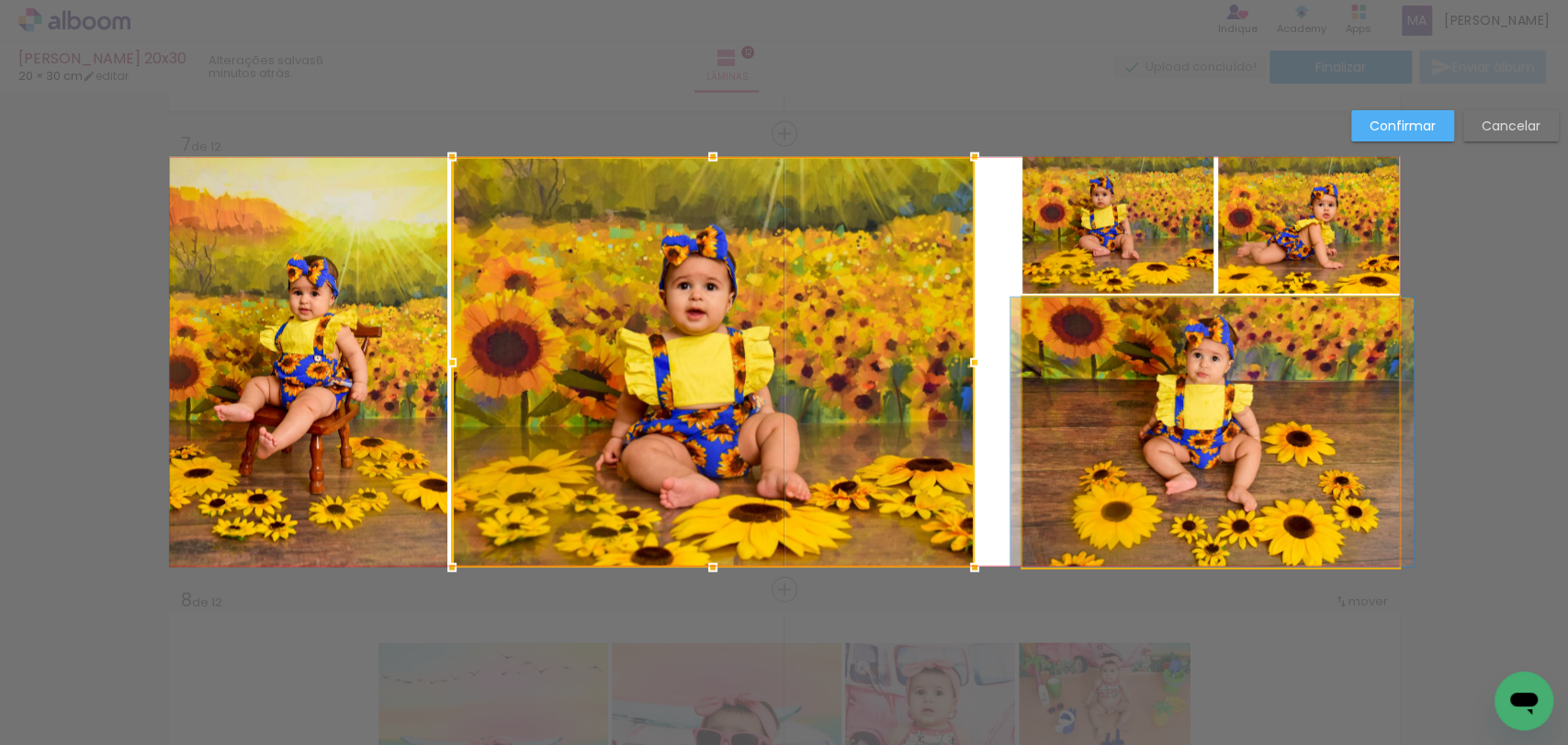
drag, startPoint x: 1154, startPoint y: 466, endPoint x: 1156, endPoint y: 478, distance: 12.2
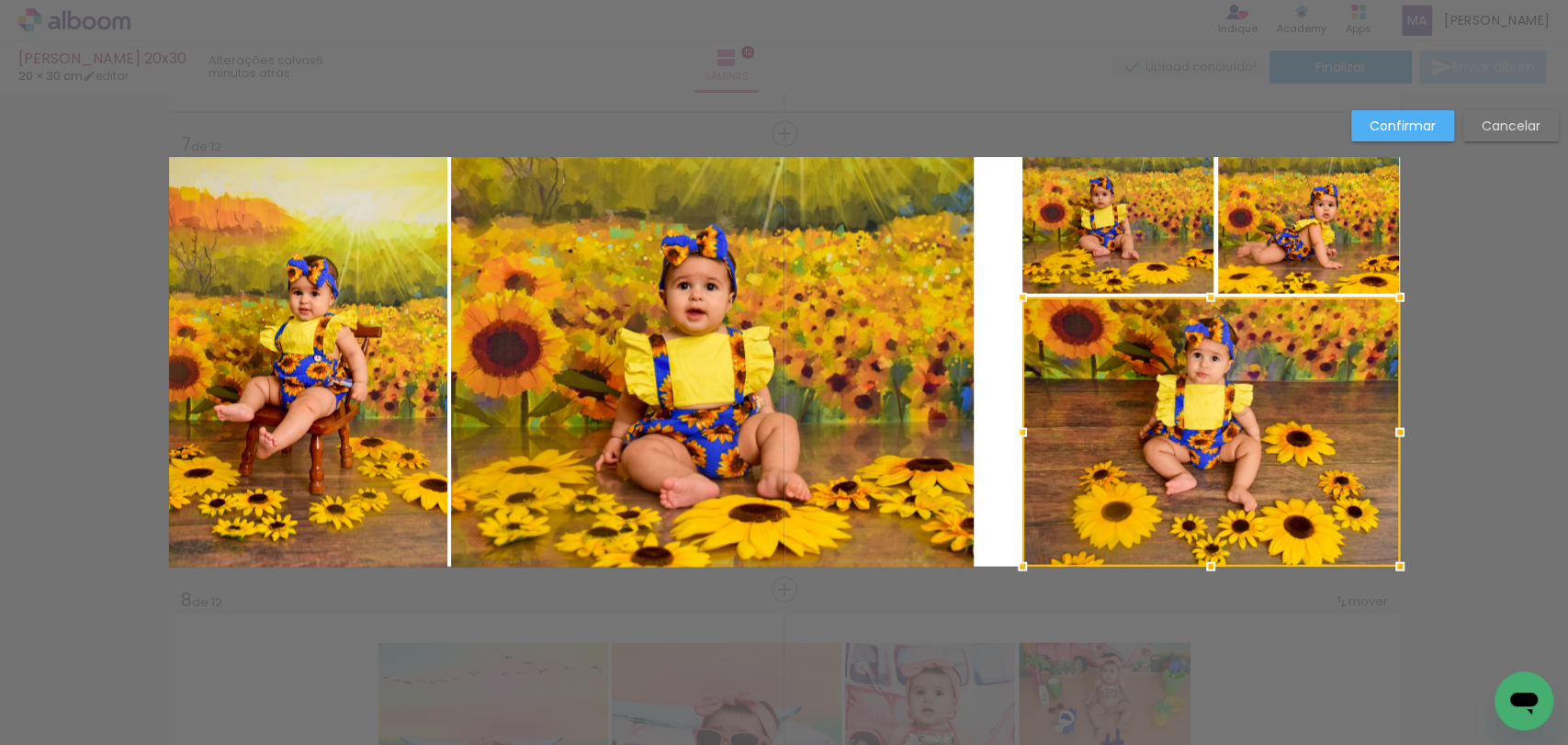
click at [926, 347] on quentale-photo at bounding box center [711, 362] width 523 height 411
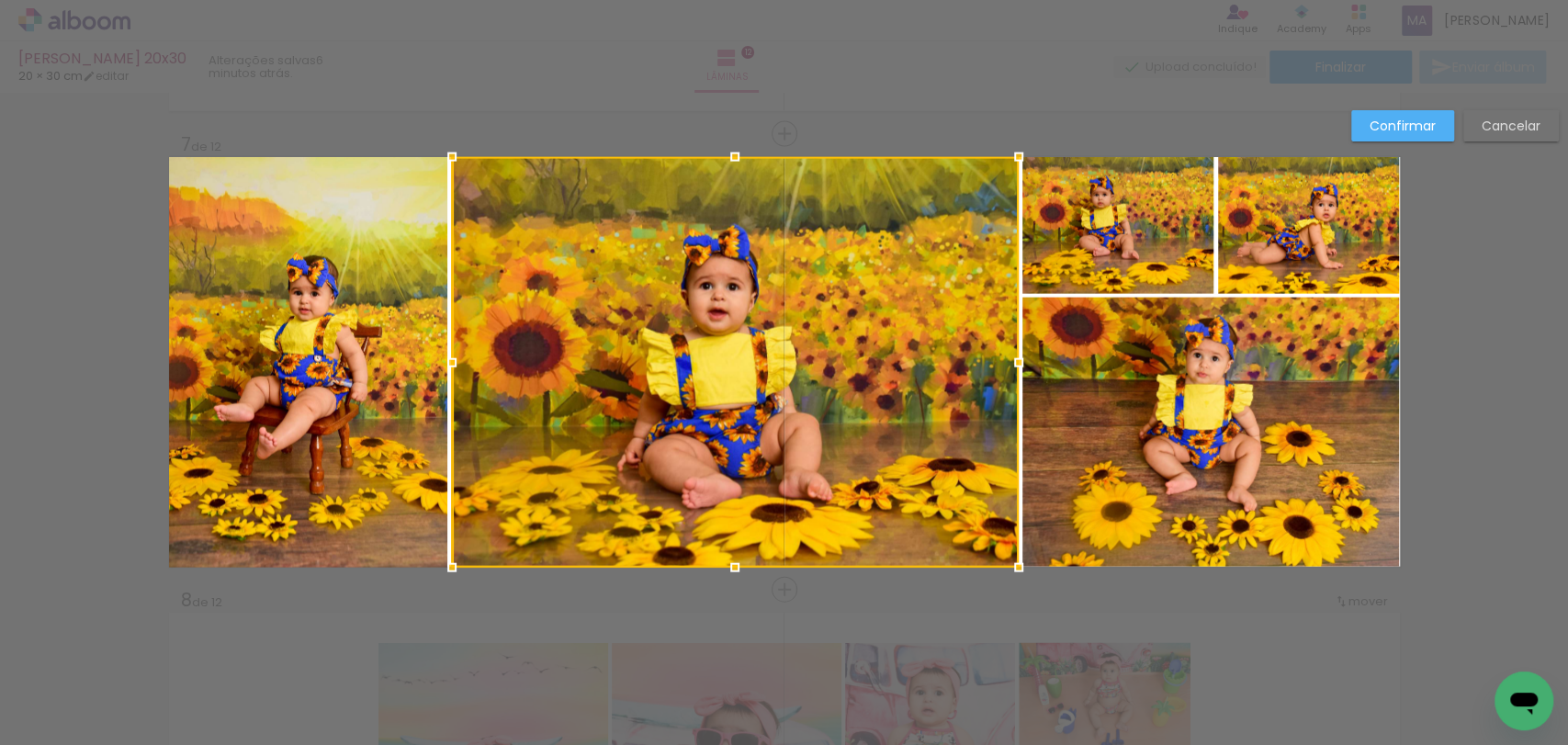
drag, startPoint x: 969, startPoint y: 363, endPoint x: 1013, endPoint y: 380, distance: 47.2
click at [1013, 380] on album-spread "7 de 12" at bounding box center [784, 361] width 1231 height 410
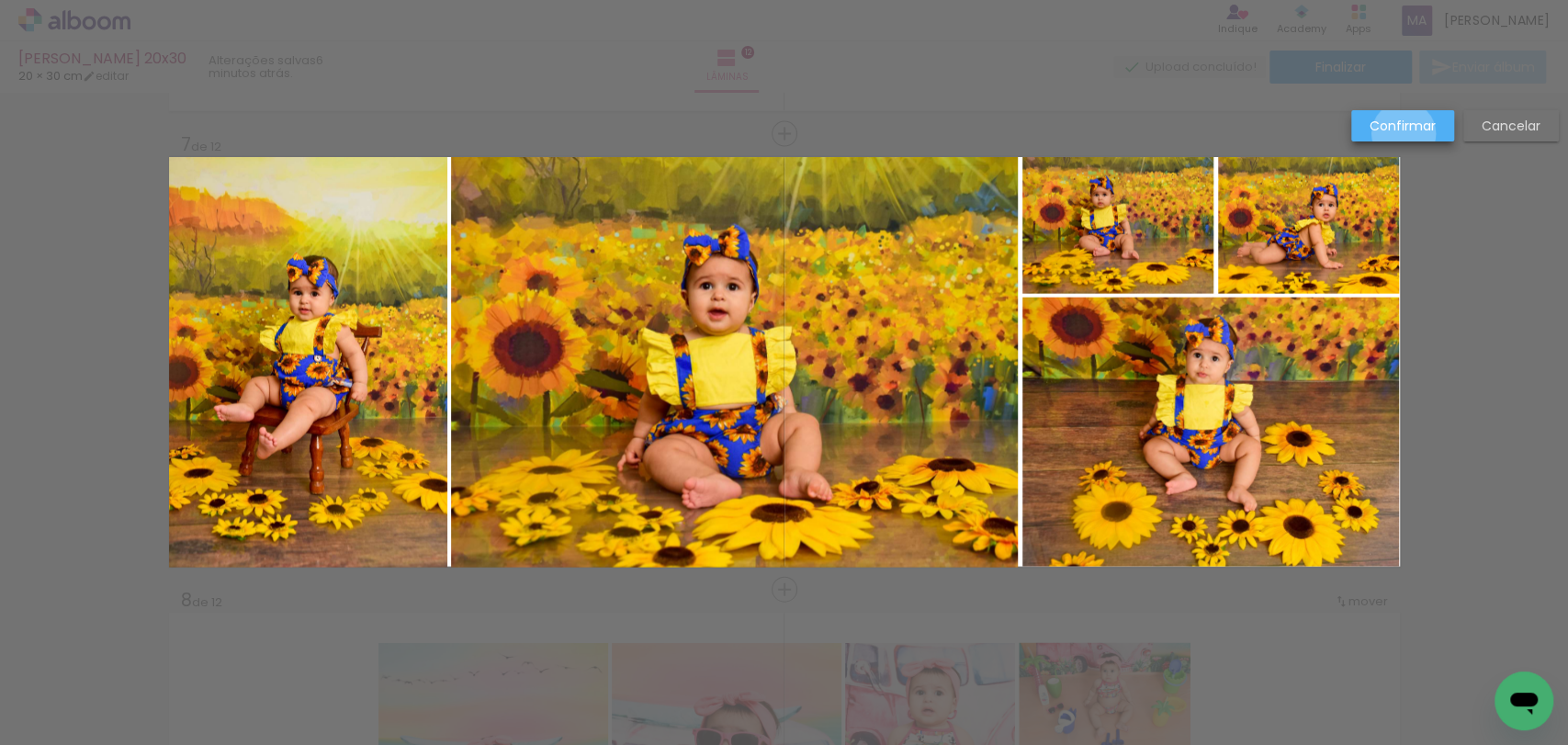
click at [0, 0] on slot "Confirmar" at bounding box center [0, 0] width 0 height 0
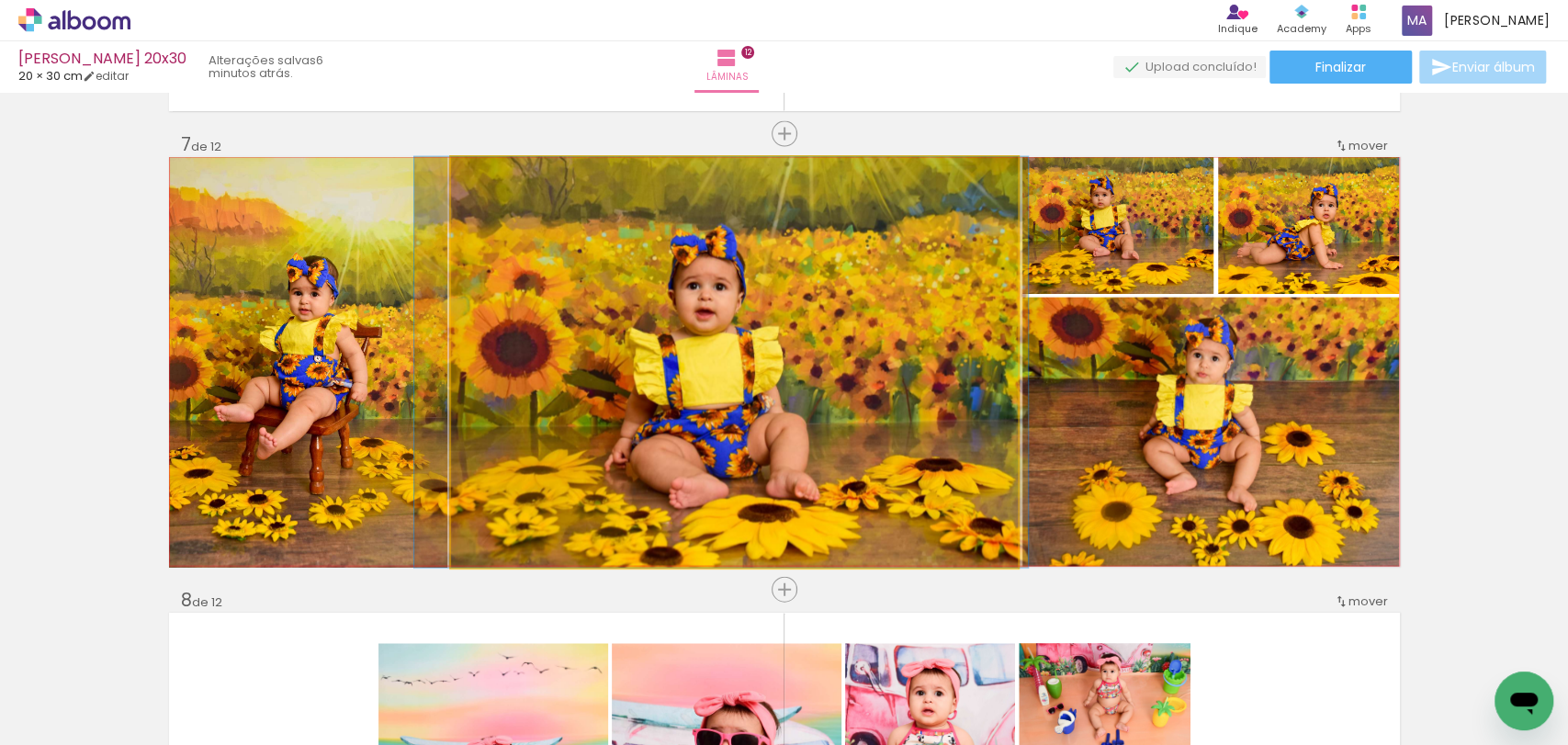
drag, startPoint x: 879, startPoint y: 466, endPoint x: 866, endPoint y: 466, distance: 13.0
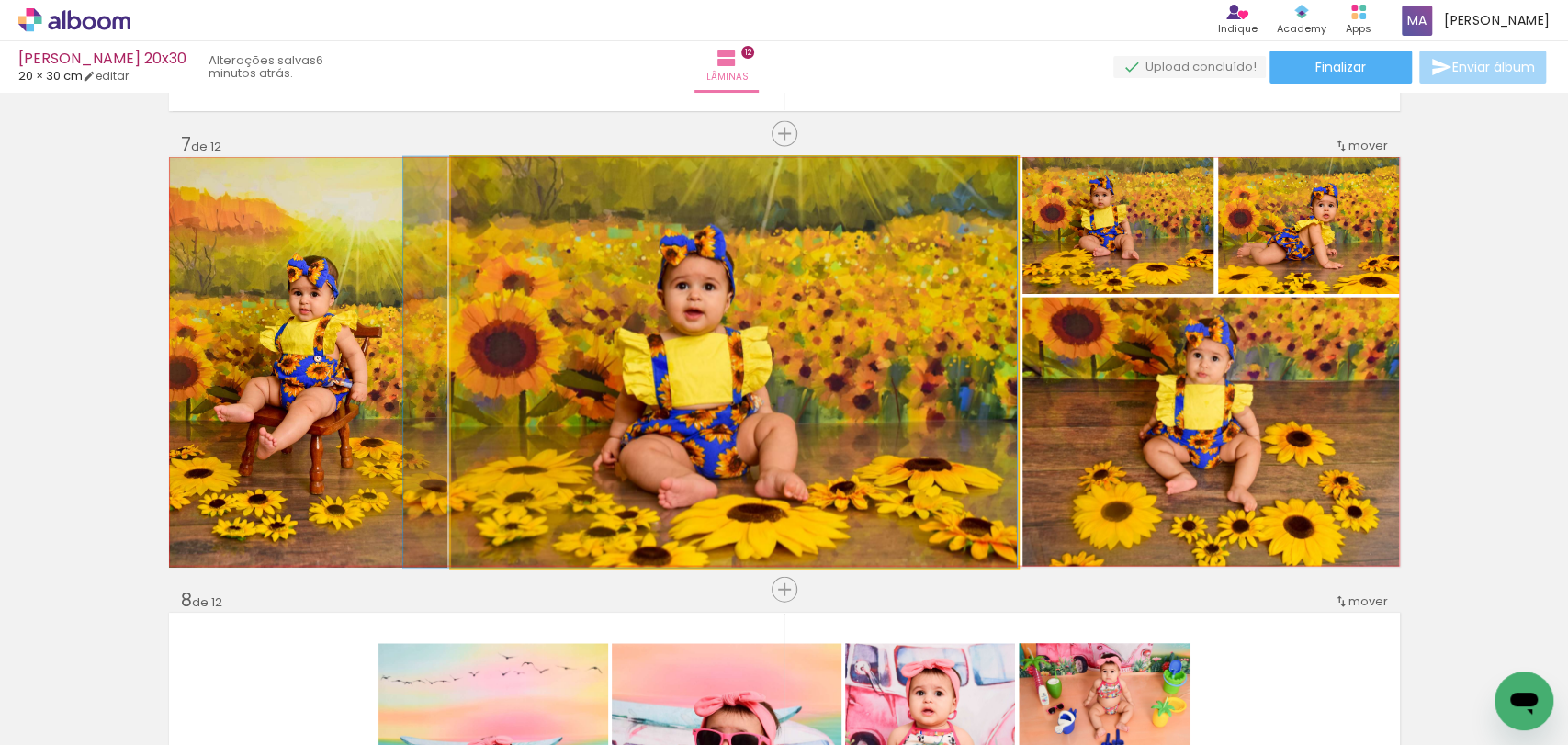
drag, startPoint x: 915, startPoint y: 465, endPoint x: 882, endPoint y: 465, distance: 33.0
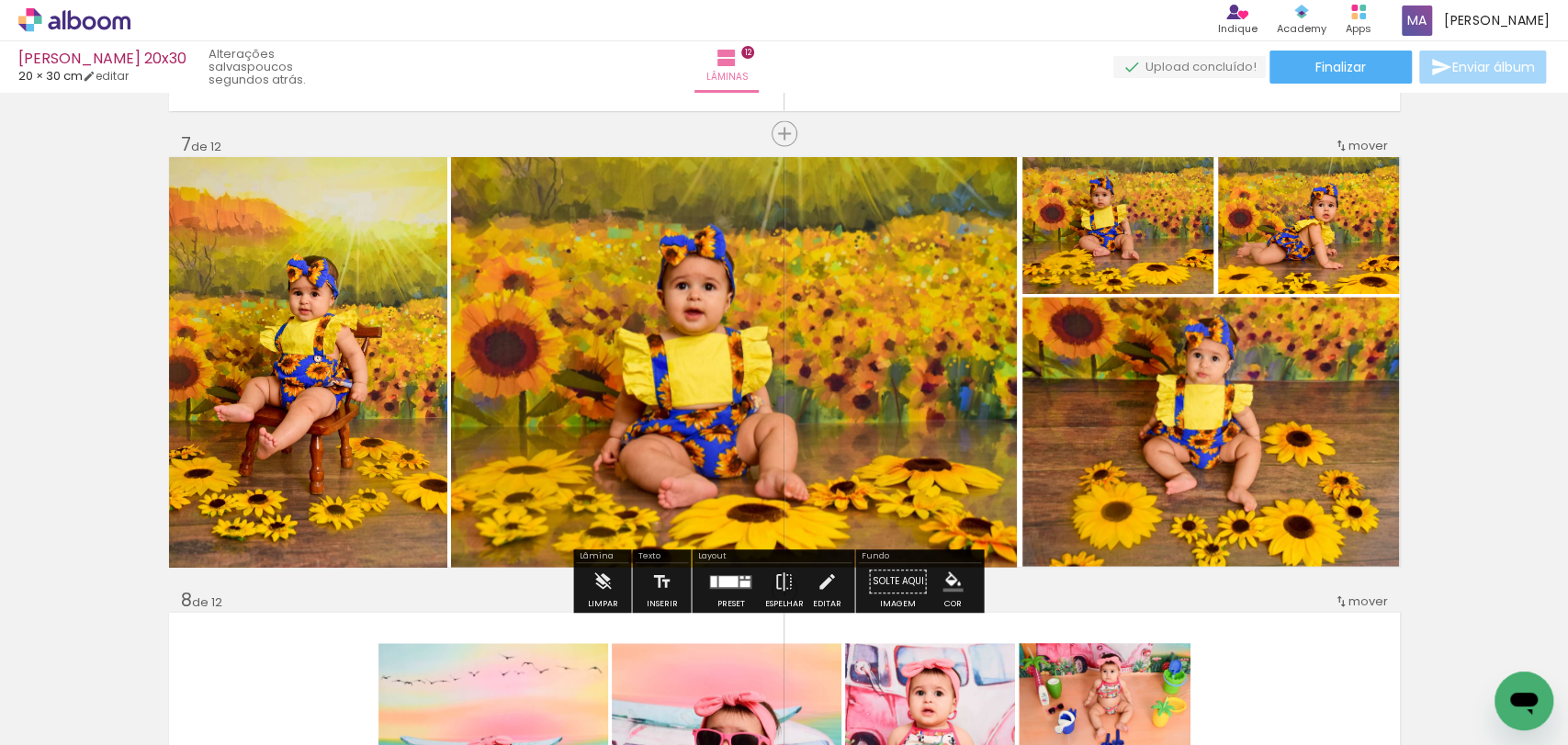
click at [935, 574] on paper-menu-button "#ffebee #ffcdd2 #ef9a9a #e57373 #ef5350 #f44336 #e53935 #d32f2f #c62828 #b71c1c…" at bounding box center [953, 582] width 35 height 35
click at [942, 580] on iron-icon "color picker" at bounding box center [952, 582] width 20 height 20
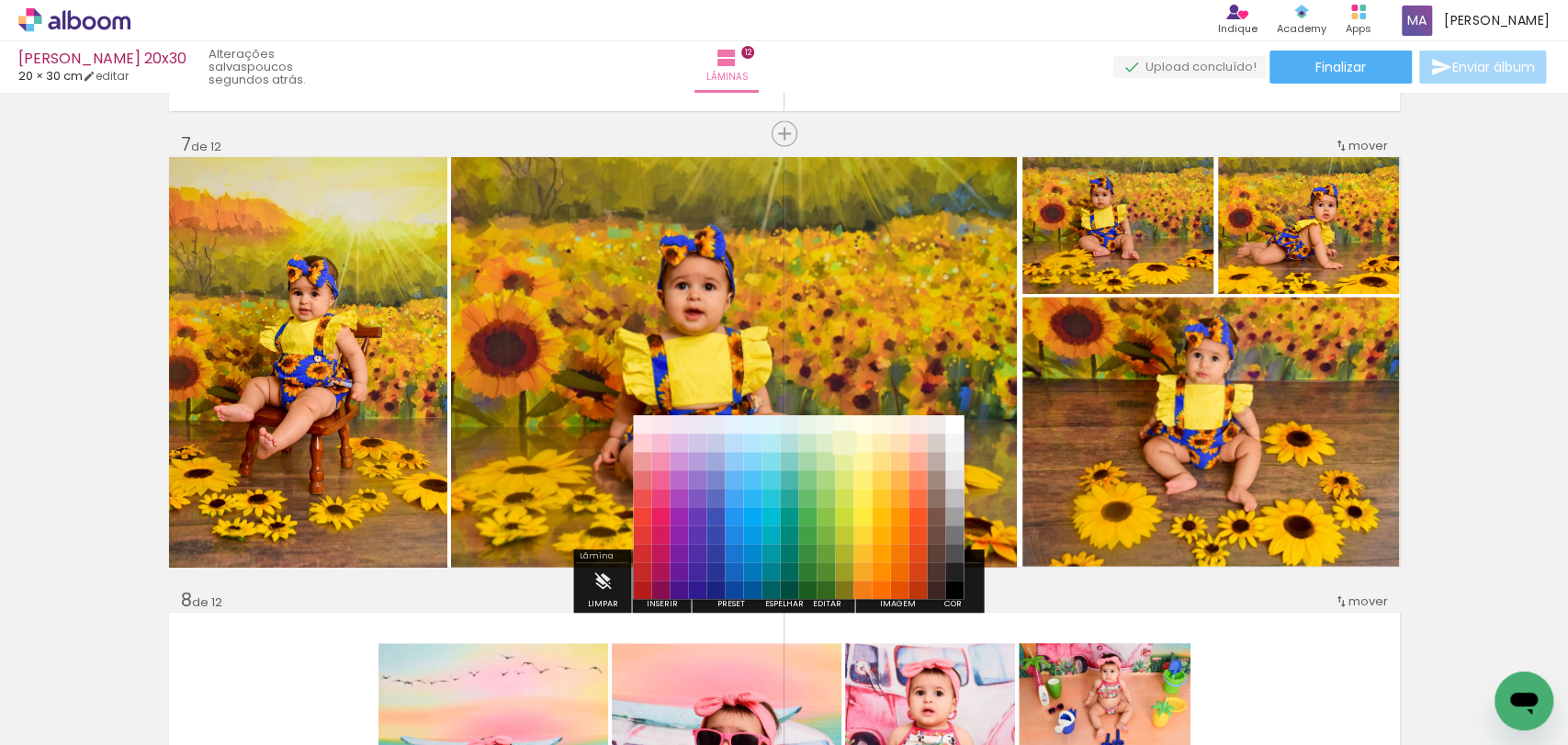
click at [850, 442] on paper-item "#f0f4c3" at bounding box center [844, 442] width 18 height 19
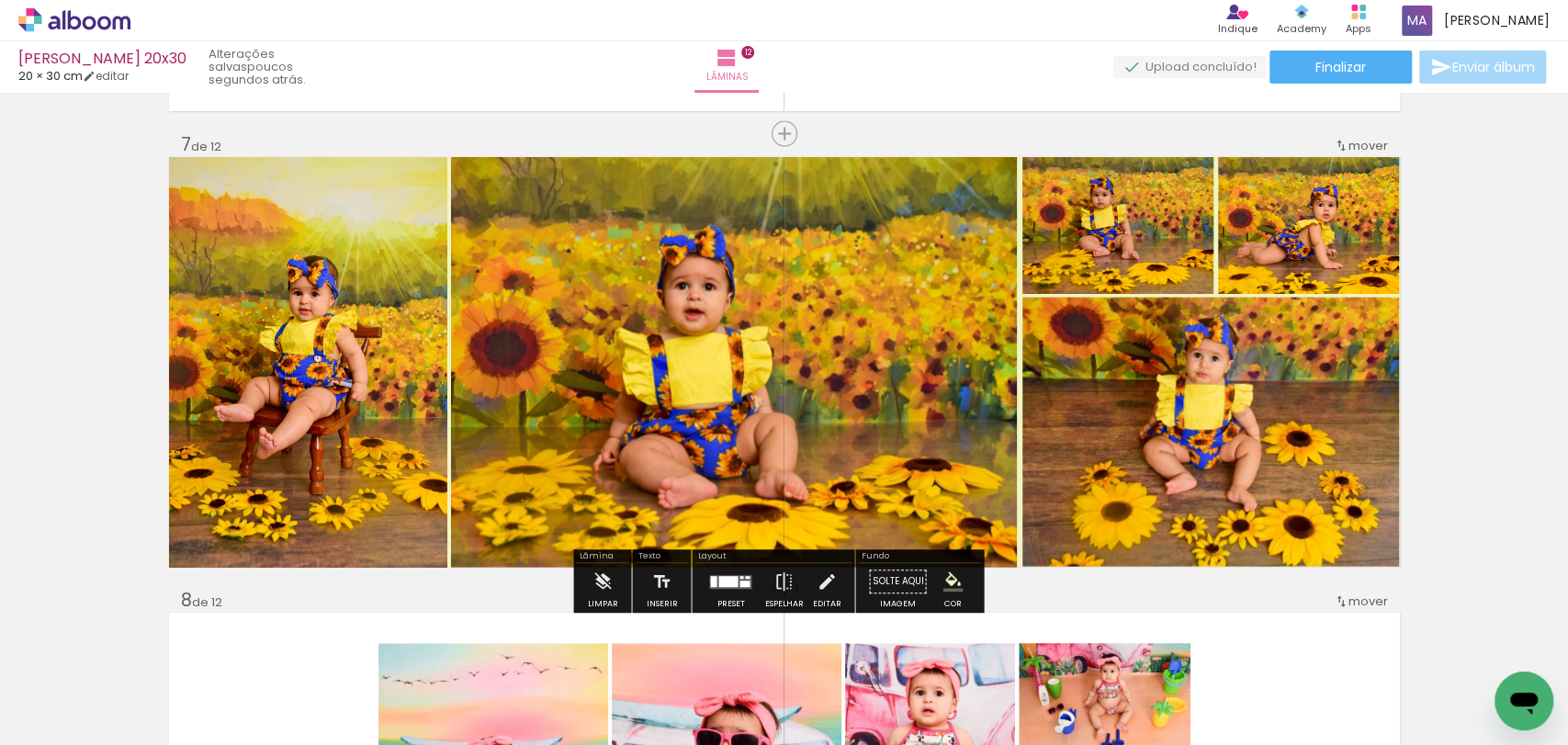
click at [949, 581] on iron-icon "color picker" at bounding box center [952, 582] width 20 height 20
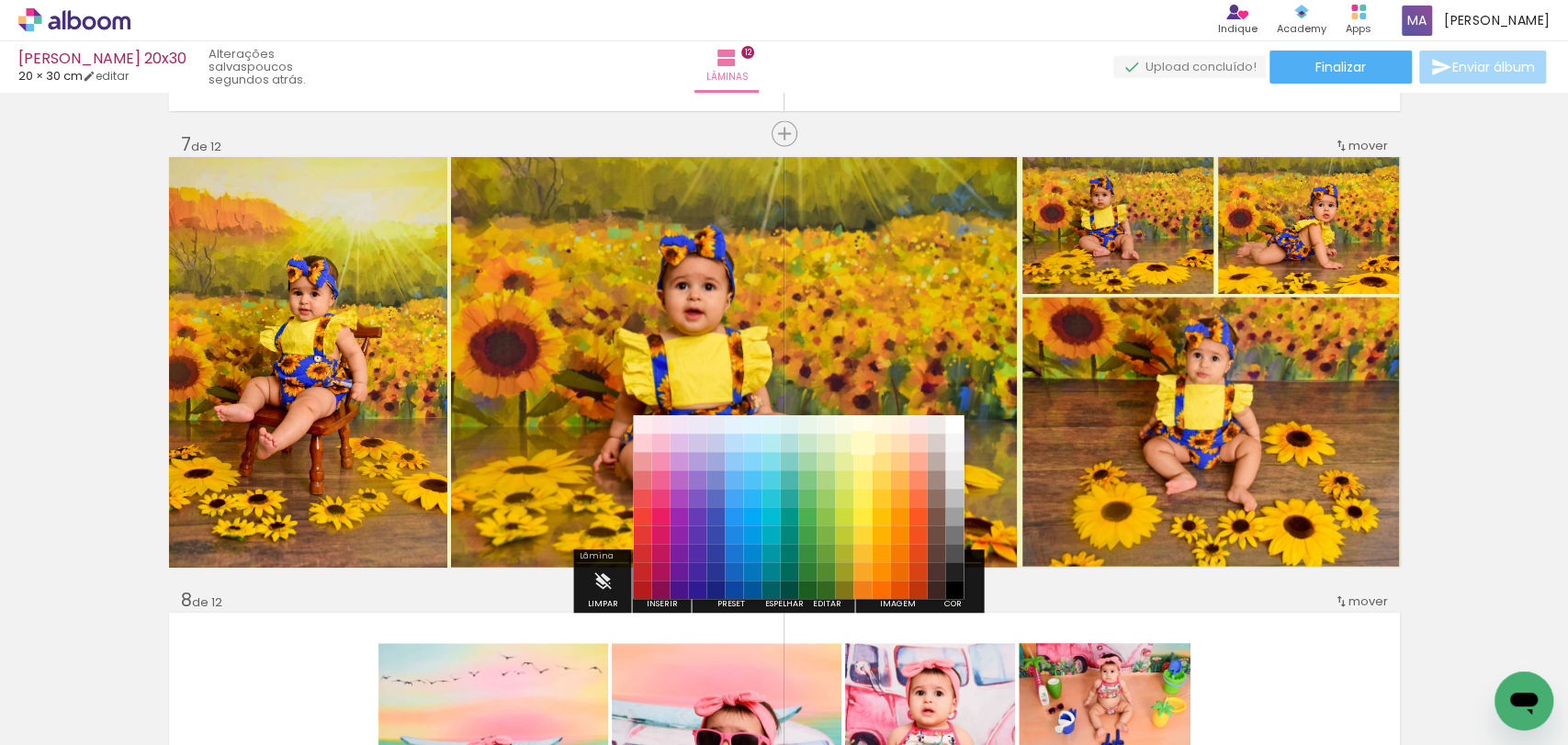
click at [862, 447] on paper-item "#fff9c4" at bounding box center [862, 442] width 18 height 19
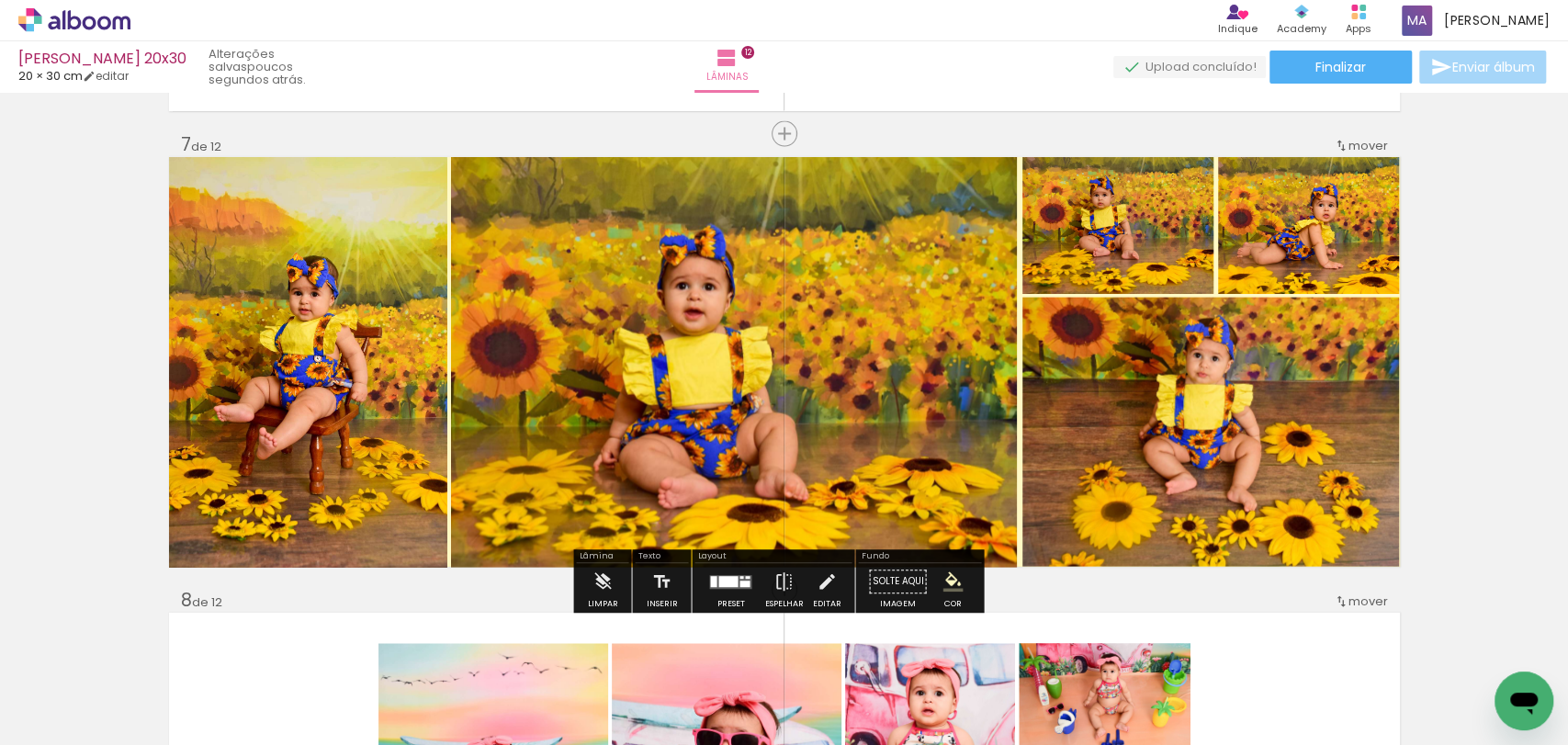
click at [957, 428] on quentale-photo at bounding box center [734, 362] width 566 height 411
click at [976, 386] on quentale-photo at bounding box center [734, 362] width 566 height 411
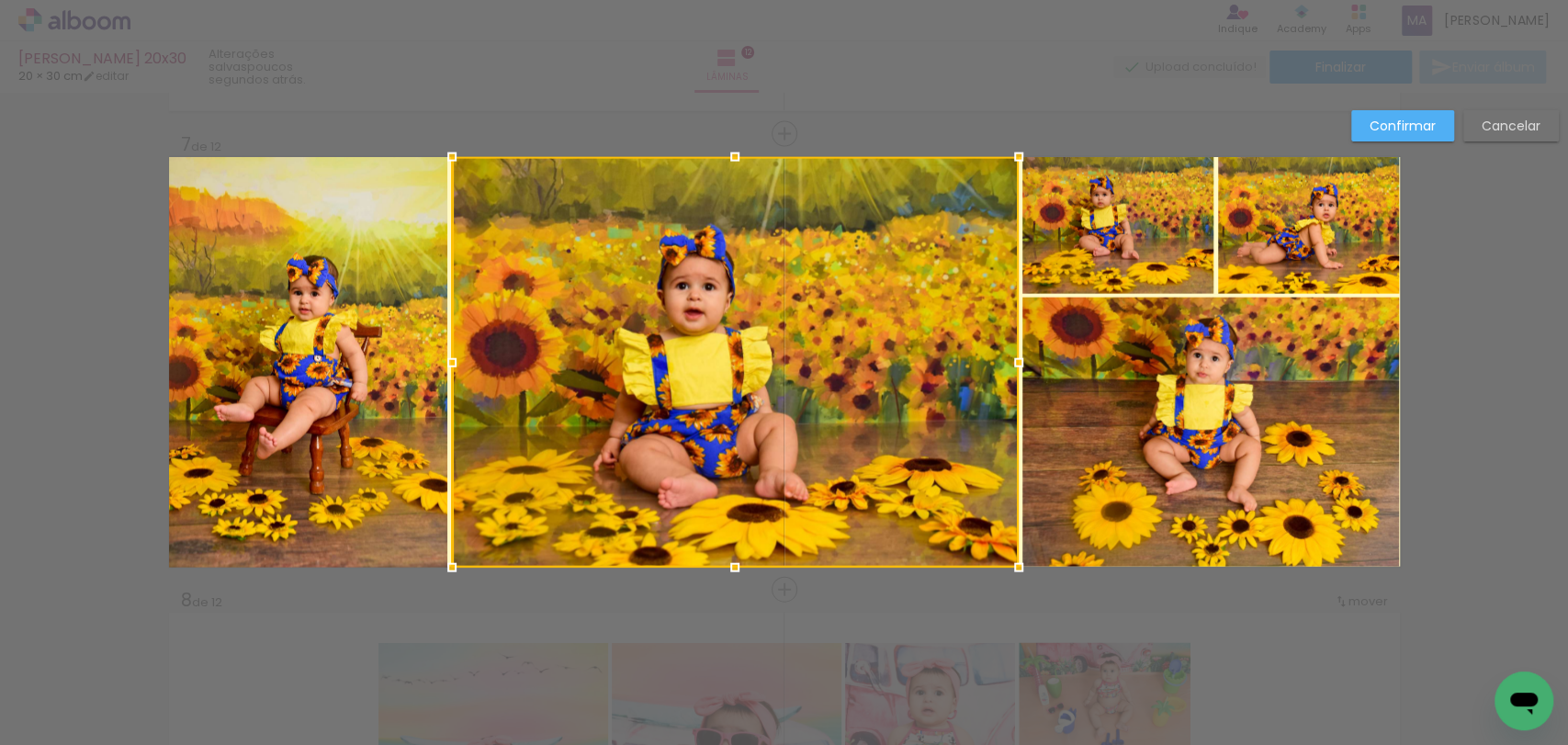
click at [1006, 363] on div at bounding box center [1019, 363] width 37 height 37
click at [0, 0] on slot "Confirmar" at bounding box center [0, 0] width 0 height 0
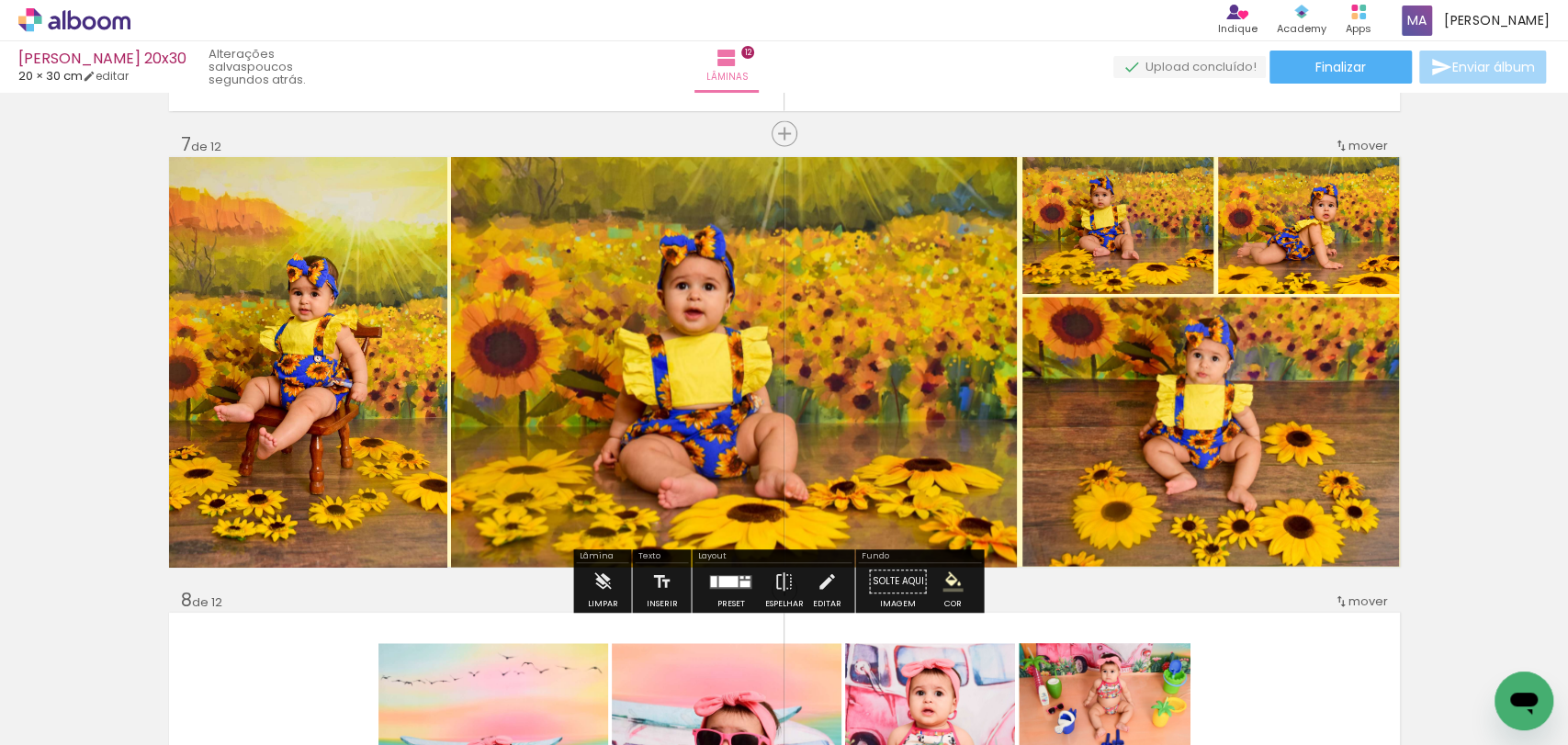
click at [957, 389] on quentale-photo at bounding box center [734, 362] width 566 height 411
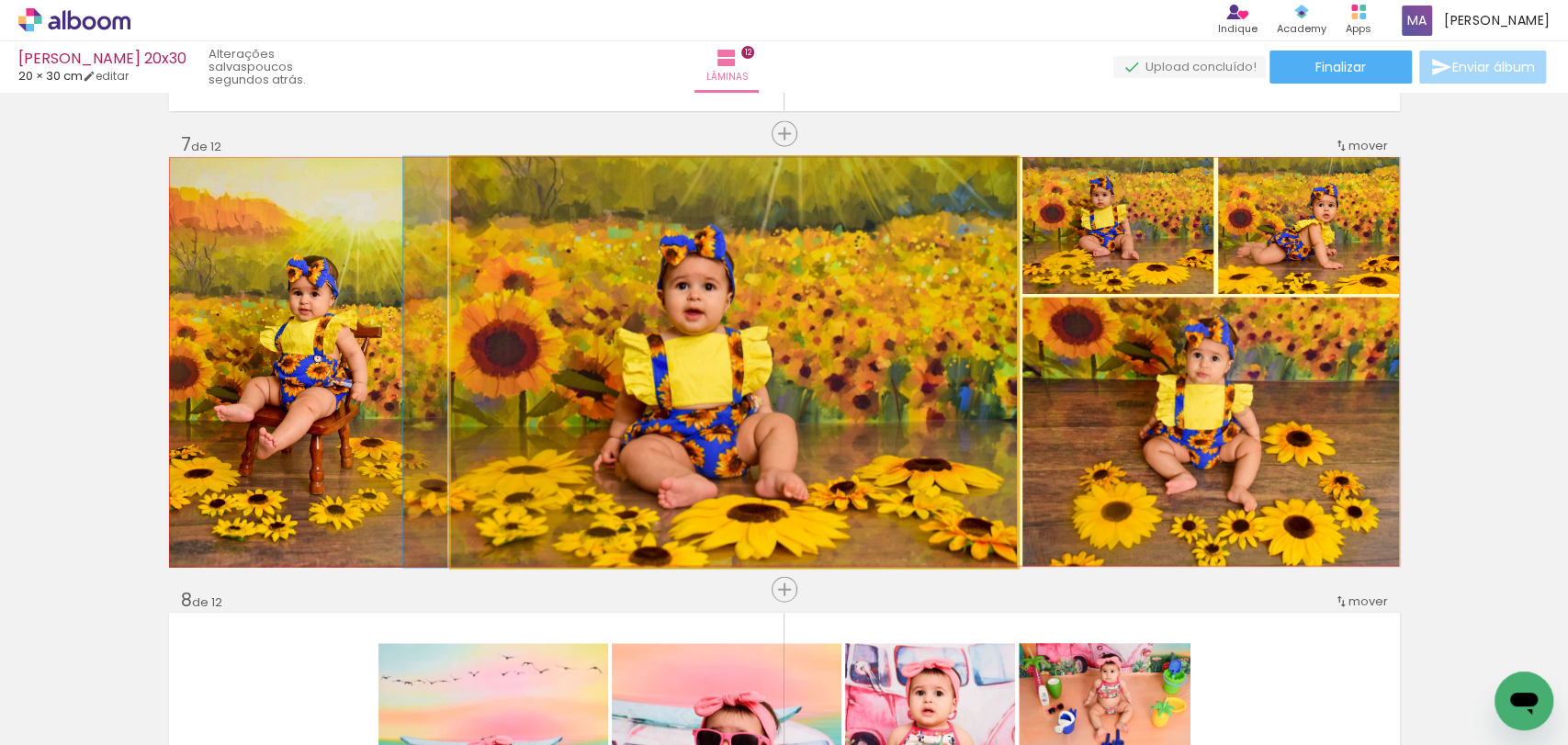
click at [982, 374] on quentale-photo at bounding box center [734, 362] width 566 height 411
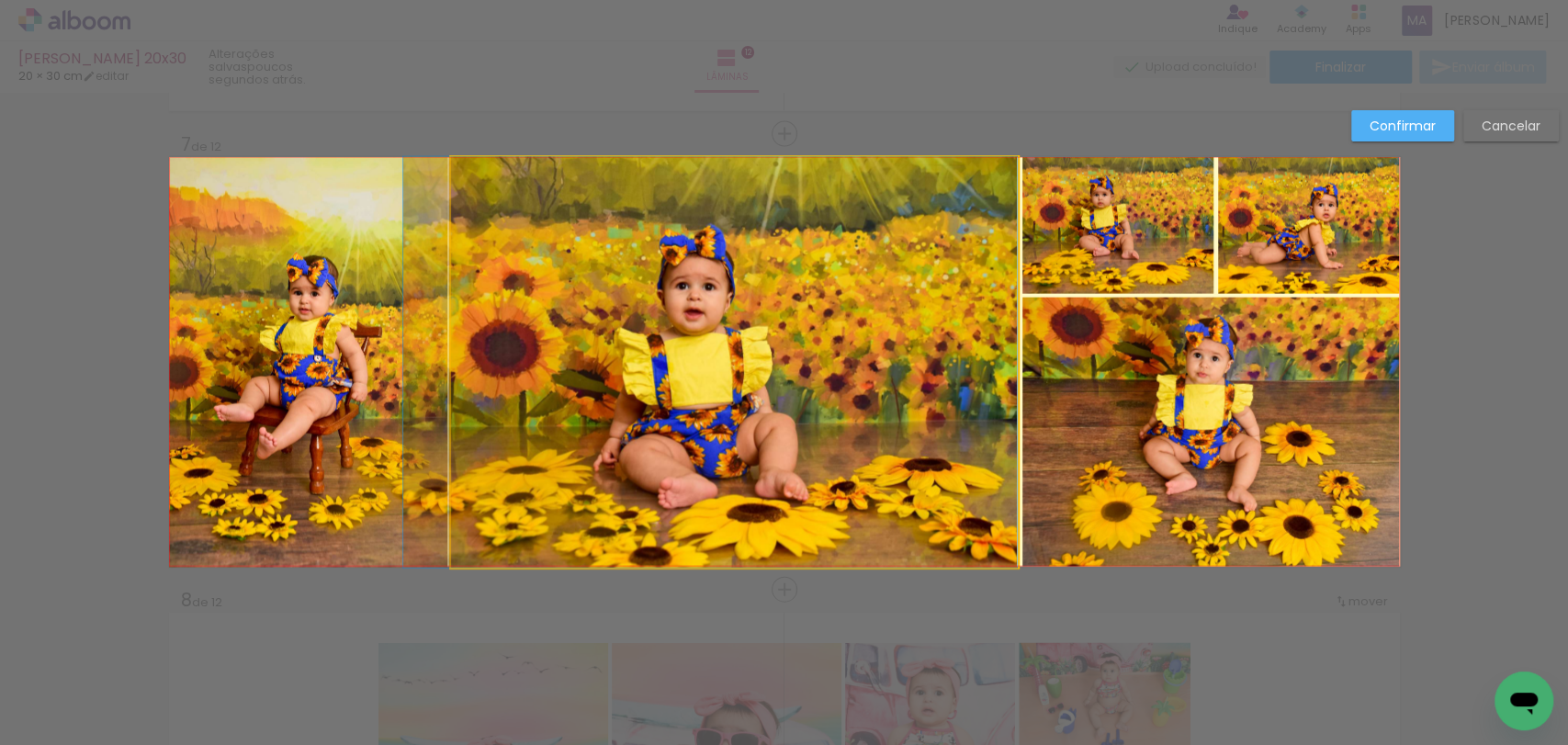
click at [995, 359] on quentale-photo at bounding box center [734, 362] width 566 height 411
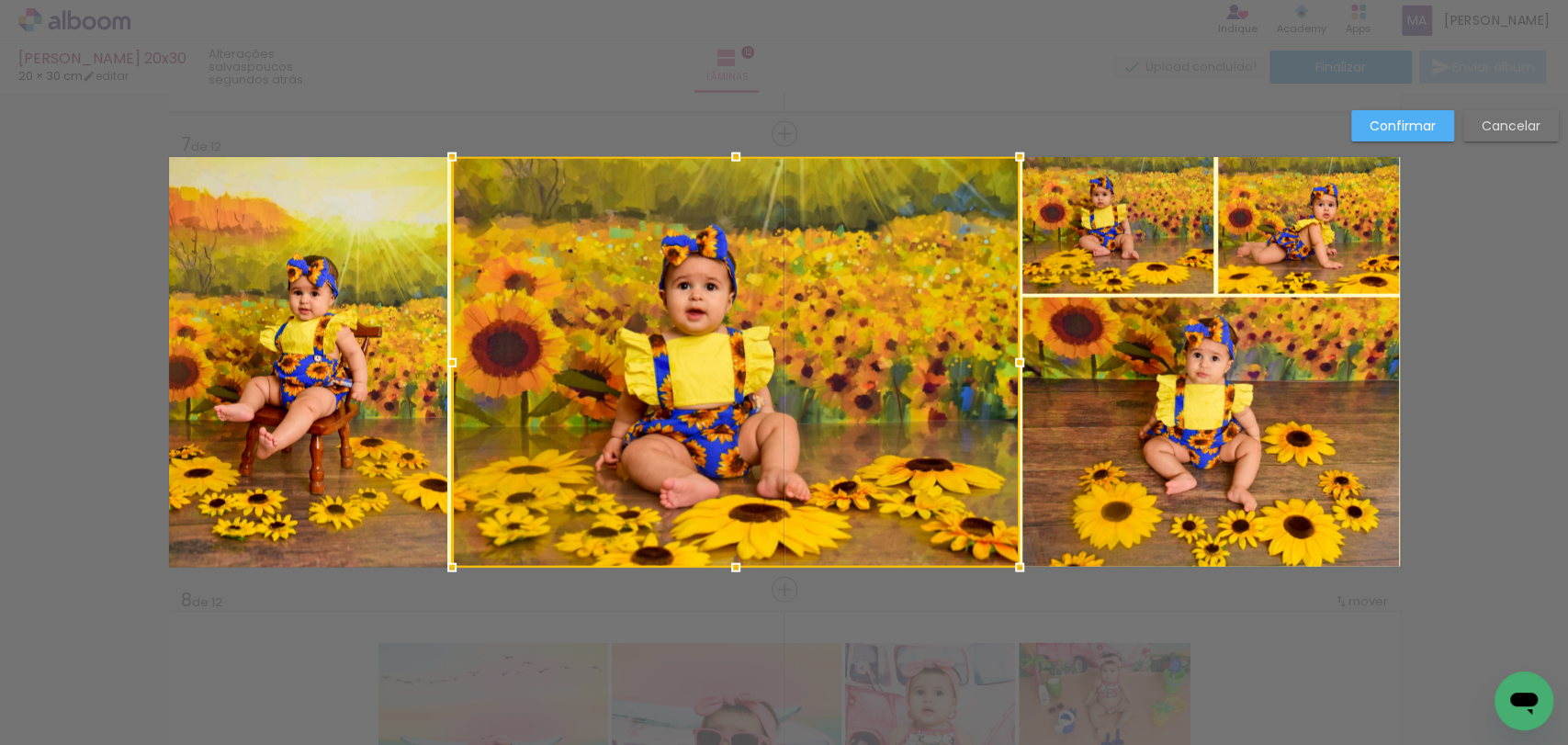
click at [1012, 357] on div at bounding box center [1020, 363] width 37 height 37
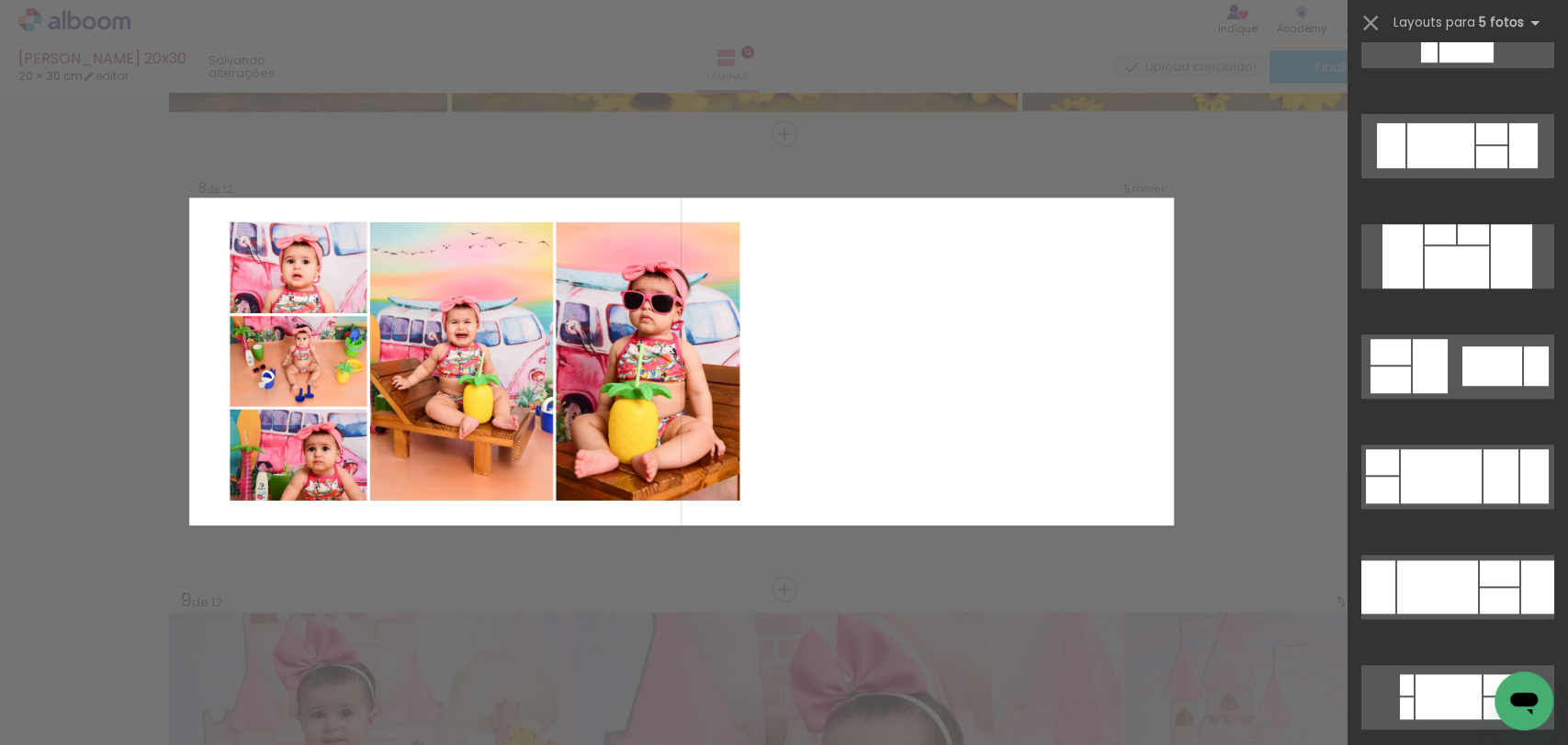
scroll to position [1021, 0]
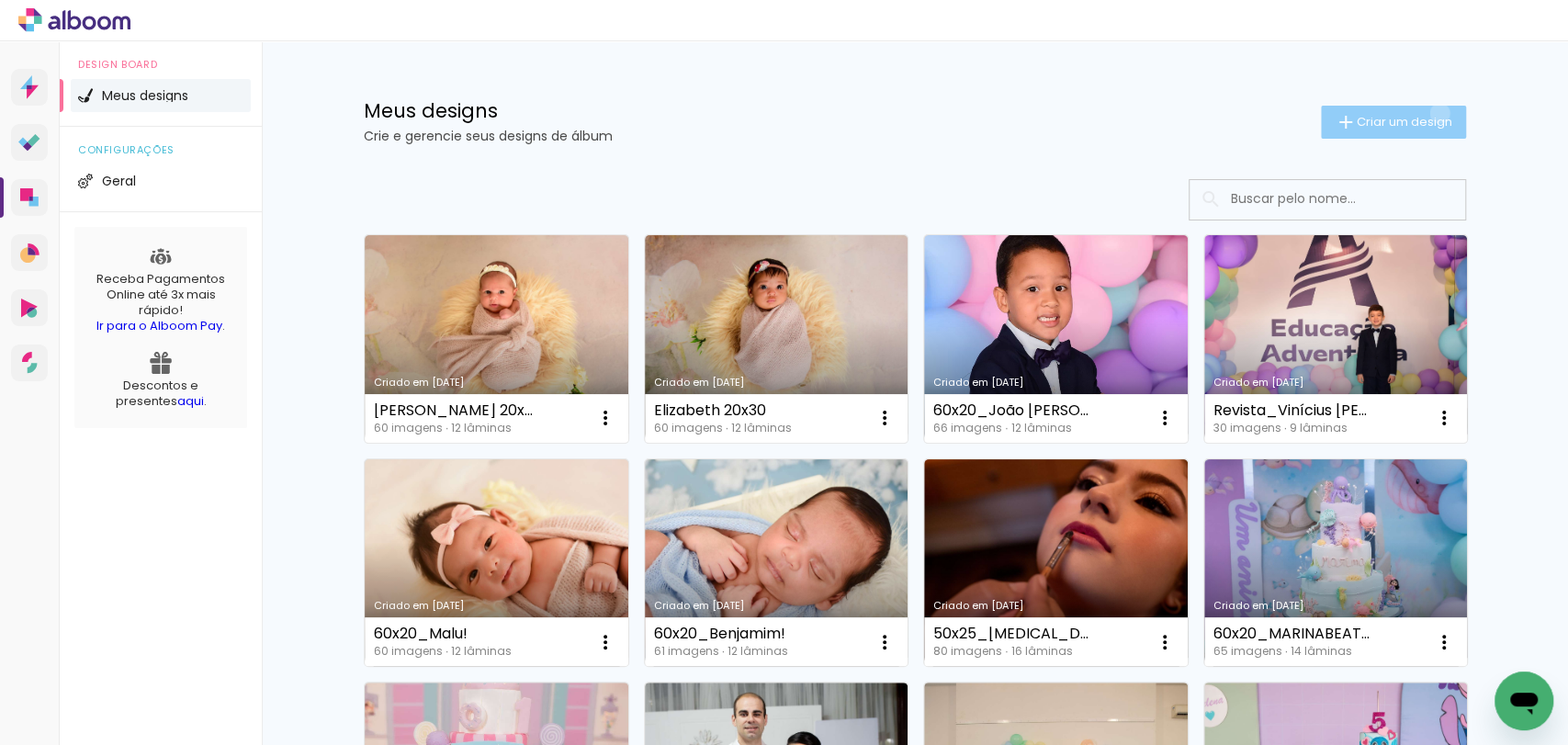
click at [1428, 116] on span "Criar um design" at bounding box center [1404, 122] width 95 height 12
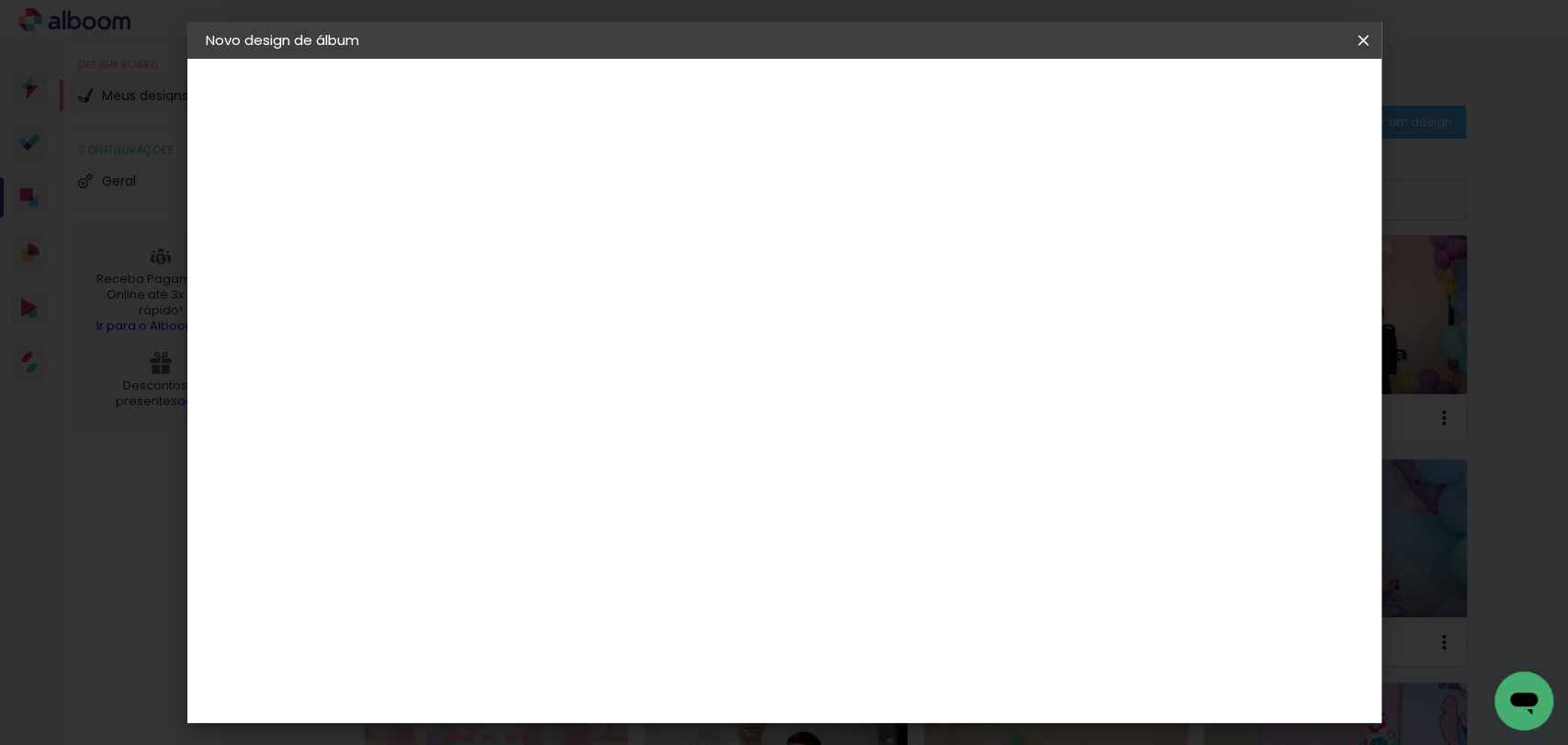
click at [506, 241] on input at bounding box center [506, 246] width 0 height 28
type input "[PERSON_NAME] 20x30"
type paper-input "[PERSON_NAME] 20x30"
click at [694, 111] on paper-button "Avançar" at bounding box center [649, 97] width 90 height 31
click at [0, 0] on slot "Tamanho Livre" at bounding box center [0, 0] width 0 height 0
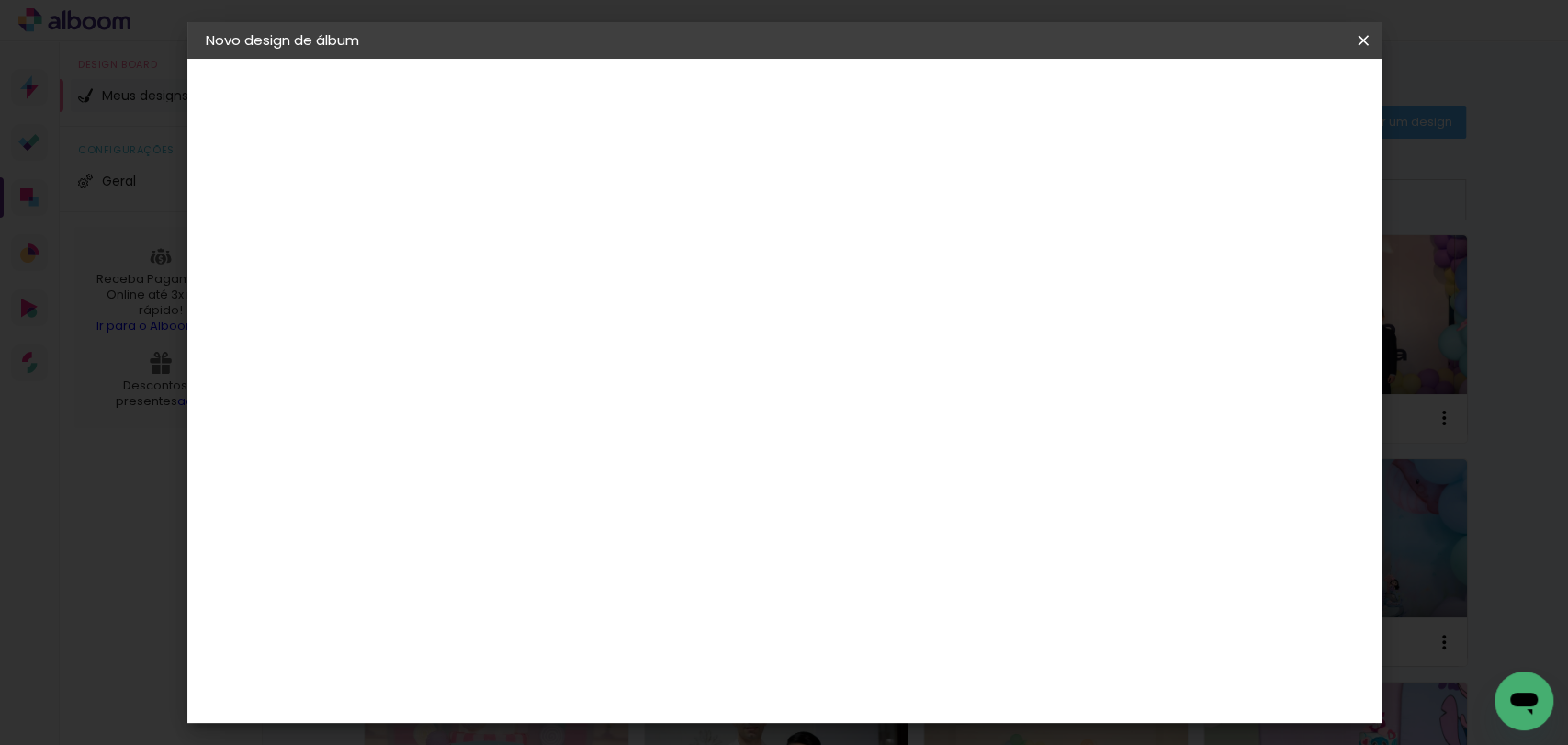
click at [0, 0] on slot "Avançar" at bounding box center [0, 0] width 0 height 0
click at [458, 512] on input "30" at bounding box center [448, 522] width 48 height 27
type input "20"
type paper-input "20"
type input "4"
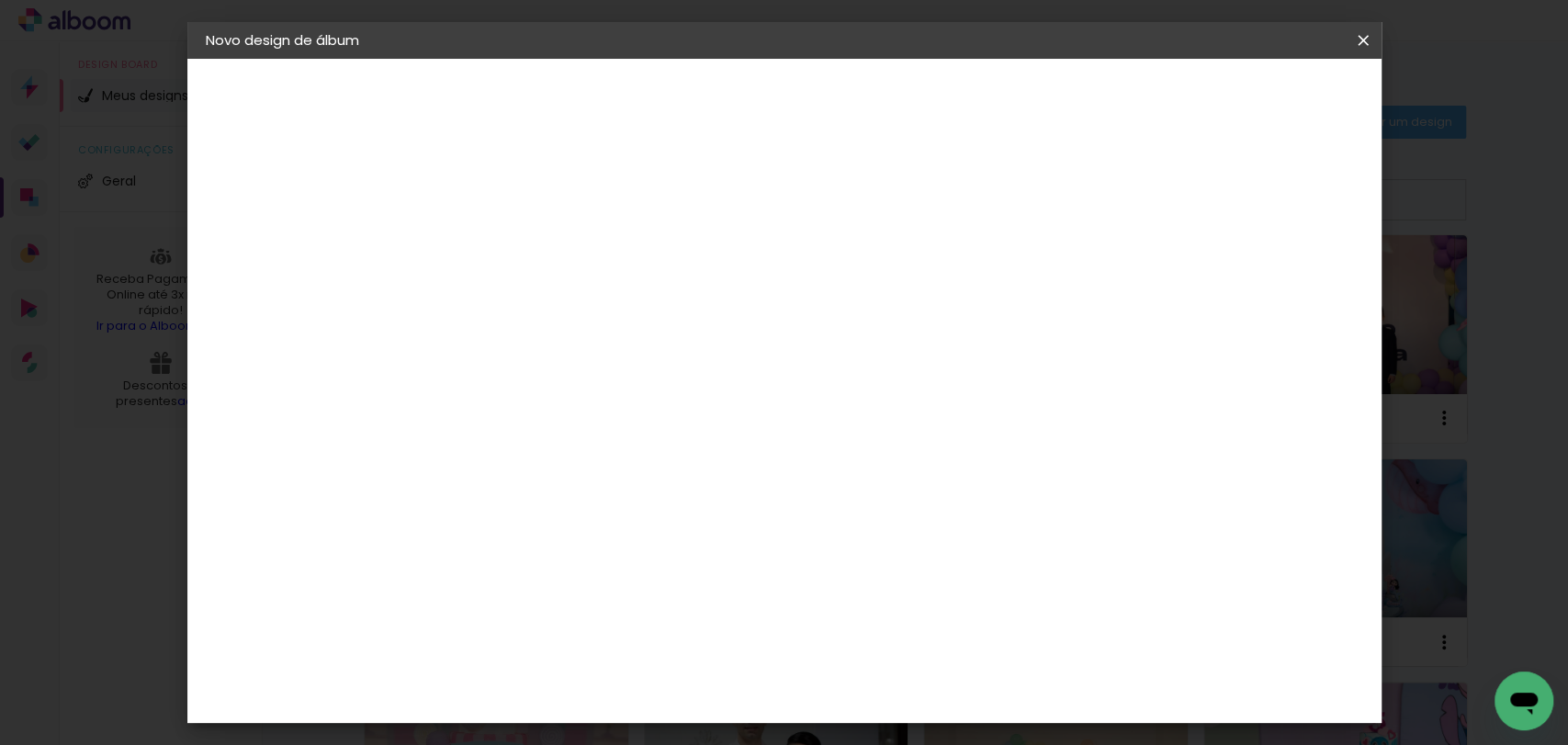
type paper-input "4"
click at [1277, 282] on input "4" at bounding box center [1266, 278] width 33 height 27
type input "3"
type paper-input "3"
click at [1277, 282] on input "3" at bounding box center [1271, 278] width 33 height 27
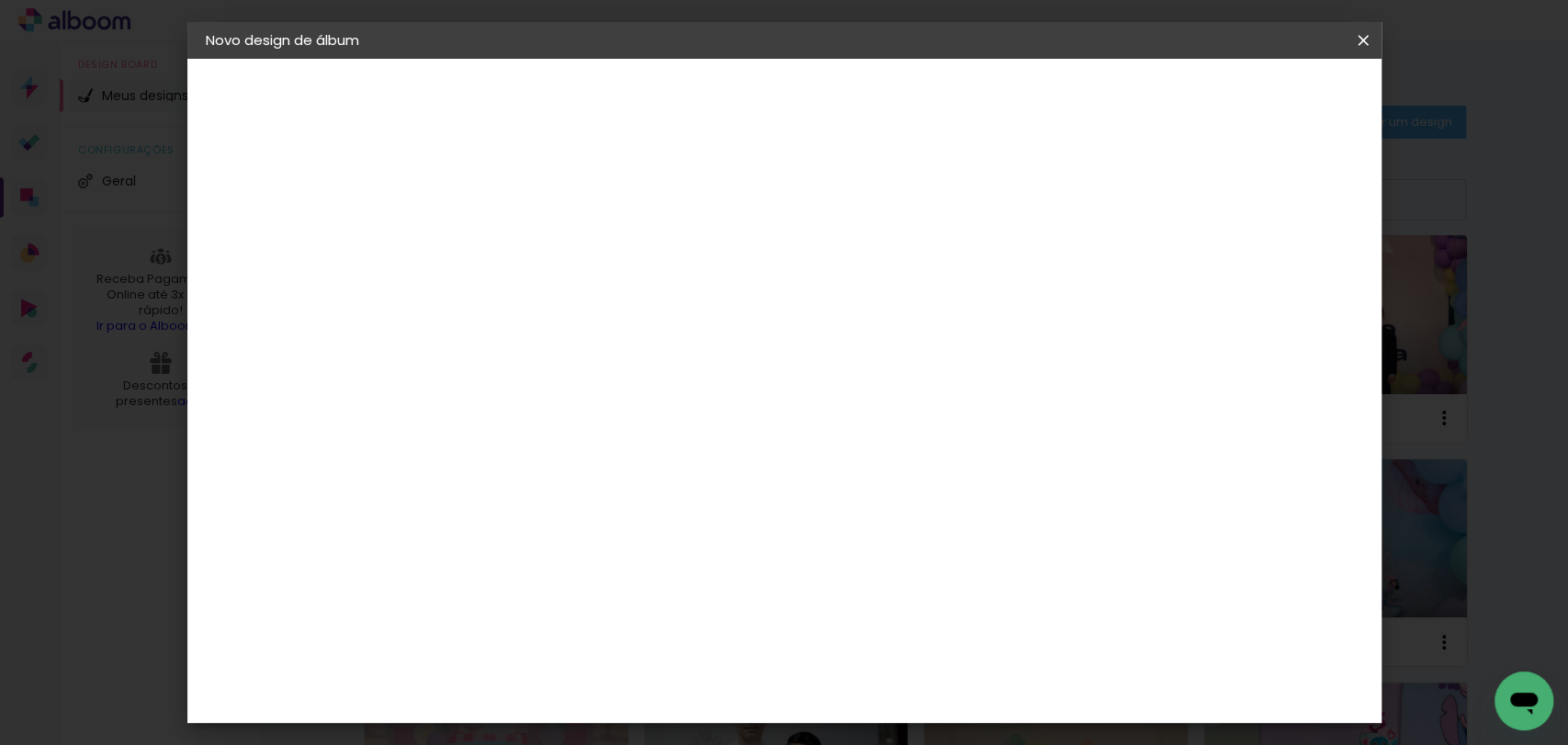
type input "2"
type paper-input "2"
click at [1277, 282] on input "2" at bounding box center [1271, 278] width 33 height 27
type input "1"
type paper-input "1"
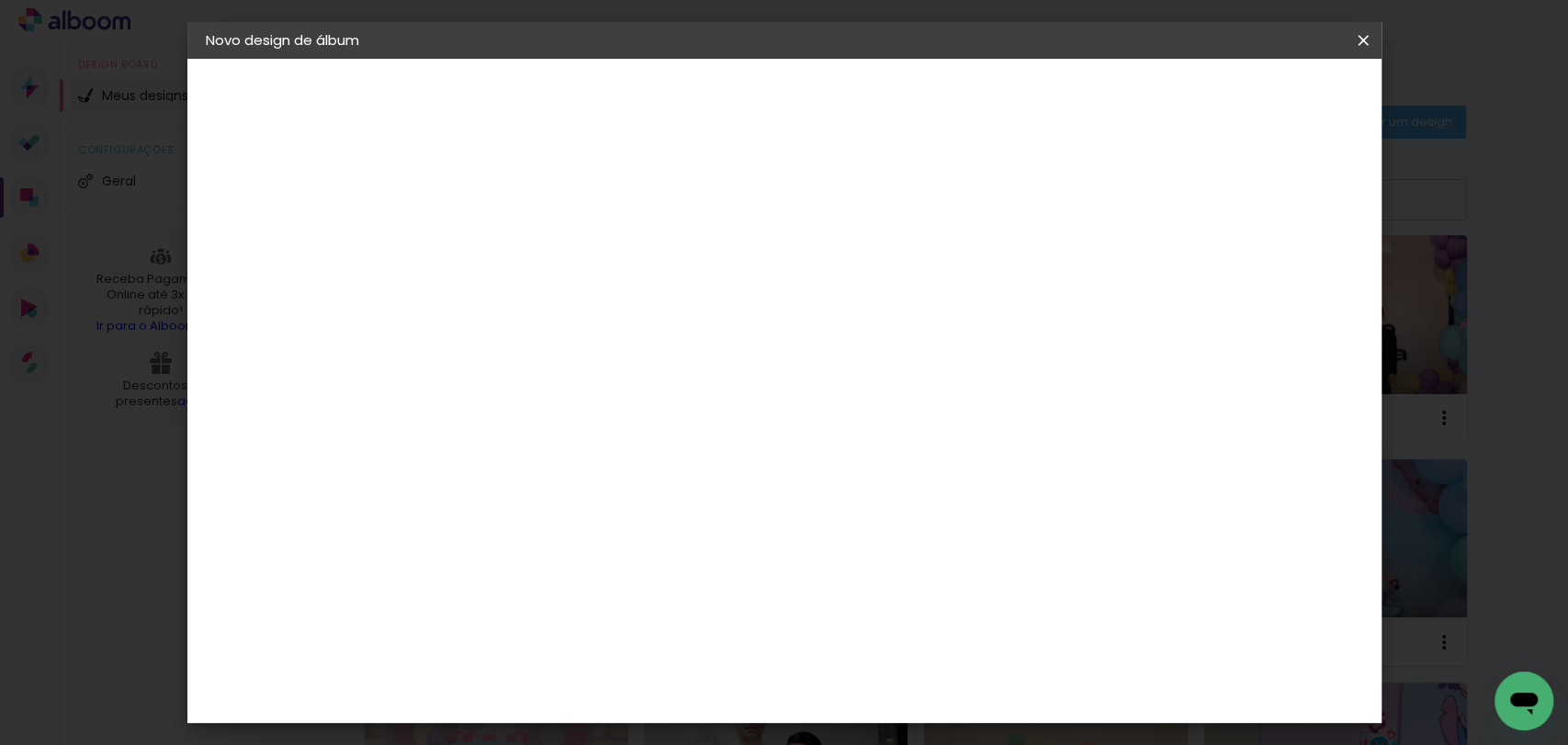
click at [1280, 283] on input "1" at bounding box center [1274, 278] width 33 height 27
type input "0"
click at [1282, 284] on input "0" at bounding box center [1279, 278] width 33 height 27
click at [1247, 100] on span "Iniciar design" at bounding box center [1205, 96] width 84 height 13
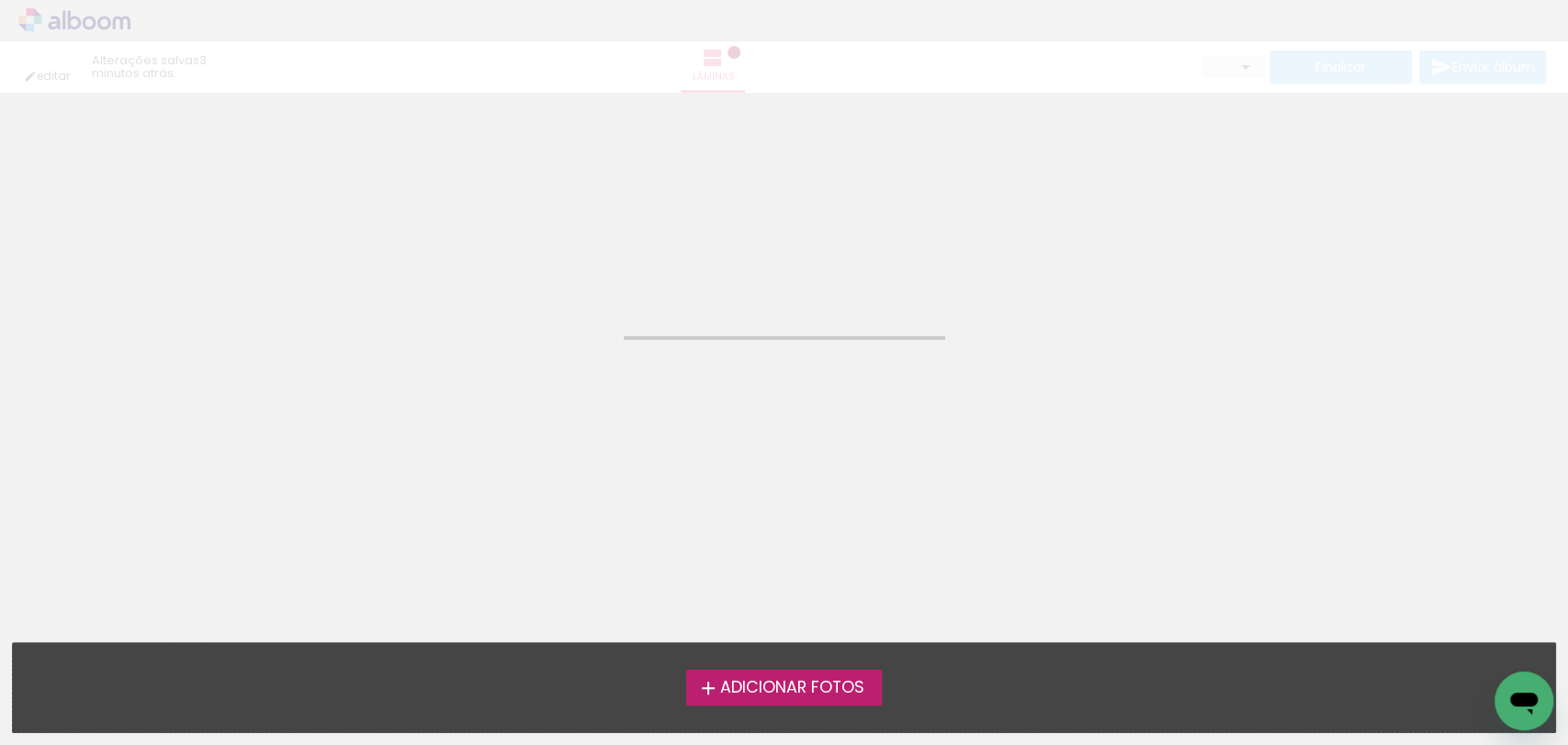
click at [804, 674] on label "Adicionar Fotos" at bounding box center [784, 688] width 196 height 35
click at [0, 0] on input "file" at bounding box center [0, 0] width 0 height 0
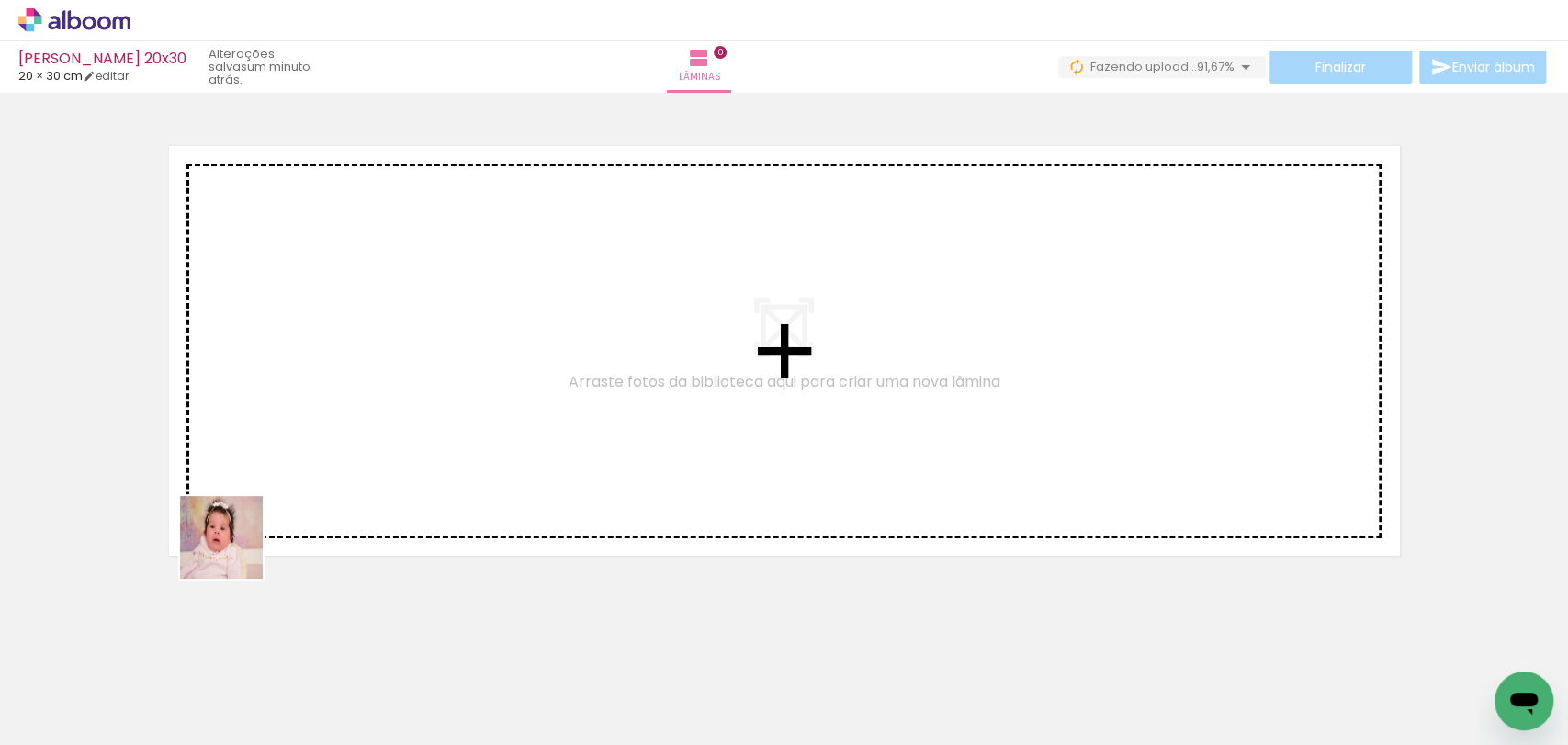
drag, startPoint x: 208, startPoint y: 661, endPoint x: 267, endPoint y: 712, distance: 78.0
click at [276, 455] on quentale-workspace at bounding box center [784, 372] width 1568 height 745
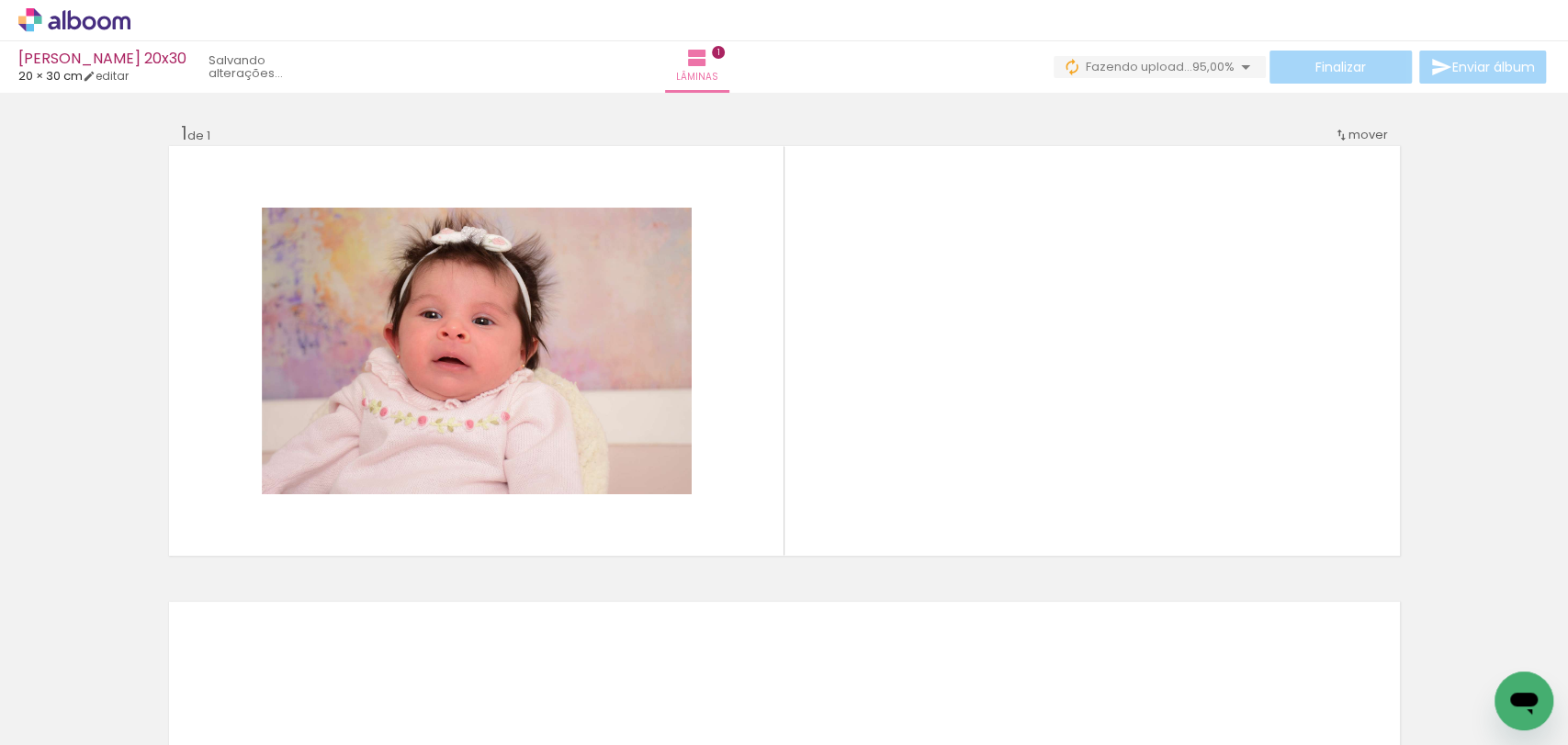
drag, startPoint x: 285, startPoint y: 690, endPoint x: 408, endPoint y: 653, distance: 128.4
click at [392, 447] on quentale-workspace at bounding box center [784, 372] width 1568 height 745
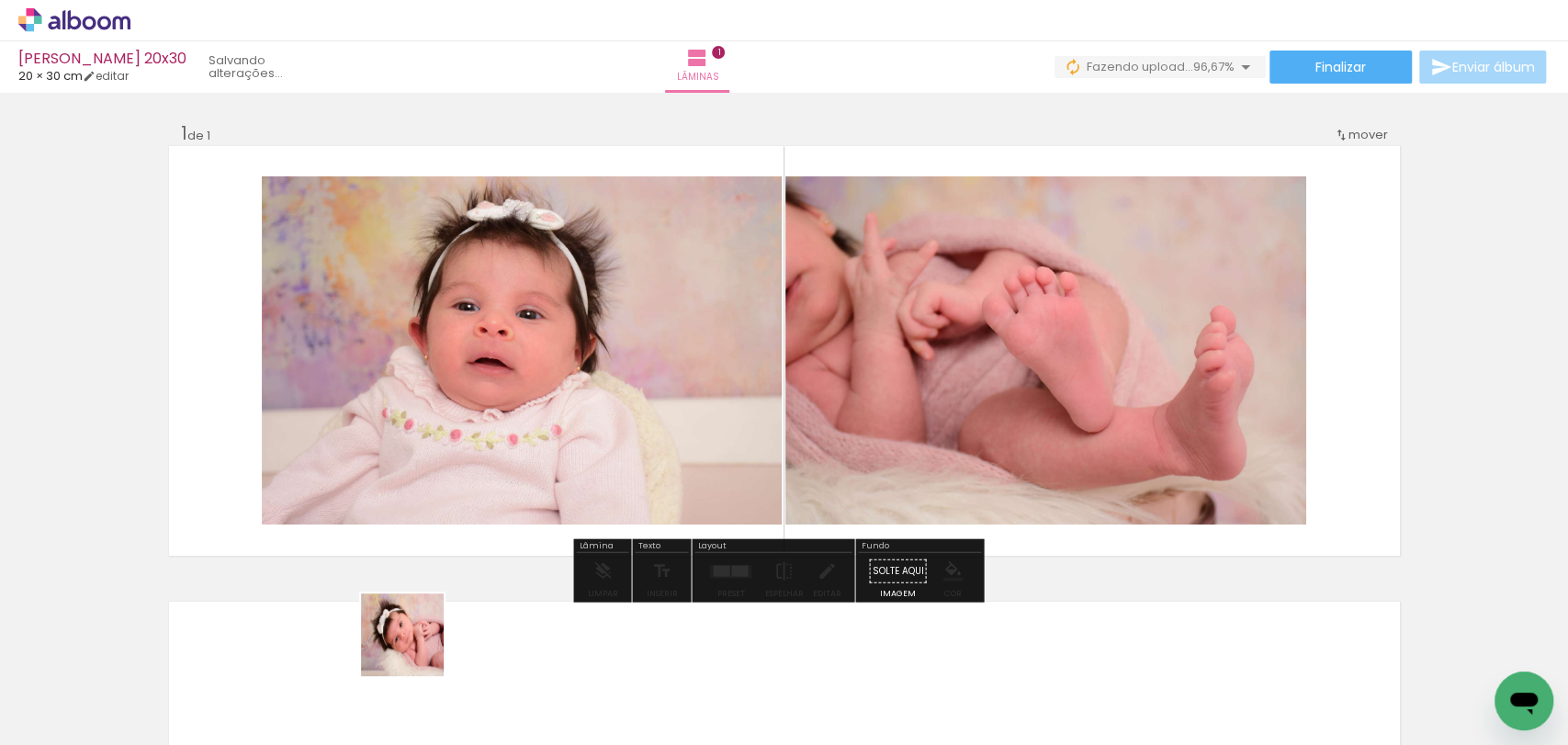
drag, startPoint x: 415, startPoint y: 675, endPoint x: 525, endPoint y: 693, distance: 111.5
click at [472, 424] on quentale-workspace at bounding box center [784, 372] width 1568 height 745
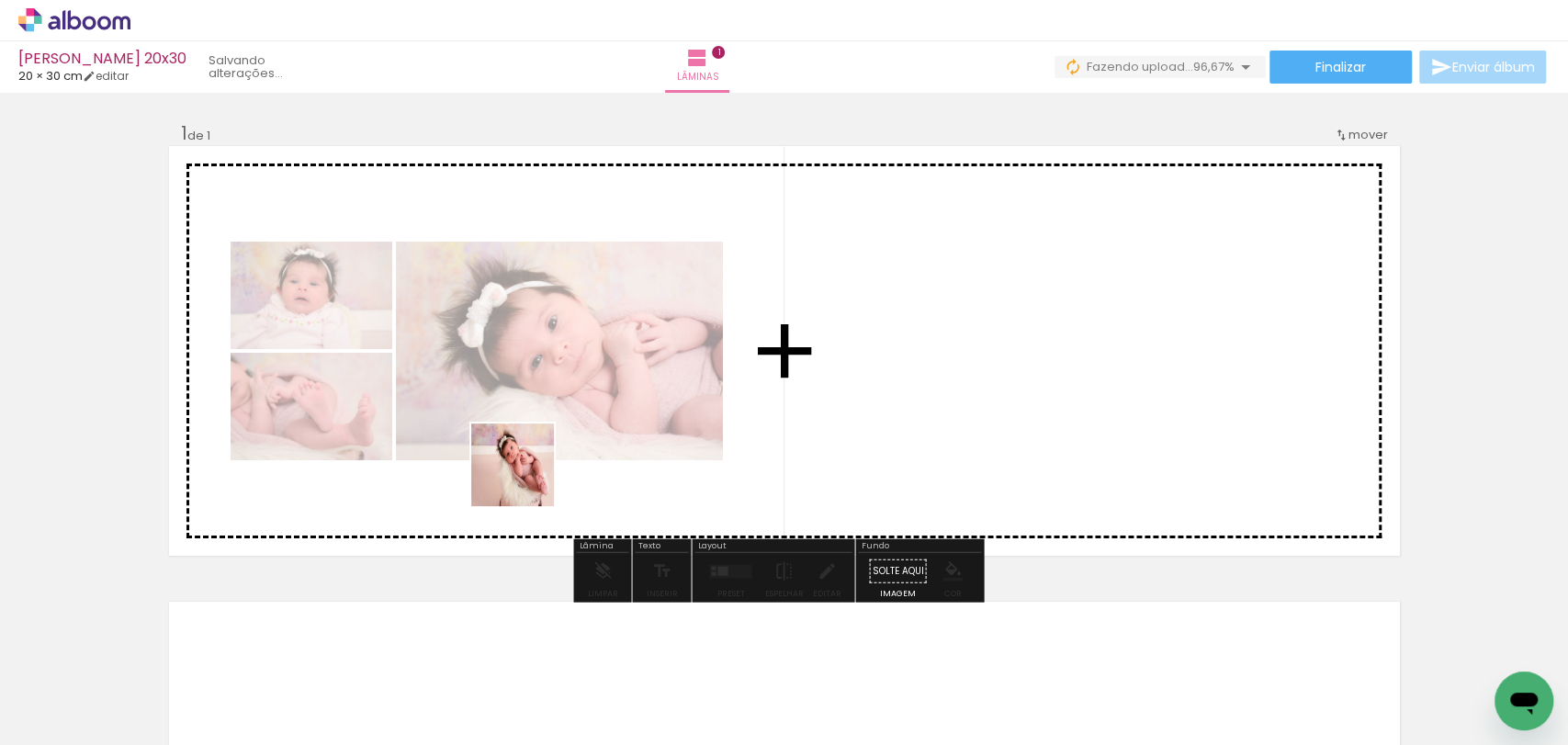
drag, startPoint x: 528, startPoint y: 700, endPoint x: 528, endPoint y: 452, distance: 248.0
click at [528, 458] on quentale-workspace at bounding box center [784, 372] width 1568 height 745
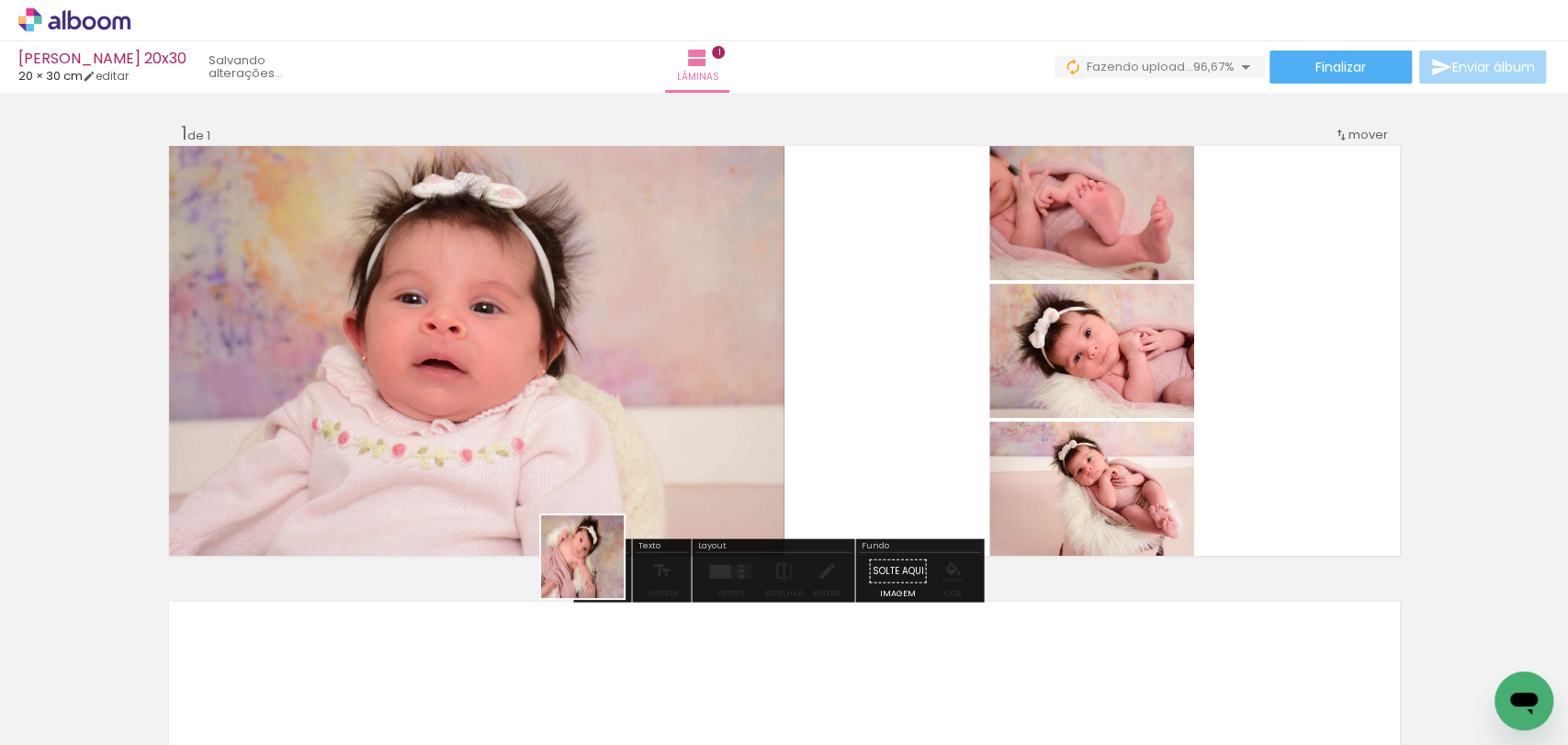
drag, startPoint x: 571, startPoint y: 663, endPoint x: 635, endPoint y: 419, distance: 252.3
click at [635, 419] on quentale-workspace at bounding box center [784, 372] width 1568 height 745
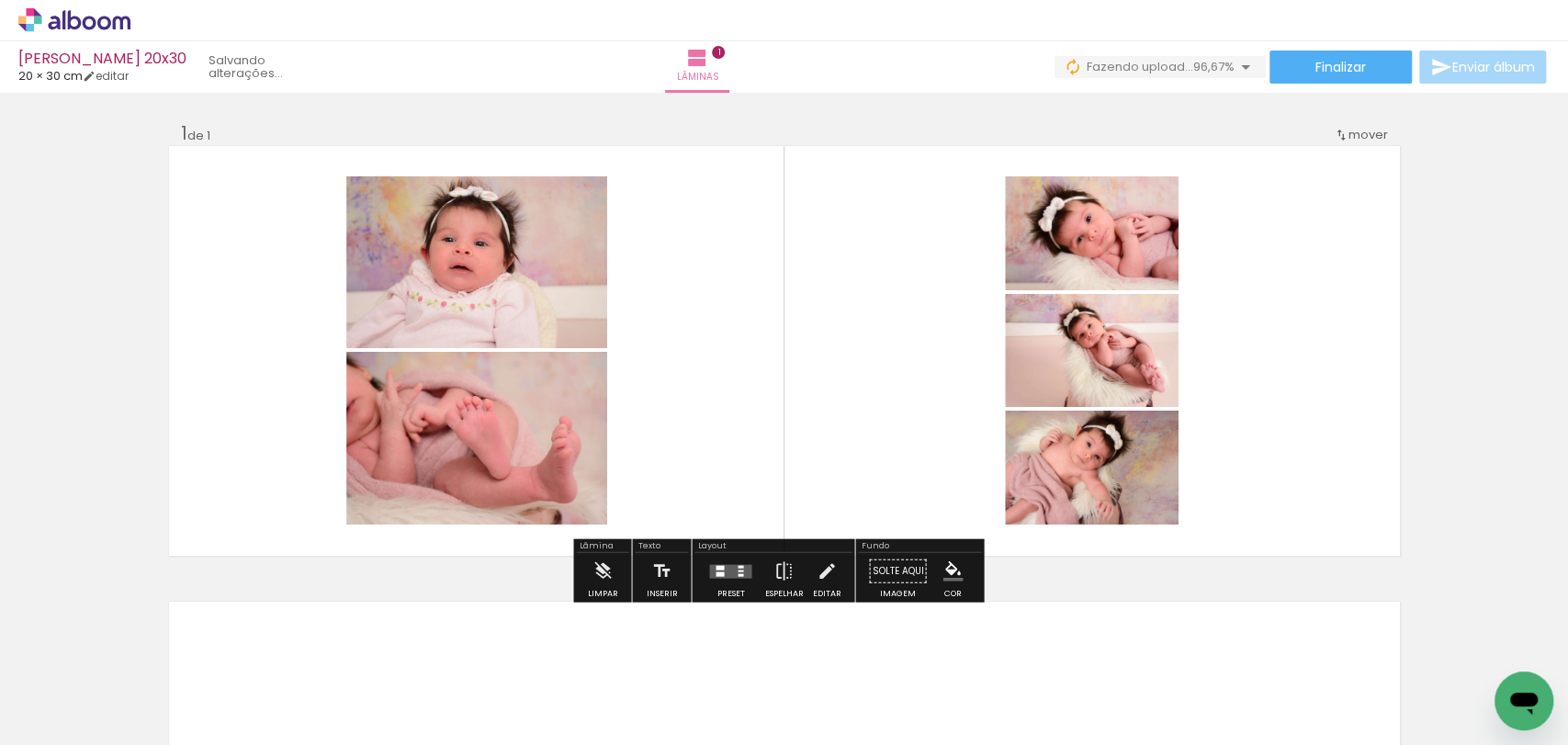
scroll to position [408, 0]
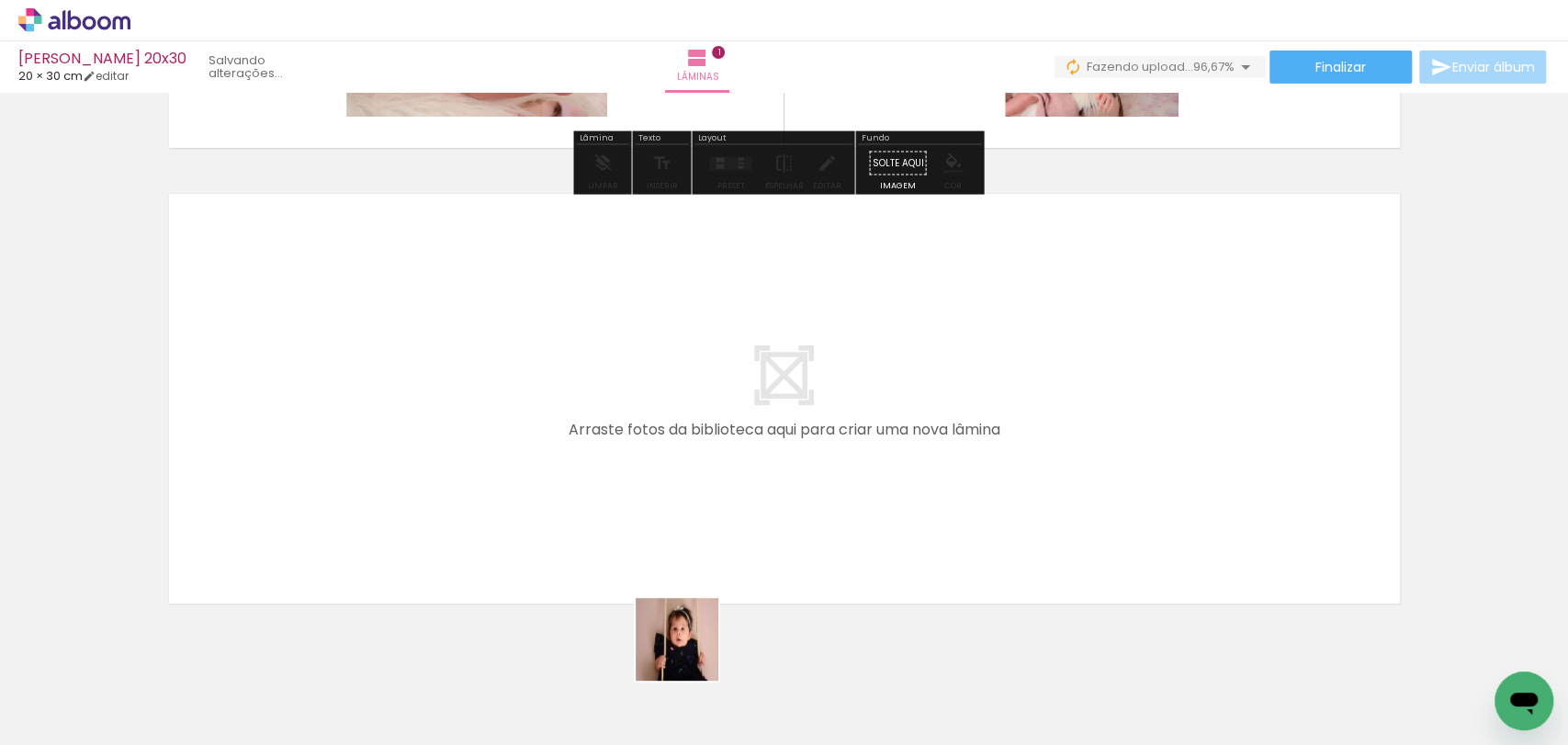
drag, startPoint x: 683, startPoint y: 695, endPoint x: 781, endPoint y: 399, distance: 311.8
click at [781, 399] on quentale-workspace at bounding box center [784, 372] width 1568 height 745
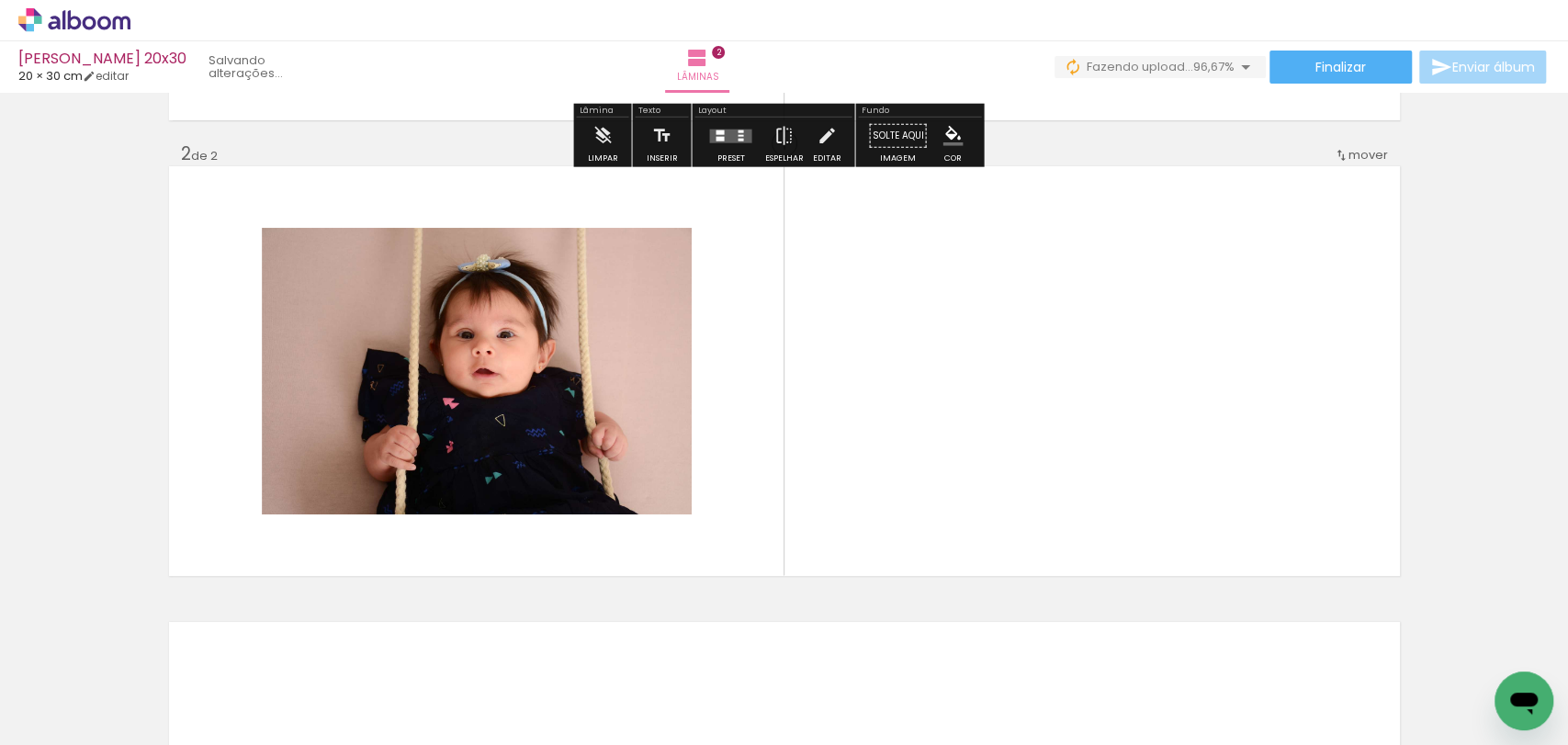
click at [872, 442] on quentale-workspace at bounding box center [784, 372] width 1568 height 745
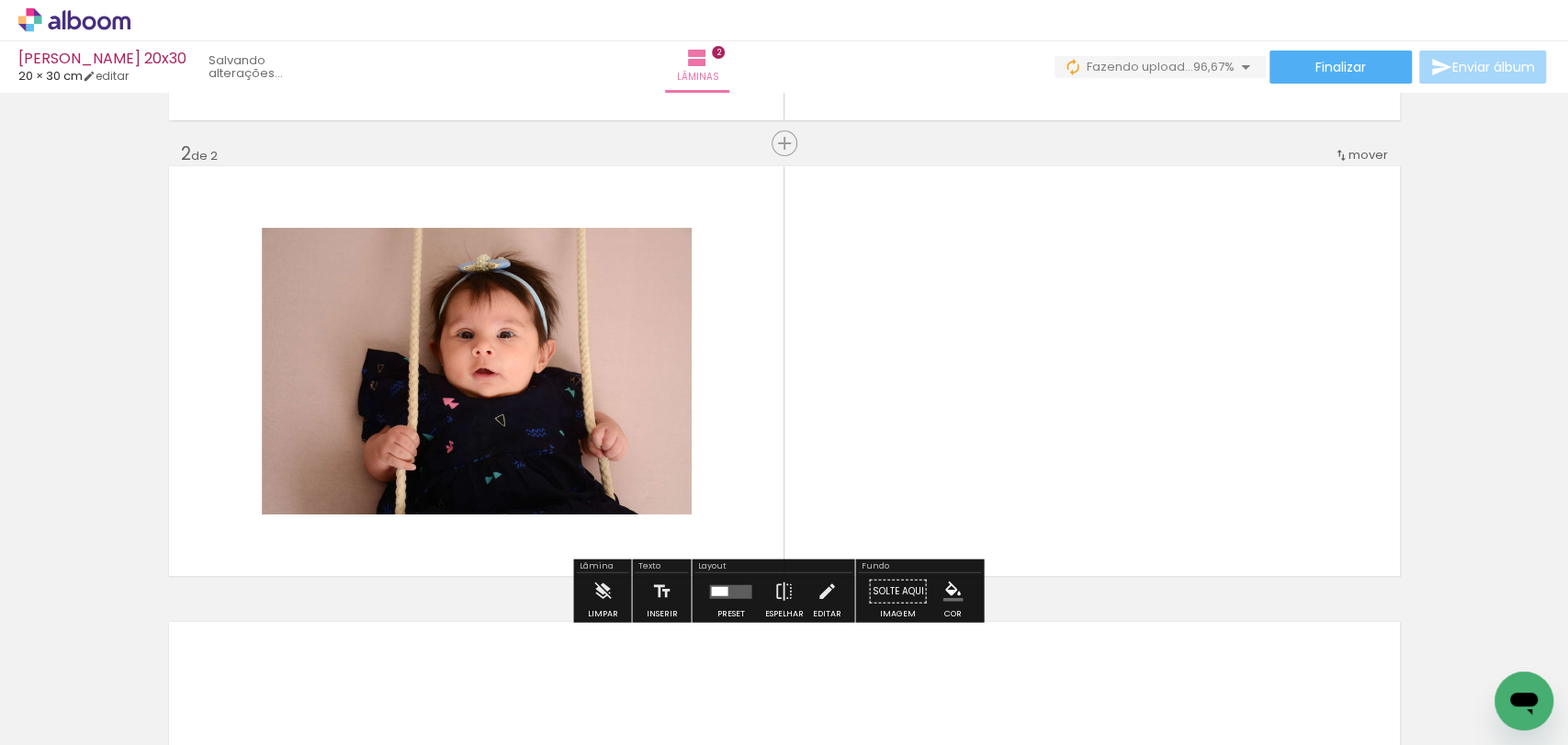
scroll to position [445, 0]
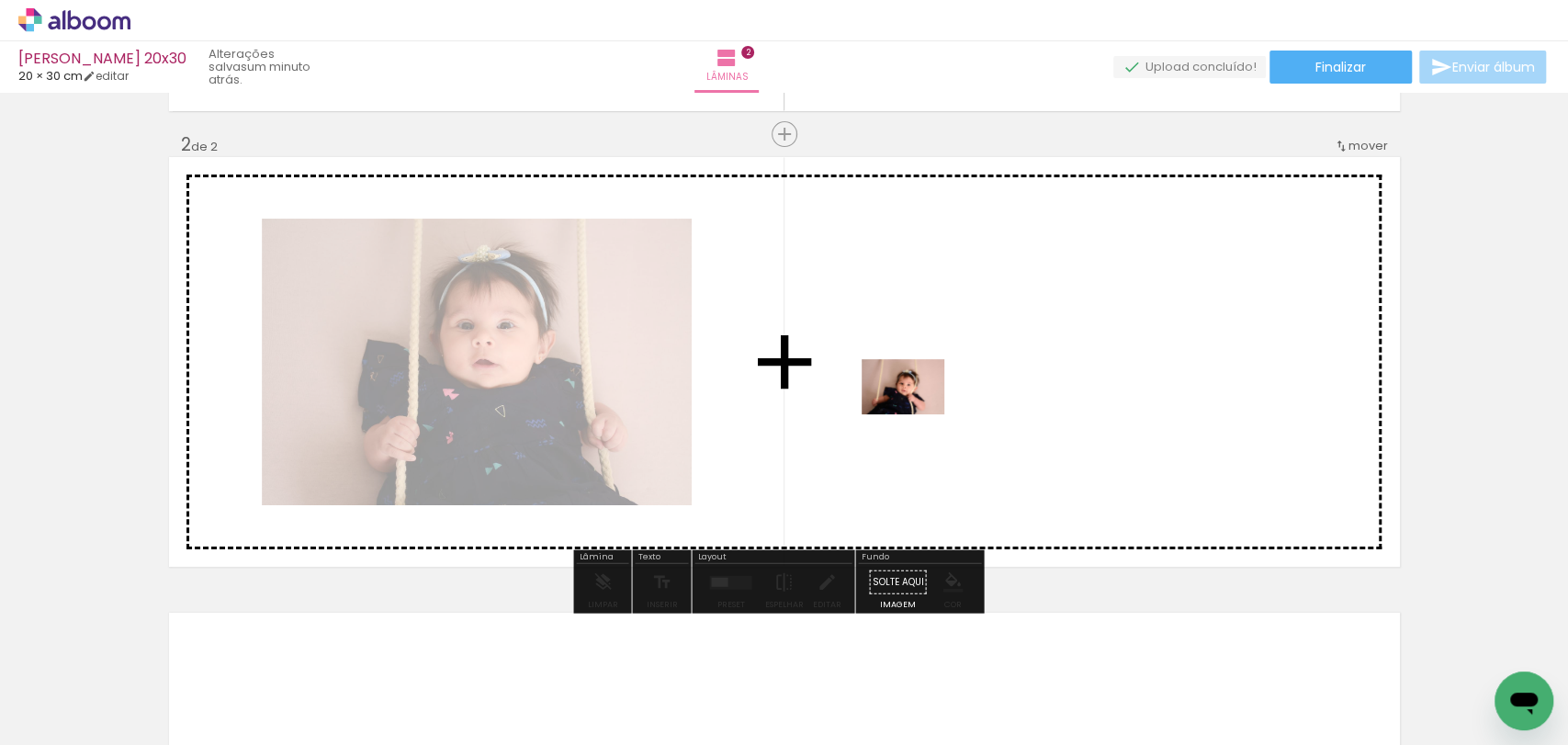
drag, startPoint x: 924, startPoint y: 697, endPoint x: 917, endPoint y: 415, distance: 282.1
click at [917, 415] on quentale-workspace at bounding box center [784, 372] width 1568 height 745
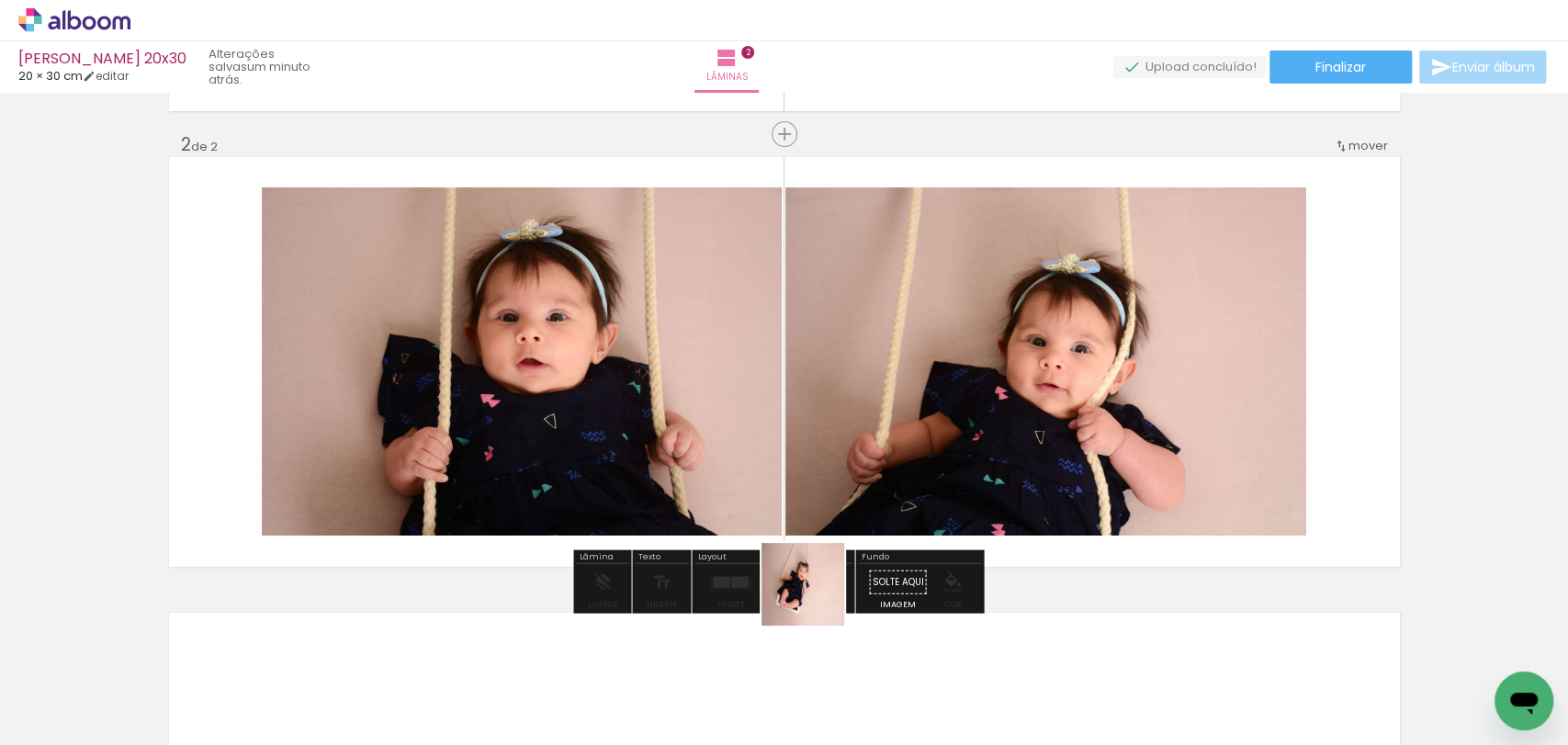
drag, startPoint x: 817, startPoint y: 647, endPoint x: 1058, endPoint y: 660, distance: 241.4
click at [872, 340] on quentale-workspace at bounding box center [784, 372] width 1568 height 745
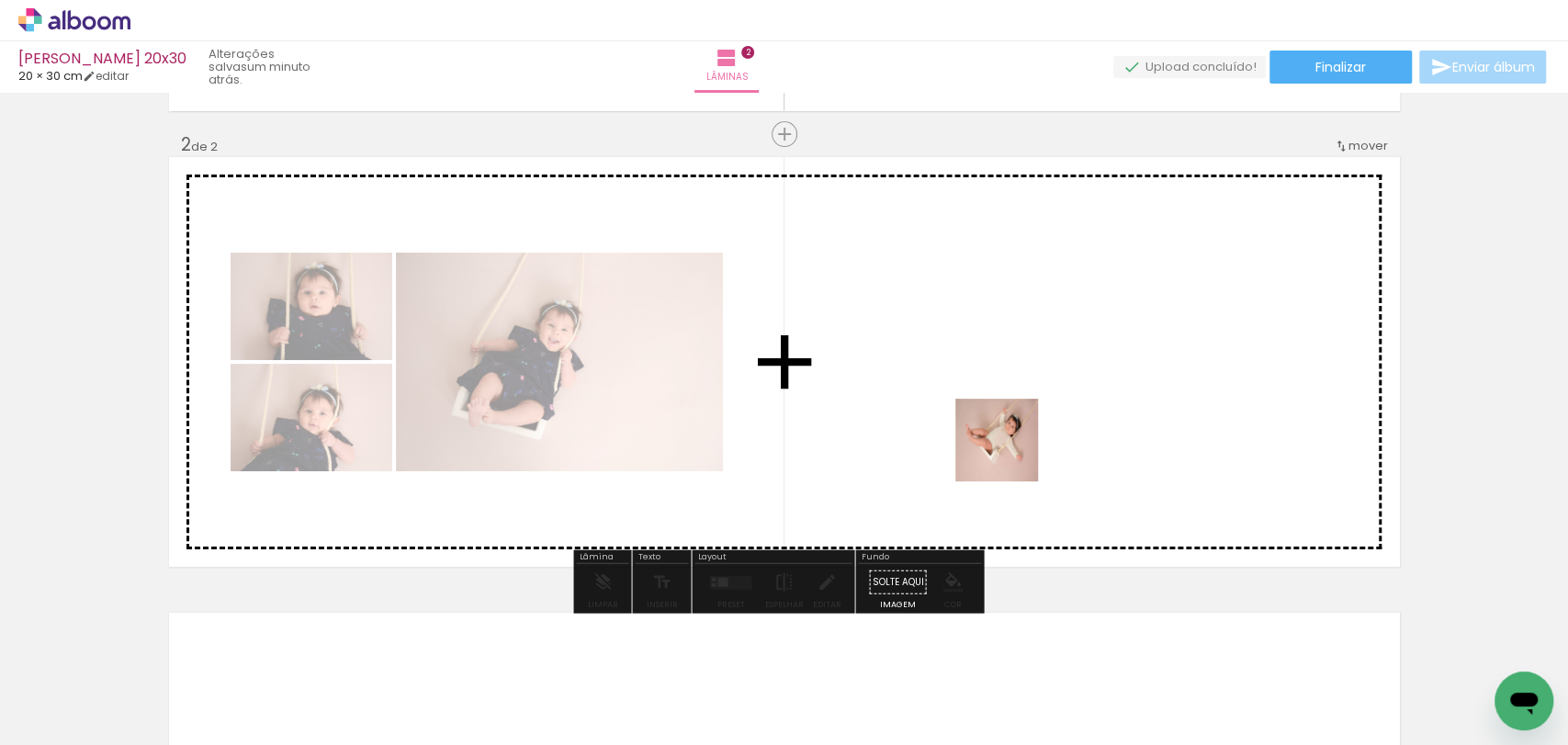
drag, startPoint x: 1019, startPoint y: 688, endPoint x: 1148, endPoint y: 689, distance: 129.0
click at [1008, 449] on quentale-workspace at bounding box center [784, 372] width 1568 height 745
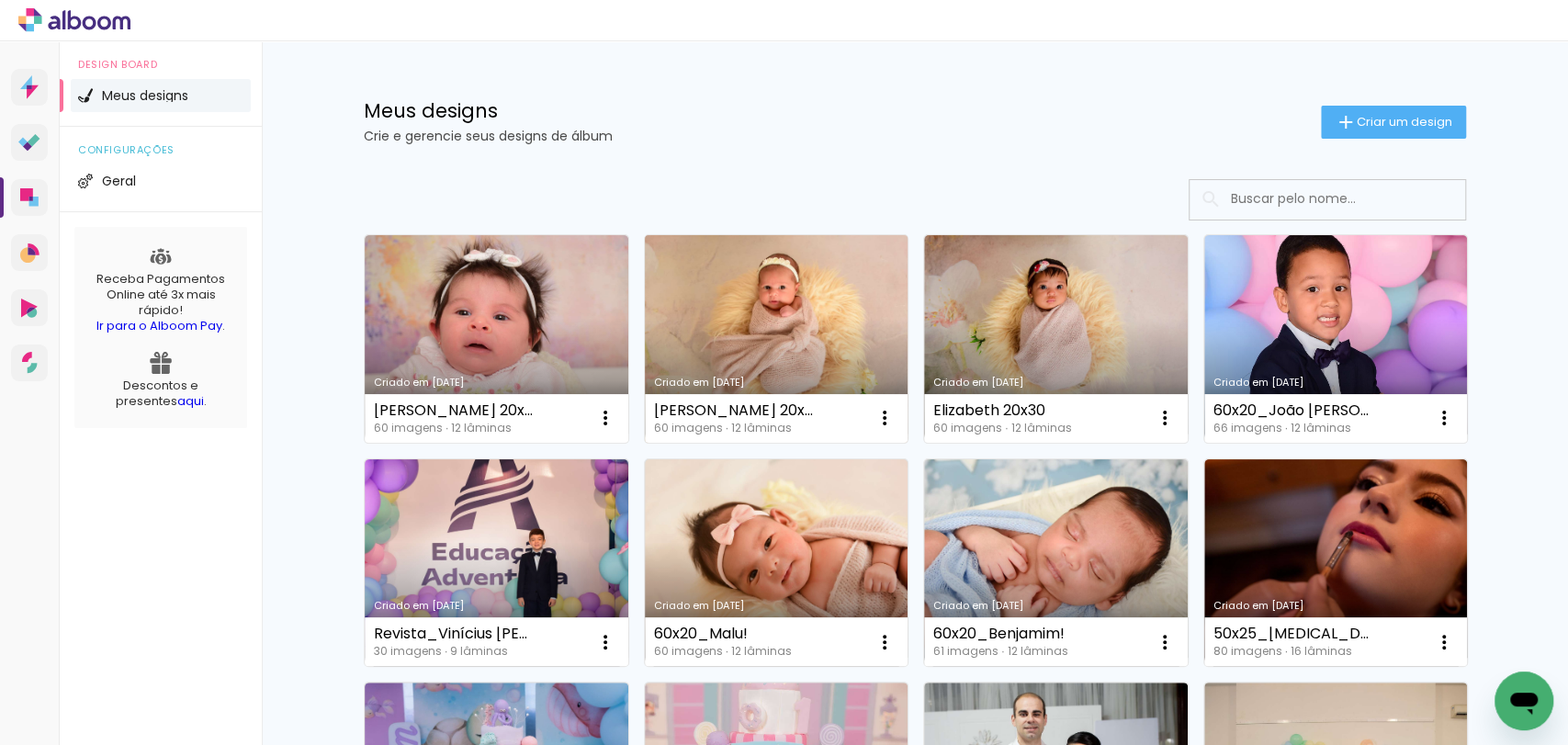
click at [793, 334] on link "Criado em [DATE]" at bounding box center [776, 339] width 264 height 207
